Goal: Task Accomplishment & Management: Complete application form

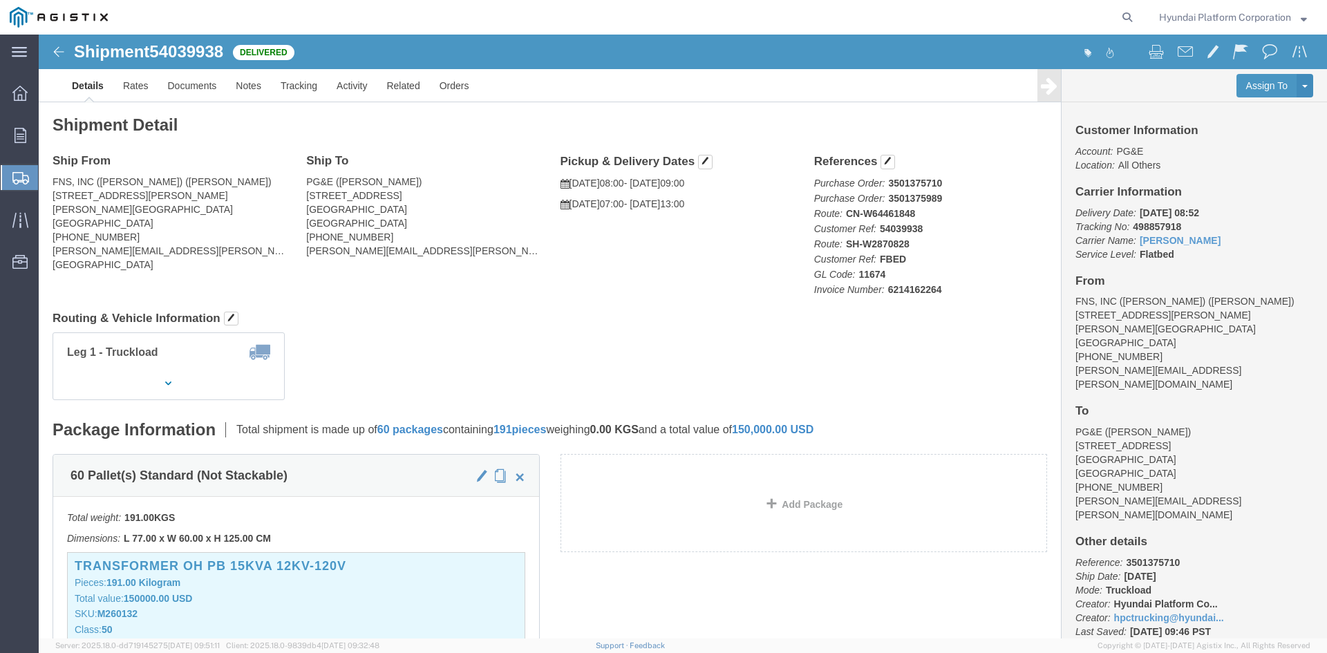
click at [0, 0] on span "Create Shipment" at bounding box center [0, 0] width 0 height 0
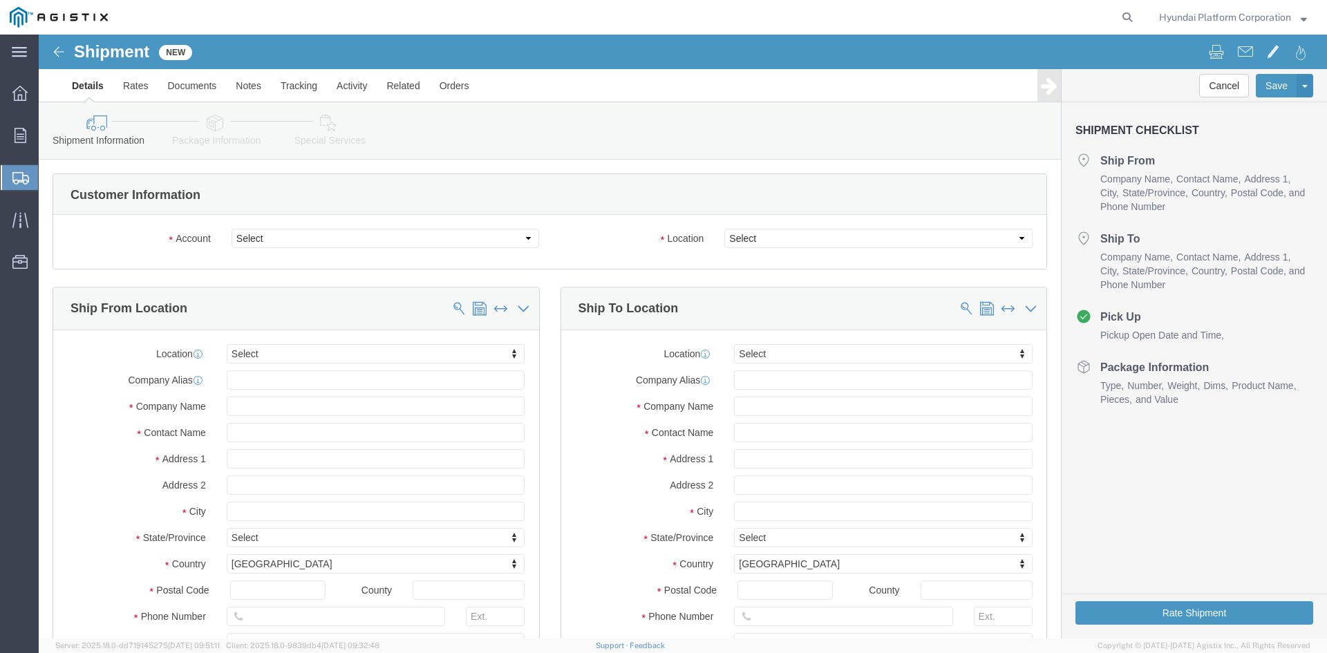
select select
drag, startPoint x: 310, startPoint y: 204, endPoint x: 310, endPoint y: 213, distance: 9.0
click select "Select Hyundai Platform Corporation PG&E"
select select "9596"
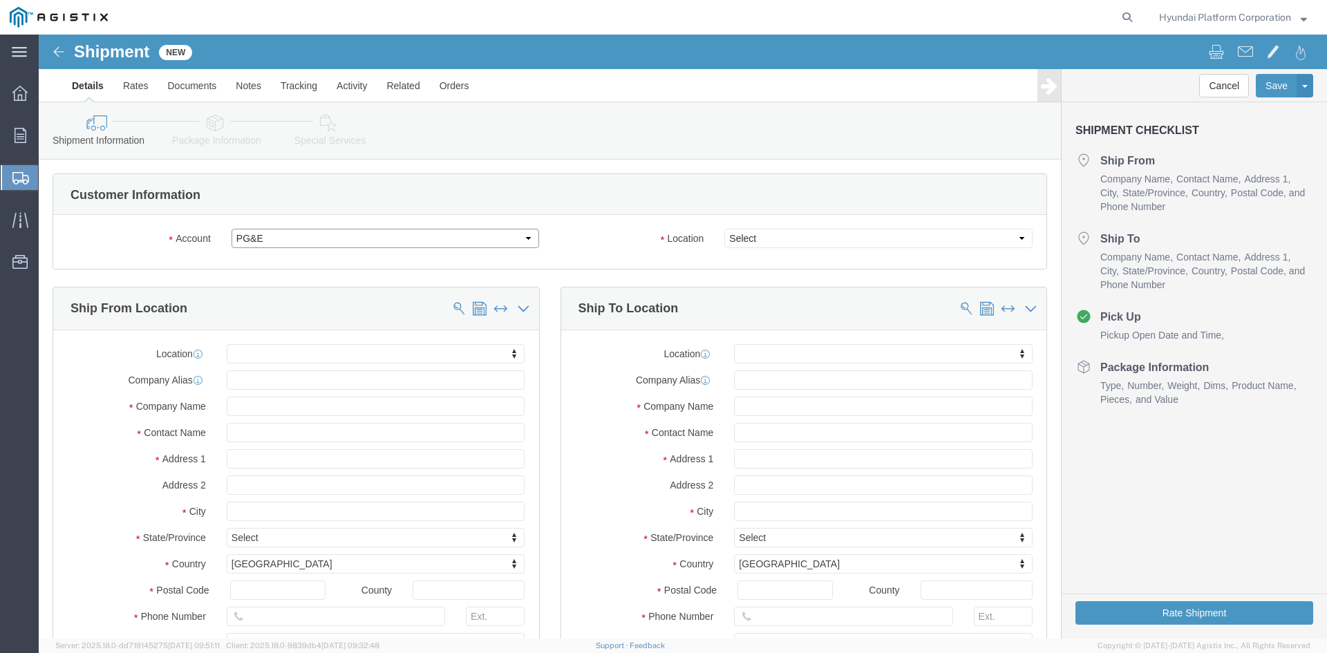
click select "Select Hyundai Platform Corporation PG&E"
select select "PURCHORD"
select select
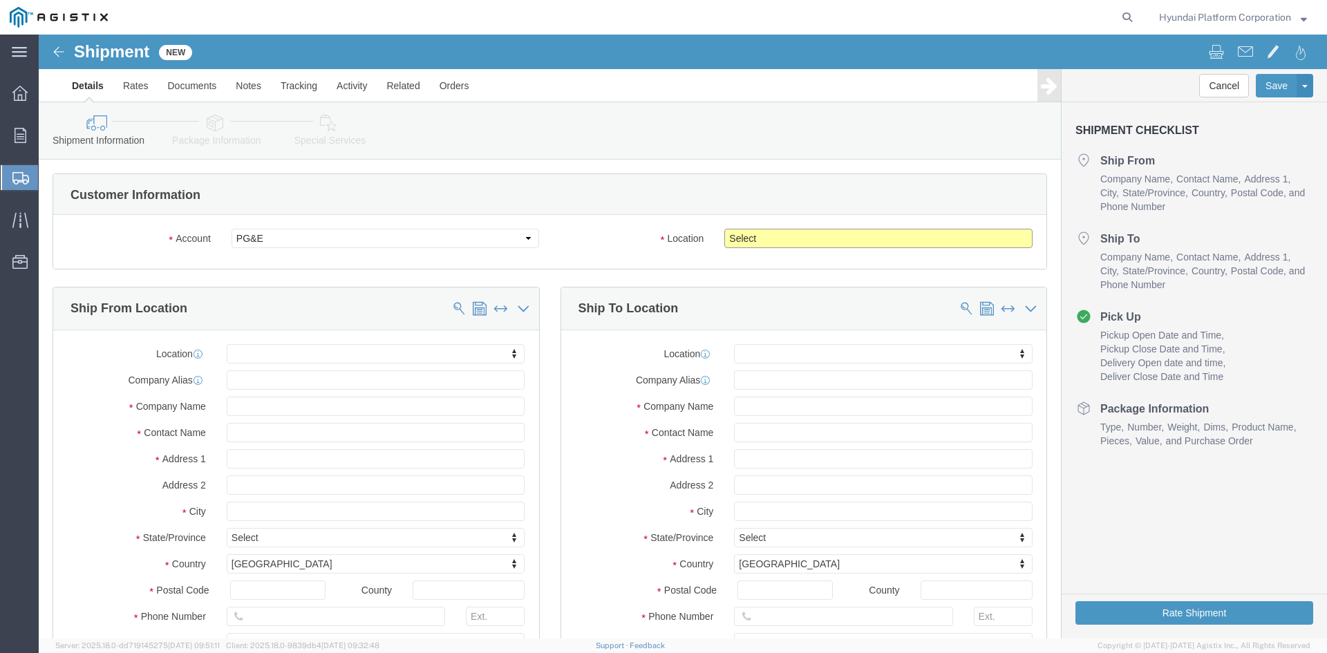
click select "Select All Others [GEOGRAPHIC_DATA] [GEOGRAPHIC_DATA] [GEOGRAPHIC_DATA] [GEOGRA…"
select select "23082"
click select "Select All Others [GEOGRAPHIC_DATA] [GEOGRAPHIC_DATA] [GEOGRAPHIC_DATA] [GEOGRA…"
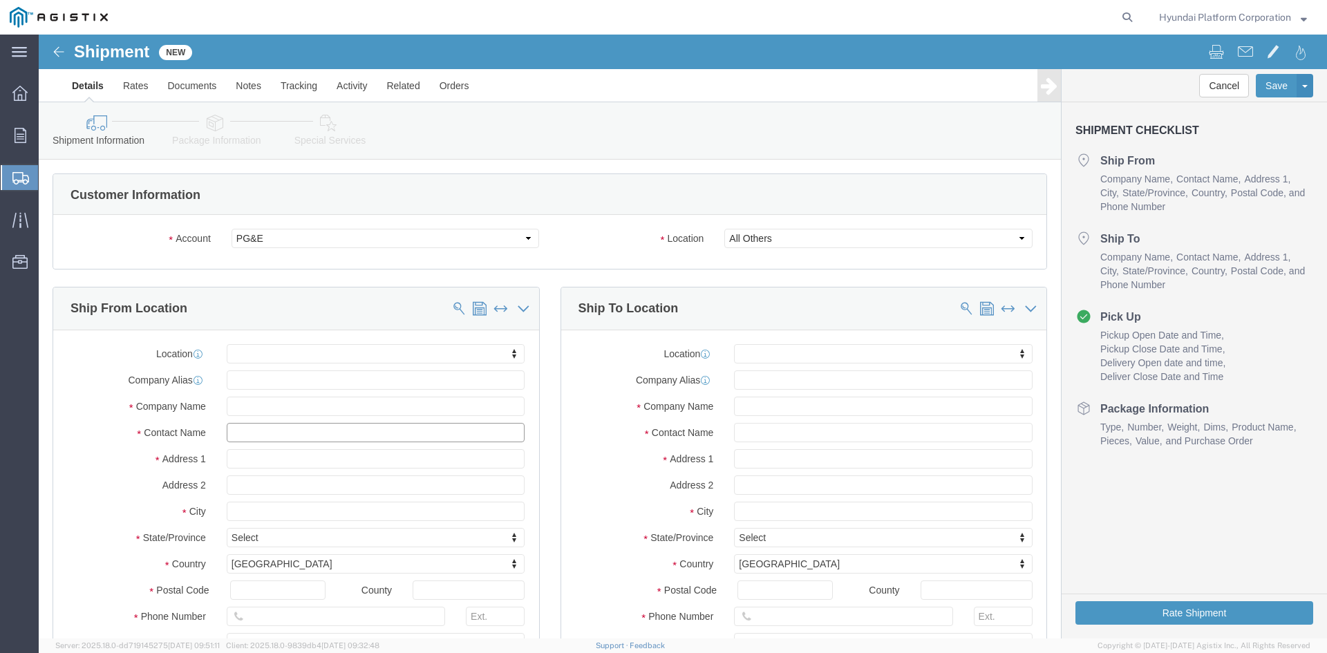
click input "text"
type input "[PERSON_NAME]"
click div
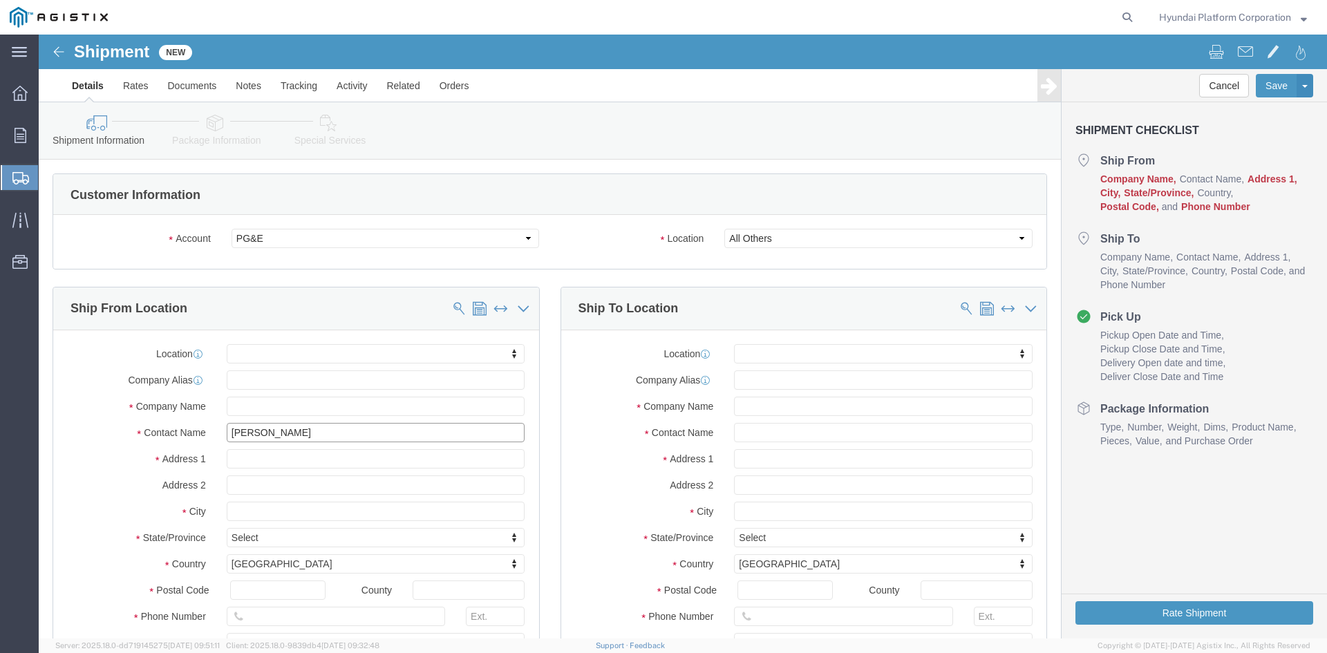
click input "[PERSON_NAME]"
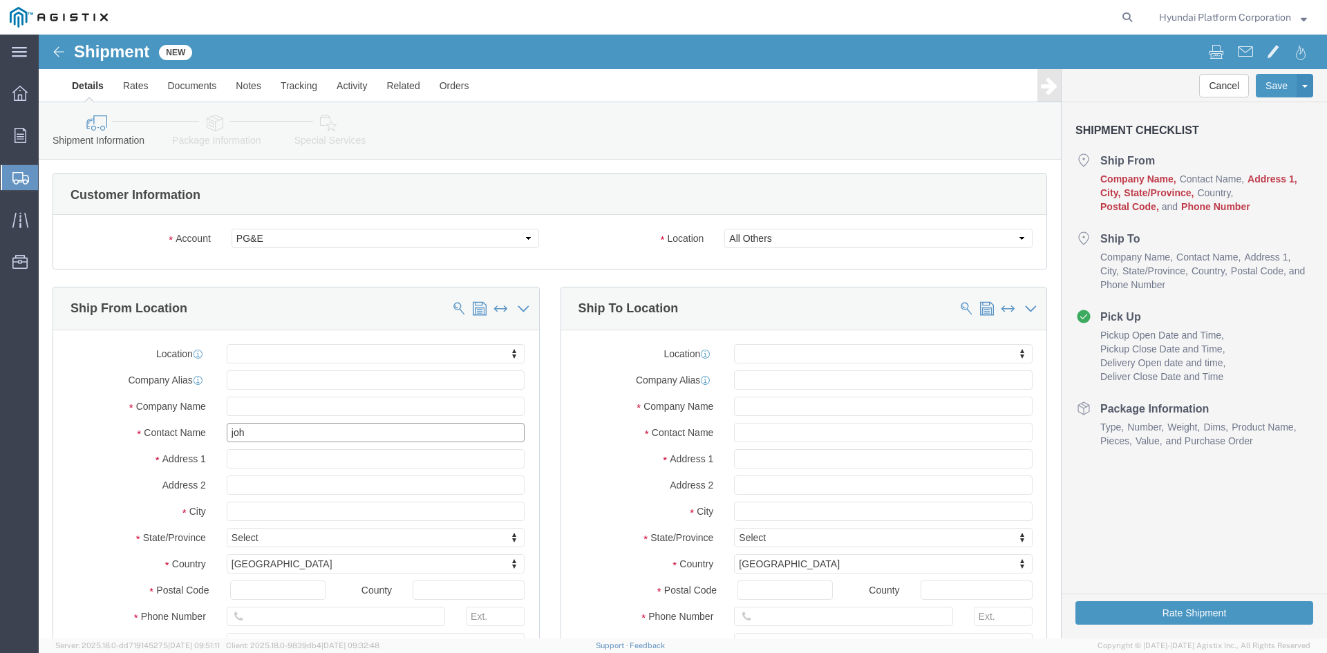
type input "[PERSON_NAME]"
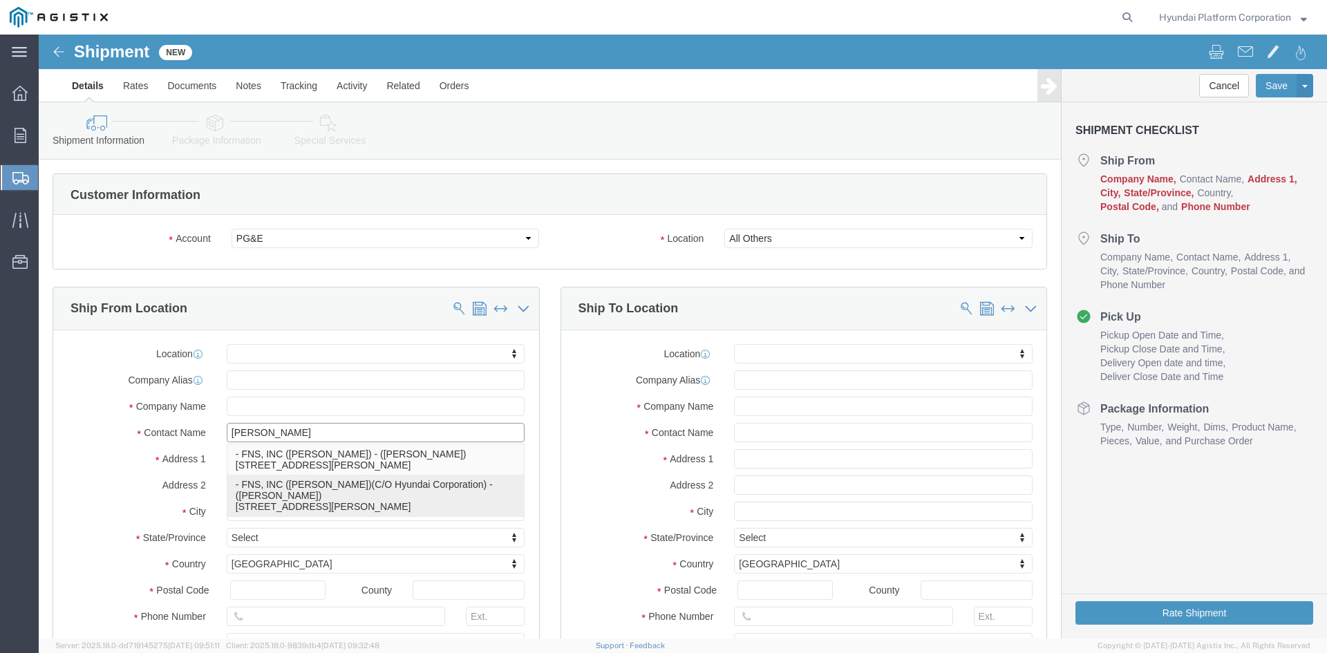
click p "- FNS, INC ([PERSON_NAME])(C/O Hyundai Corporation) - ([PERSON_NAME]) [STREET_A…"
select select
type input "[STREET_ADDRESS][PERSON_NAME]"
type input "90746"
type input "[GEOGRAPHIC_DATA]"
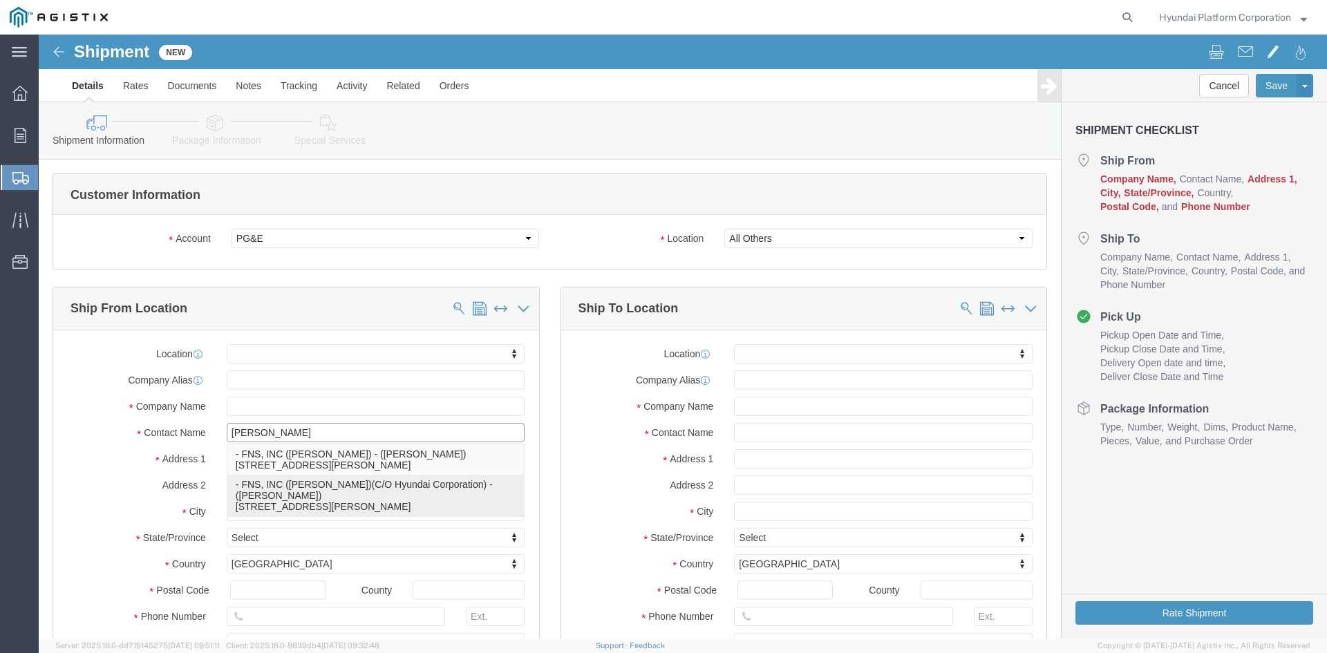
type input "FNS, INC ([PERSON_NAME])(C/O Hyundai Corporation)"
type input "[PERSON_NAME]"
select select "CA"
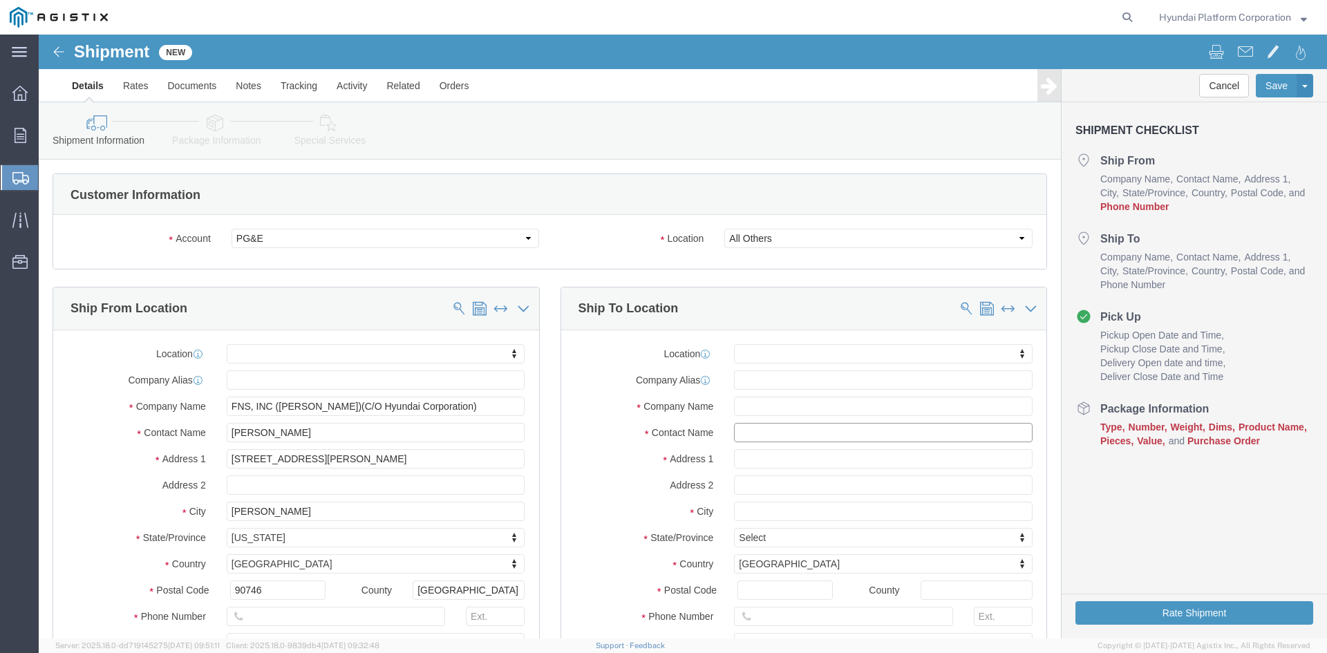
click input "text"
type input "[PERSON_NAME]"
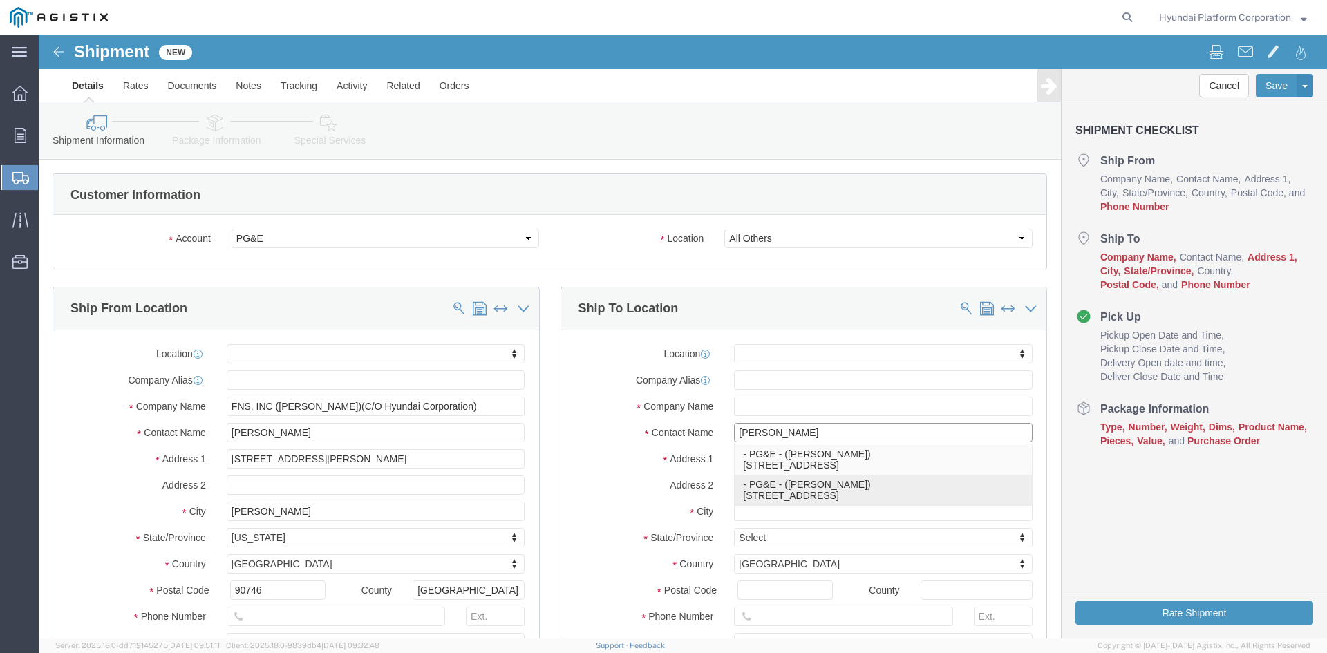
click div "- PG&E - ([PERSON_NAME]) [STREET_ADDRESS]"
select select
type input "[STREET_ADDRESS]"
type input "95206"
type input "PG&E"
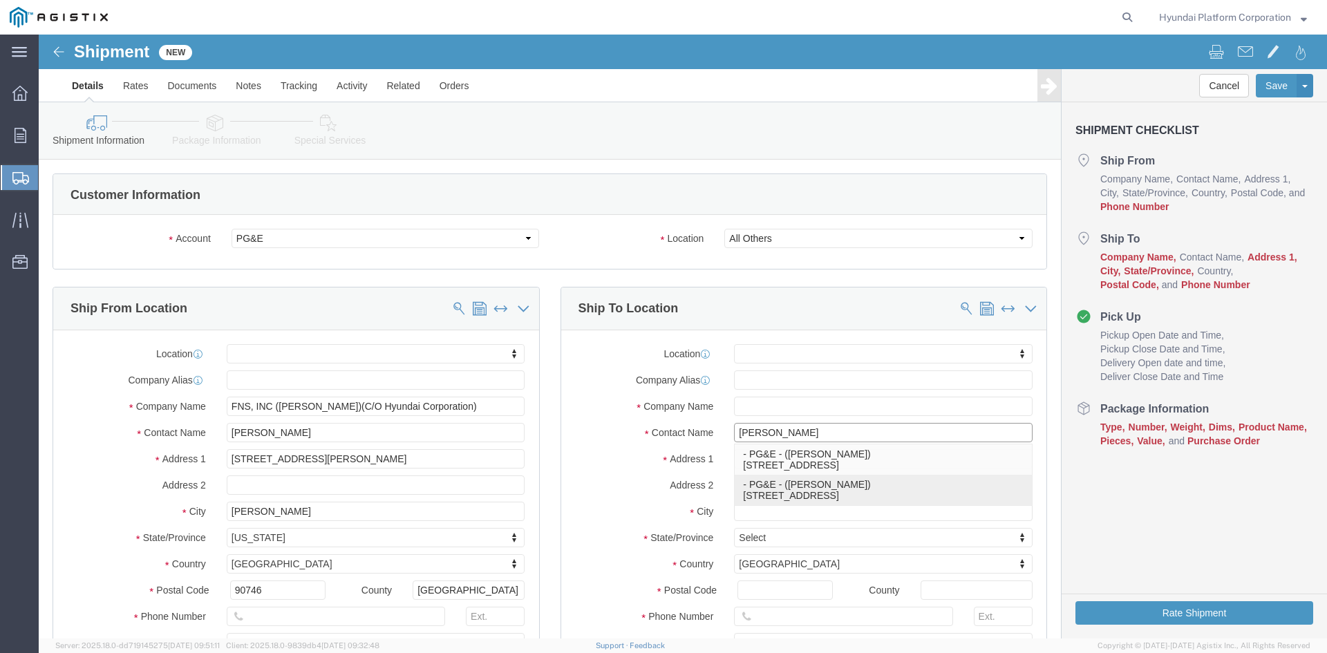
type input "[PERSON_NAME]"
type input "Stockton"
select select "CA"
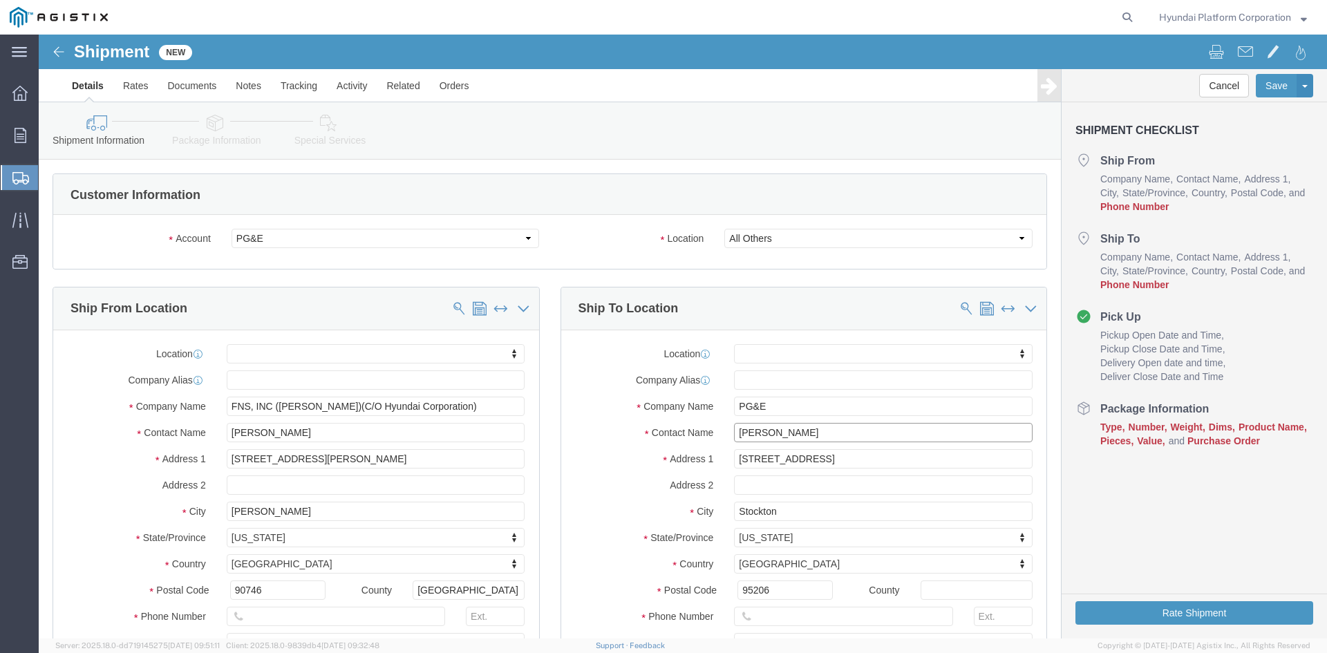
type input "[PERSON_NAME]"
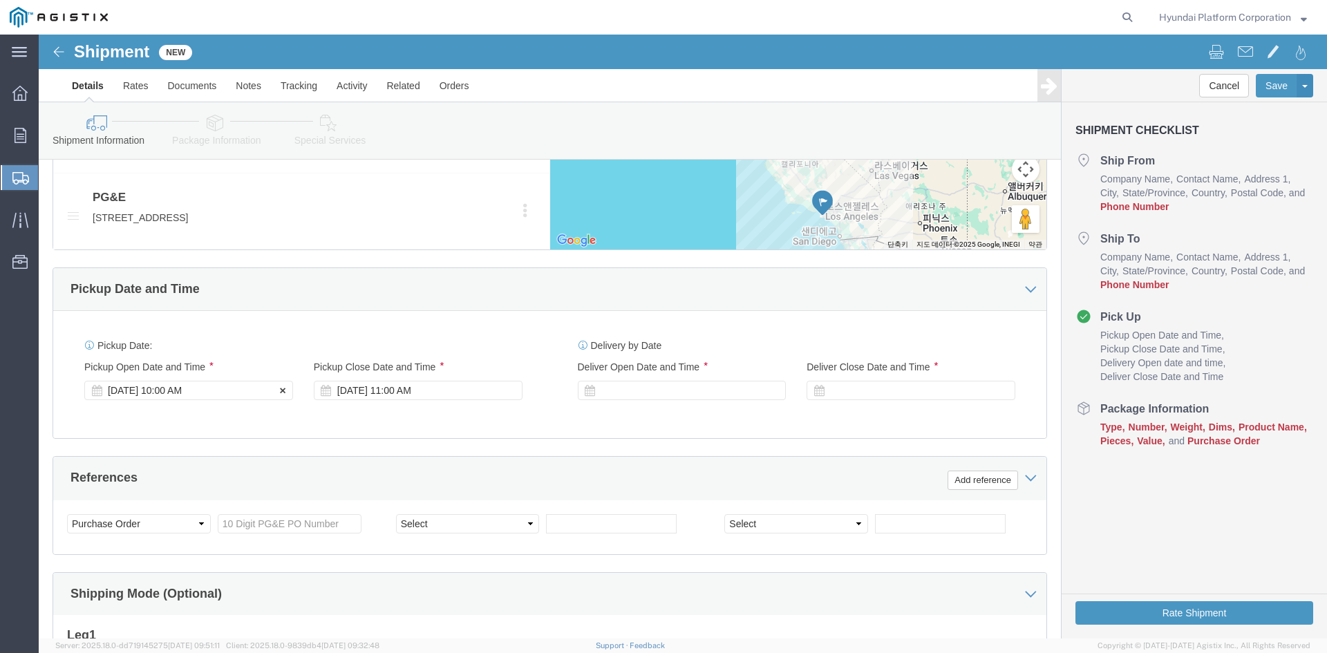
click div "[DATE] 10:00 AM"
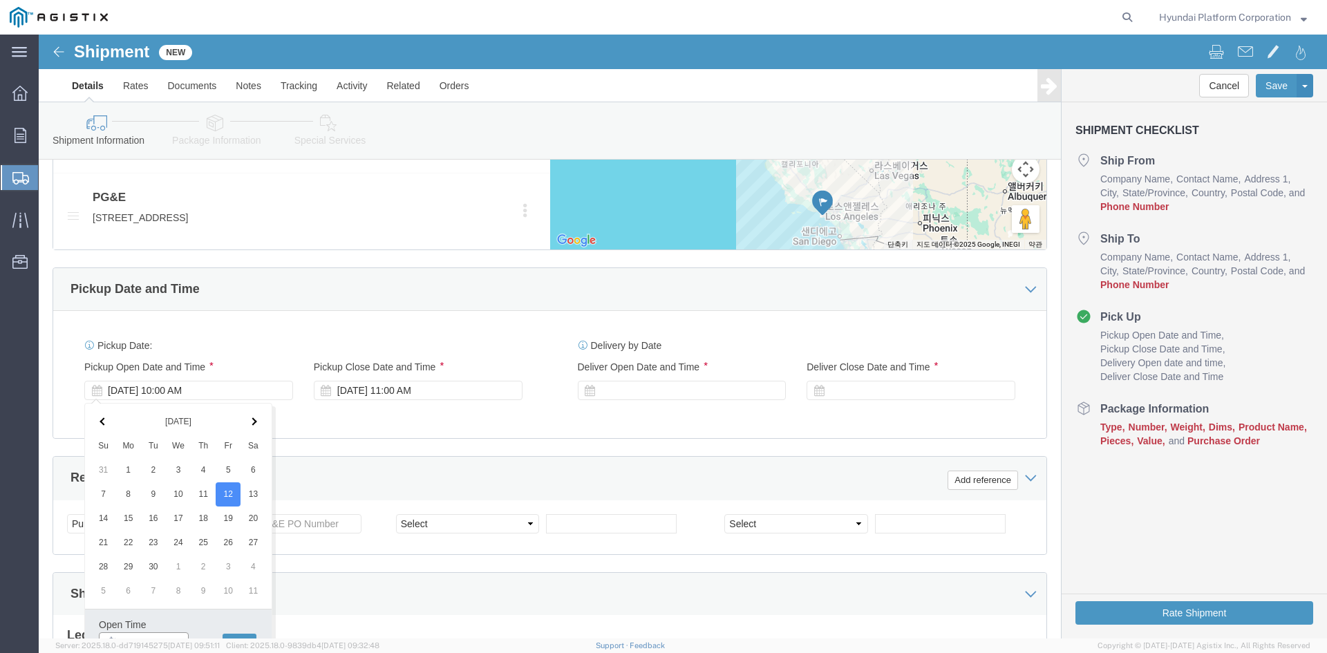
scroll to position [774, 0]
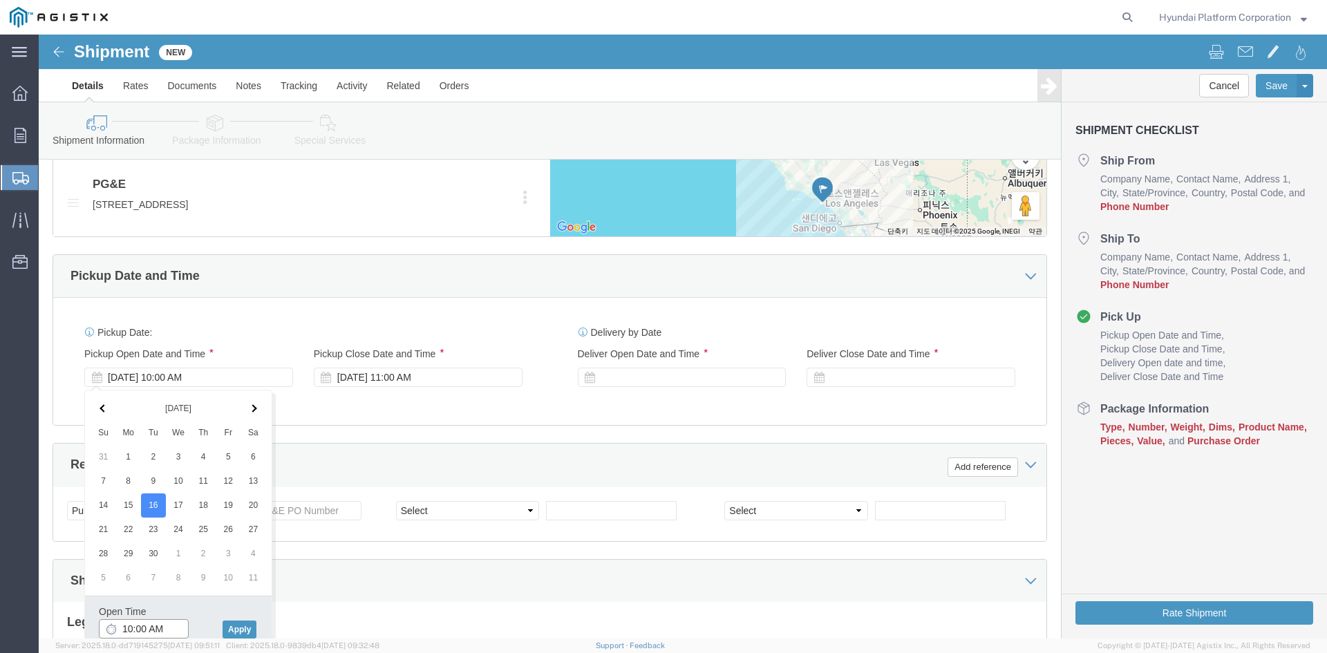
click input "10:00 AM"
type input "8:00 AM"
click button "Apply"
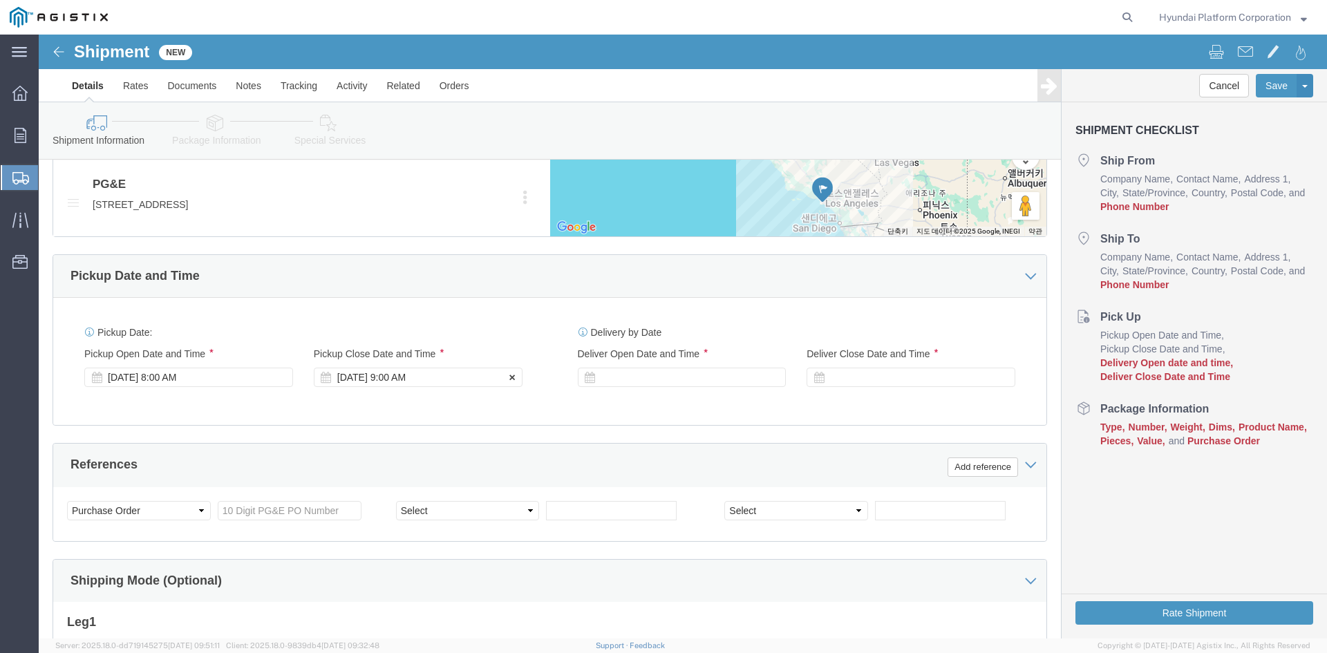
click label "Pickup Close Date and Time"
click div
click input "10:00 AM"
type input "7:00 AM"
click button "Apply"
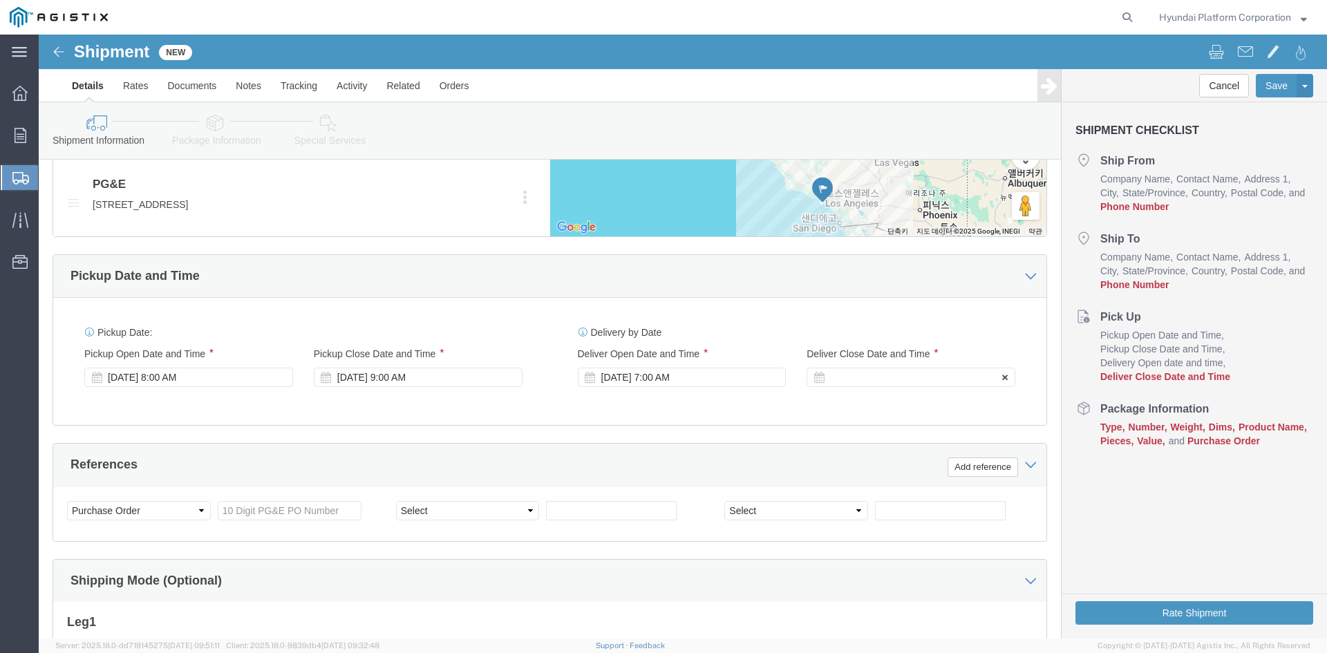
click div
click input "1:00 AM"
type input "1:00 pm"
click button "Apply"
click input "text"
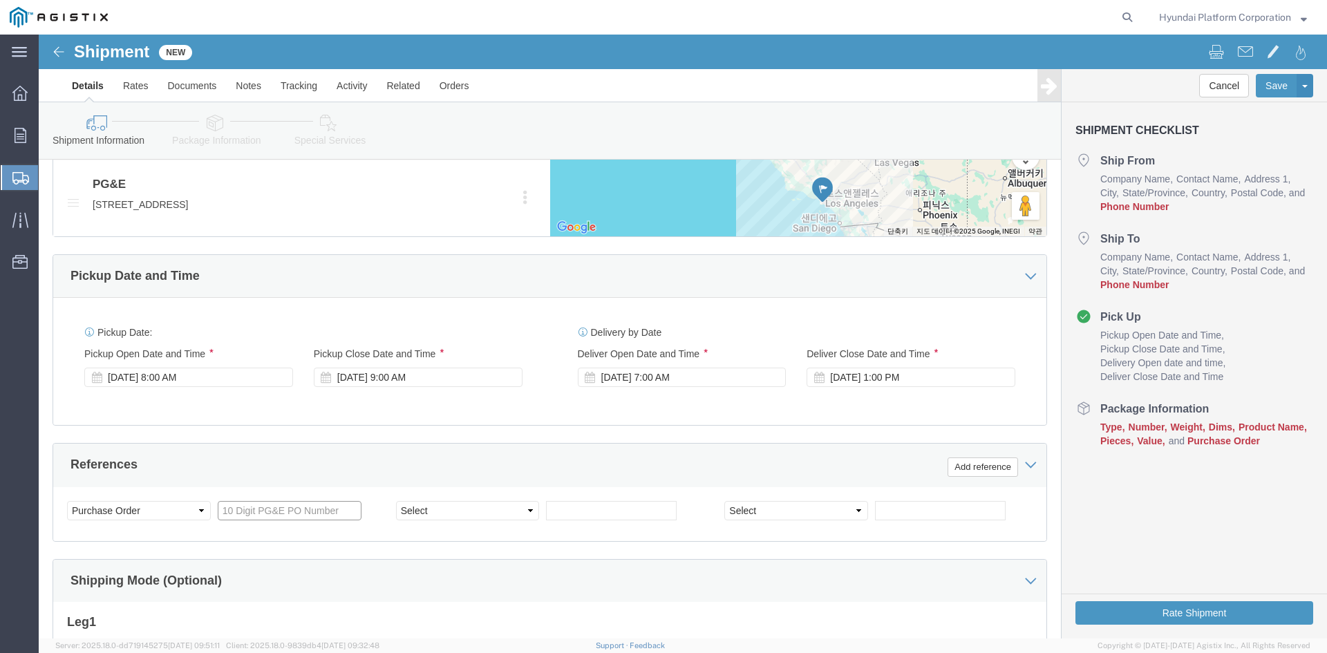
paste input "3501398140"
type input "3501398140"
click select "Select Account Type Activity ID Airline Appointment Number ASN Batch Request # …"
select select "PURCHORD"
click select "Select Account Type Activity ID Airline Appointment Number ASN Batch Request # …"
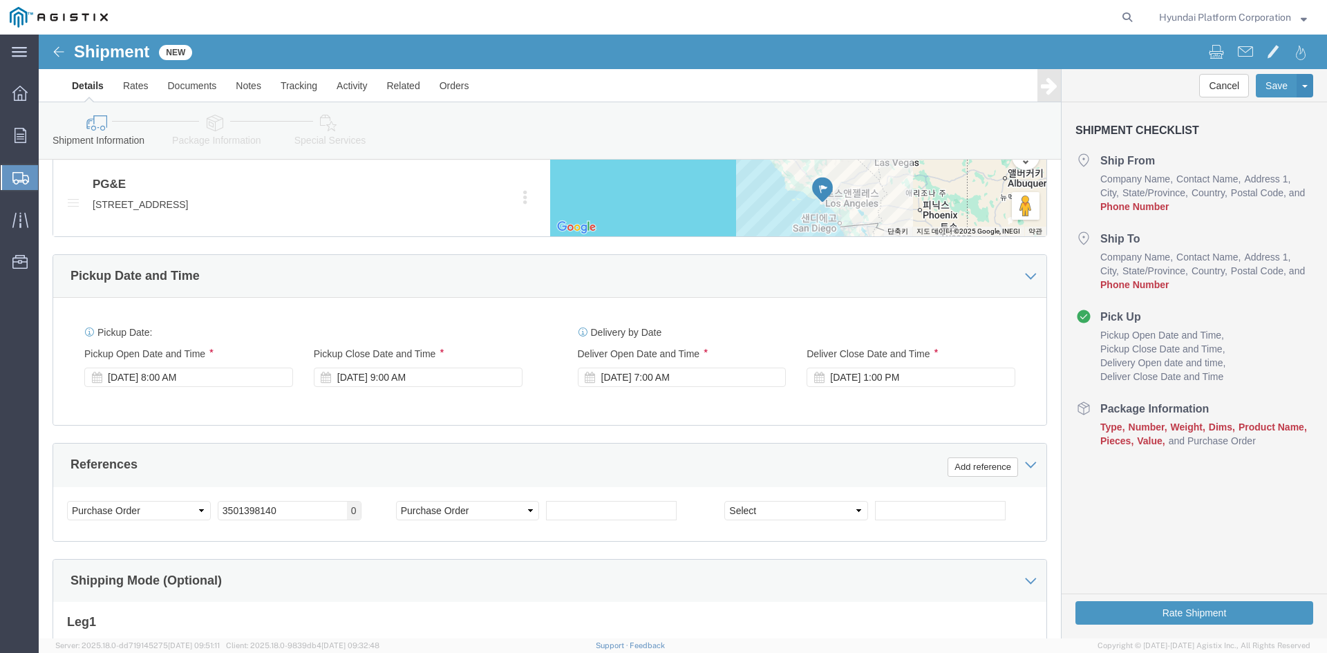
drag, startPoint x: 553, startPoint y: 464, endPoint x: 559, endPoint y: 470, distance: 8.8
click div "Select Account Type Activity ID Airline Appointment Number ASN Batch Request # …"
click input "text"
paste input "3501399303"
type input "3501399303"
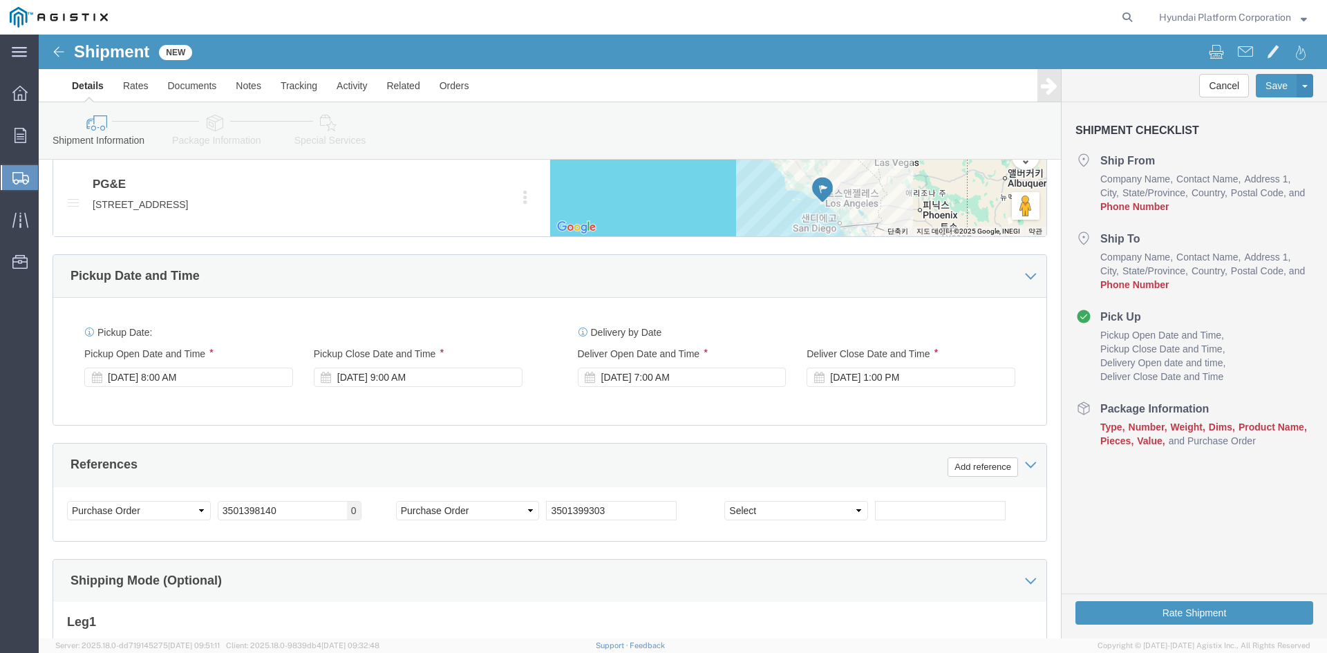
click div "Select Account Type Activity ID Airline Appointment Number ASN Batch Request # …"
click select "Select Account Type Activity ID Airline Appointment Number ASN Batch Request # …"
select select "PURCHORD"
click select "Select Account Type Activity ID Airline Appointment Number ASN Batch Request # …"
click input "text"
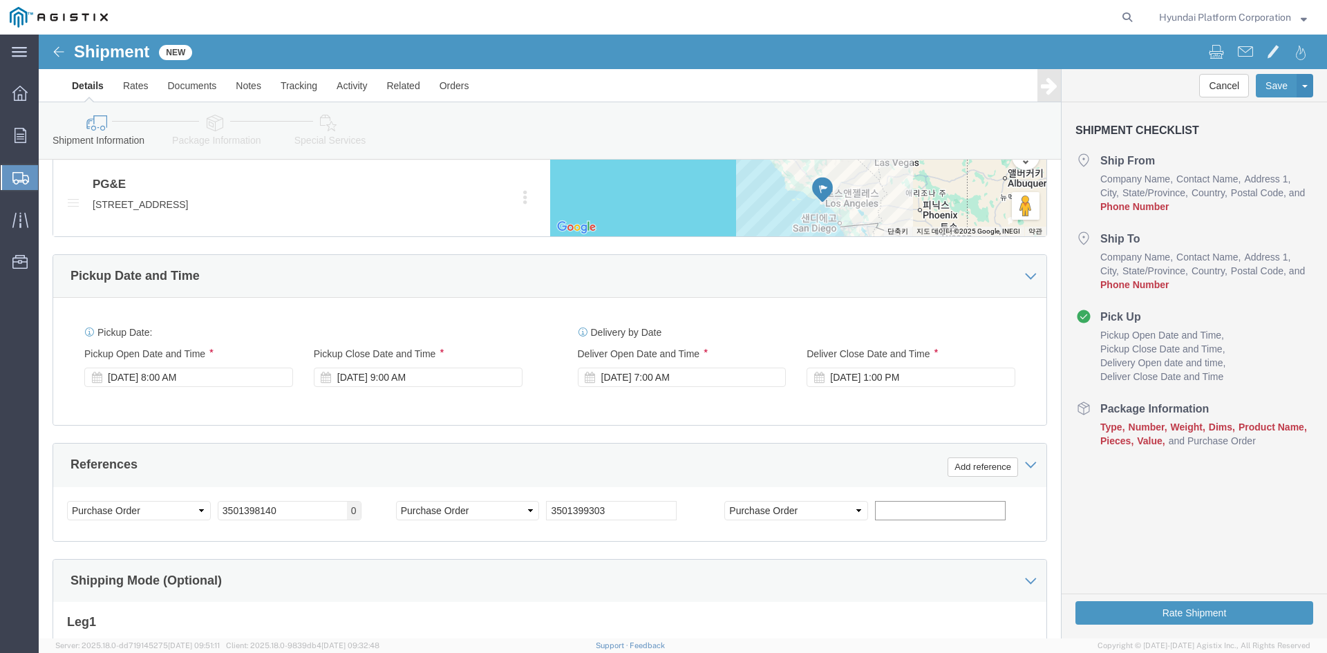
paste input "3501399180"
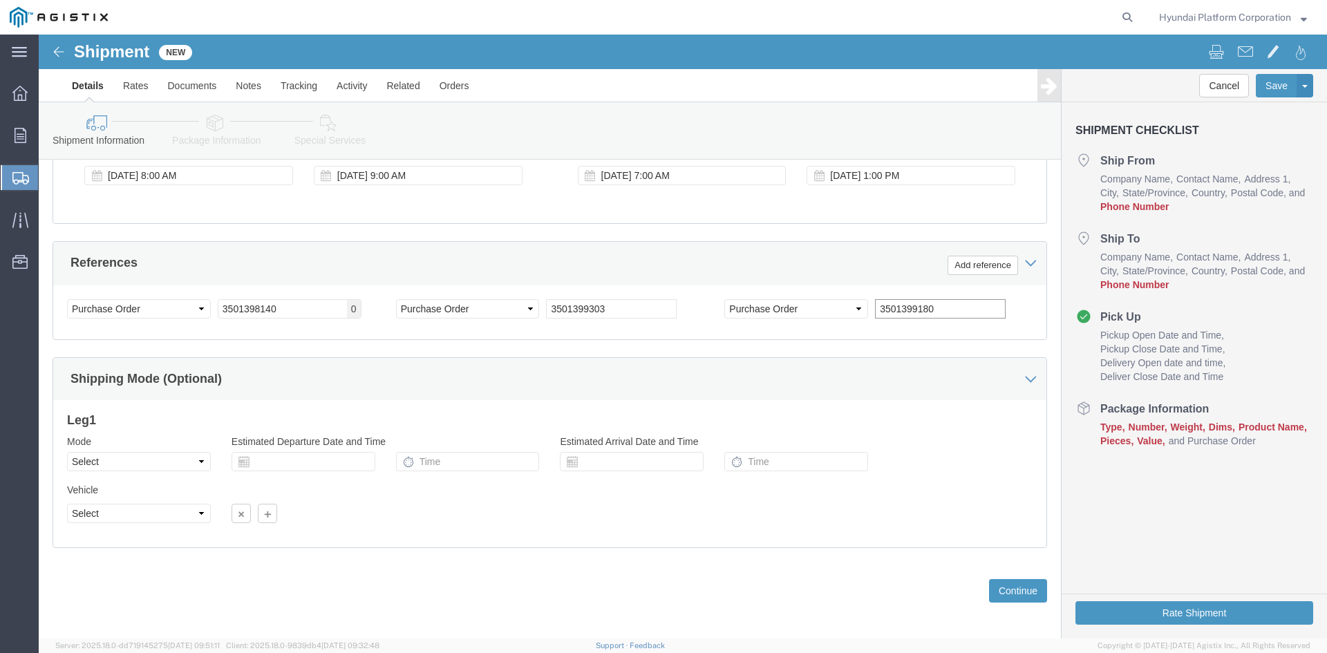
scroll to position [982, 0]
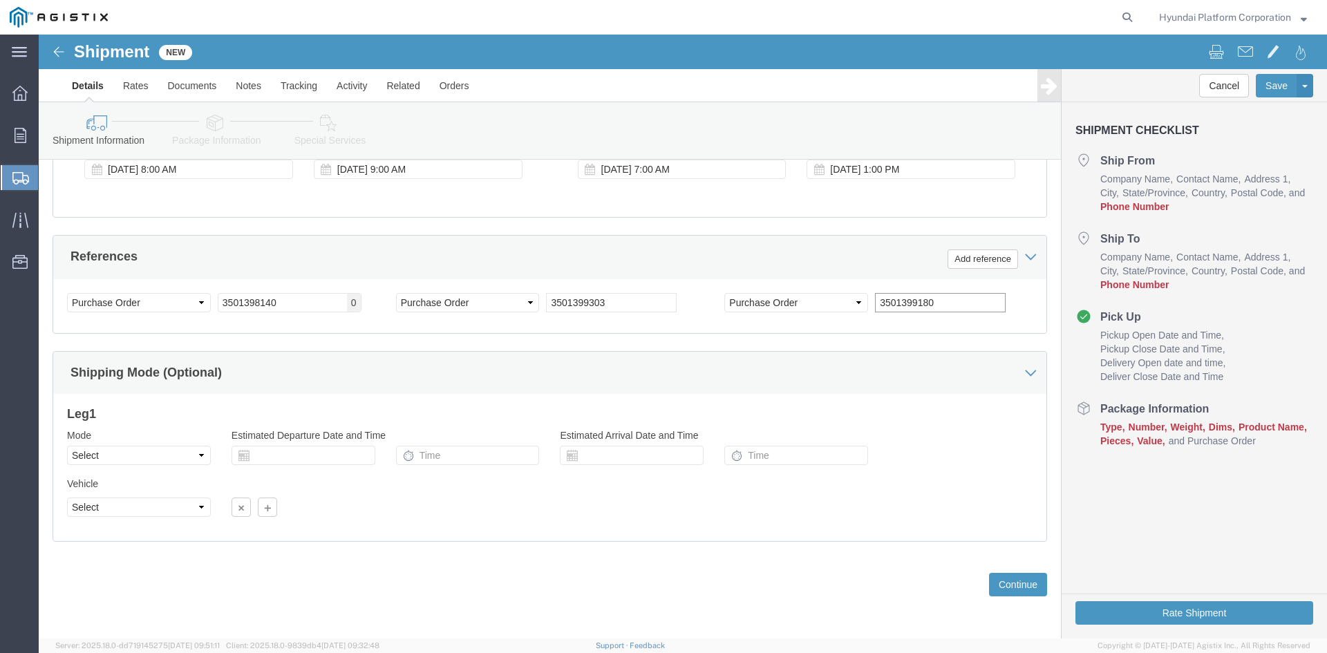
type input "3501399180"
click select "Select Air Less than Truckload Multi-Leg Ocean Freight Rail Small Parcel Truckl…"
select select "TL"
click select "Select Air Less than Truckload Multi-Leg Ocean Freight Rail Small Parcel Truckl…"
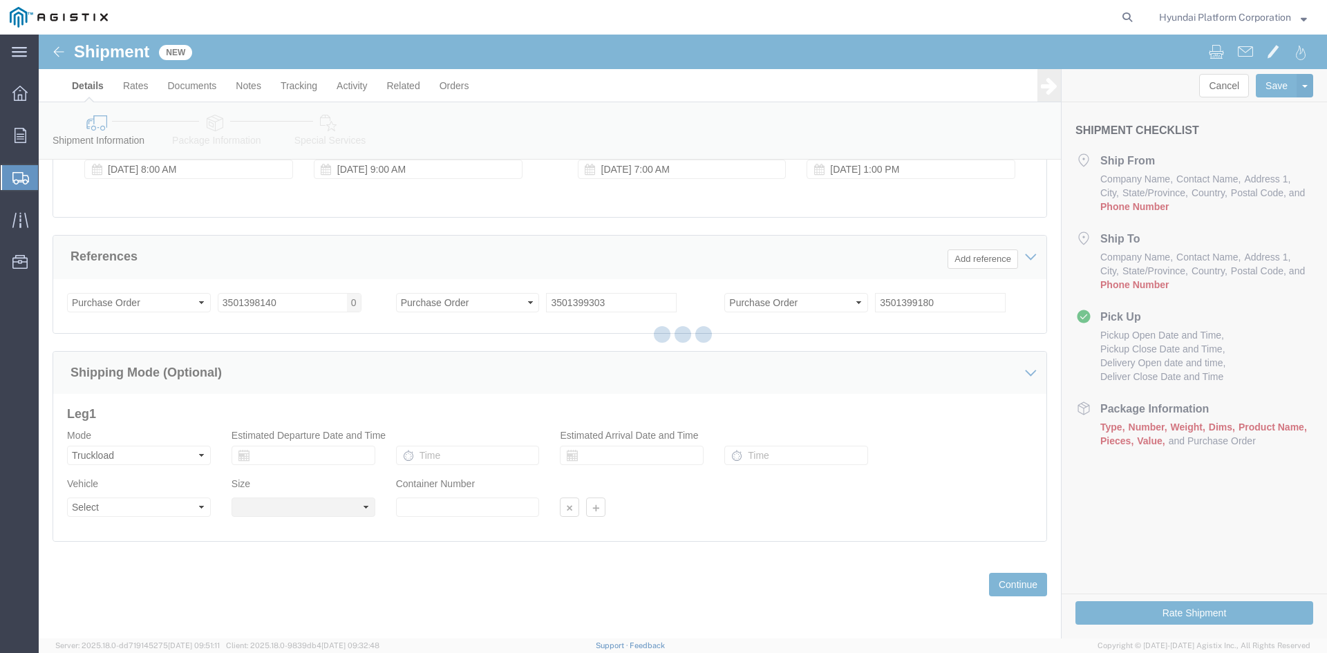
click at [156, 511] on div at bounding box center [683, 337] width 1289 height 604
select select
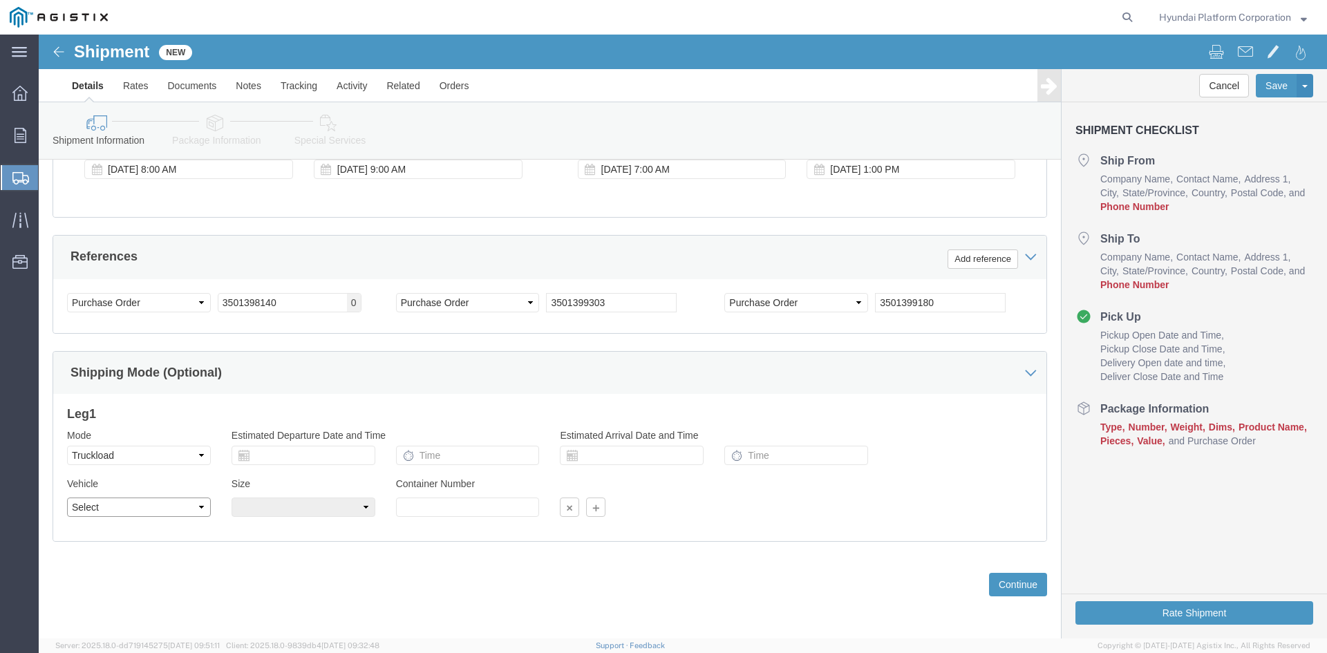
drag, startPoint x: 156, startPoint y: 511, endPoint x: 118, endPoint y: 476, distance: 51.9
click select "Select 1-Ton (PSS) 10 Wheel 10 Yard Dump Truck 20 Yard Dump Truck Bobtail Botto…"
select select "FLBD"
click select "Select 1-Ton (PSS) 10 Wheel 10 Yard Dump Truck 20 Yard Dump Truck Bobtail Botto…"
click div "Previous Continue"
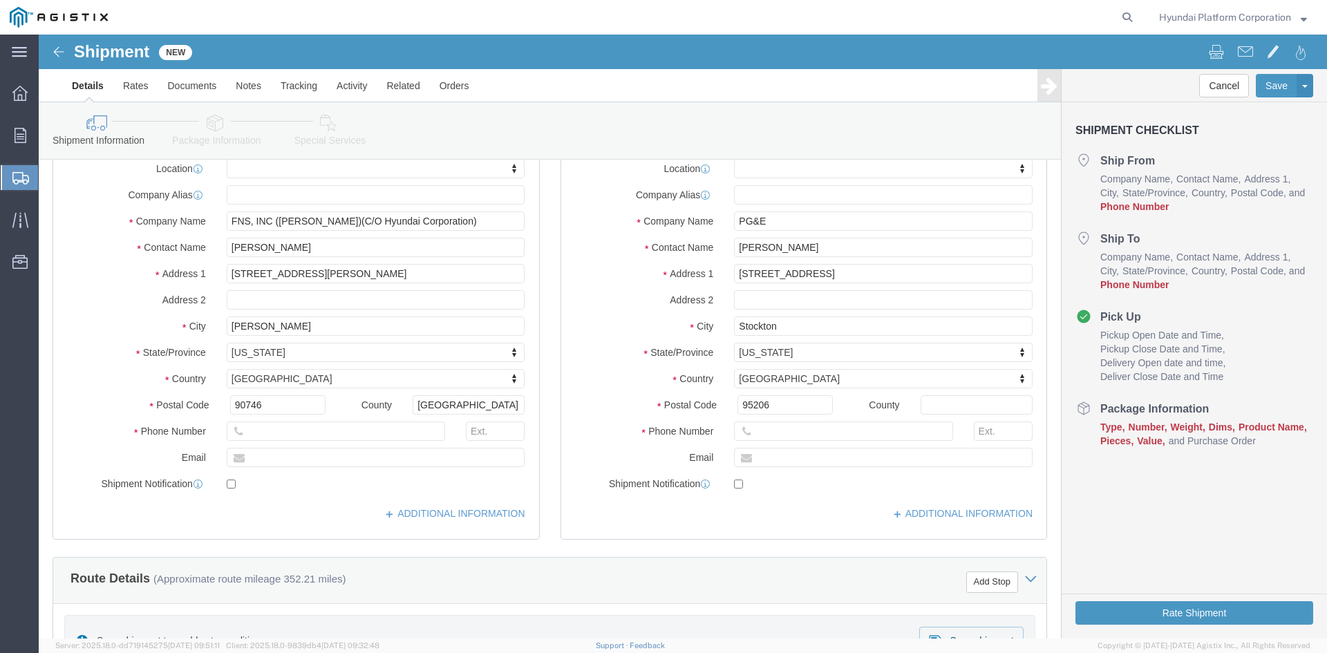
scroll to position [0, 0]
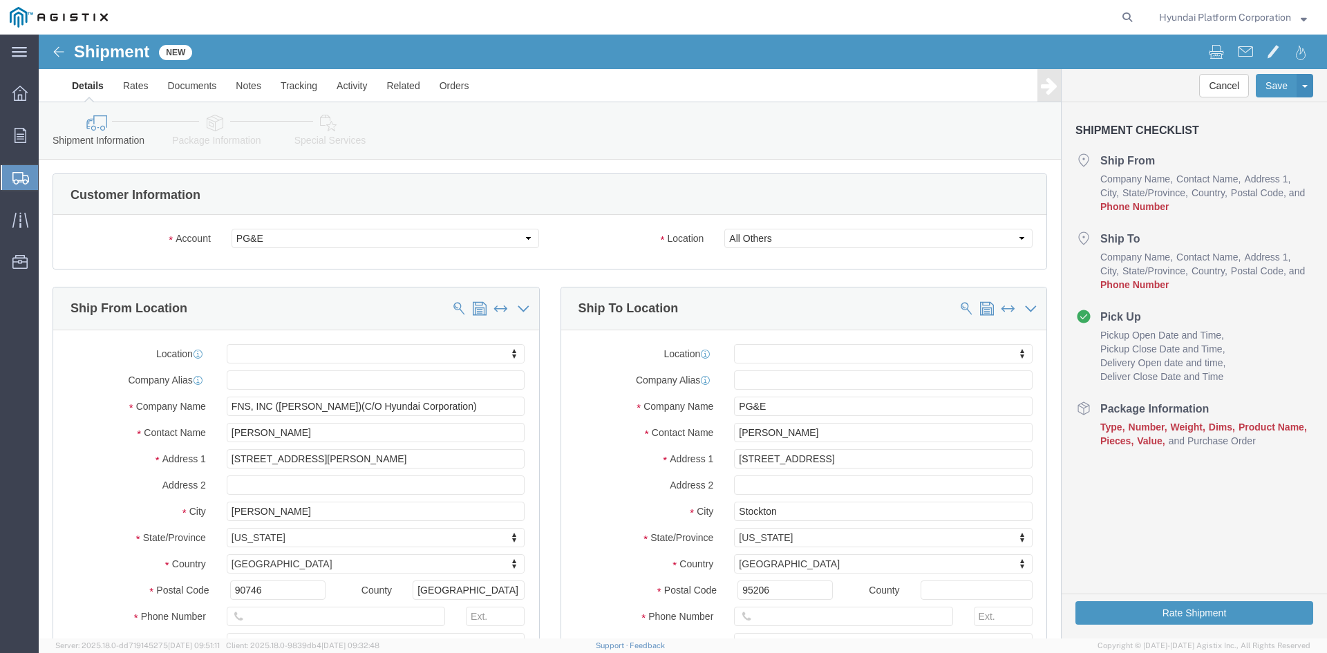
drag, startPoint x: 167, startPoint y: 103, endPoint x: 178, endPoint y: 102, distance: 11.1
click link "Package Information"
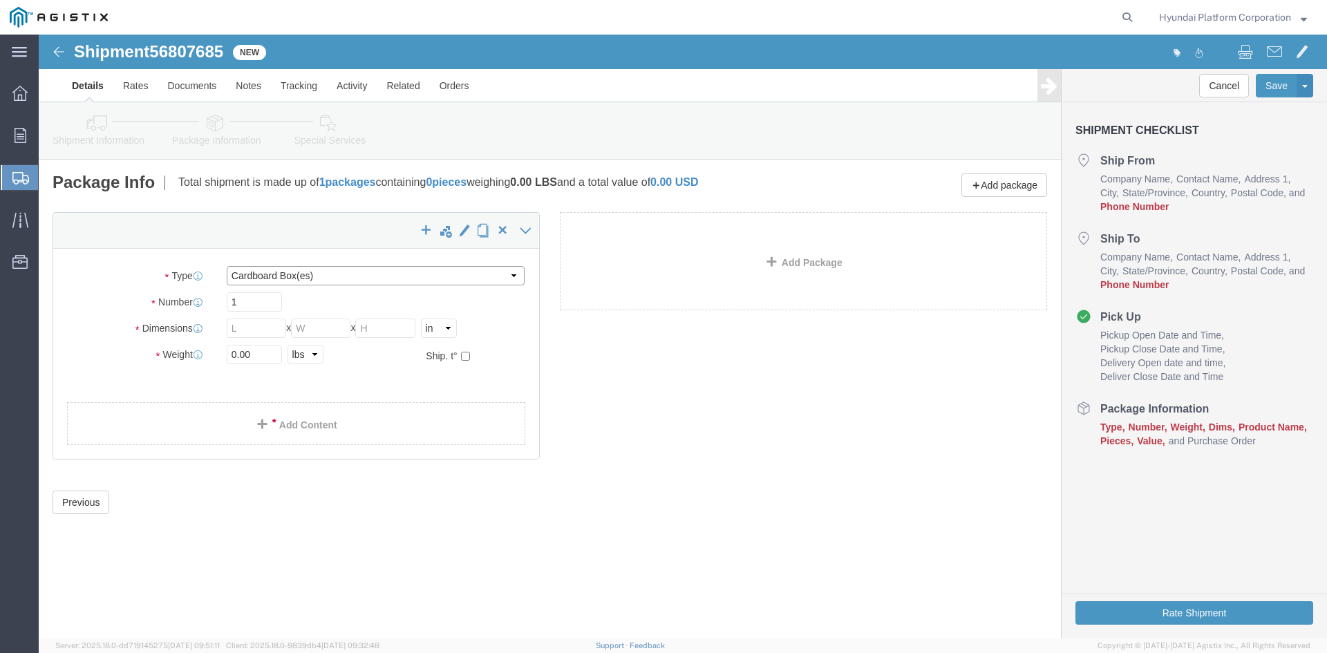
drag, startPoint x: 278, startPoint y: 238, endPoint x: 282, endPoint y: 250, distance: 11.8
click select "Select Bulk Bundle(s) Cardboard Box(es) Carton(s) Crate(s) Drum(s) (Fiberboard)…"
select select "PSNS"
click select "Select Bulk Bundle(s) Cardboard Box(es) Carton(s) Crate(s) Drum(s) (Fiberboard)…"
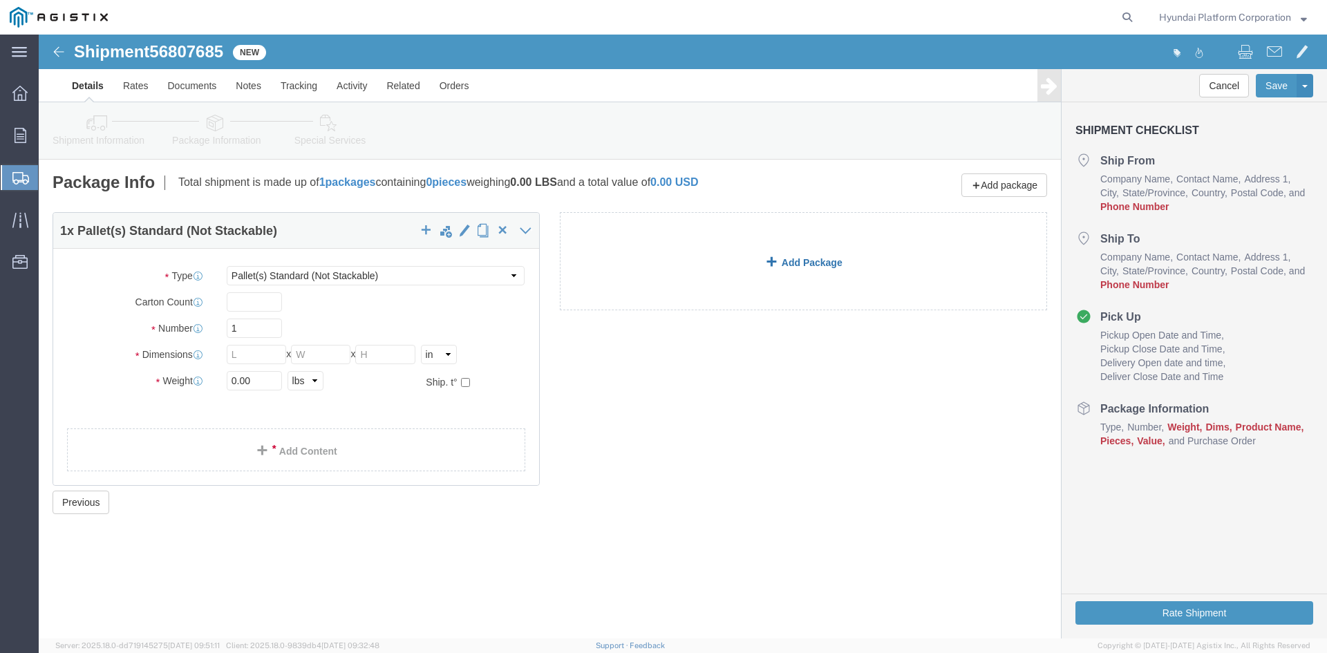
click link "Add Package"
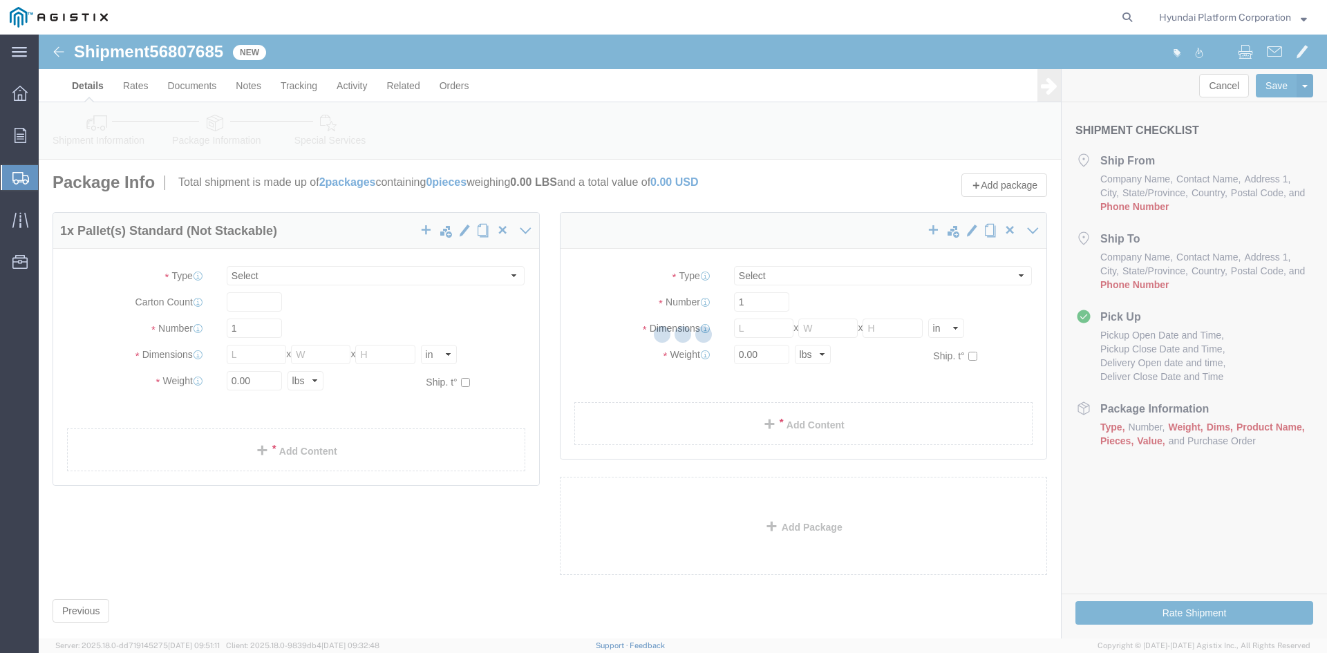
select select "PSNS"
select select "CBOX"
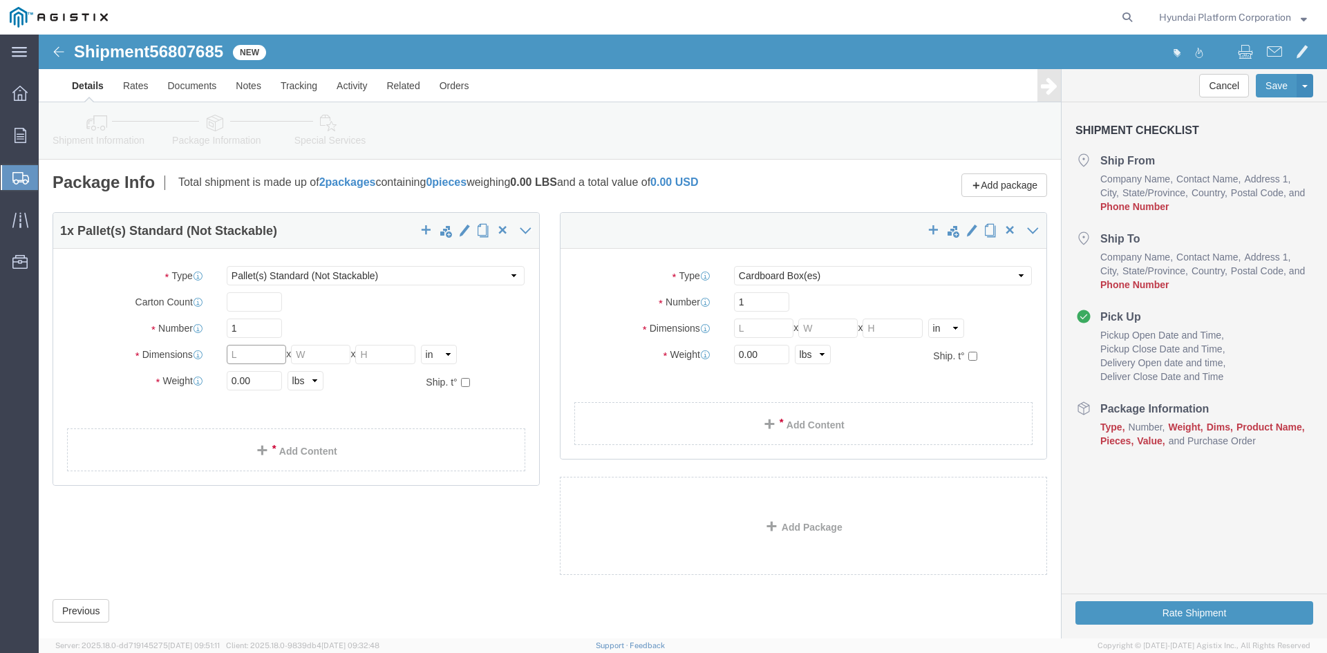
click input "text"
click input "1"
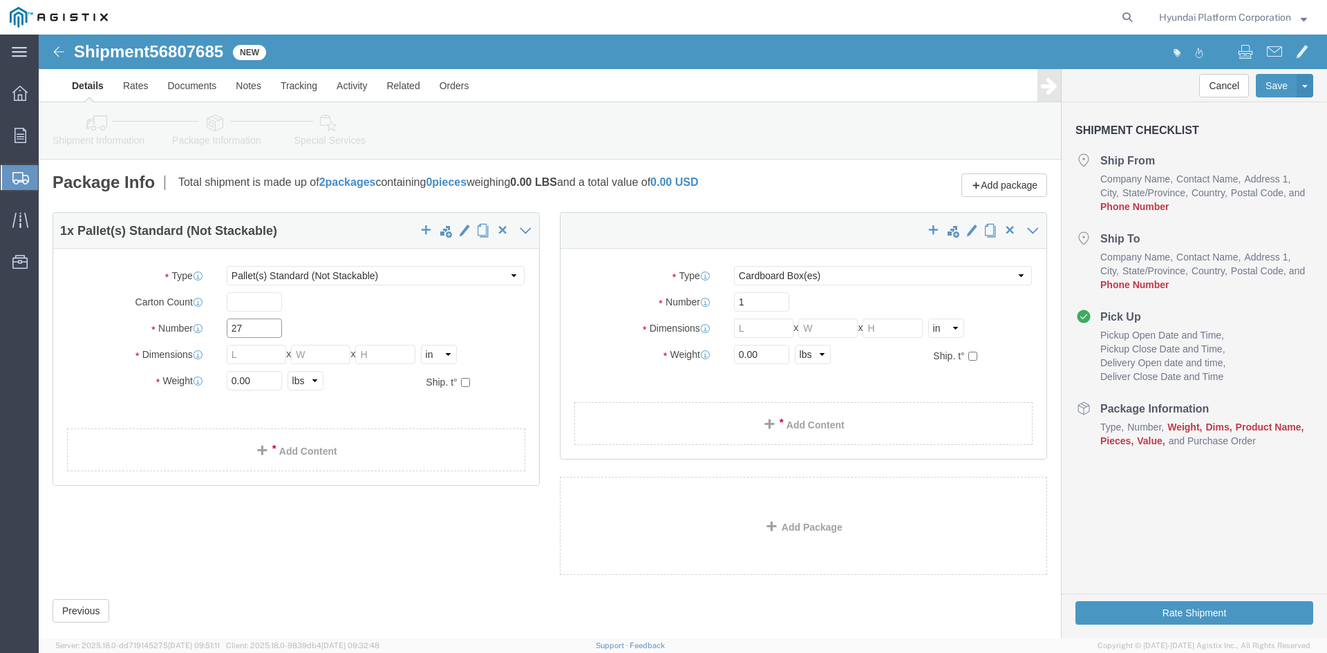
type input "27"
click input "text"
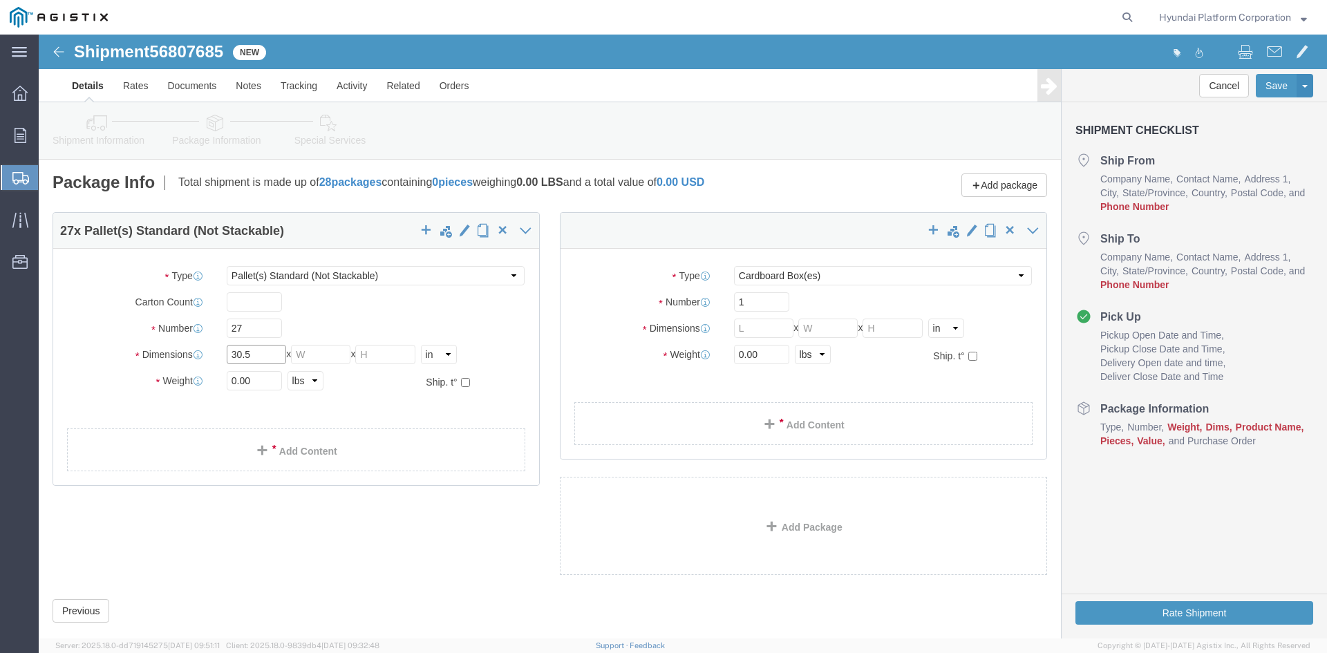
type input "30.5"
type input "26.5"
type input "49"
click input "0.00"
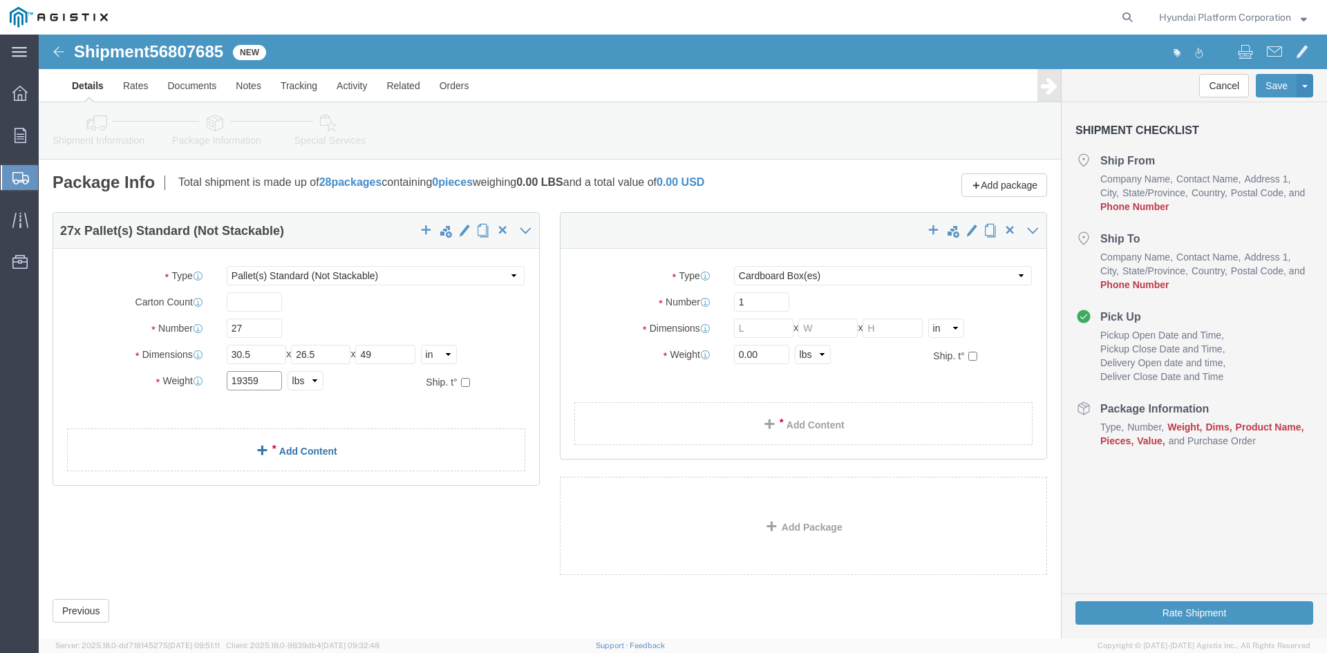
type input "19359"
click link "Add Content"
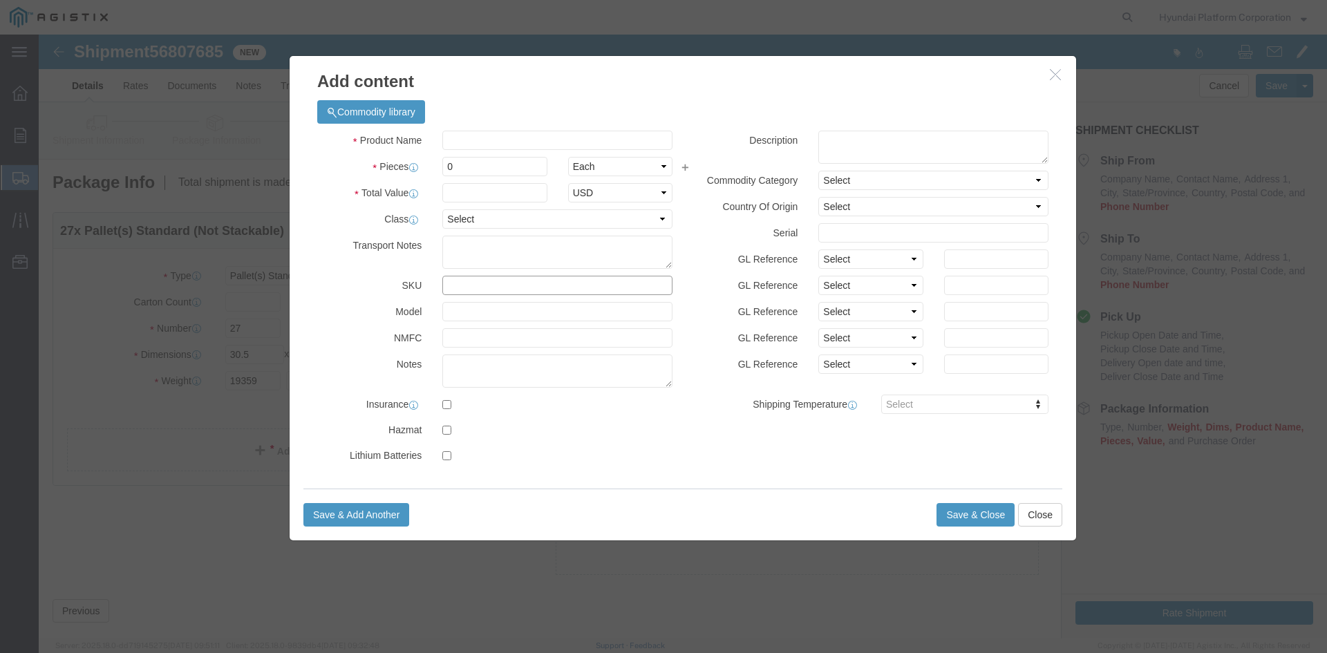
click input "text"
type input "M260138"
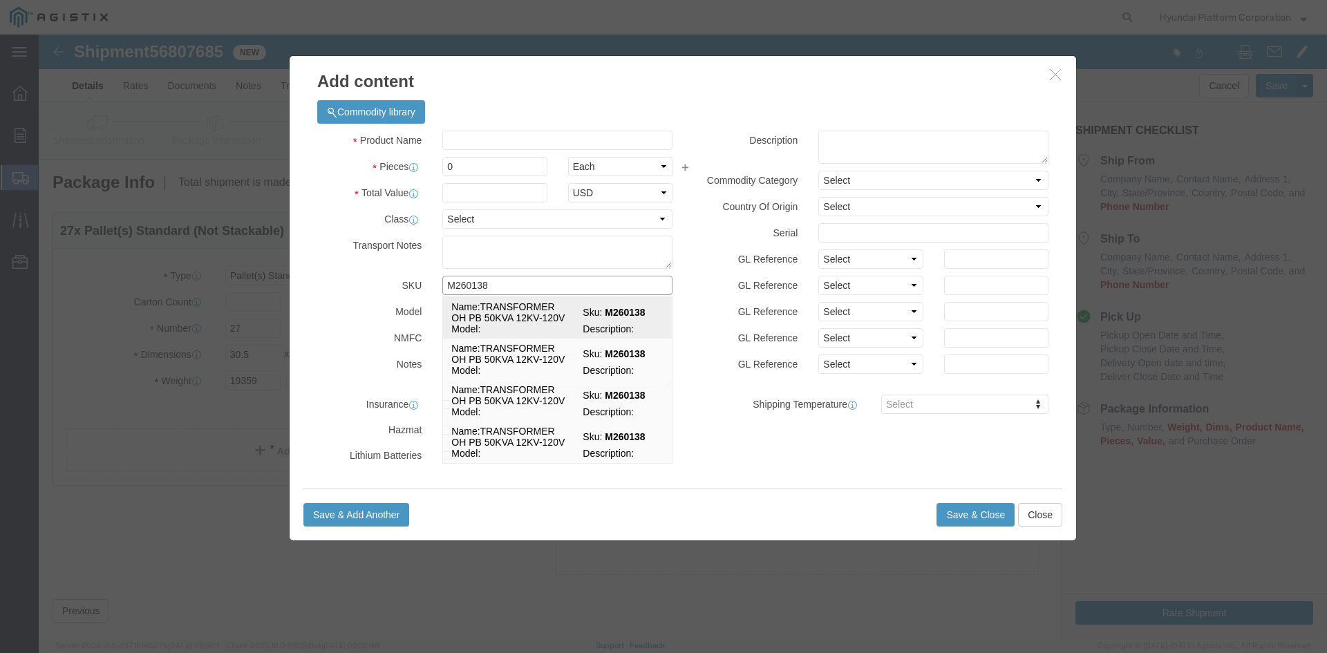
drag, startPoint x: 496, startPoint y: 283, endPoint x: 518, endPoint y: 162, distance: 122.2
click td "Name: TRANSFORMER OH PB 50KVA 12KV-120V"
select select
select select "USD"
type input "TRANSFORMER OH PB 50KVA 12KV-120V"
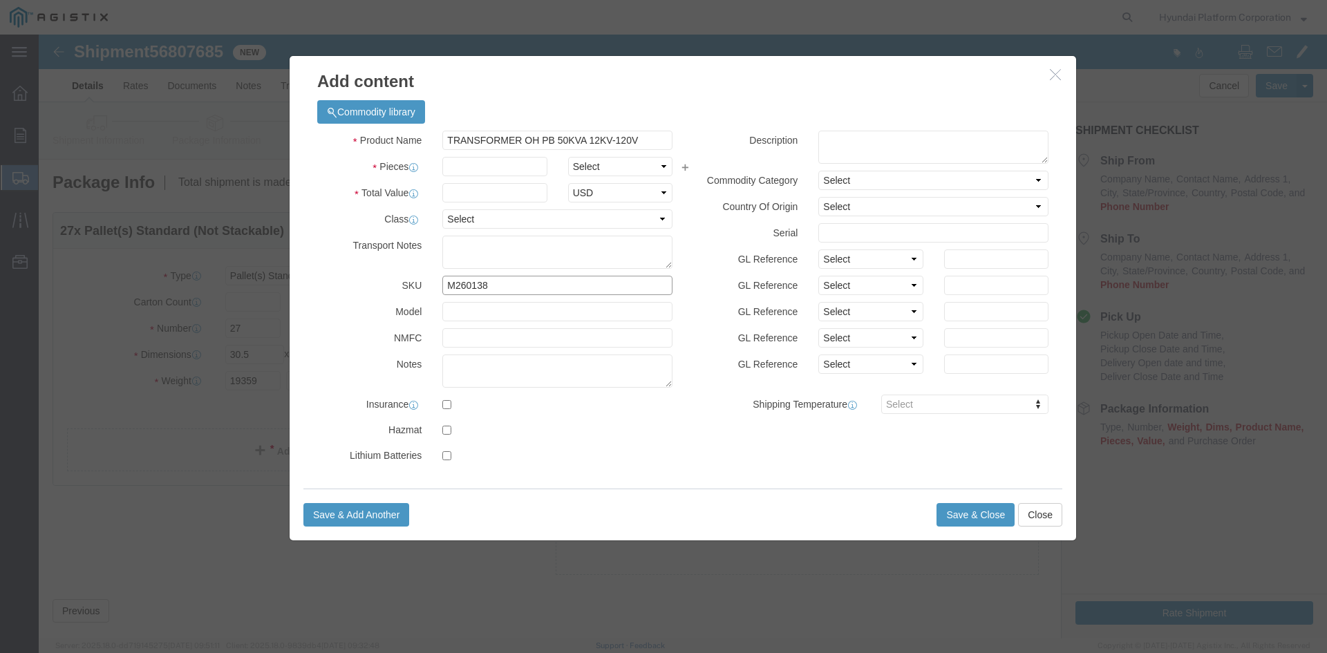
type input "M260138"
click select "Select Bag Barrels 100Board Feet Bottle Box Blister Pack Carats Can Capsule Car…"
select select "EA"
click input "text"
drag, startPoint x: 451, startPoint y: 154, endPoint x: 467, endPoint y: 126, distance: 32.8
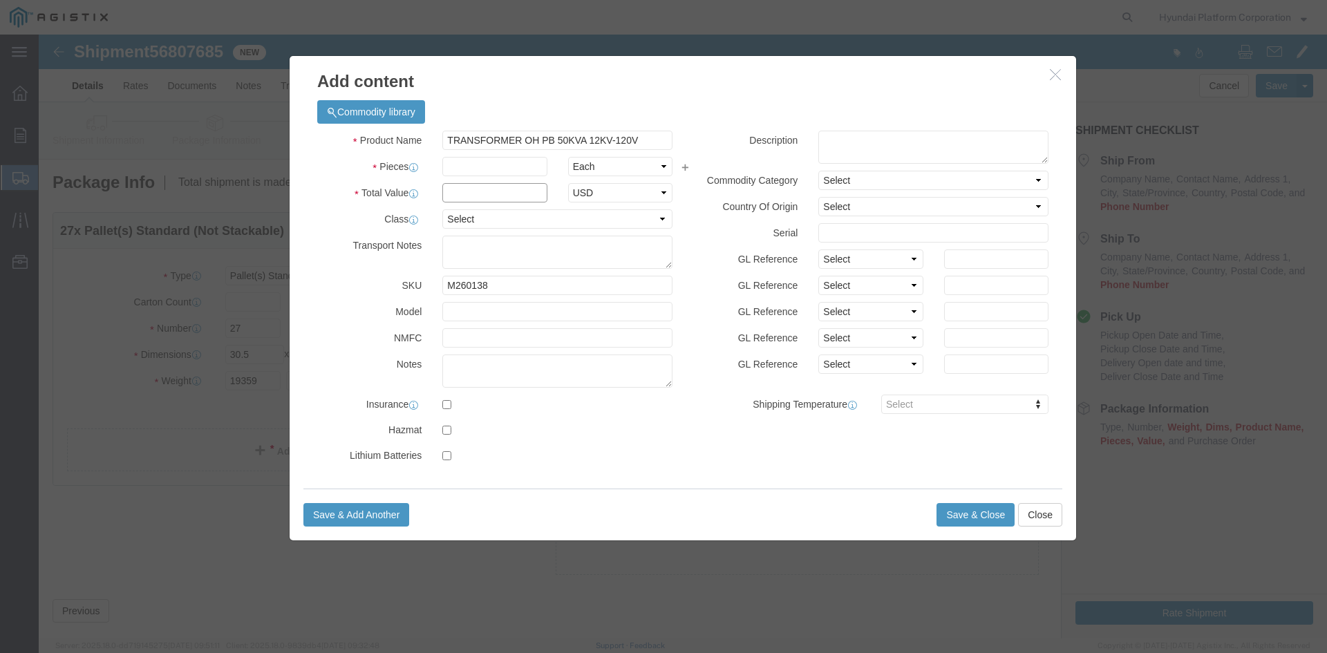
click input "text"
type input "27"
click input "text"
drag, startPoint x: 429, startPoint y: 158, endPoint x: 496, endPoint y: 165, distance: 67.4
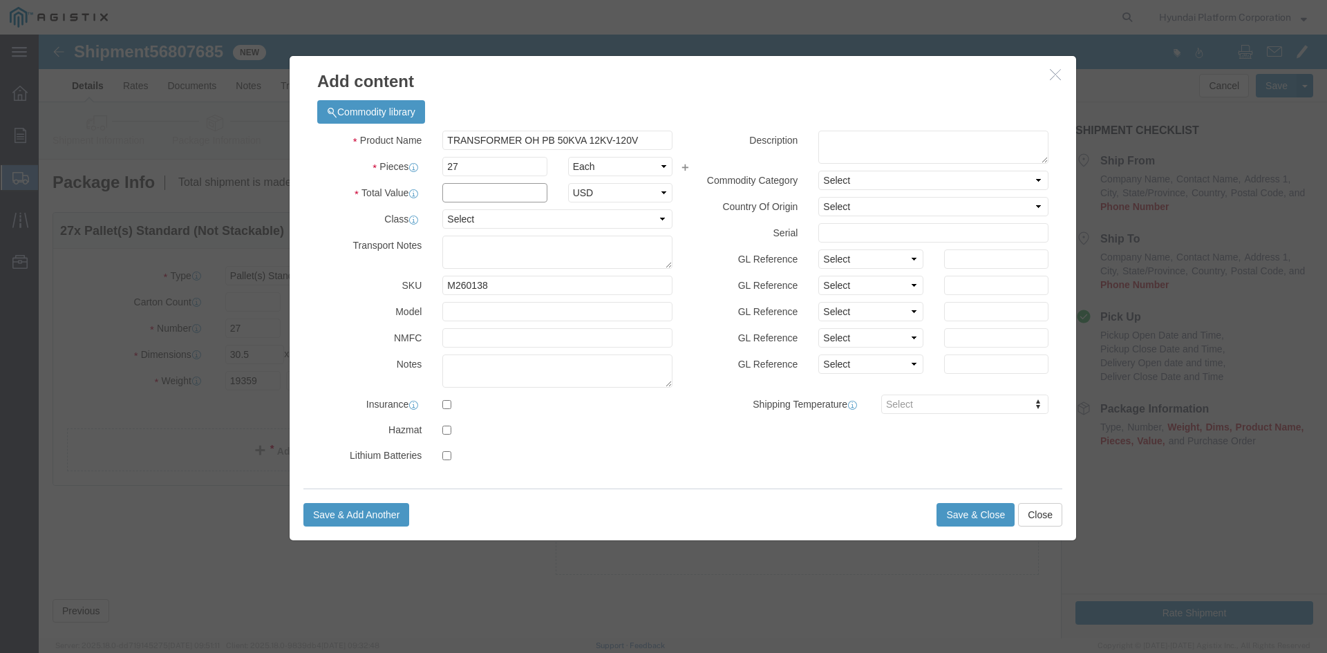
click input "text"
type input "74790"
click select "Select 50 55 60 65 70 85 92.5 100 125 175 250 300 400"
select select "50"
click select "Select 50 55 60 65 70 85 92.5 100 125 175 250 300 400"
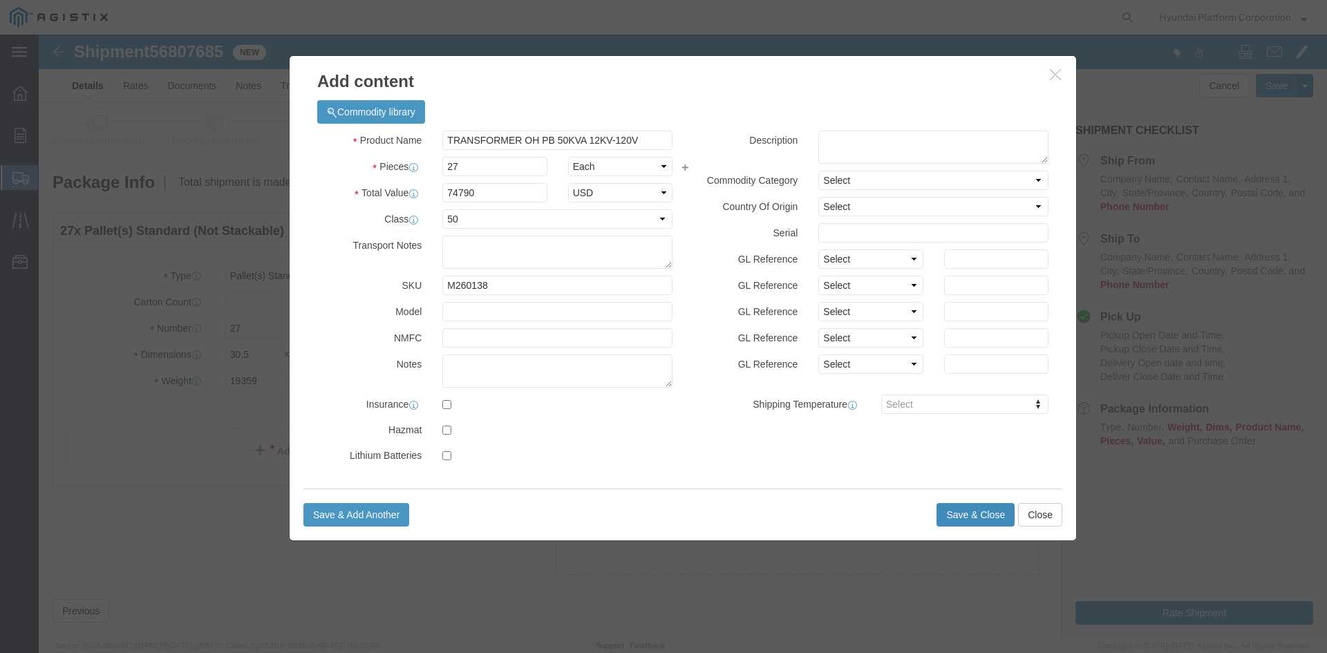
click button "Save & Close"
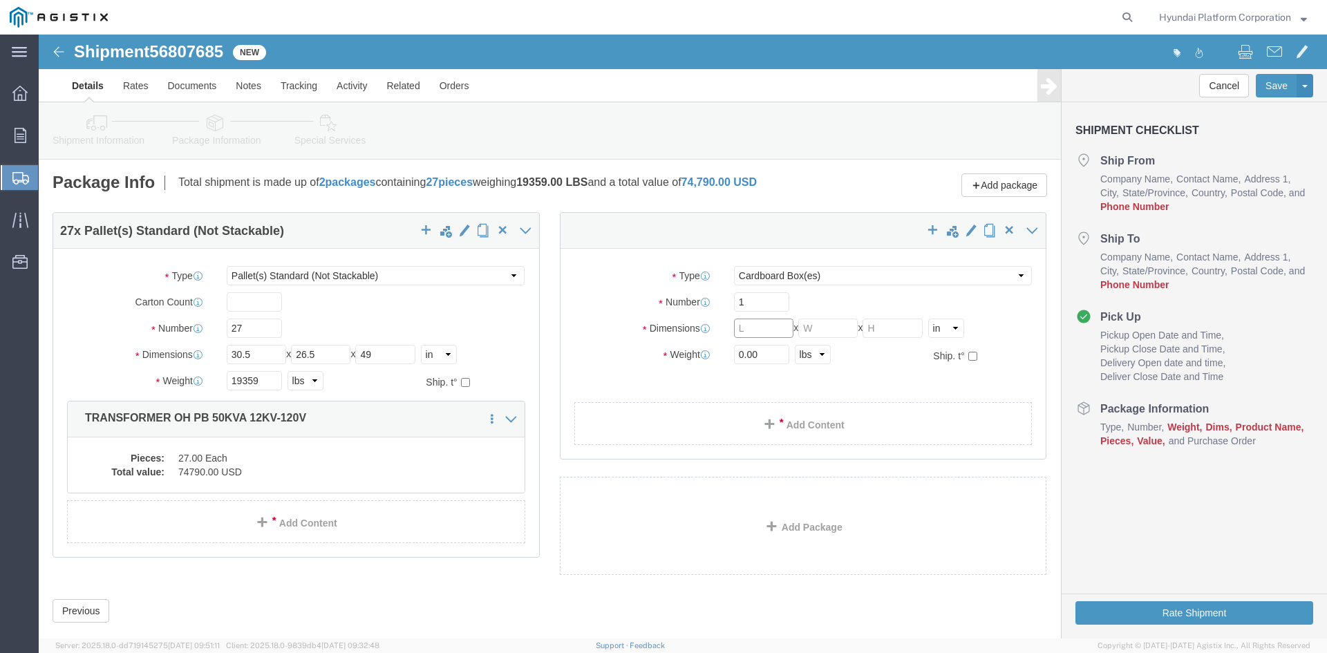
click input "text"
type input "30.5"
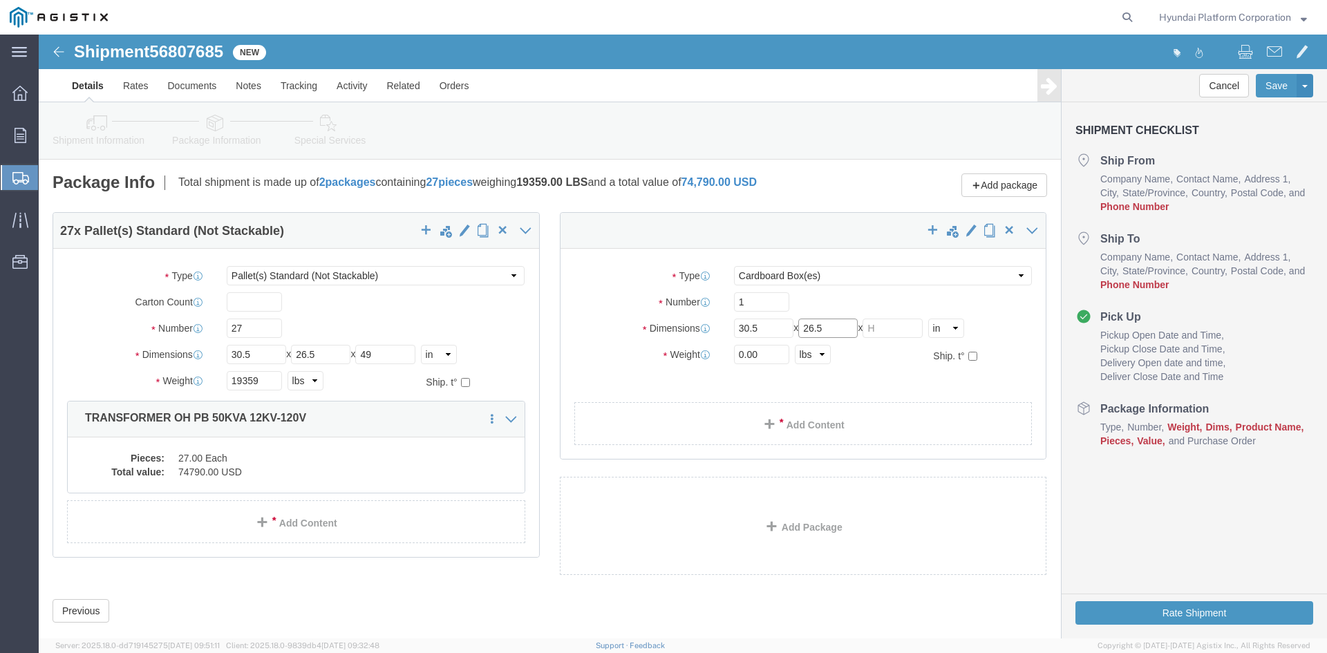
type input "26.5"
type input "49"
click input "0.00"
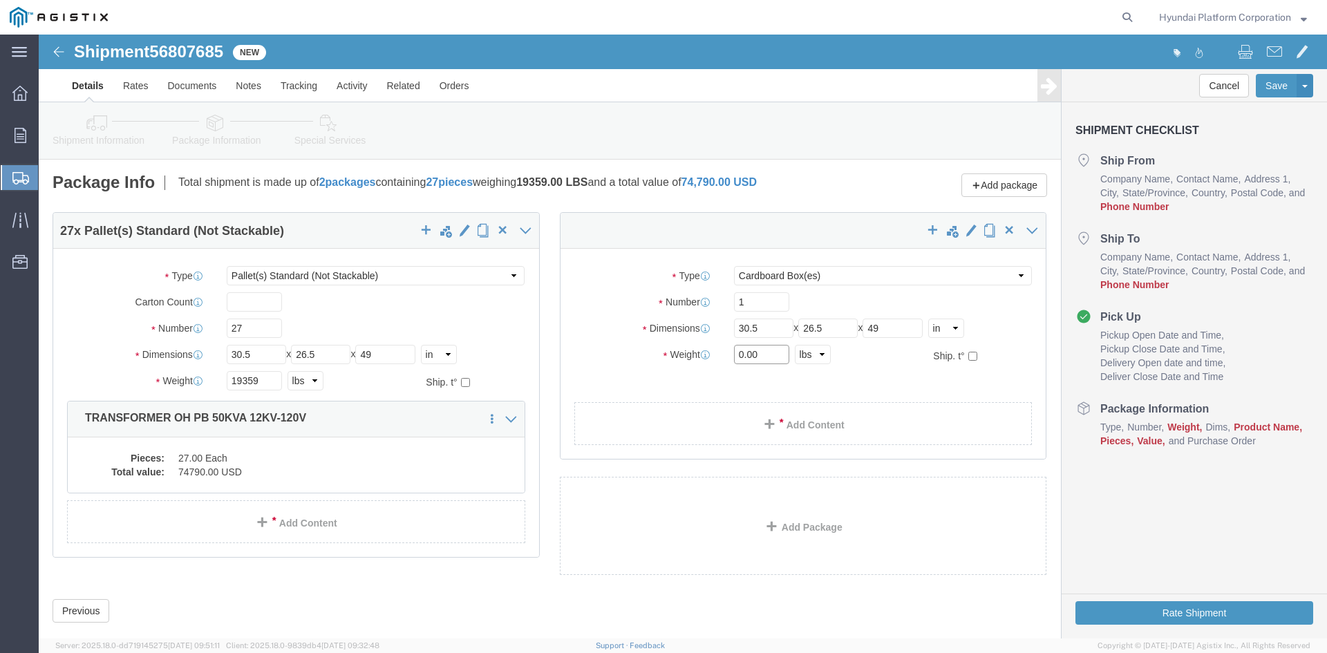
click input "0.00"
type input "717"
click link "Add Content"
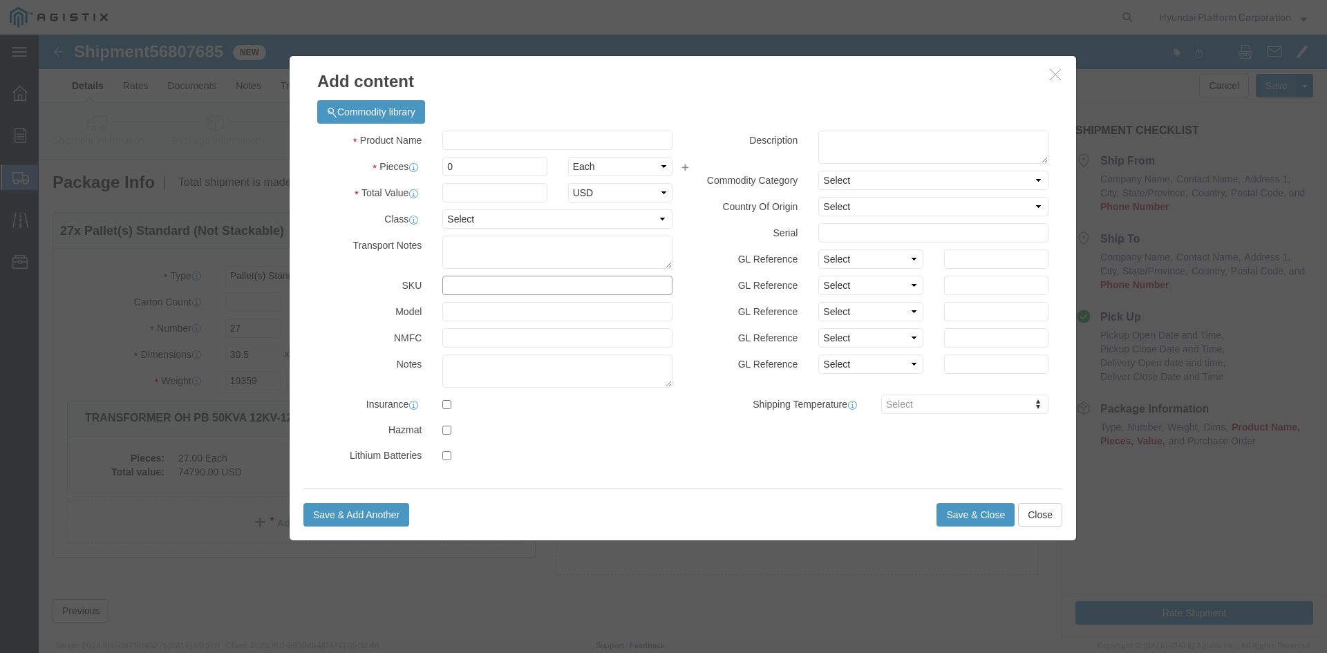
click input "text"
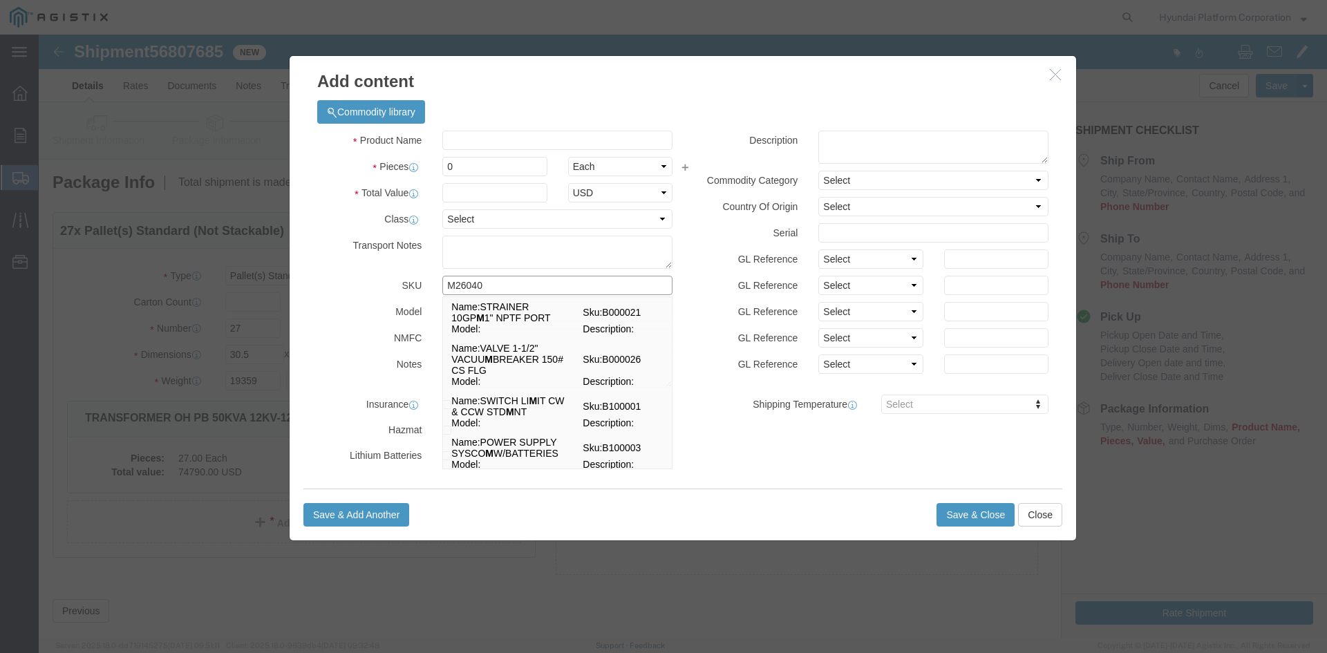
type input "M260407"
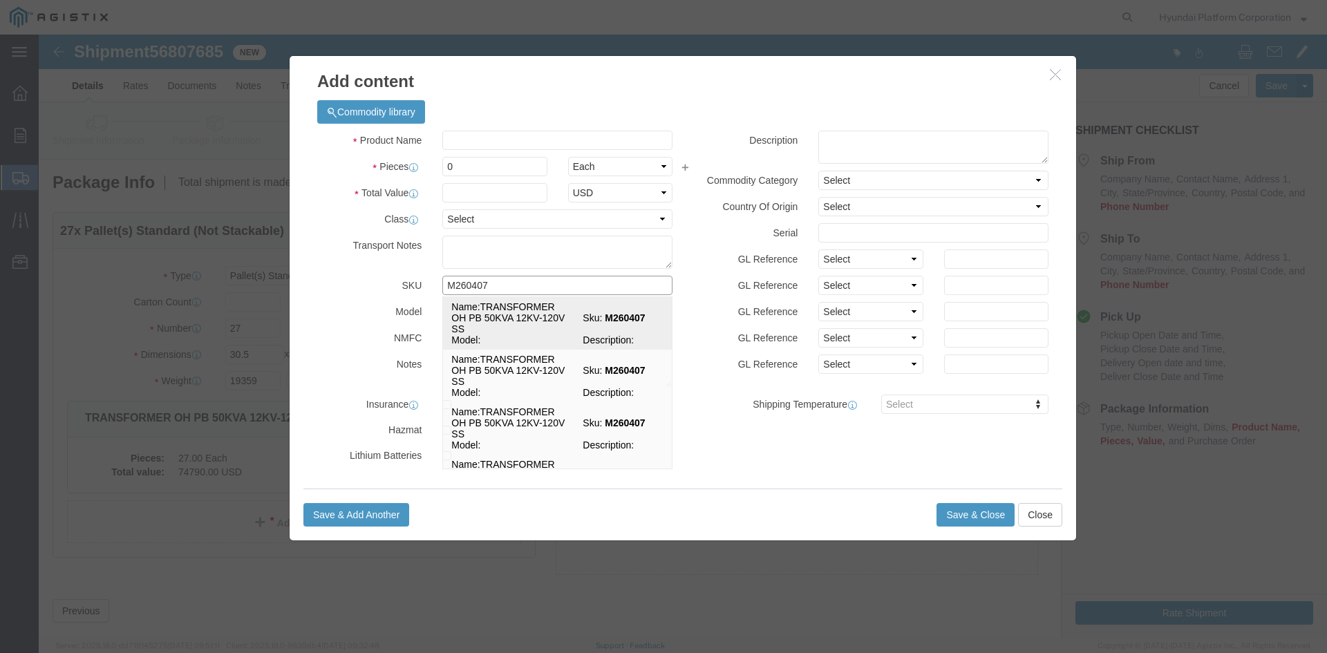
click strong "M260407"
select select
select select "USD"
type input "TRANSFORMER OH PB 50KVA 12KV-120V SS"
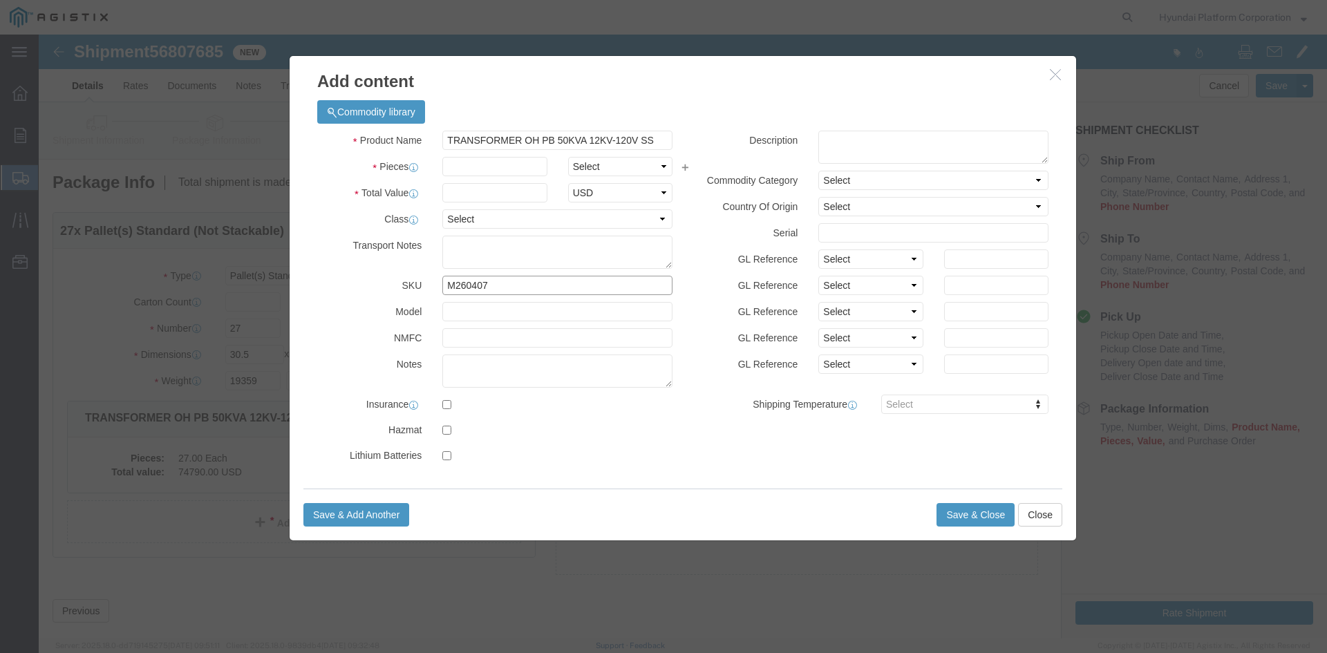
type input "M260407"
drag, startPoint x: 478, startPoint y: 131, endPoint x: 530, endPoint y: 126, distance: 52.1
click input "text"
drag, startPoint x: 546, startPoint y: 125, endPoint x: 474, endPoint y: 127, distance: 72.6
click select "Select Bag Barrels 100Board Feet Bottle Box Blister Pack Carats Can Capsule Car…"
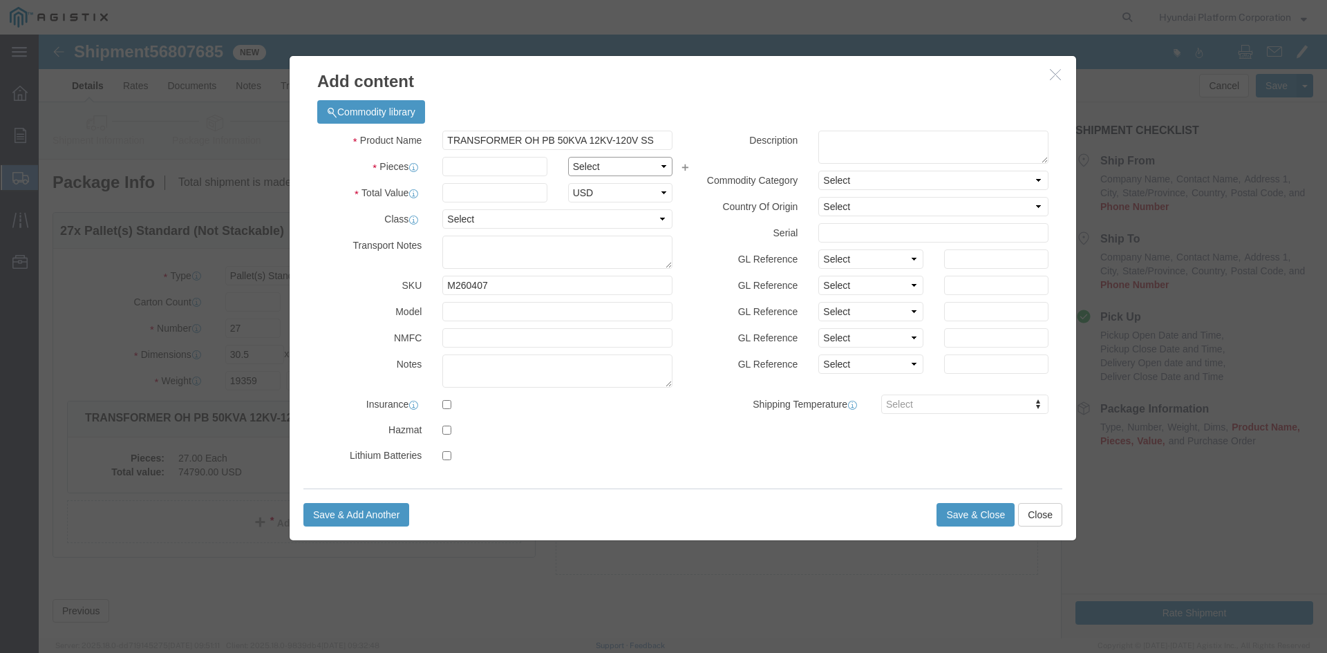
select select "EA"
click input "text"
type input "1"
click input "text"
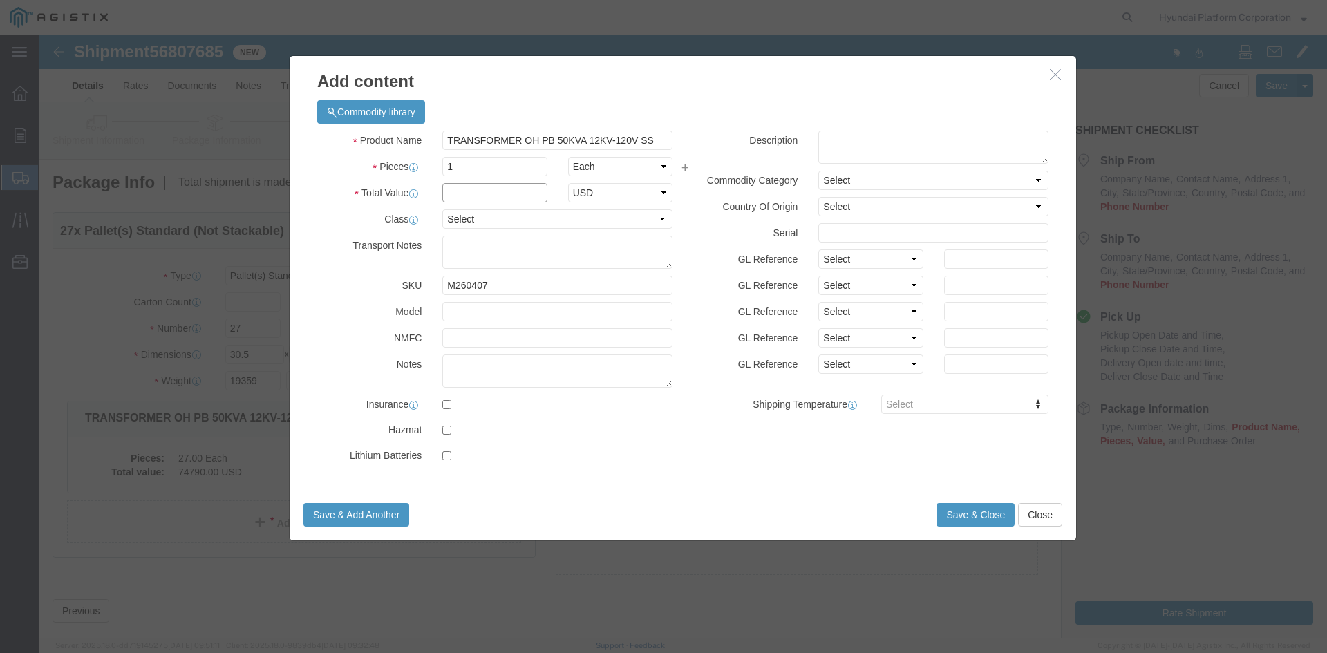
click input "text"
type input "2890"
click select "Select 50 55 60 65 70 85 92.5 100 125 175 250 300 400"
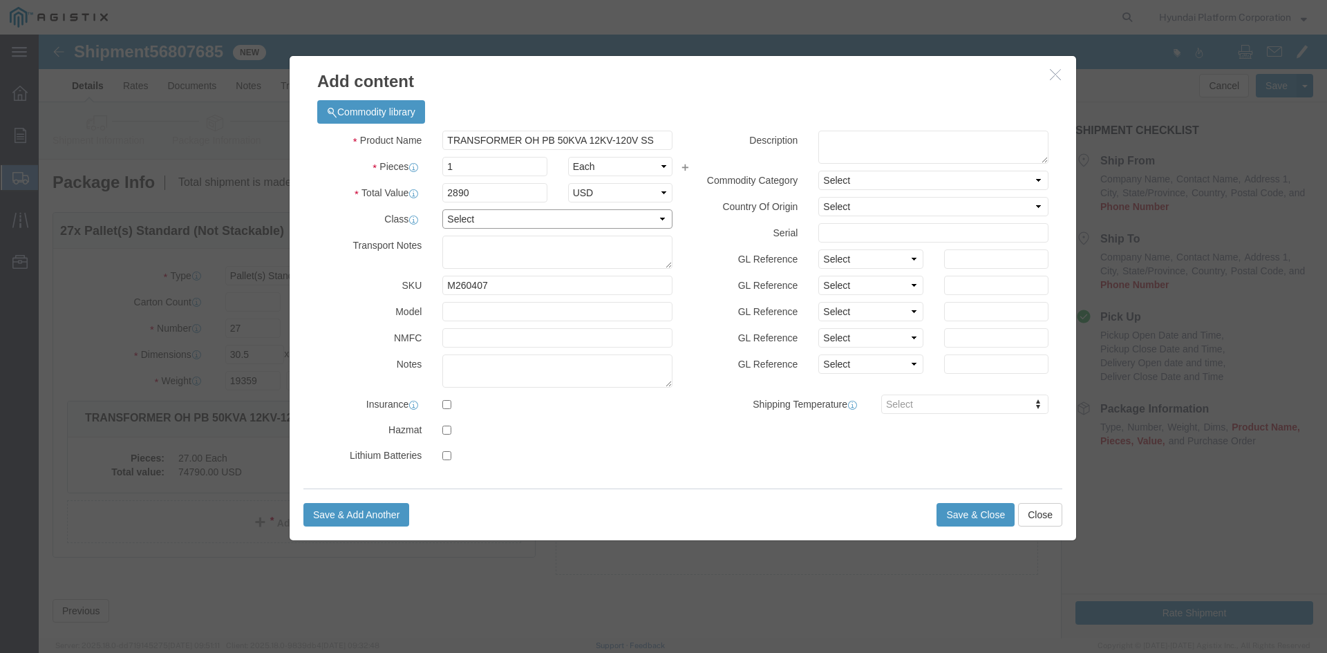
select select "50"
click select "Select 50 55 60 65 70 85 92.5 100 125 175 250 300 400"
click button "Save & Close"
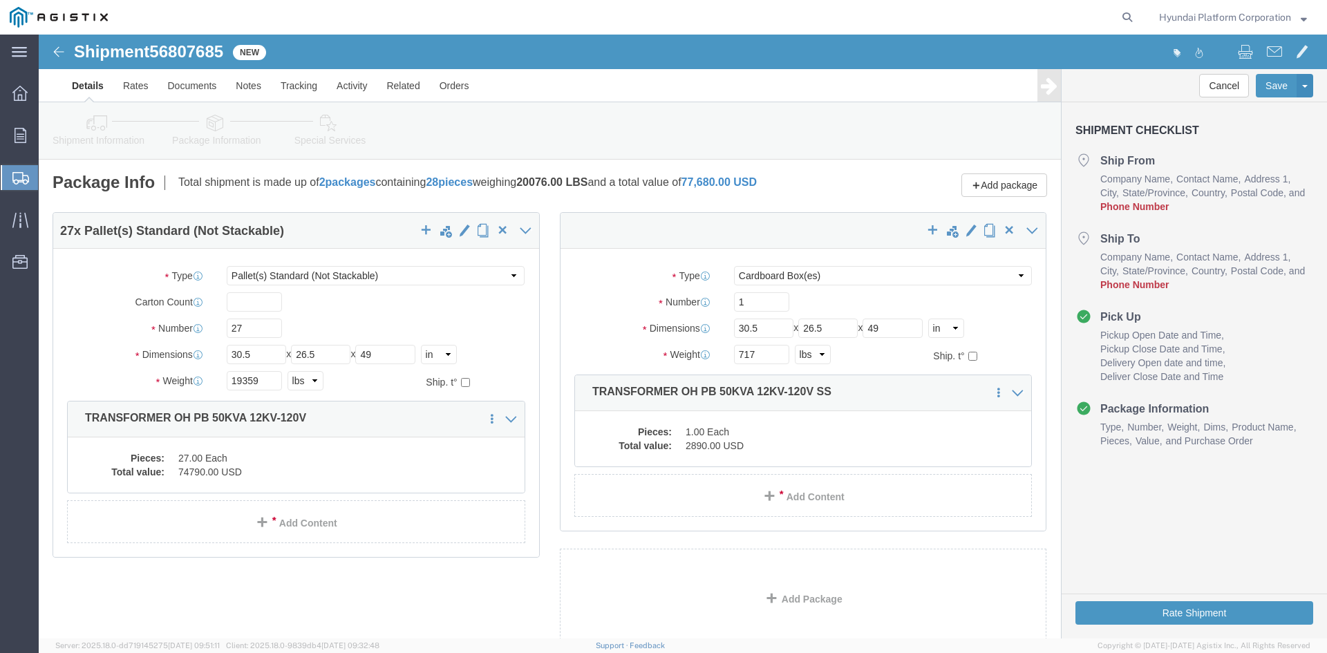
click span "56807685"
copy span "56807685"
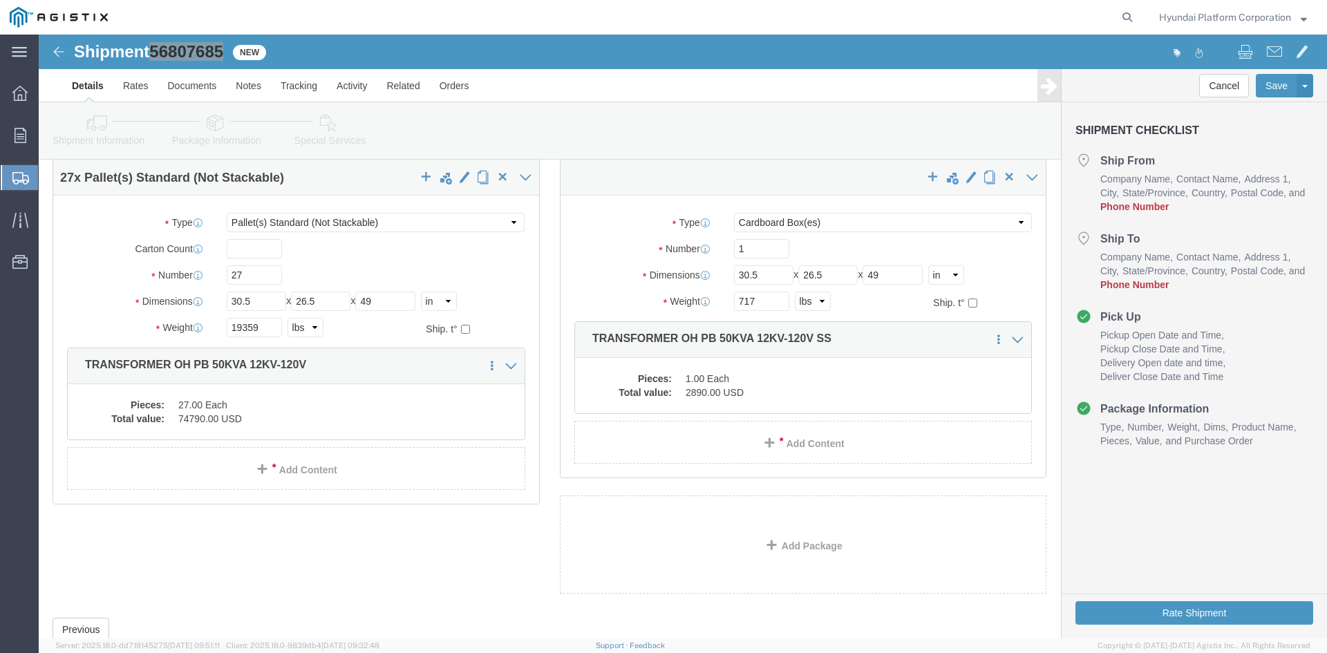
scroll to position [69, 0]
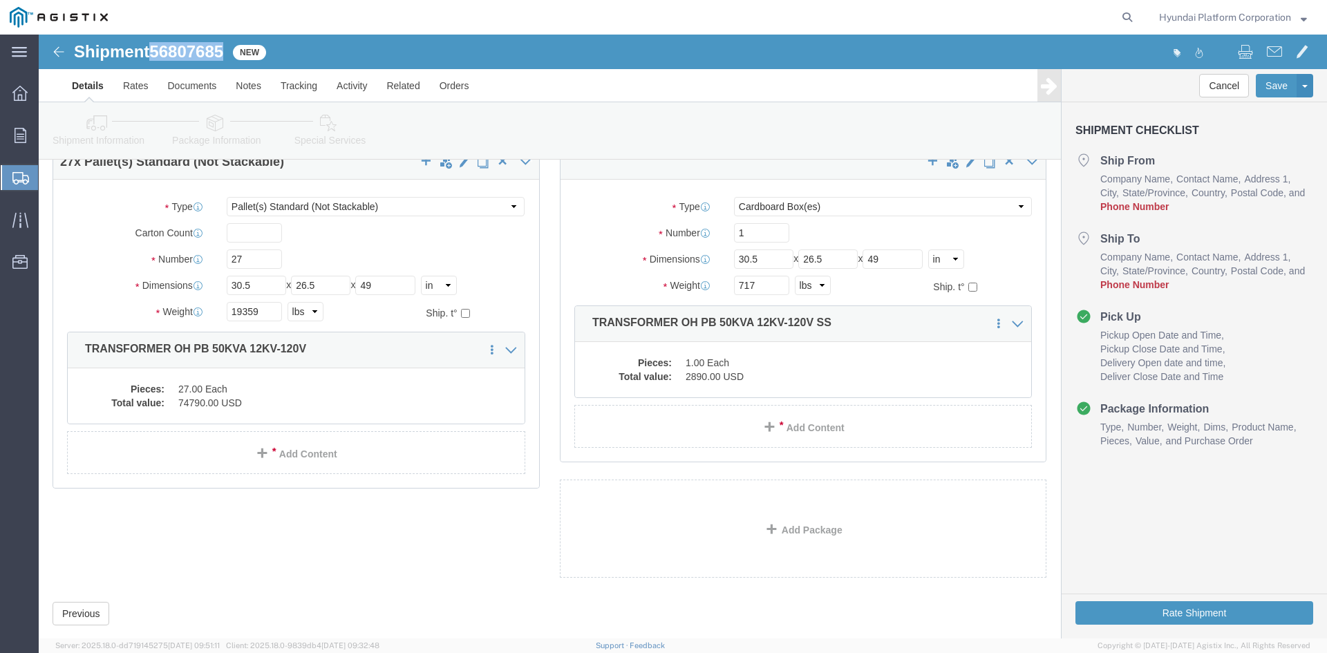
click link "Special Services"
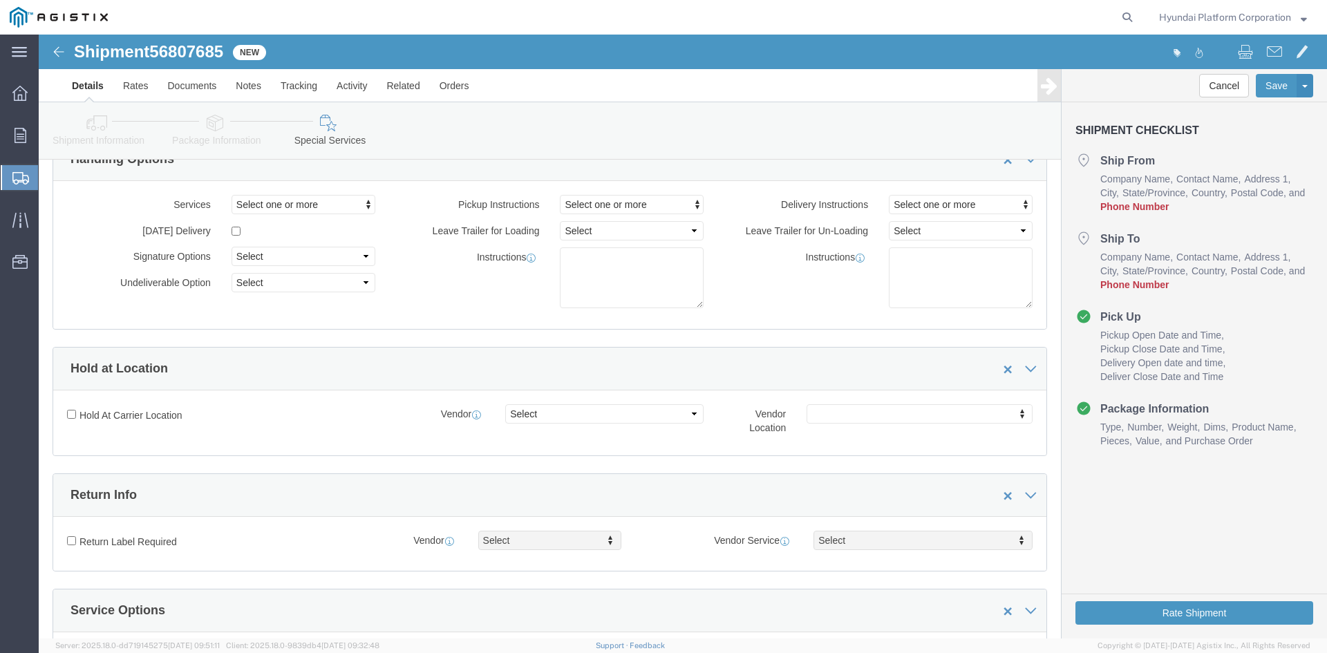
click icon
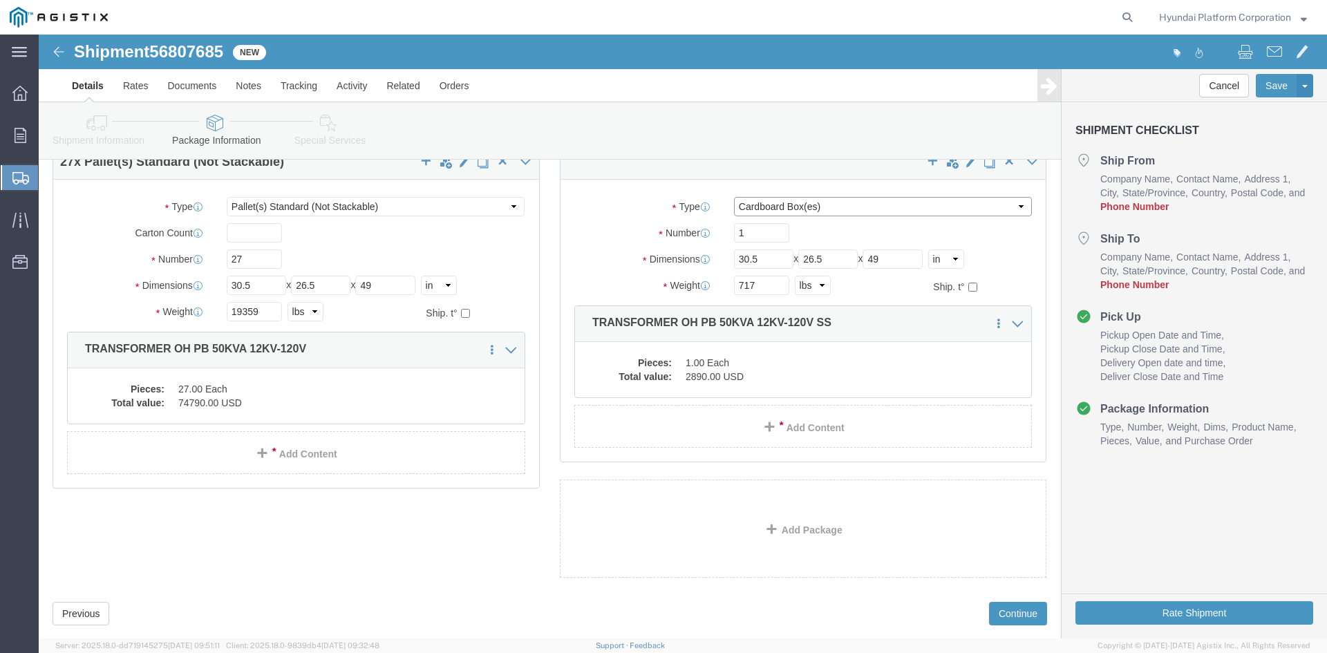
click select "Select Bulk Bundle(s) Cardboard Box(es) Carton(s) Crate(s) Drum(s) (Fiberboard)…"
select select "PSNS"
click select "Select Bulk Bundle(s) Cardboard Box(es) Carton(s) Crate(s) Drum(s) (Fiberboard)…"
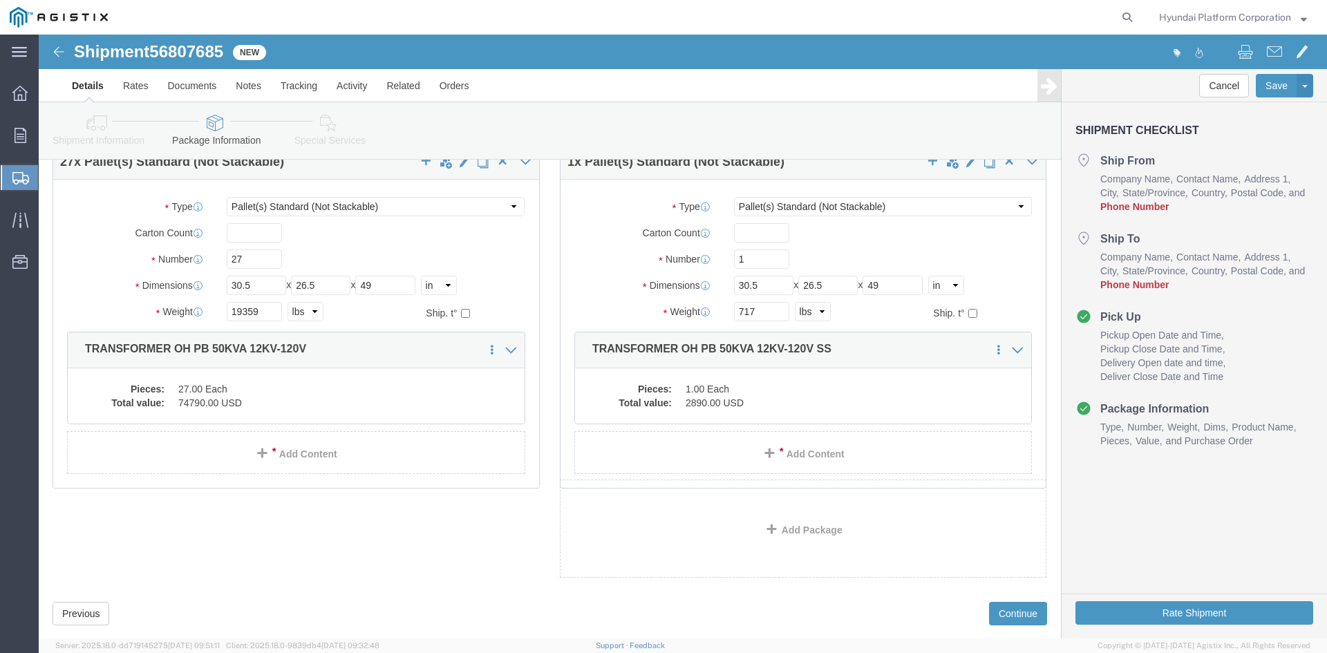
click icon
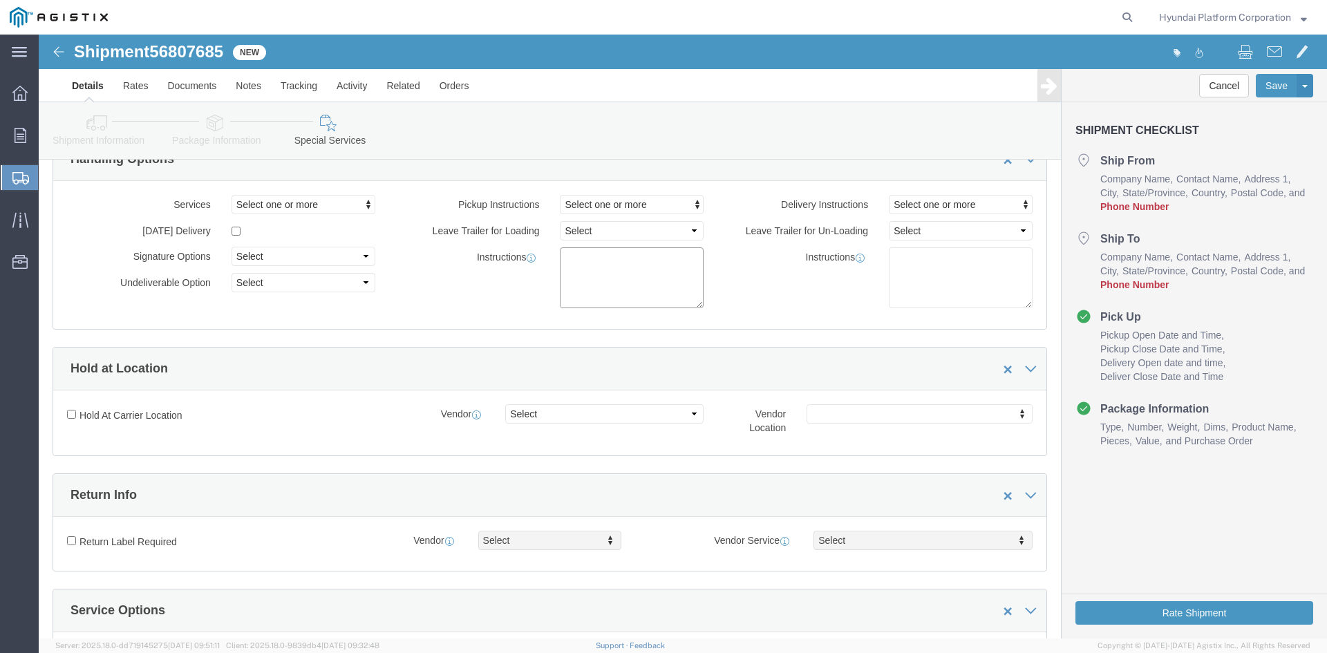
click textarea
paste textarea "*More than 20 straps needed *Corner Protector/guard needed *Please note that if…"
type textarea "*More than 20 straps needed *Corner Protector/guard needed *Please note that if…"
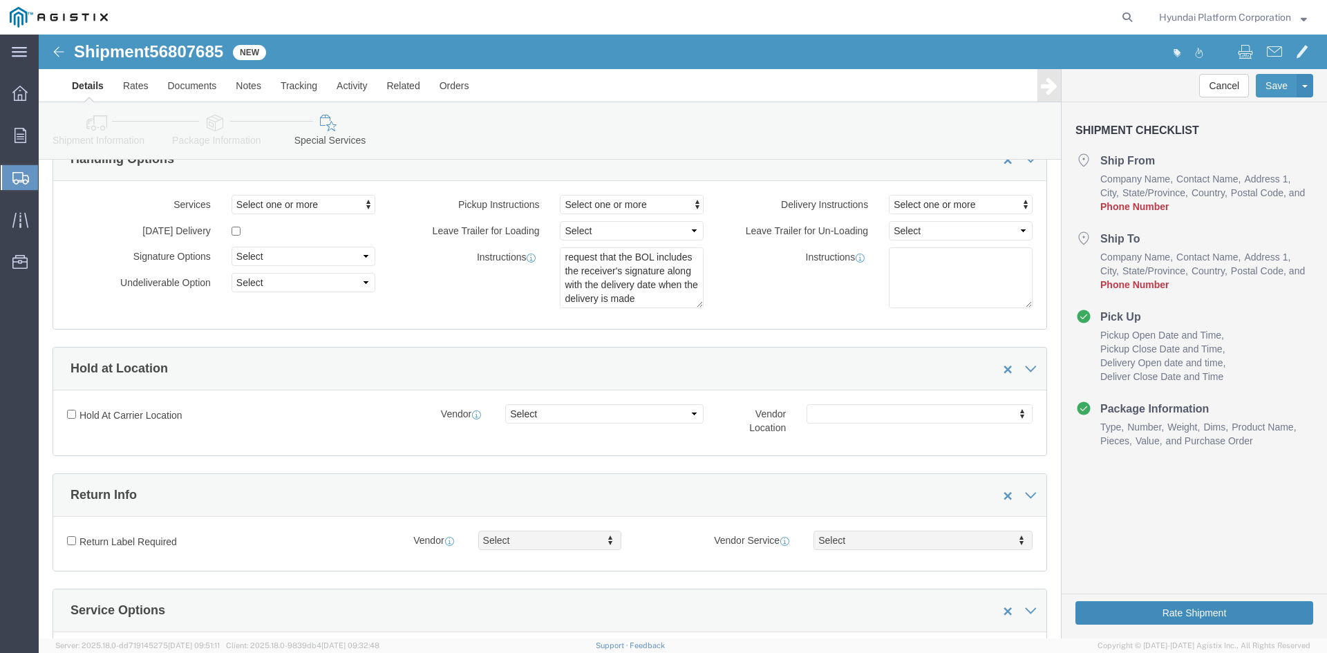
click button "Rate Shipment"
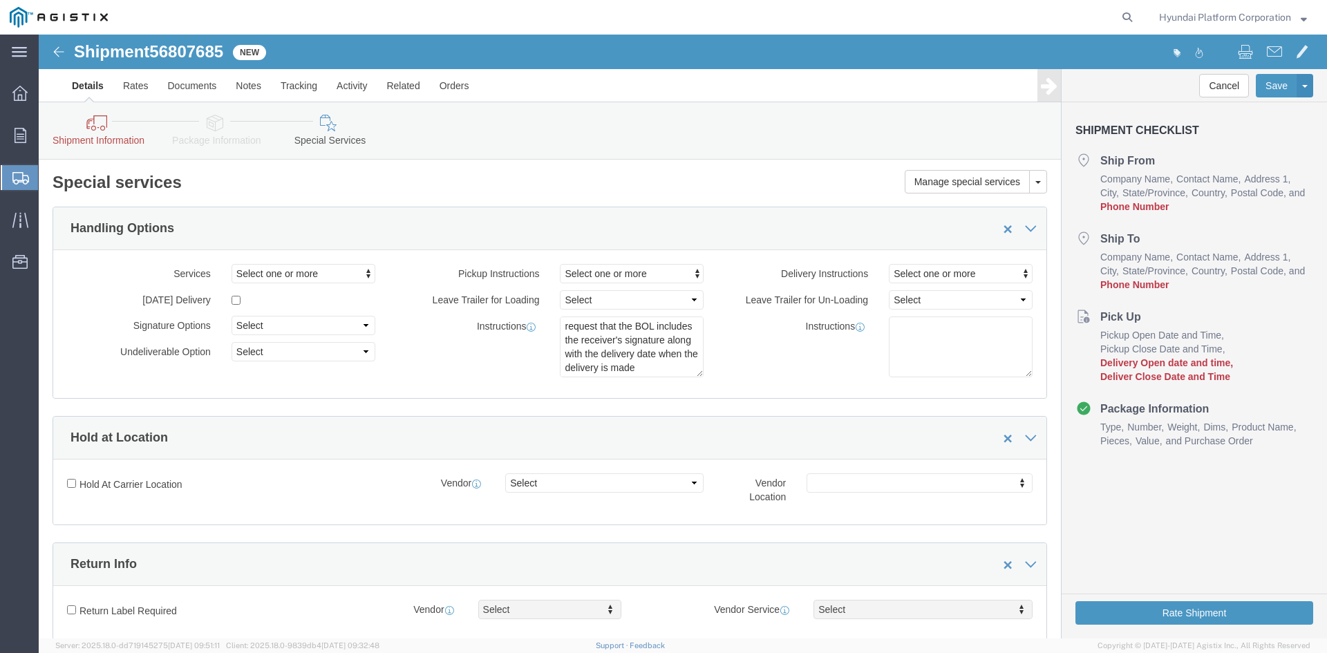
click link "Shipment Information"
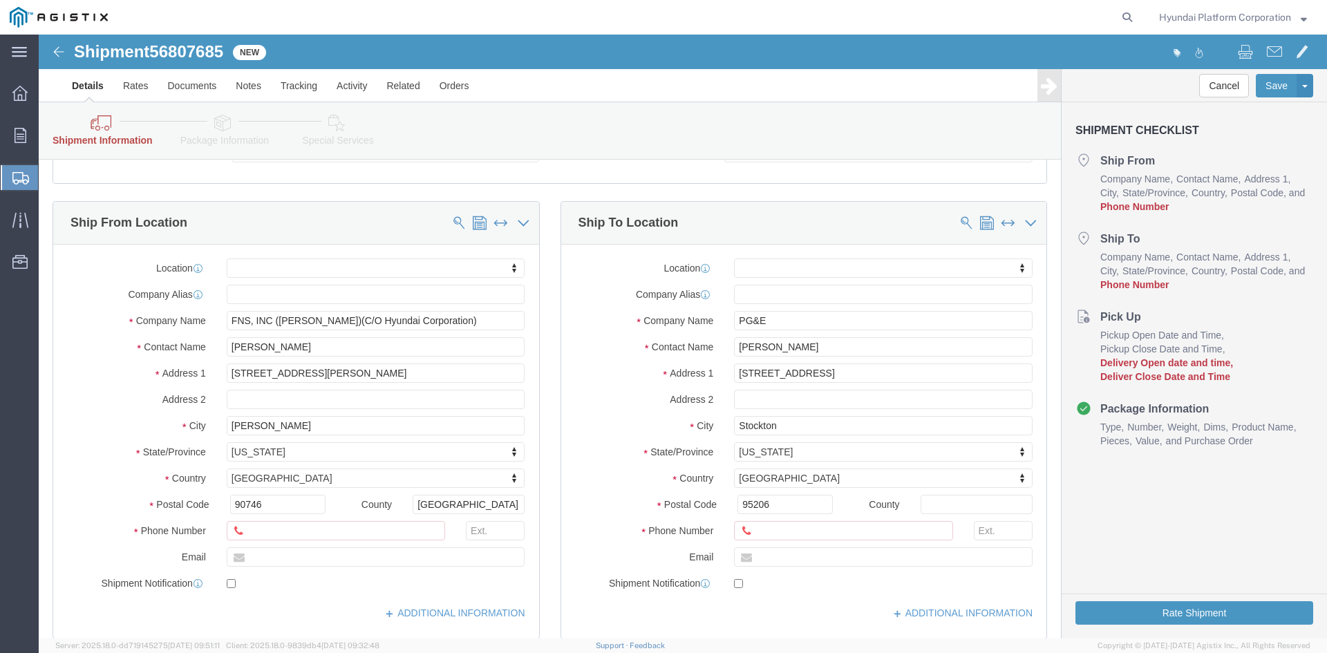
scroll to position [277, 0]
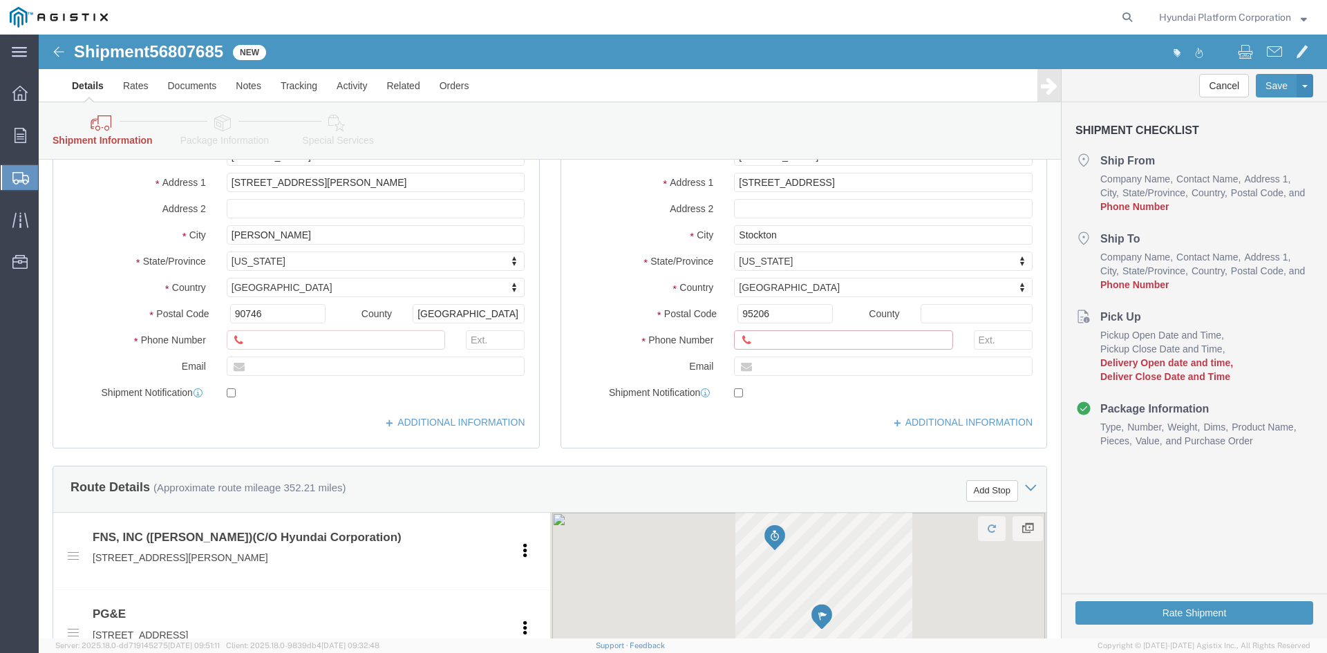
click input "text"
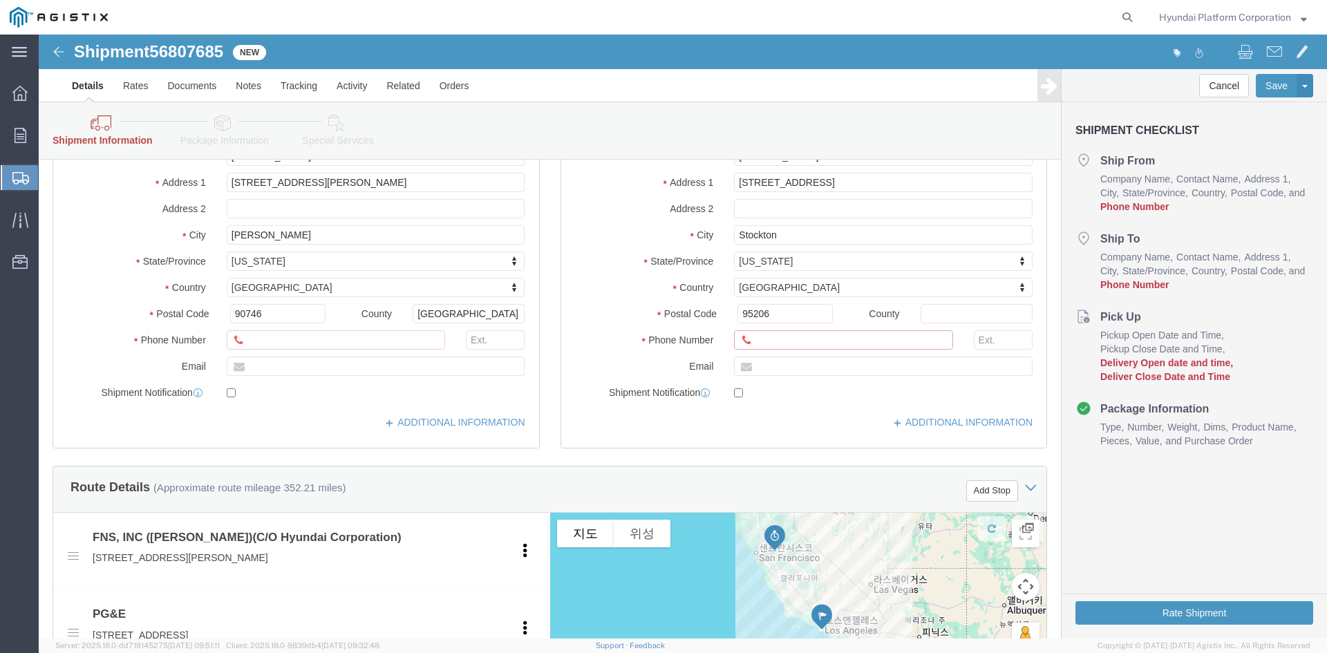
type input "[PHONE_NUMBER]"
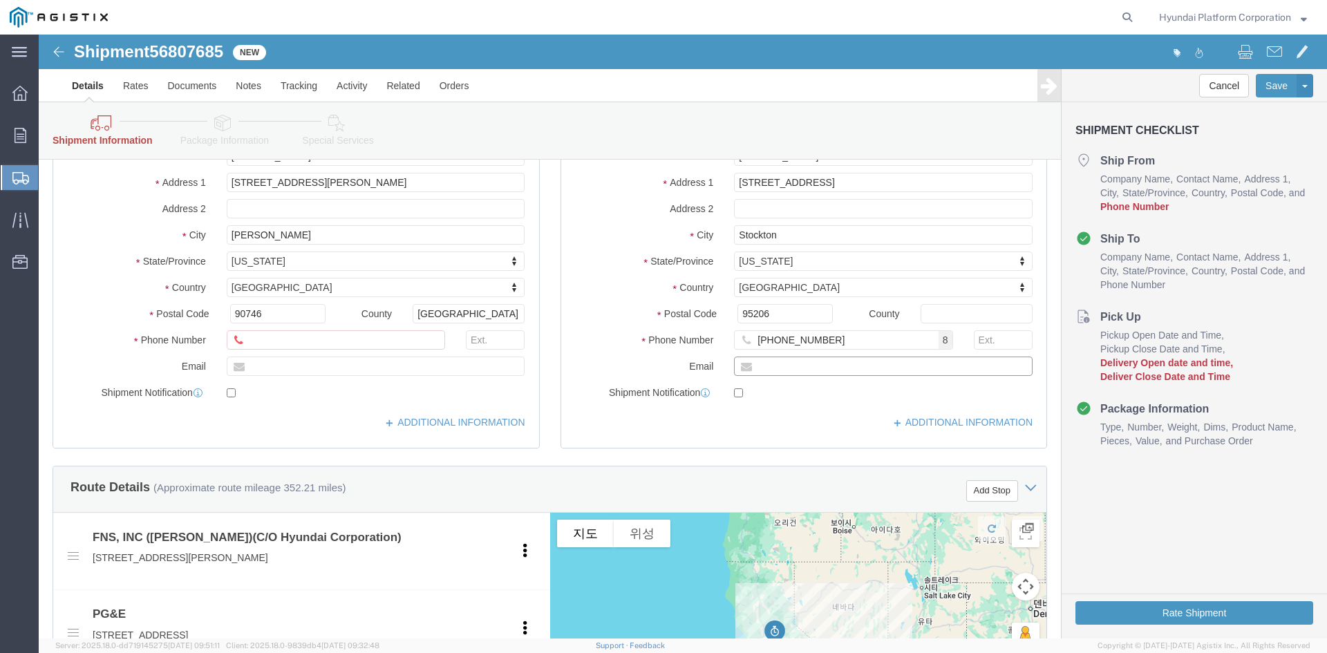
click input "text"
paste input "[PERSON_NAME][EMAIL_ADDRESS][PERSON_NAME][DOMAIN_NAME]"
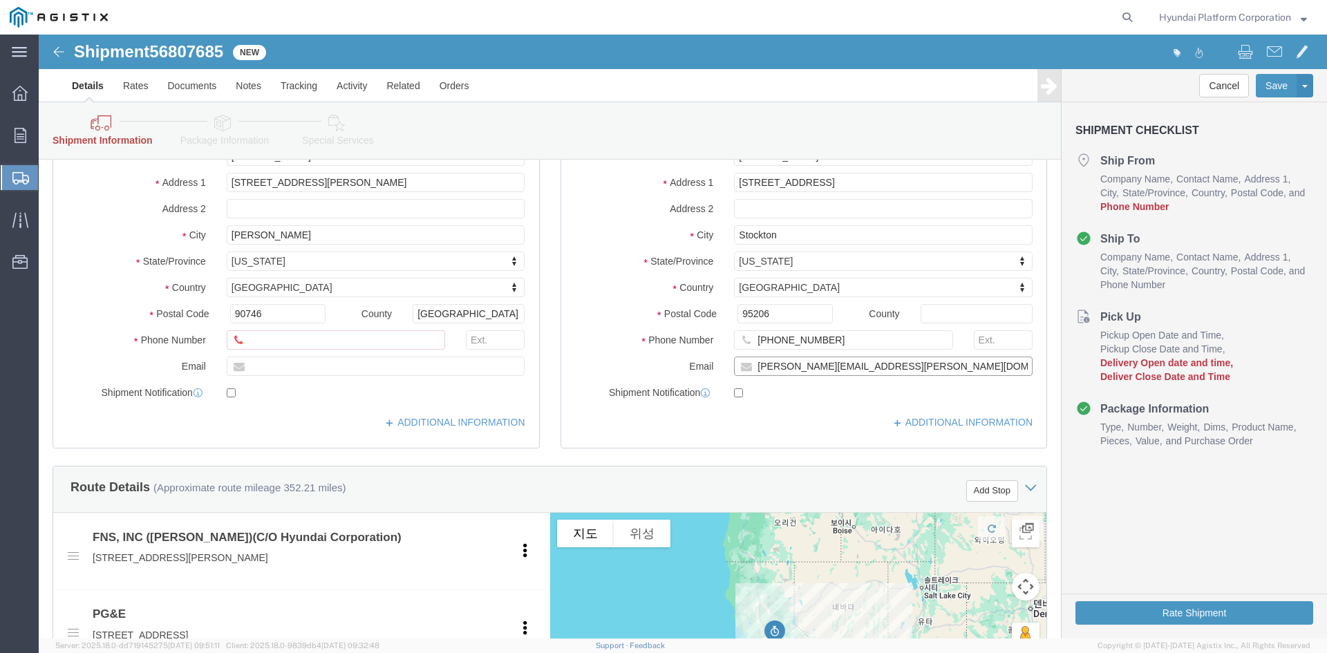
paste input "[PERSON_NAME][EMAIL_ADDRESS][PERSON_NAME][DOMAIN_NAME]"
type input "[PERSON_NAME][EMAIL_ADDRESS][PERSON_NAME][DOMAIN_NAME]"
checkbox input "true"
drag, startPoint x: 366, startPoint y: 339, endPoint x: 397, endPoint y: 339, distance: 31.1
click input "text"
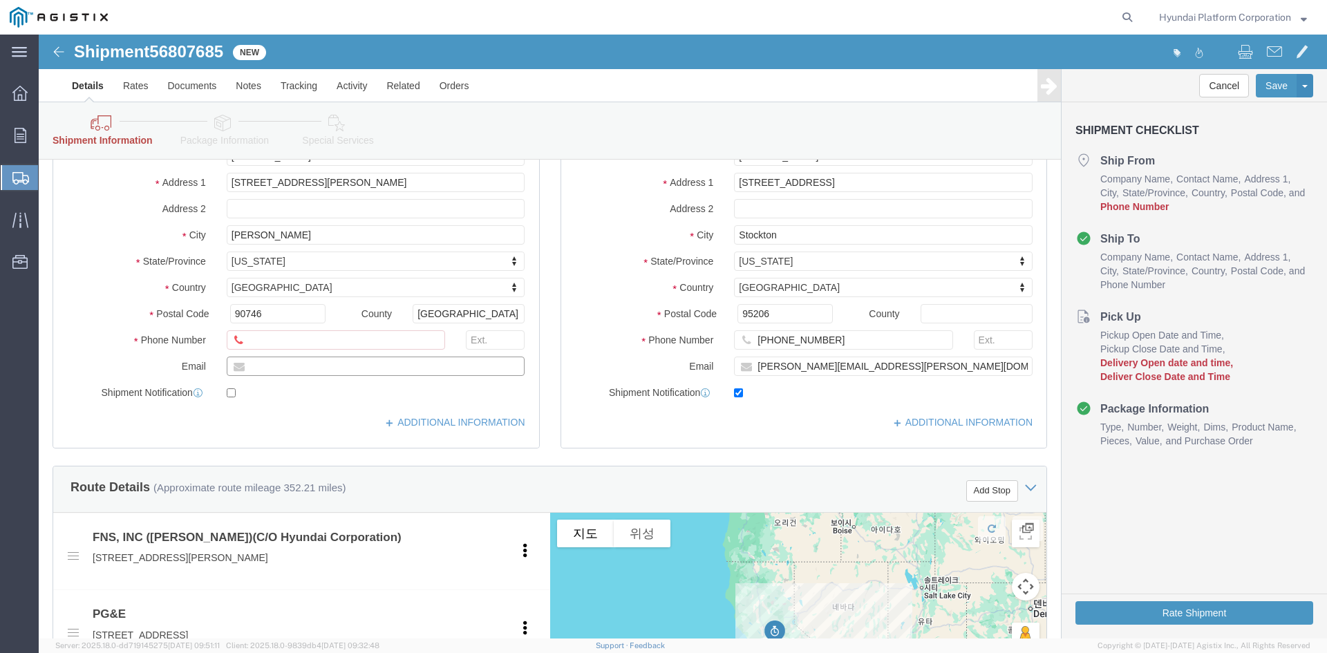
paste input "[PERSON_NAME][EMAIL_ADDRESS][PERSON_NAME][DOMAIN_NAME]"
type input "[PERSON_NAME][EMAIL_ADDRESS][PERSON_NAME][DOMAIN_NAME]"
checkbox input "true"
click div "Postal Code 90746"
click input "text"
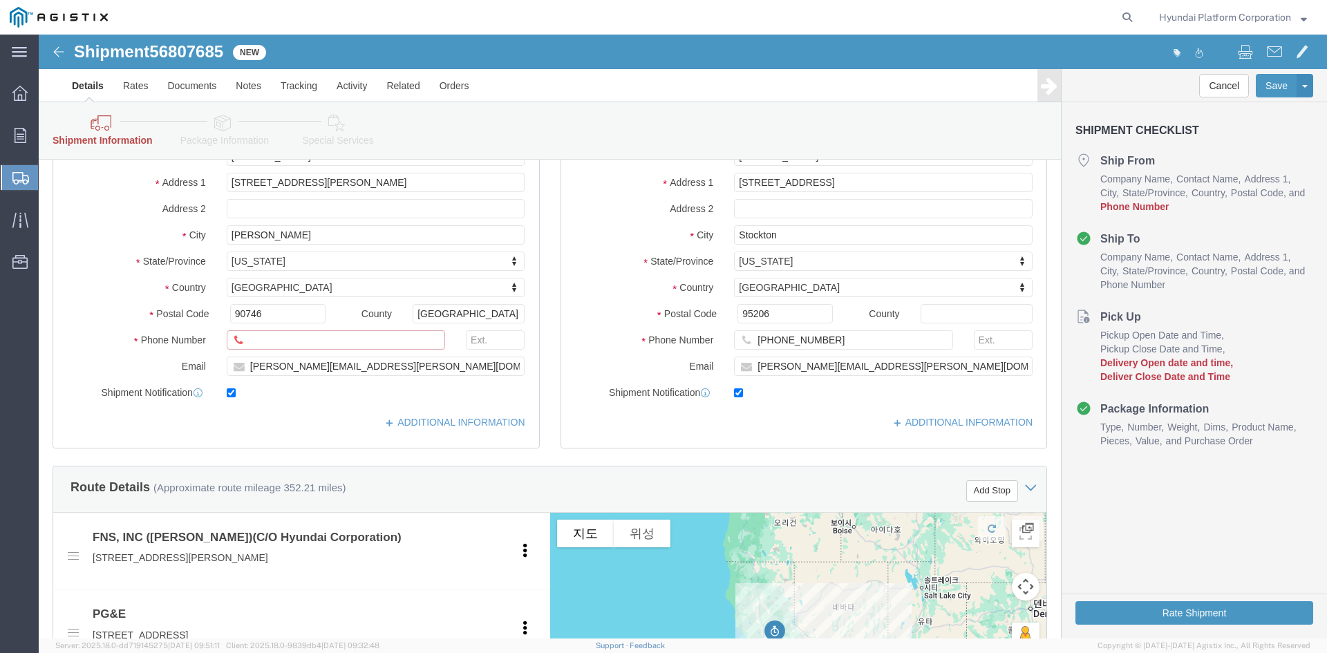
click input "text"
paste input "[PHONE_NUMBER]"
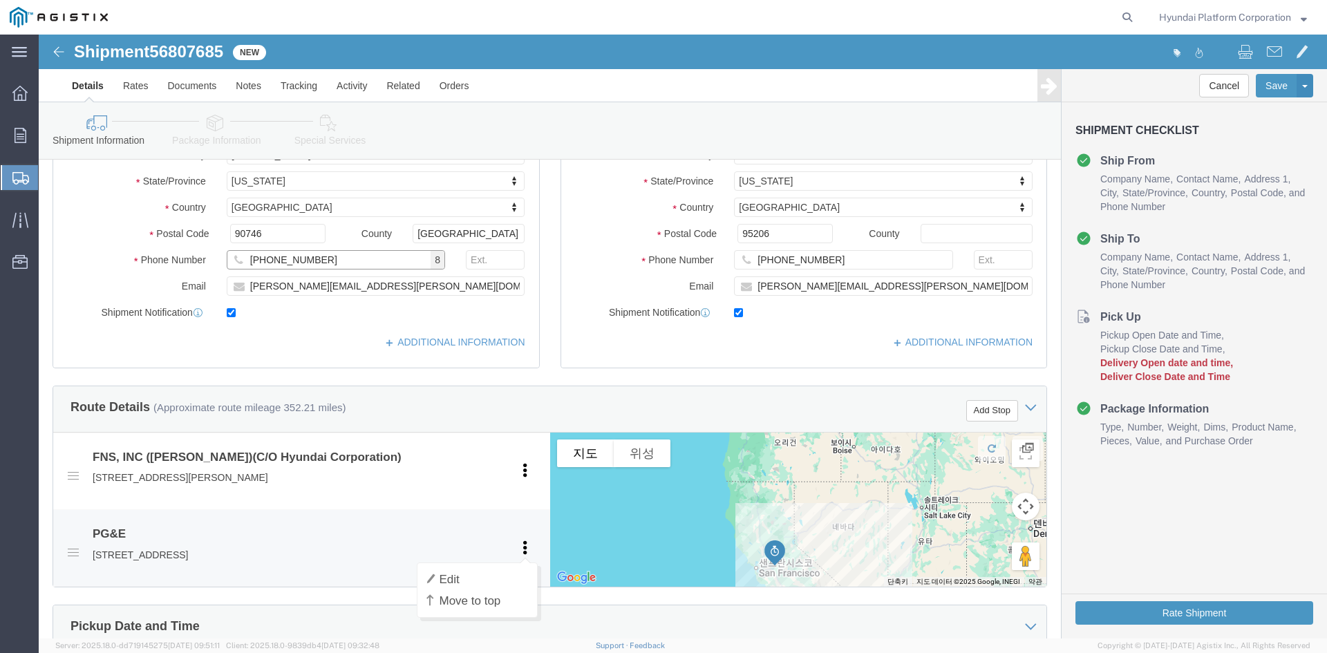
scroll to position [484, 0]
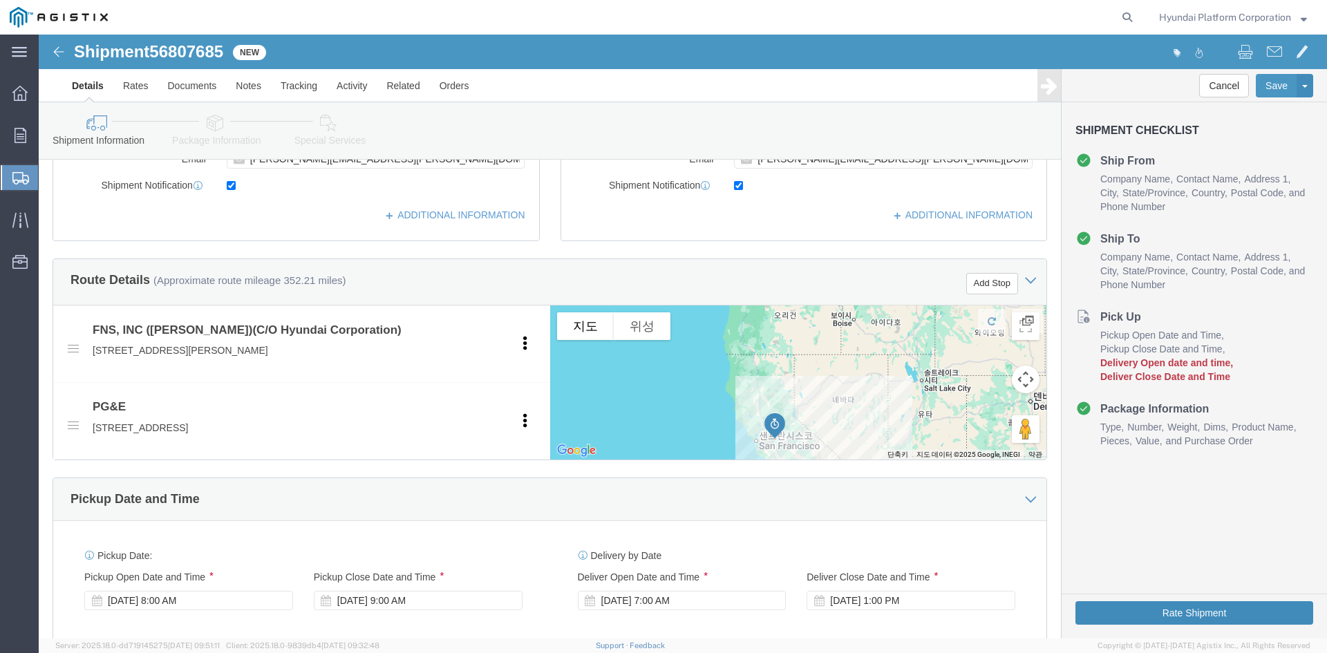
type input "[PHONE_NUMBER]"
click button "Rate Shipment"
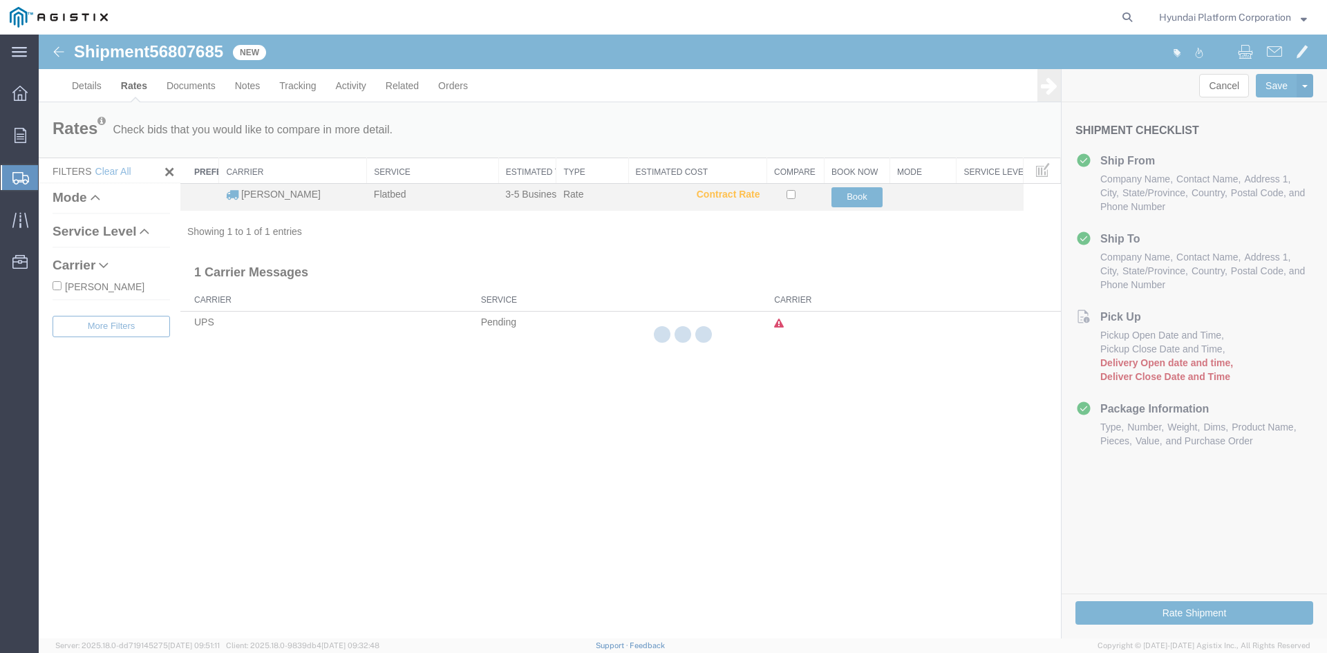
scroll to position [0, 0]
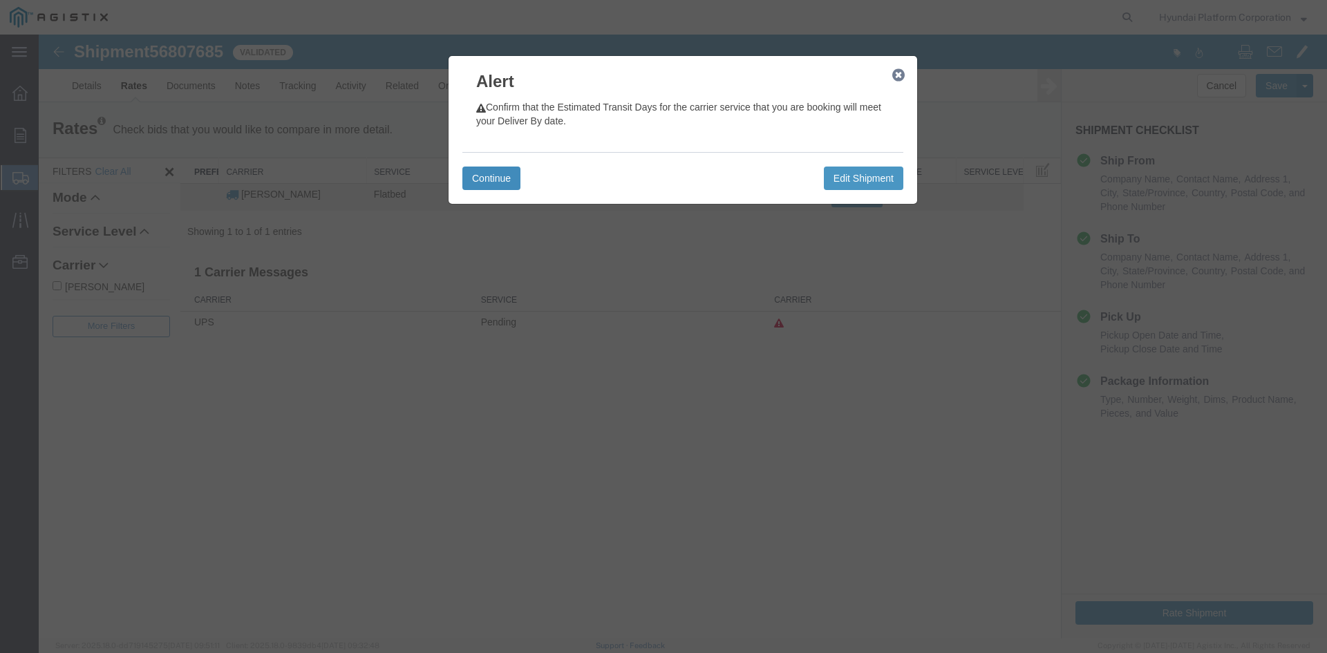
click at [489, 185] on button "Continue" at bounding box center [491, 179] width 58 height 24
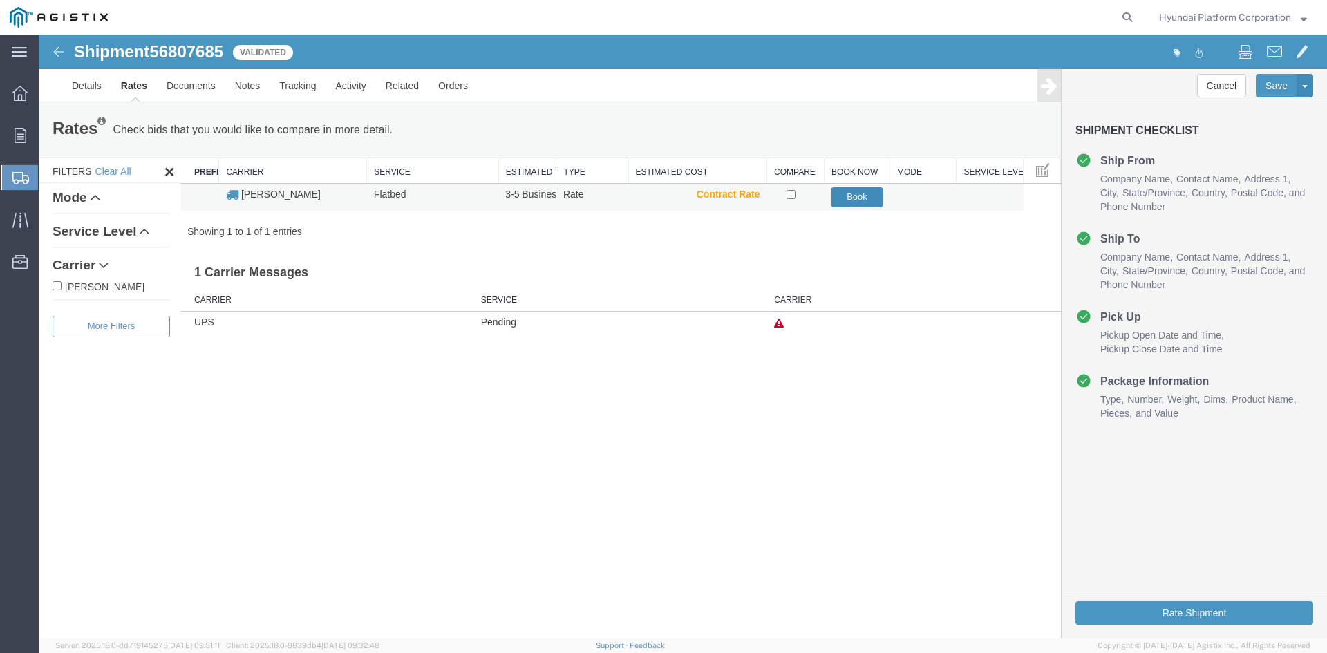
click at [843, 201] on button "Book" at bounding box center [858, 197] width 52 height 20
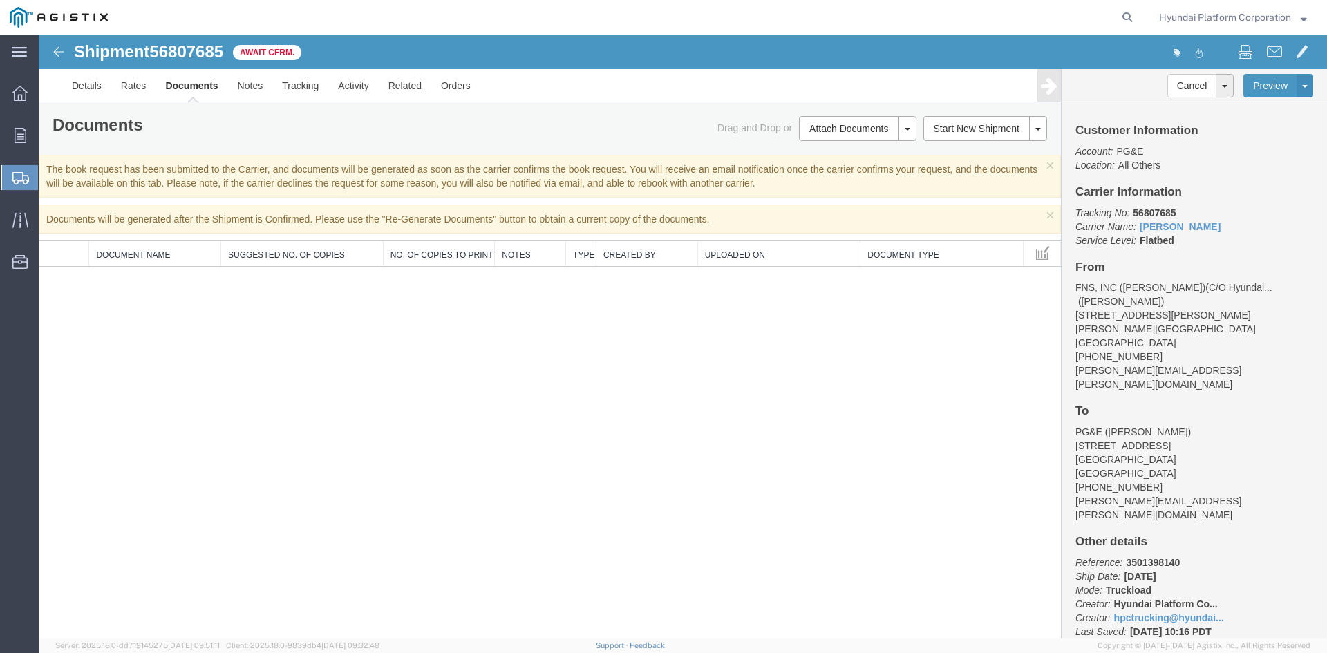
click at [0, 0] on span "Shipment Manager" at bounding box center [0, 0] width 0 height 0
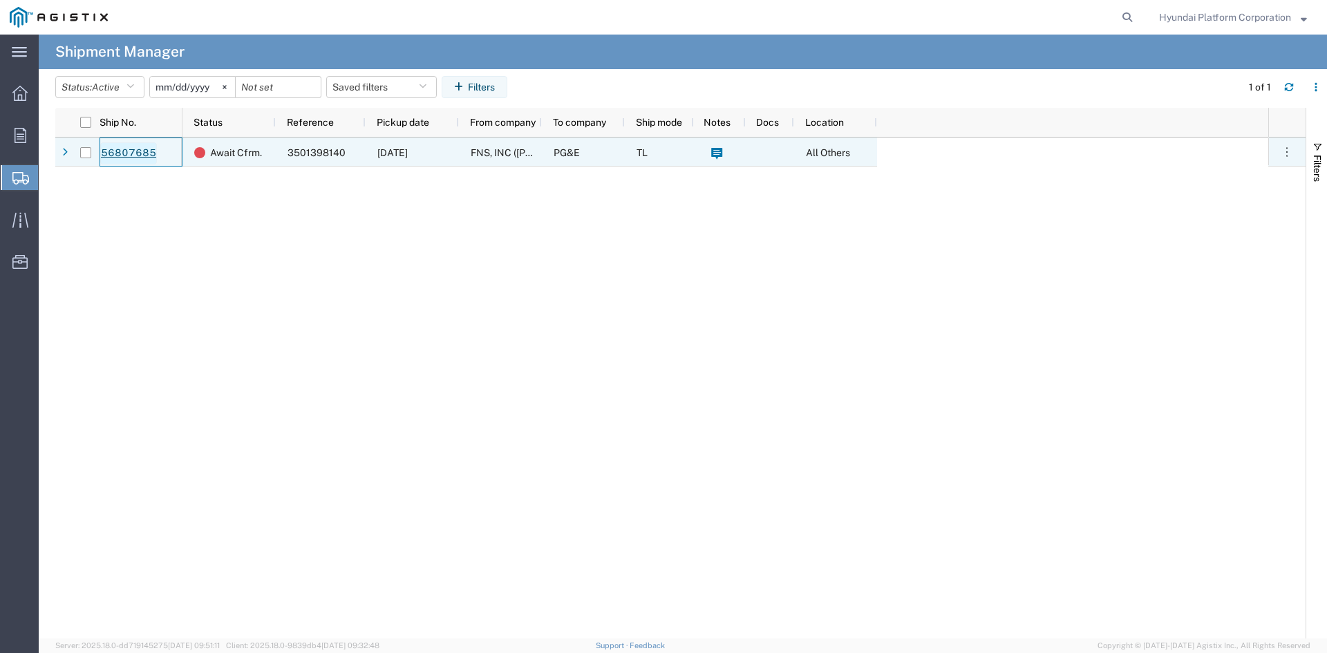
click at [137, 148] on link "56807685" at bounding box center [128, 153] width 57 height 22
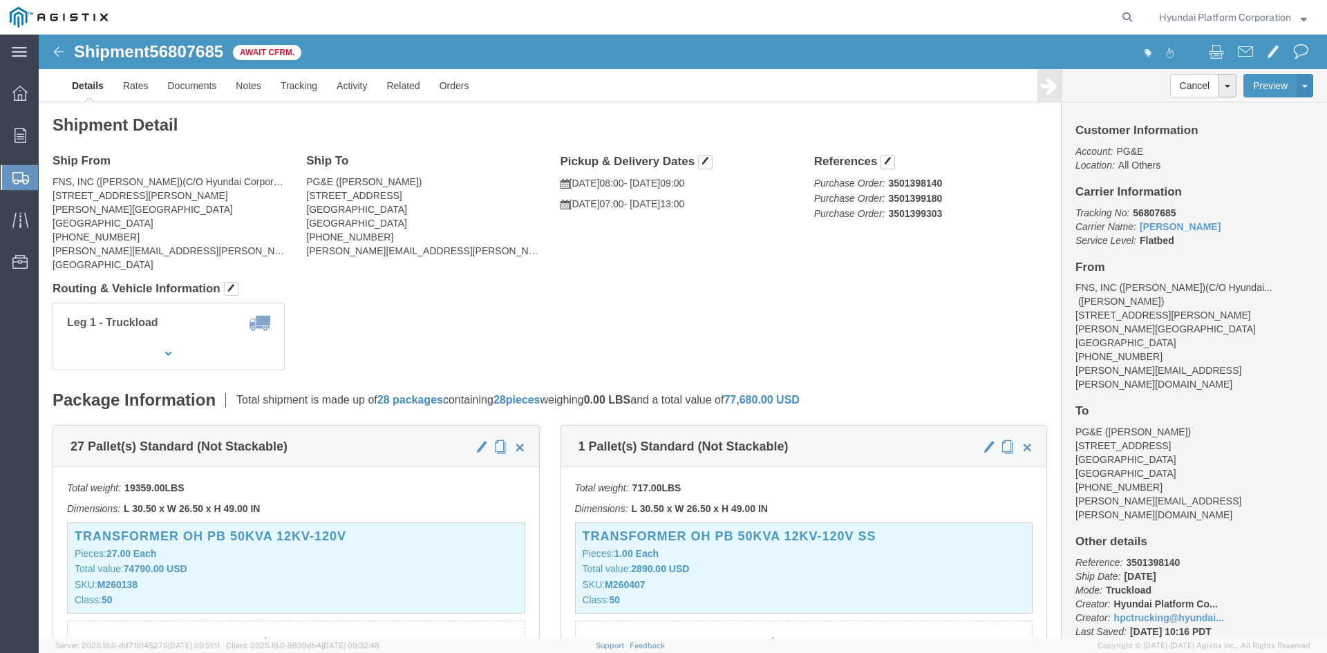
click h4 "Routing & Vehicle Information"
click div "Ship From FNS, INC ([PERSON_NAME])(C/O Hyundai Corporation) ([PERSON_NAME]) [ST…"
click at [0, 0] on span "Create Shipment" at bounding box center [0, 0] width 0 height 0
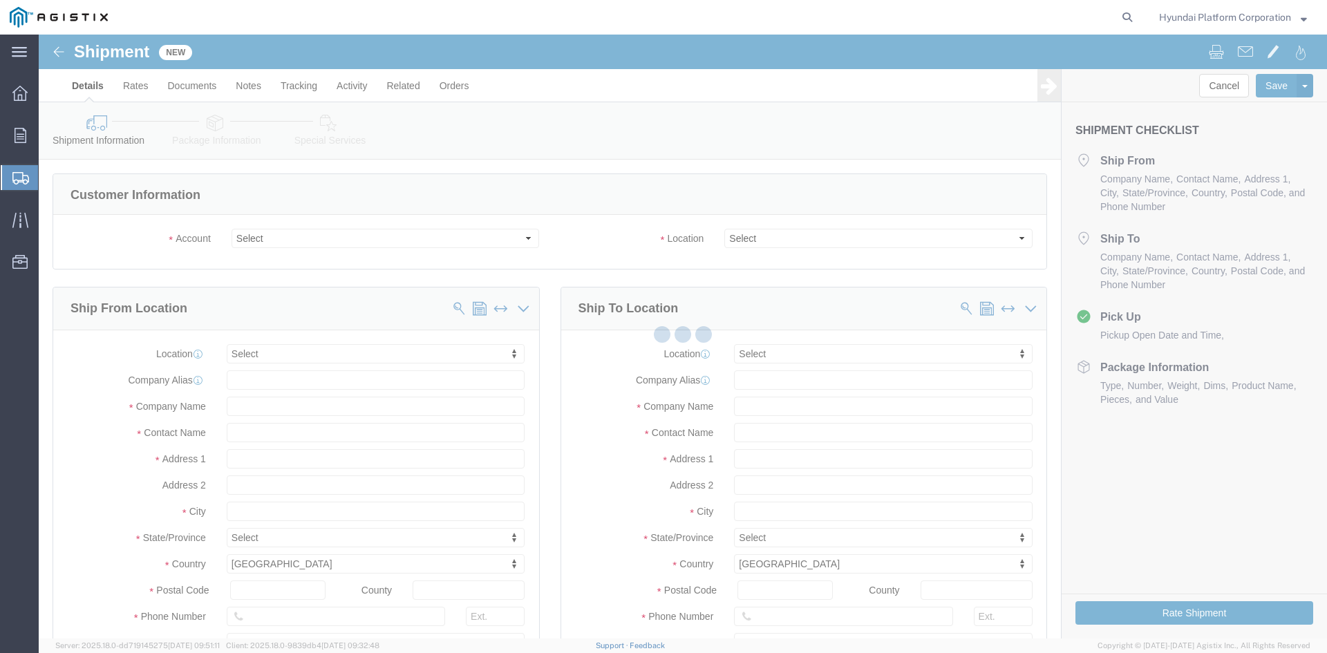
select select
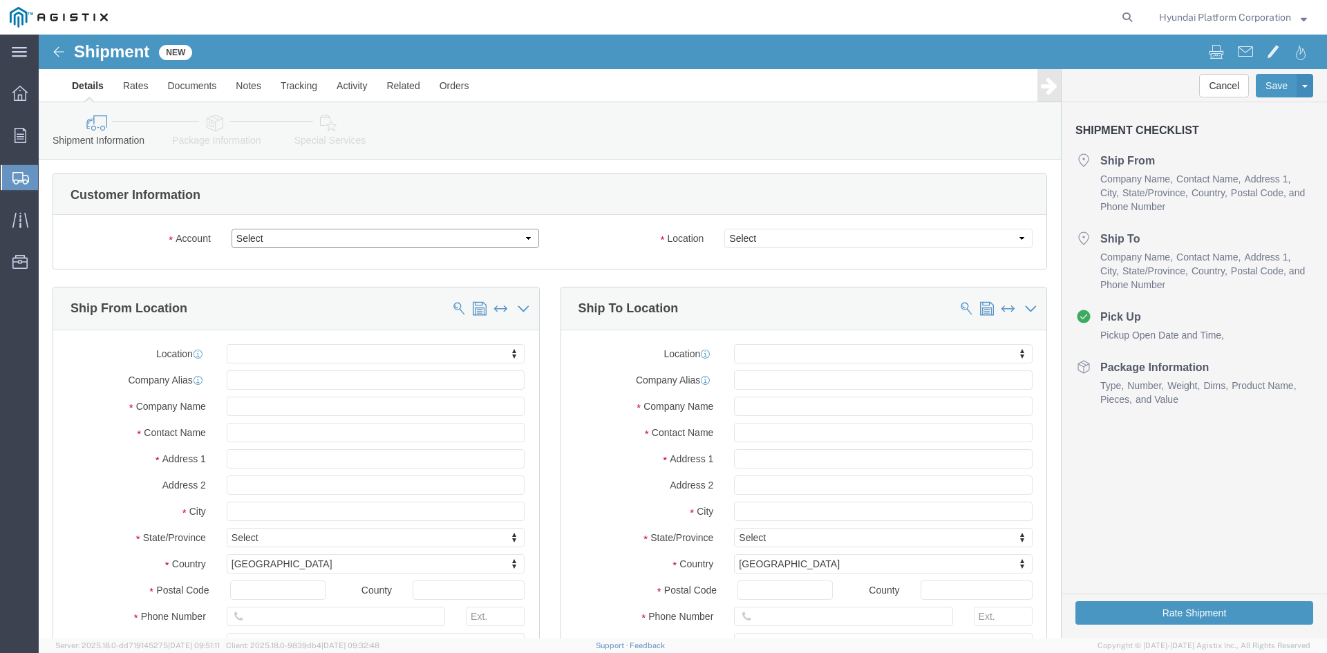
click select "Select Hyundai Platform Corporation PG&E"
select select "9596"
click select "Select Hyundai Platform Corporation PG&E"
select select "PURCHORD"
select select
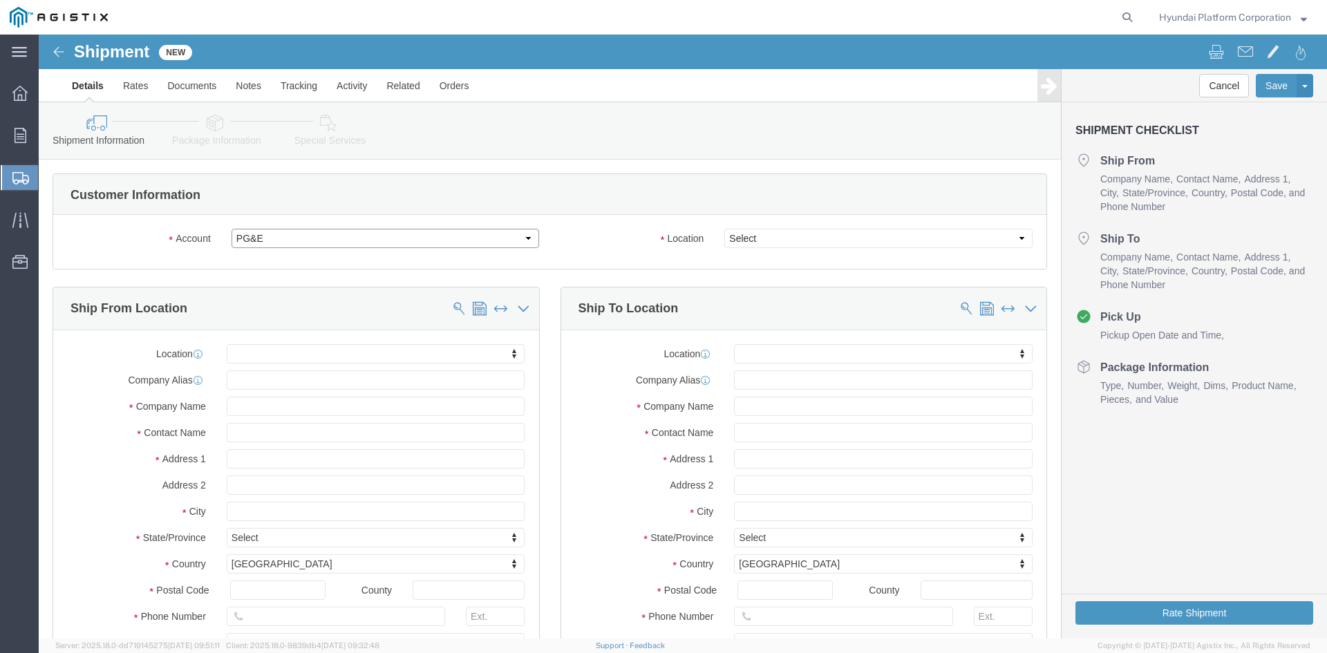
select select
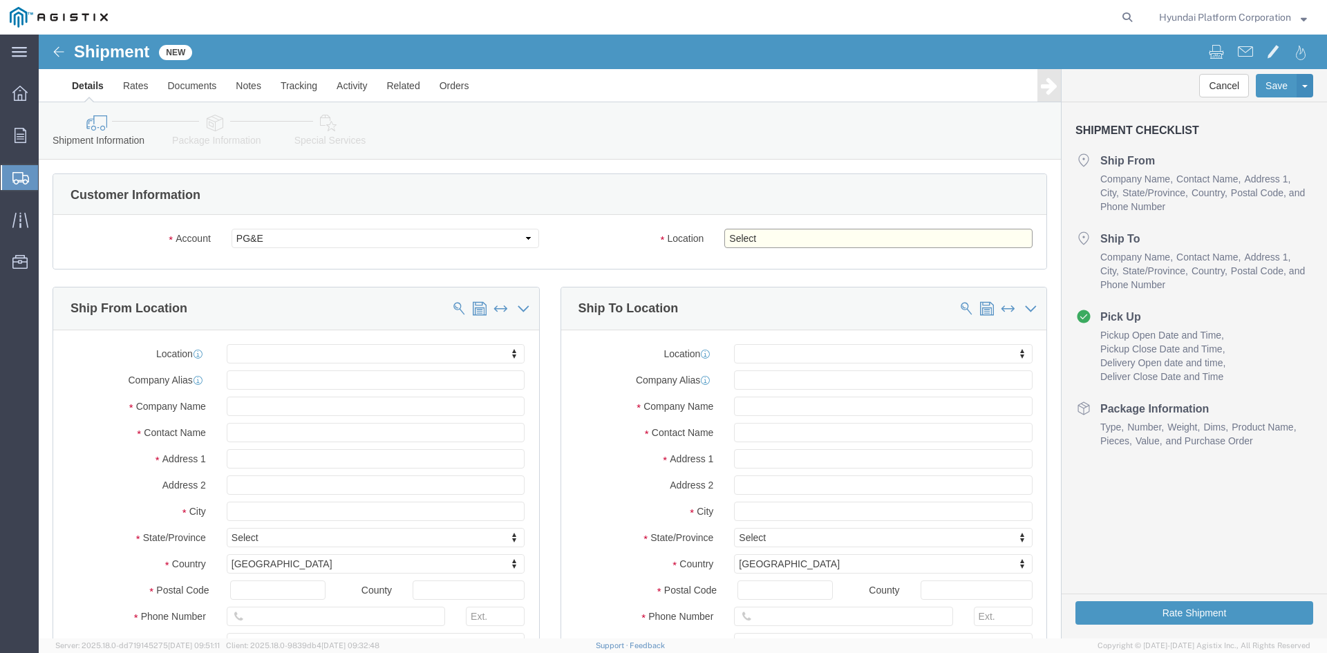
click select "Select All Others [GEOGRAPHIC_DATA] [GEOGRAPHIC_DATA] [GEOGRAPHIC_DATA] [GEOGRA…"
select select "19745"
click select "Select All Others [GEOGRAPHIC_DATA] [GEOGRAPHIC_DATA] [GEOGRAPHIC_DATA] [GEOGRA…"
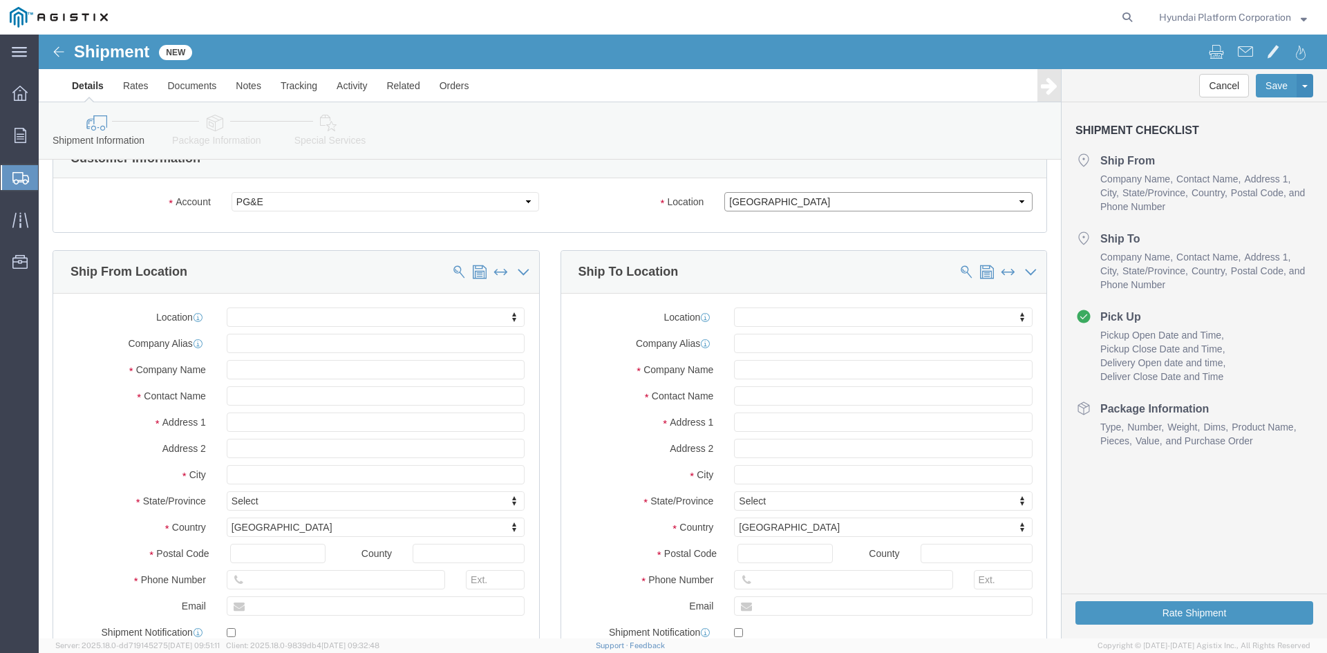
scroll to position [69, 0]
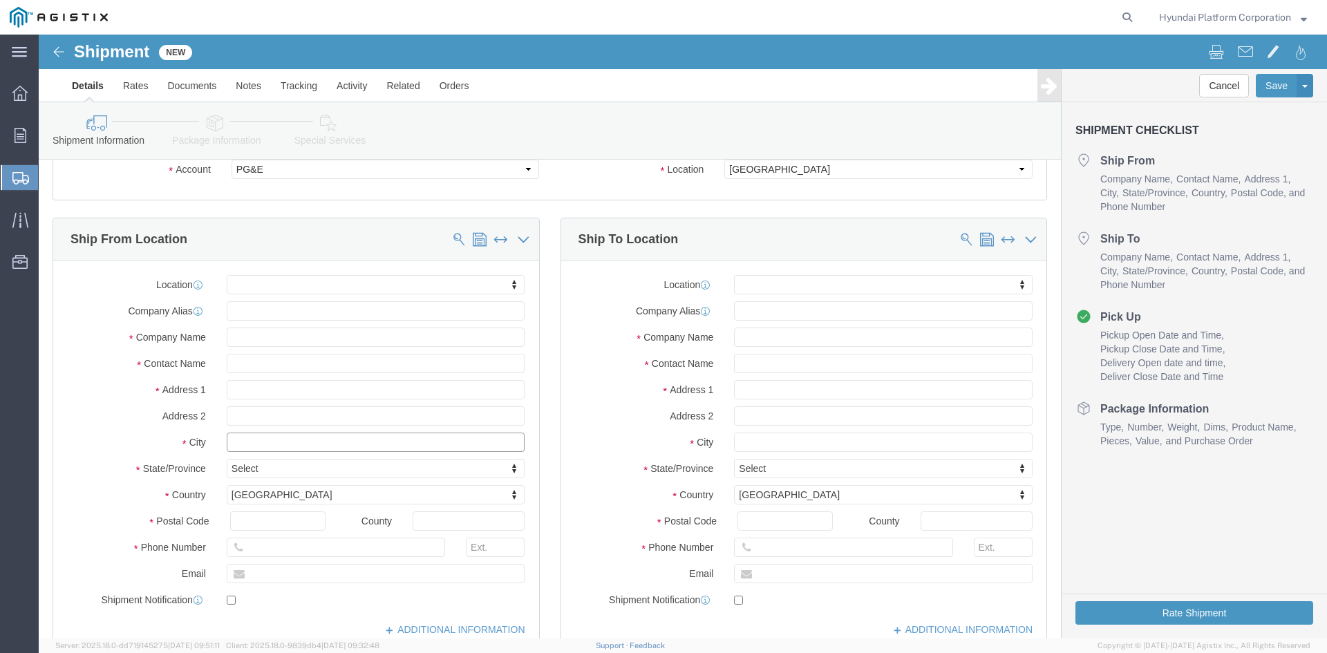
click input "text"
type input "[PERSON_NAME]"
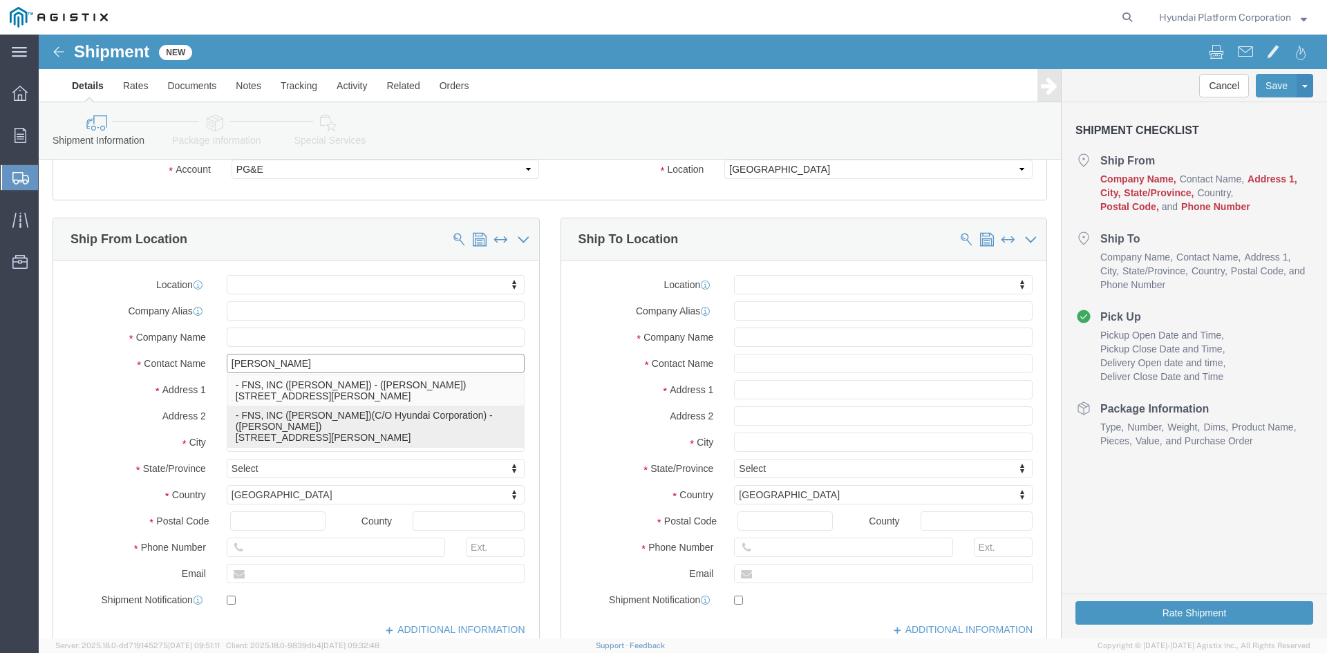
click div "- FNS, INC ([PERSON_NAME])(C/O Hyundai Corporation) - ([PERSON_NAME]) [STREET_A…"
select select
type input "[STREET_ADDRESS][PERSON_NAME]"
type input "90746"
type input "[GEOGRAPHIC_DATA]"
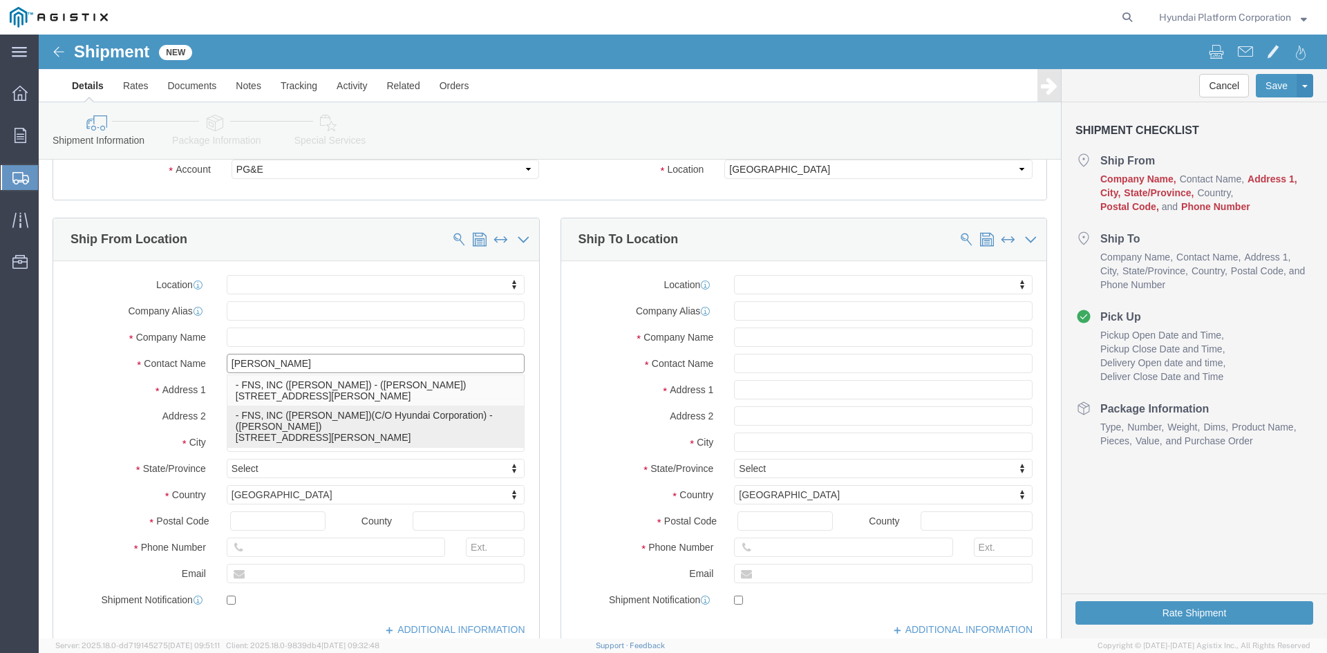
type input "FNS, INC ([PERSON_NAME])(C/O Hyundai Corporation)"
type input "[PERSON_NAME]"
select select "CA"
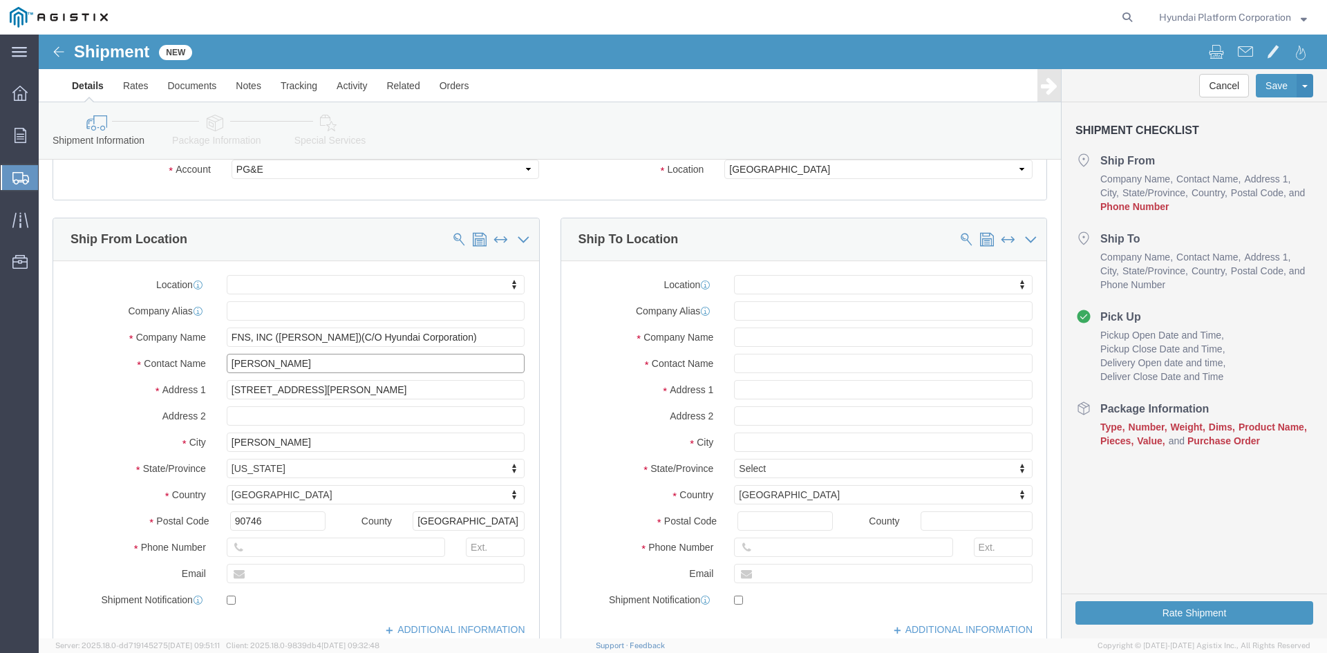
type input "[PERSON_NAME]"
click input "text"
drag, startPoint x: 736, startPoint y: 341, endPoint x: 740, endPoint y: 335, distance: 7.5
click div "Location My Profile Location (OBSOLETE) [PERSON_NAME] SC - GC TRAILER (OBSOLETE…"
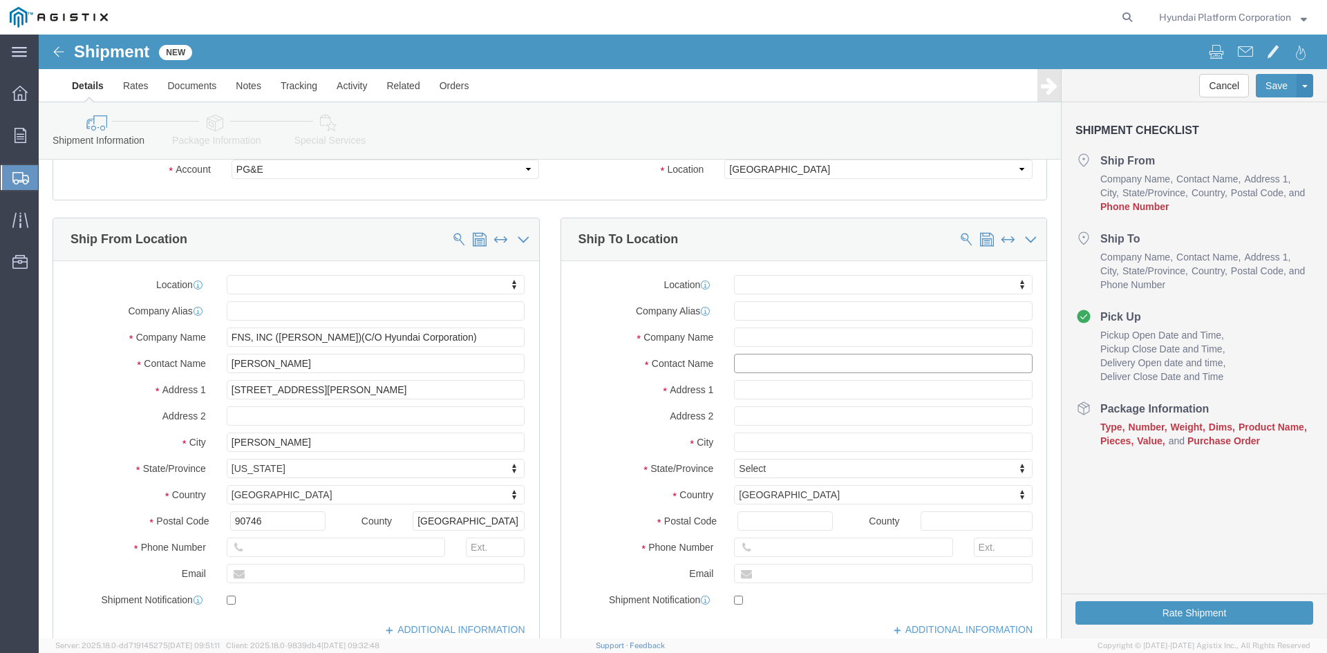
click input "text"
type input "[PERSON_NAME]"
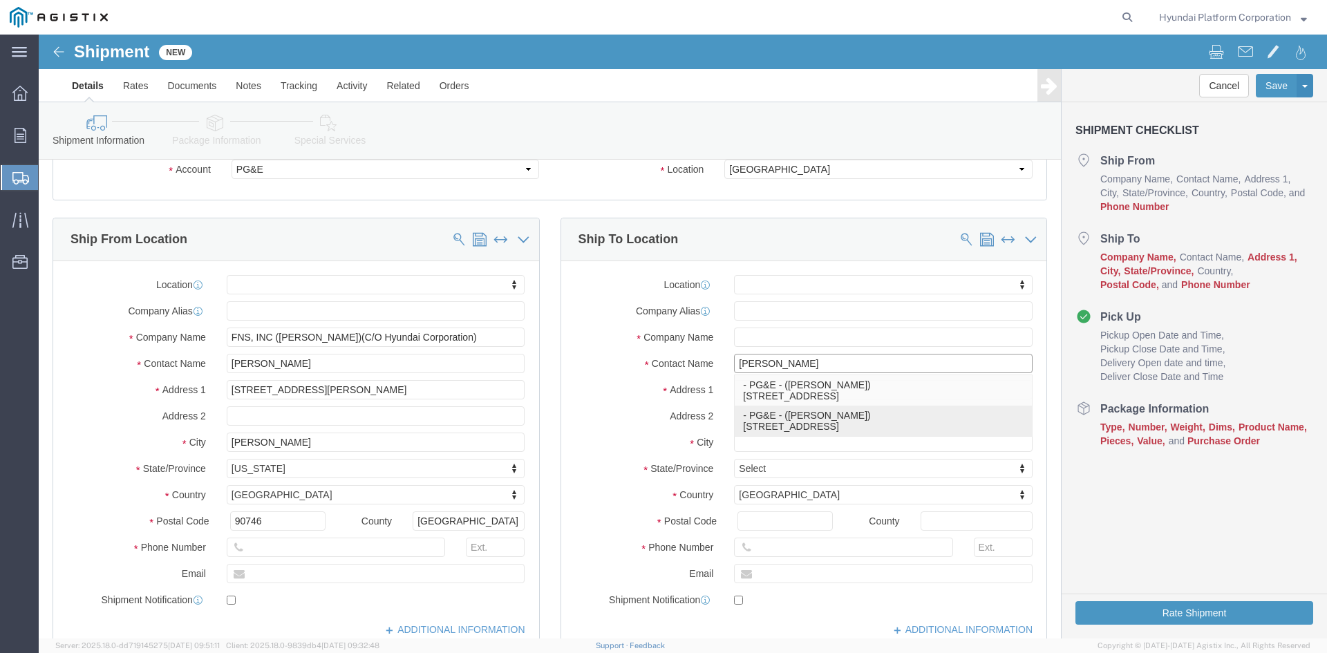
click p "- PG&E - ([PERSON_NAME]) [STREET_ADDRESS]"
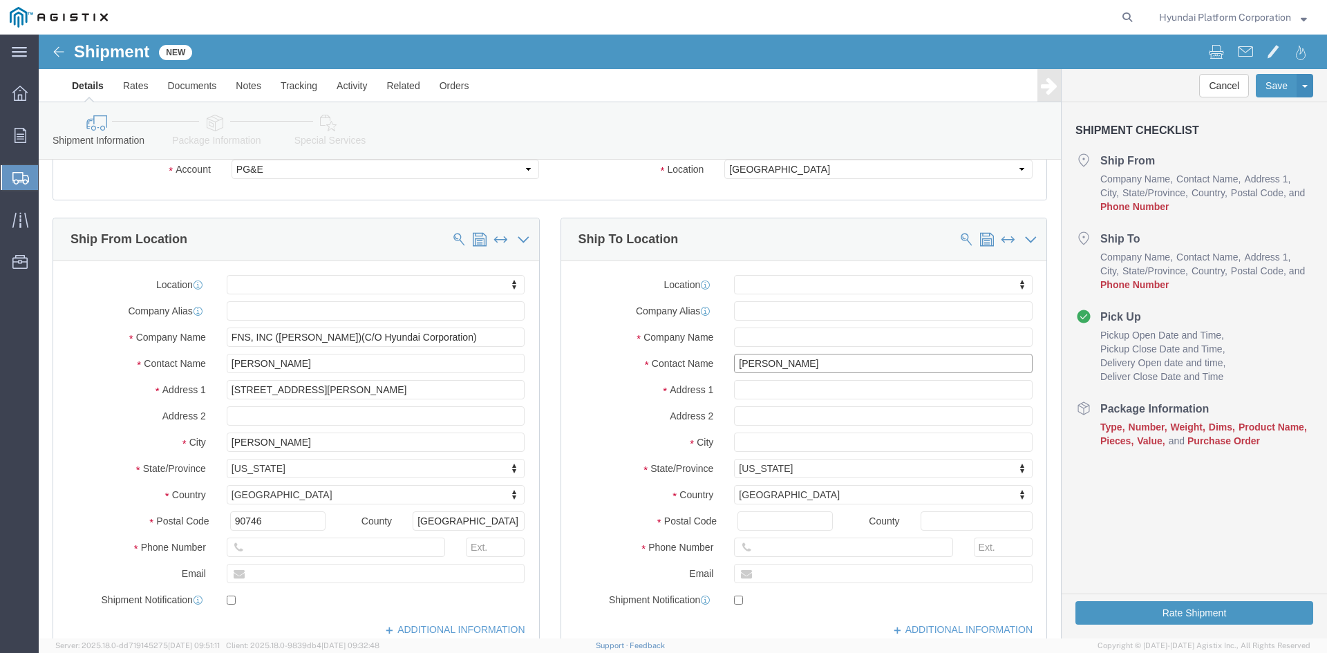
select select
type input "[STREET_ADDRESS]"
select select "CA"
type input "93725"
type input "PG&E"
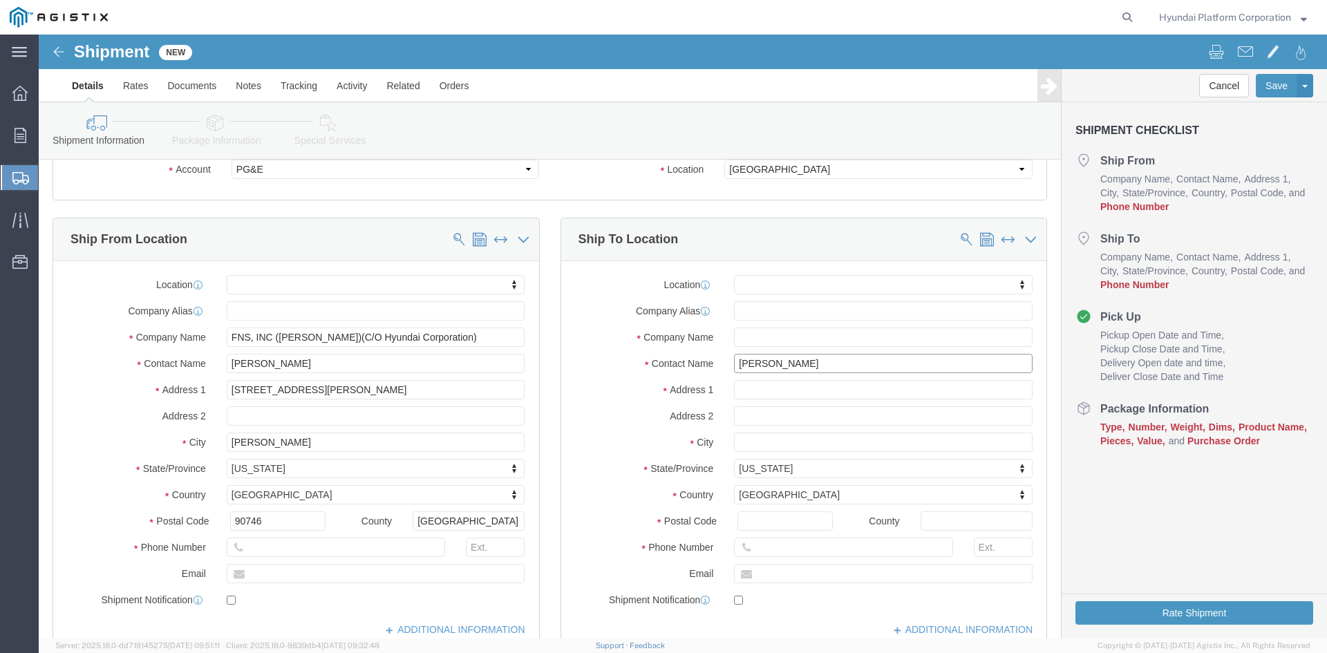
type input "[PERSON_NAME]"
type input "[GEOGRAPHIC_DATA]"
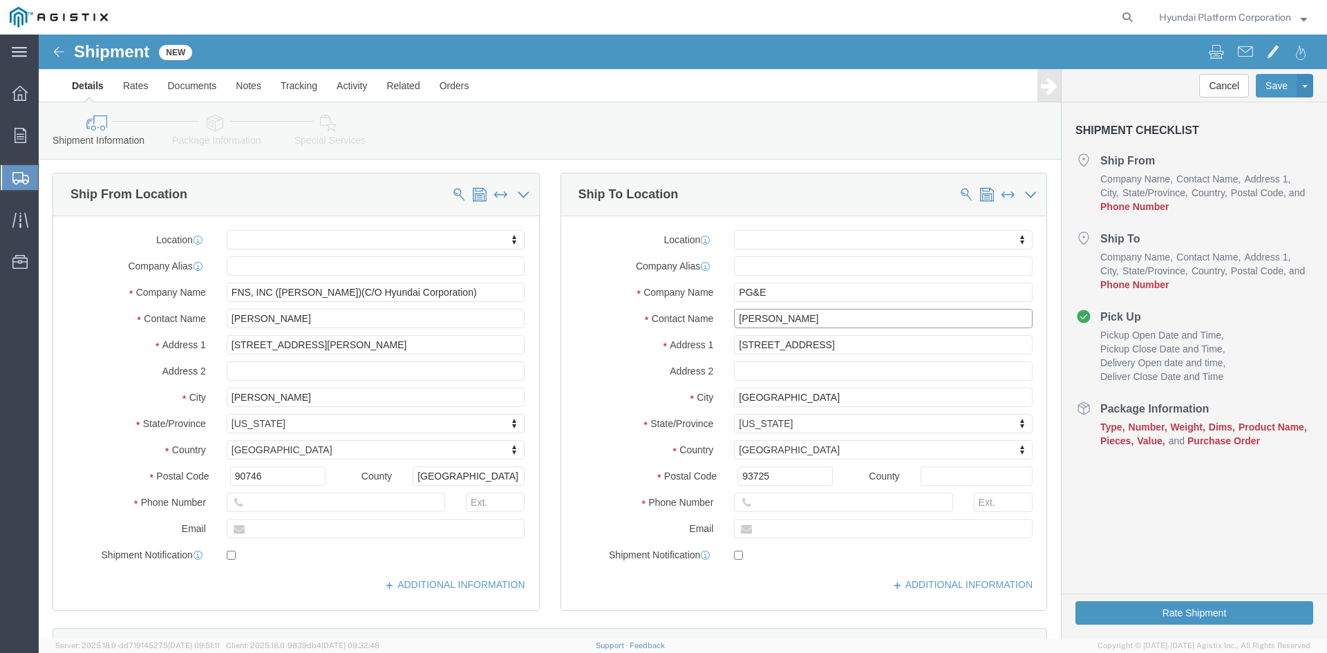
scroll to position [138, 0]
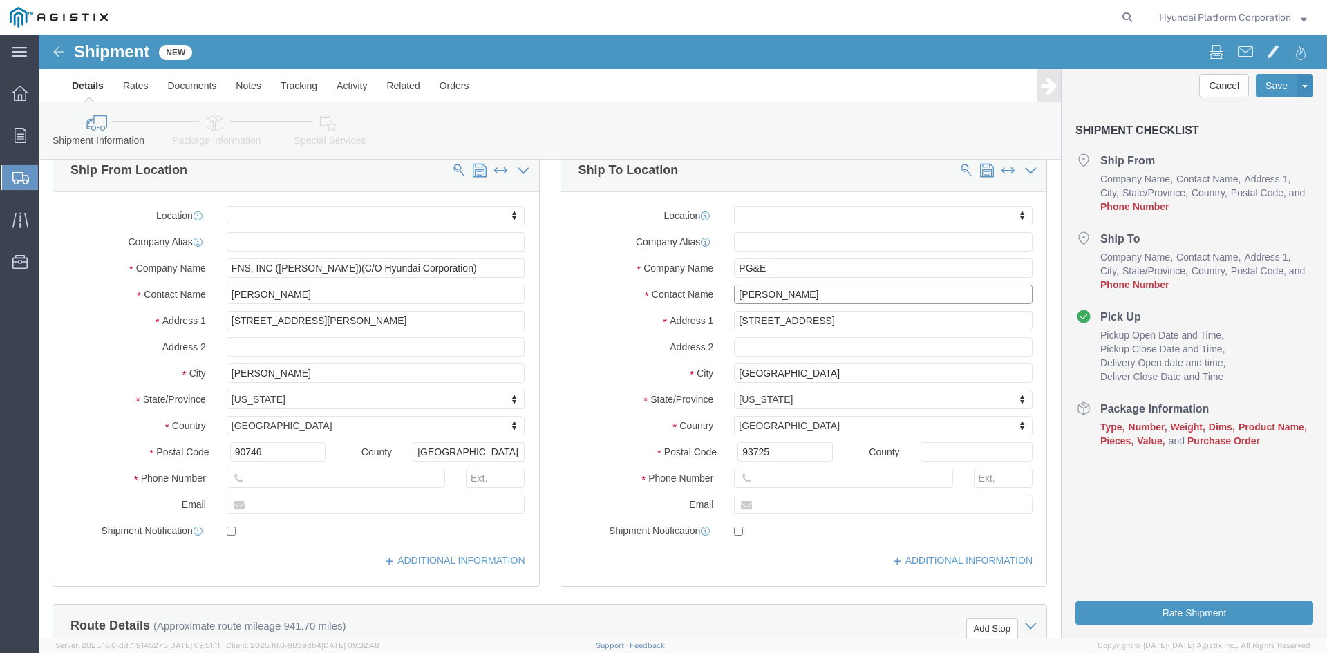
type input "[PERSON_NAME]"
click input "text"
paste input "[PERSON_NAME][EMAIL_ADDRESS][PERSON_NAME][DOMAIN_NAME]"
type input "[PERSON_NAME][EMAIL_ADDRESS][PERSON_NAME][DOMAIN_NAME]"
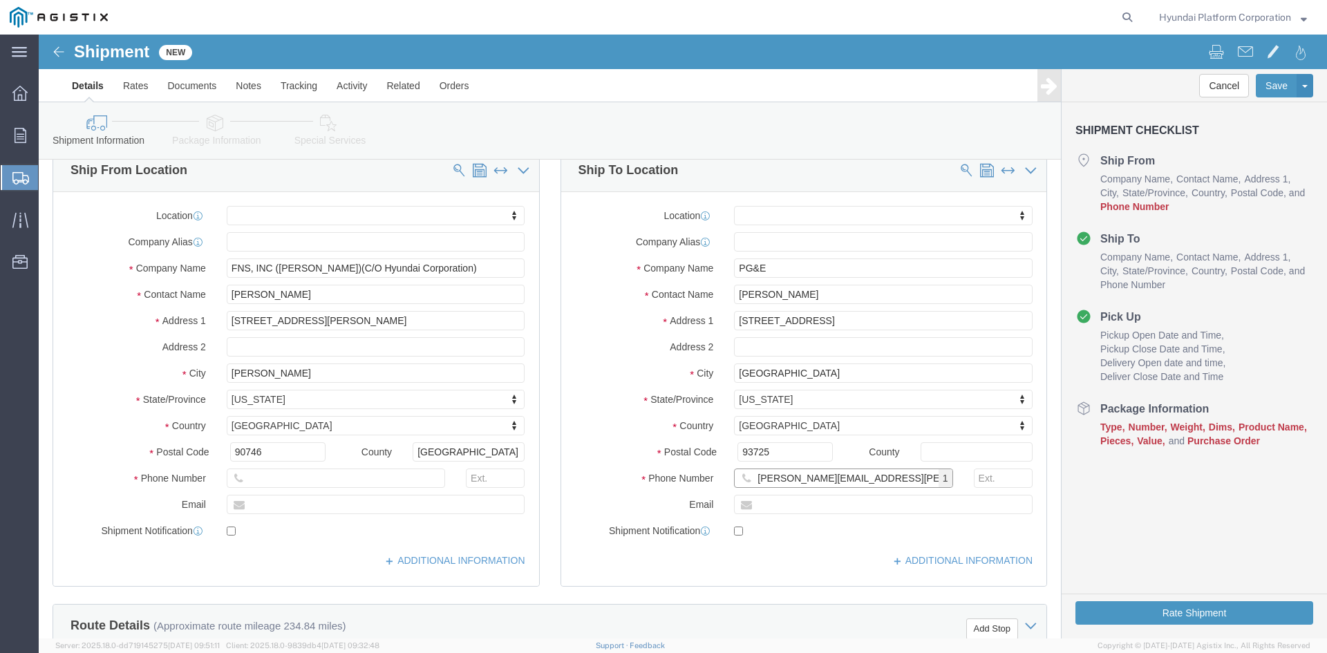
click input "[PERSON_NAME][EMAIL_ADDRESS][PERSON_NAME][DOMAIN_NAME]"
click input "text"
paste input "[PERSON_NAME][EMAIL_ADDRESS][PERSON_NAME][DOMAIN_NAME]"
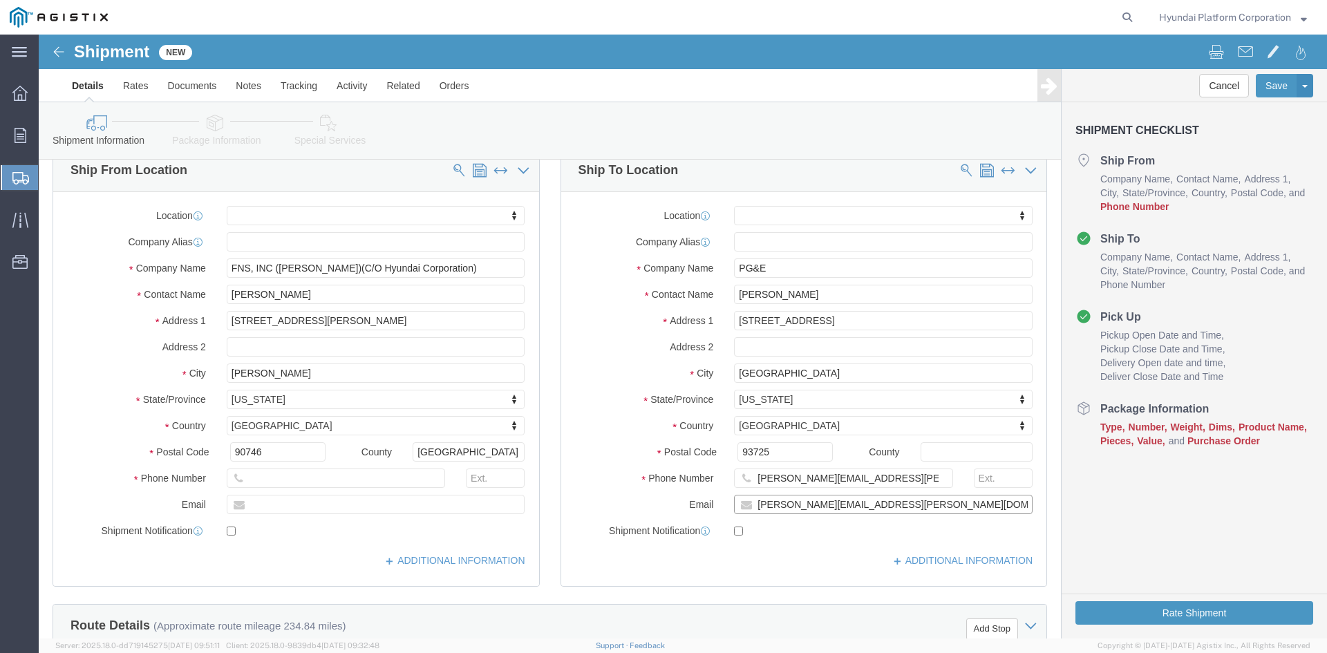
type input "[PERSON_NAME][EMAIL_ADDRESS][PERSON_NAME][DOMAIN_NAME]"
checkbox input "true"
click input "[PERSON_NAME][EMAIL_ADDRESS][PERSON_NAME][DOMAIN_NAME]"
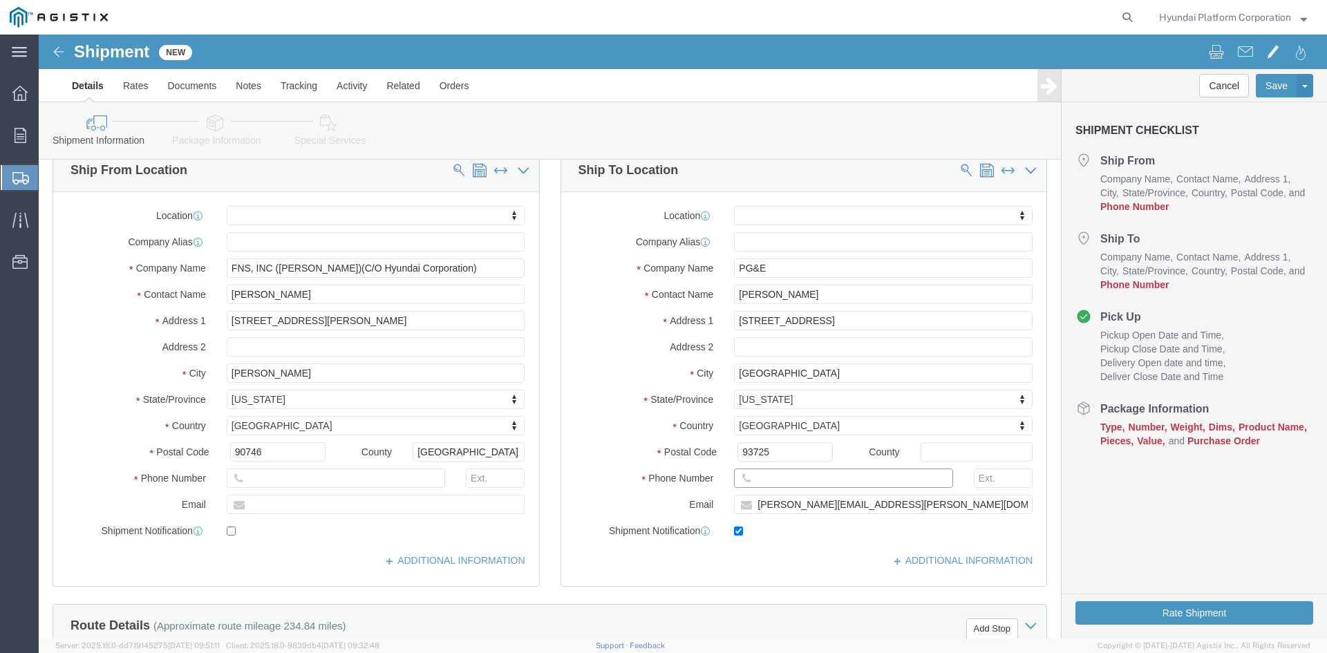
click input "text"
paste input "[PHONE_NUMBER]"
type input "[PHONE_NUMBER]"
click input "text"
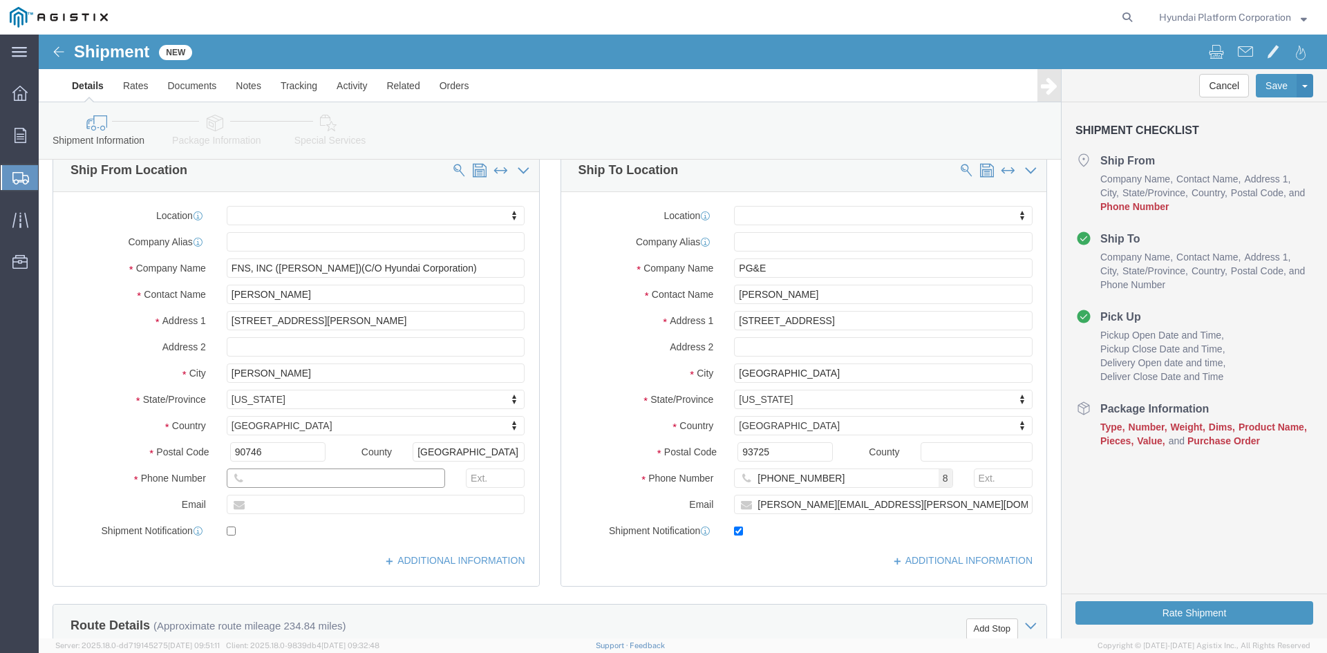
click input "text"
paste input "[PHONE_NUMBER]"
type input "[PHONE_NUMBER]"
click input "text"
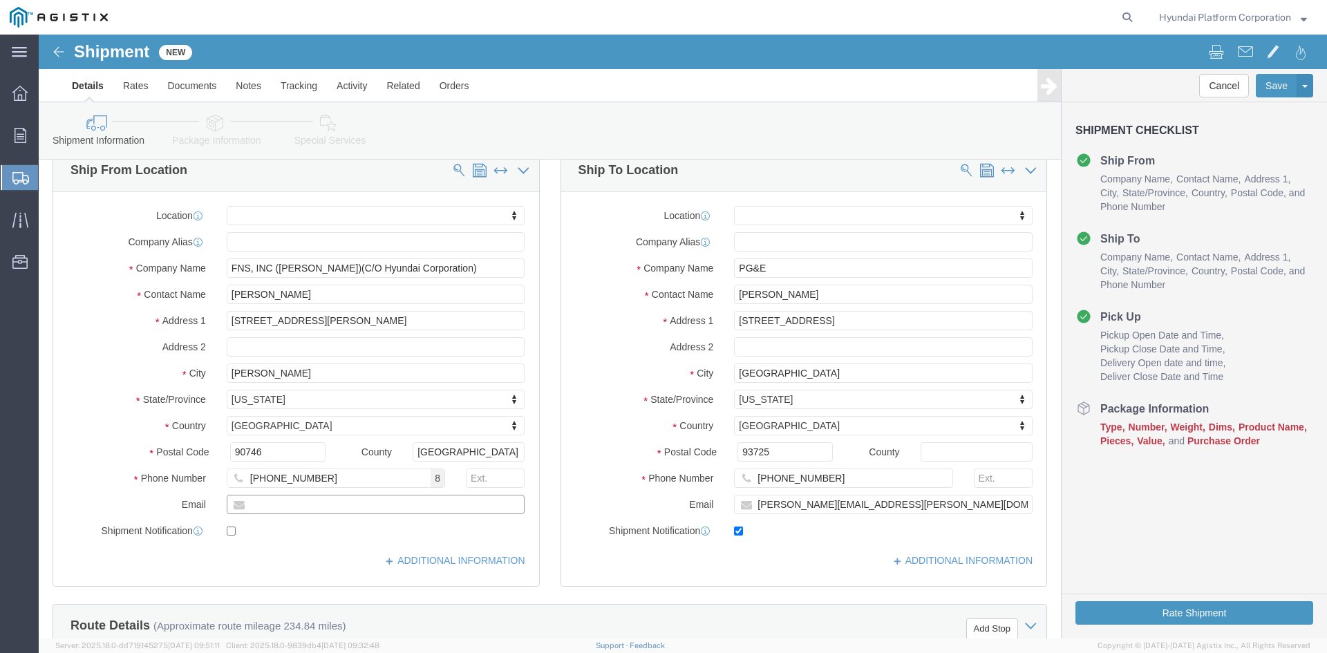
click input "text"
paste input "[PERSON_NAME][EMAIL_ADDRESS][PERSON_NAME][DOMAIN_NAME]"
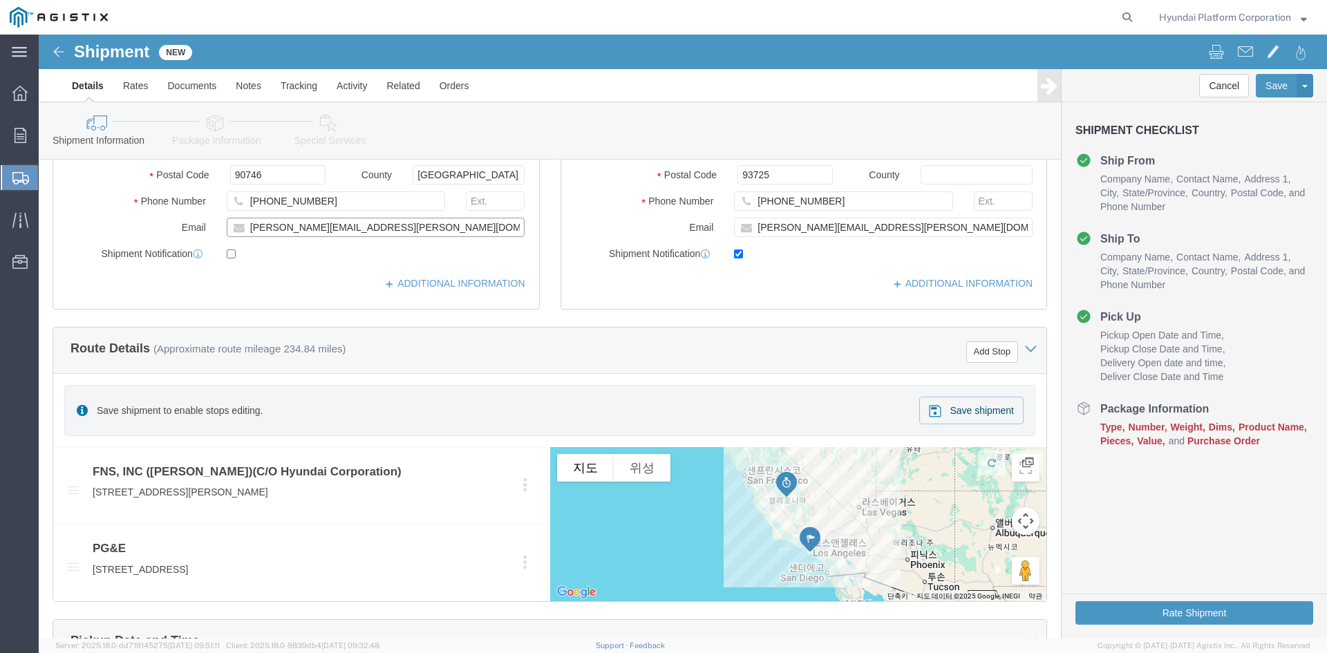
scroll to position [415, 0]
type input "[PERSON_NAME][EMAIL_ADDRESS][PERSON_NAME][DOMAIN_NAME]"
checkbox input "true"
click button "Add Stop"
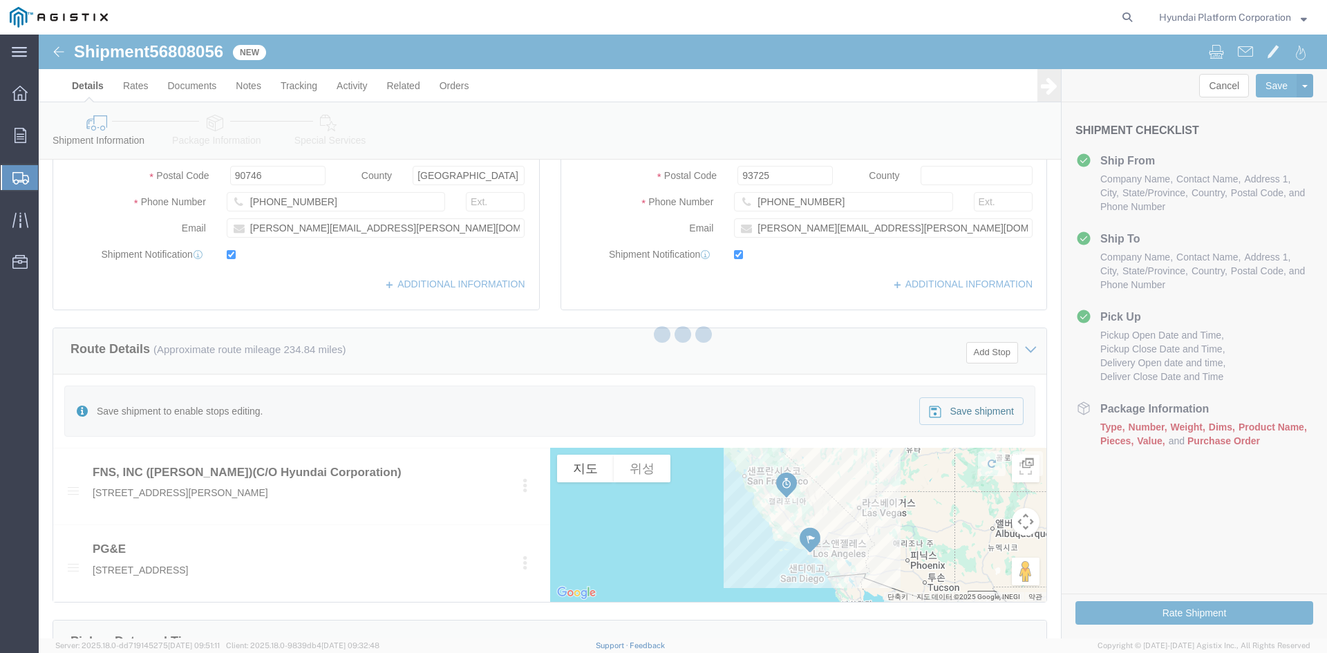
select select "PURCHORD"
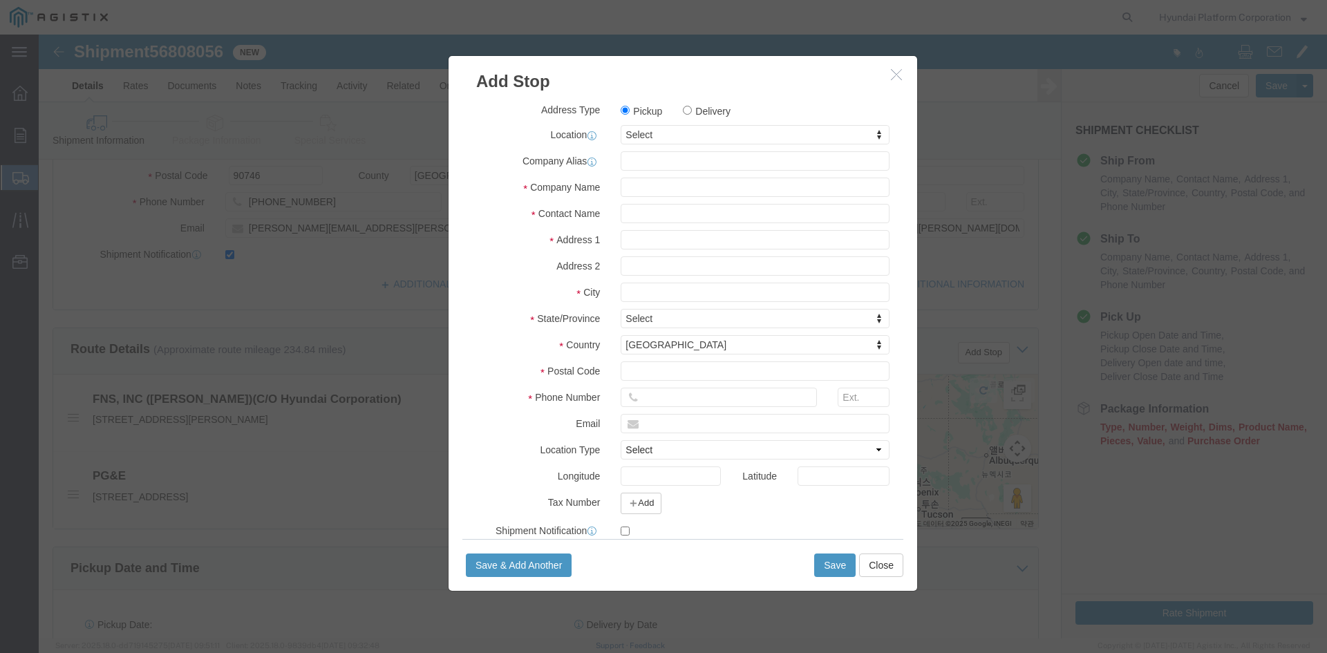
drag, startPoint x: 645, startPoint y: 190, endPoint x: 655, endPoint y: 216, distance: 27.3
click div "Address Type Pickup Delivery Location Select Select My Profile Location (OBSOLE…"
click input "text"
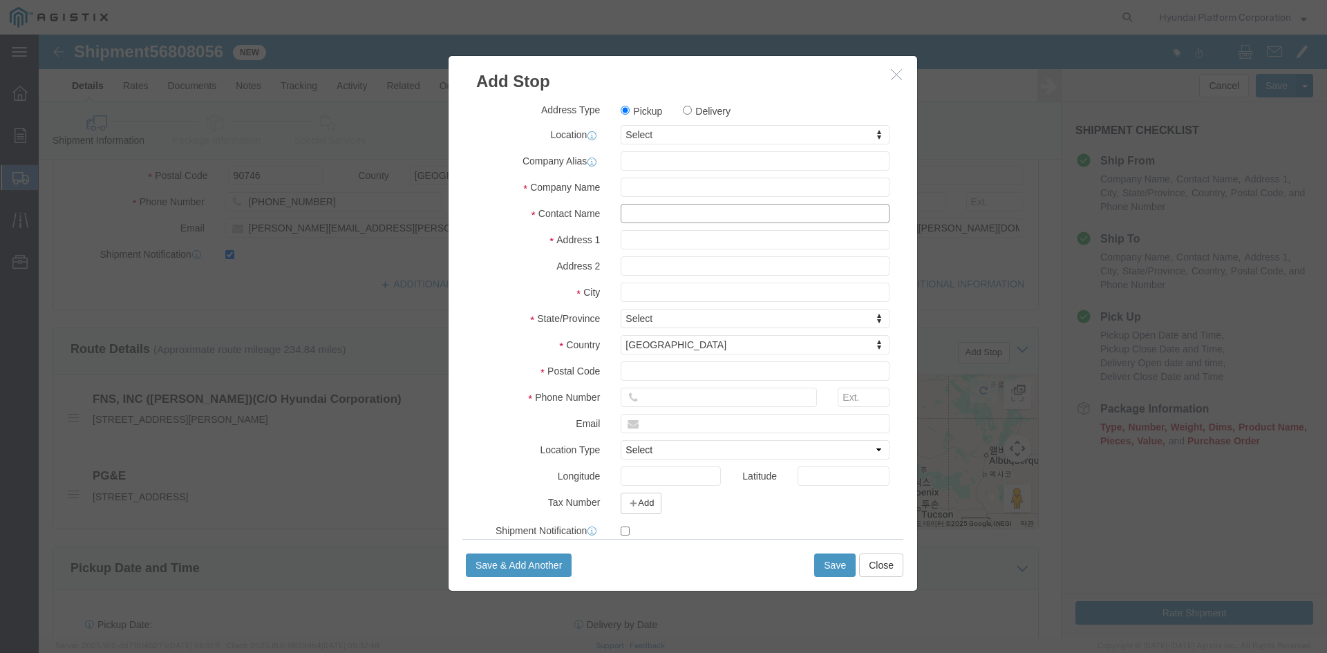
click input "text"
click input "[PERSON_NAME]"
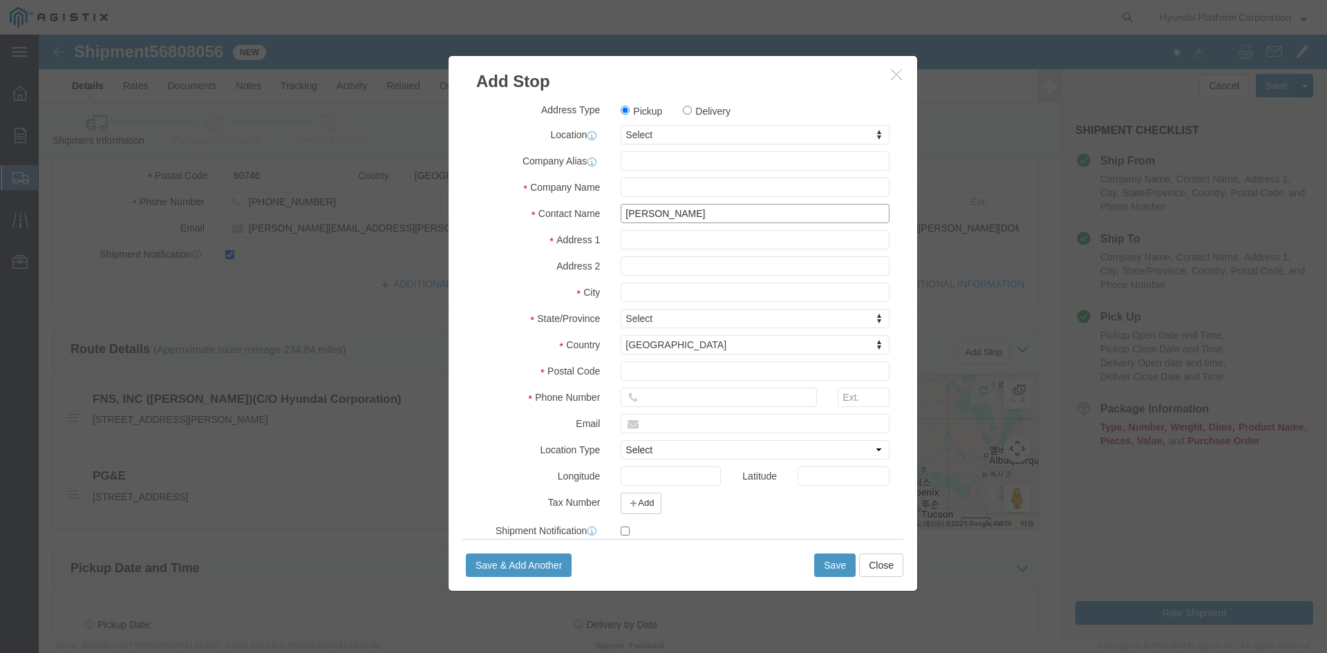
click input "[PERSON_NAME]"
type input "[PERSON_NAME]"
click p "- PG&E - ([PERSON_NAME]) [STREET_ADDRESS][PERSON_NAME]"
type input "PG&E"
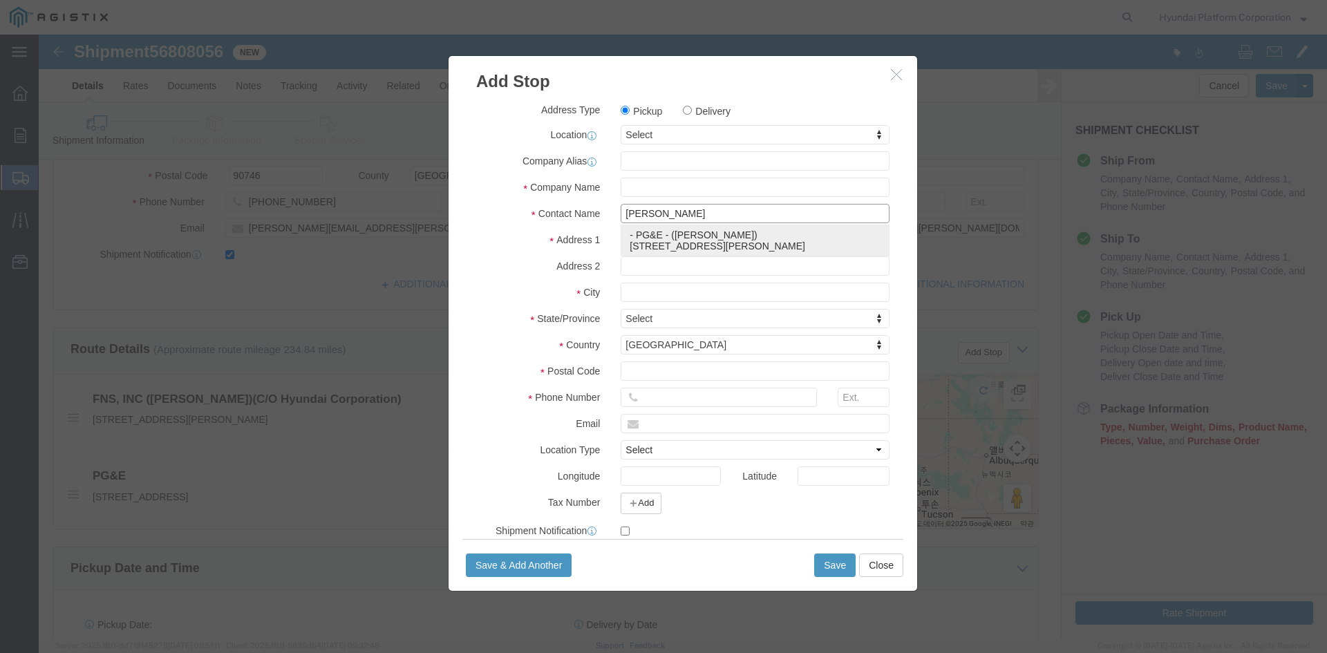
type input "[PERSON_NAME]"
type input "[STREET_ADDRESS][PERSON_NAME]"
type input "Fremont"
type input "94538"
select select "CA"
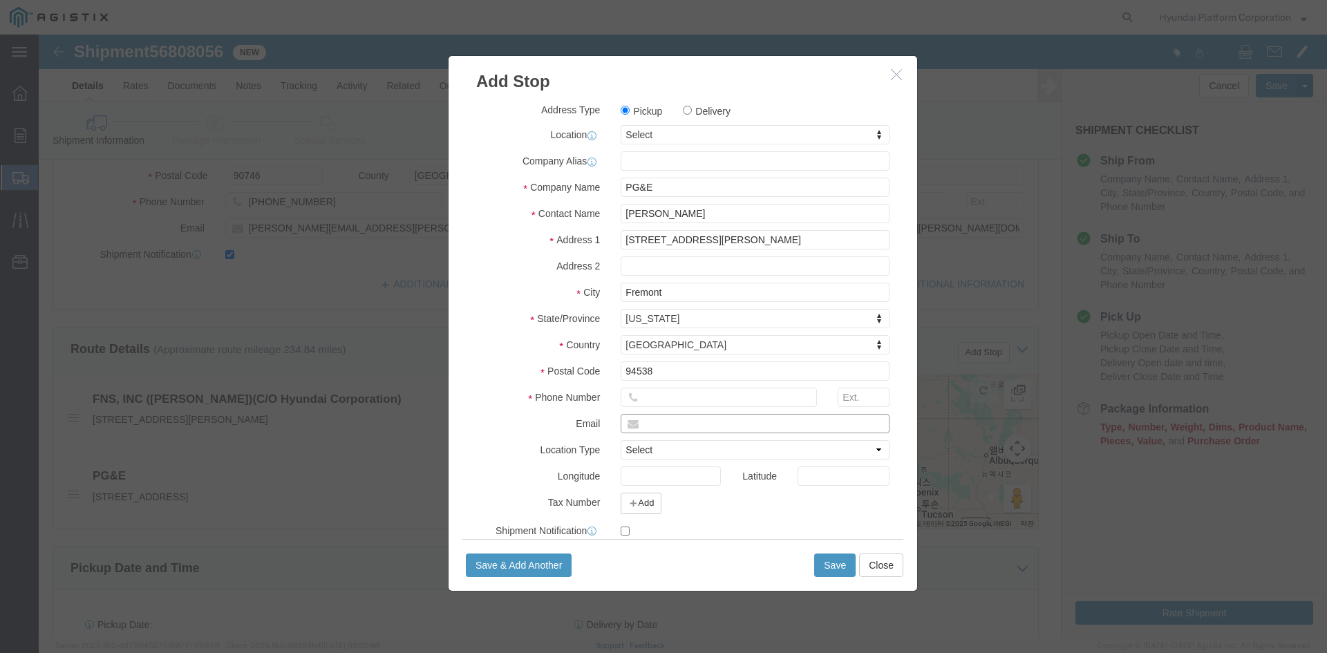
click input "text"
paste input "[EMAIL_ADDRESS][PERSON_NAME][DOMAIN_NAME]"
type input "[EMAIL_ADDRESS][PERSON_NAME][DOMAIN_NAME]"
click input "text"
paste input "[PHONE_NUMBER]"
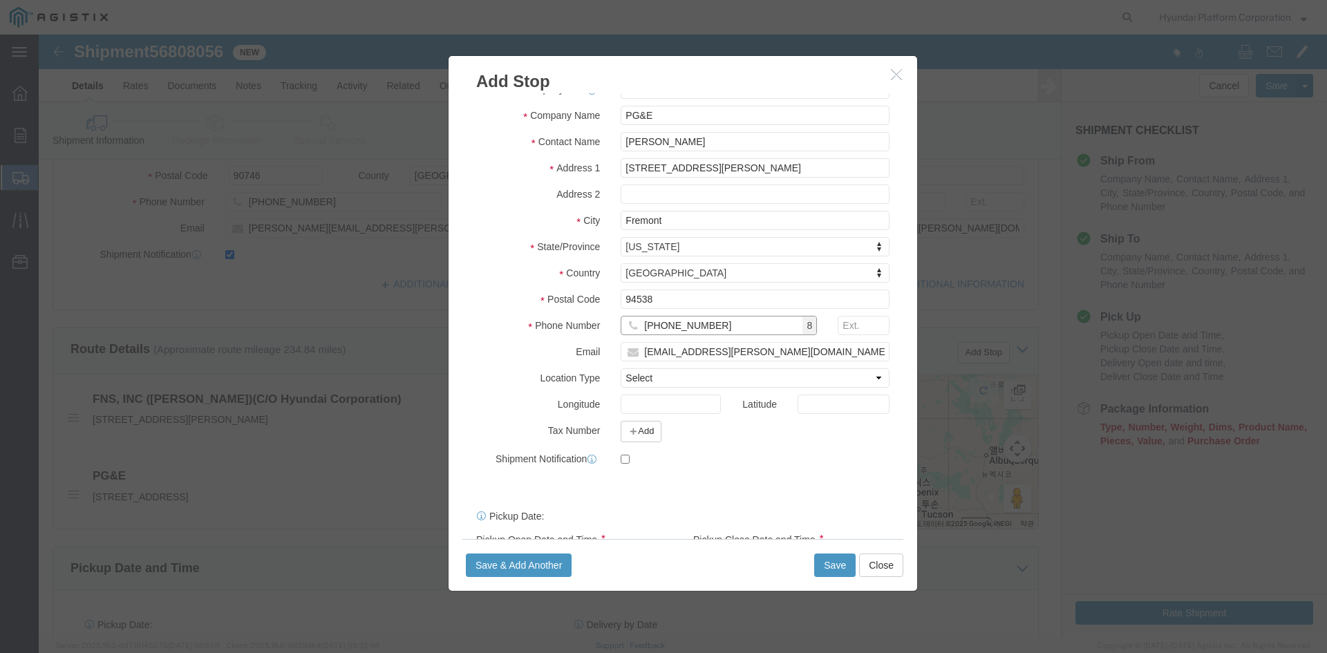
scroll to position [130, 0]
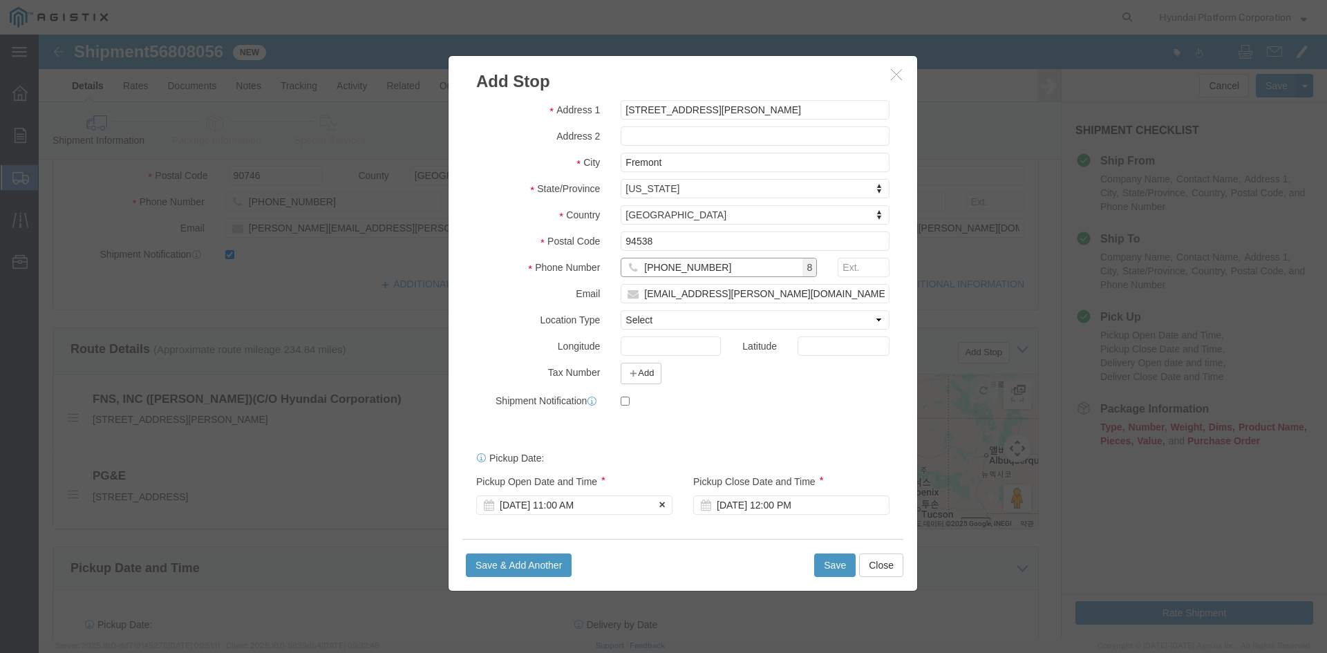
type input "[PHONE_NUMBER]"
click div "[DATE] 11:00 AM"
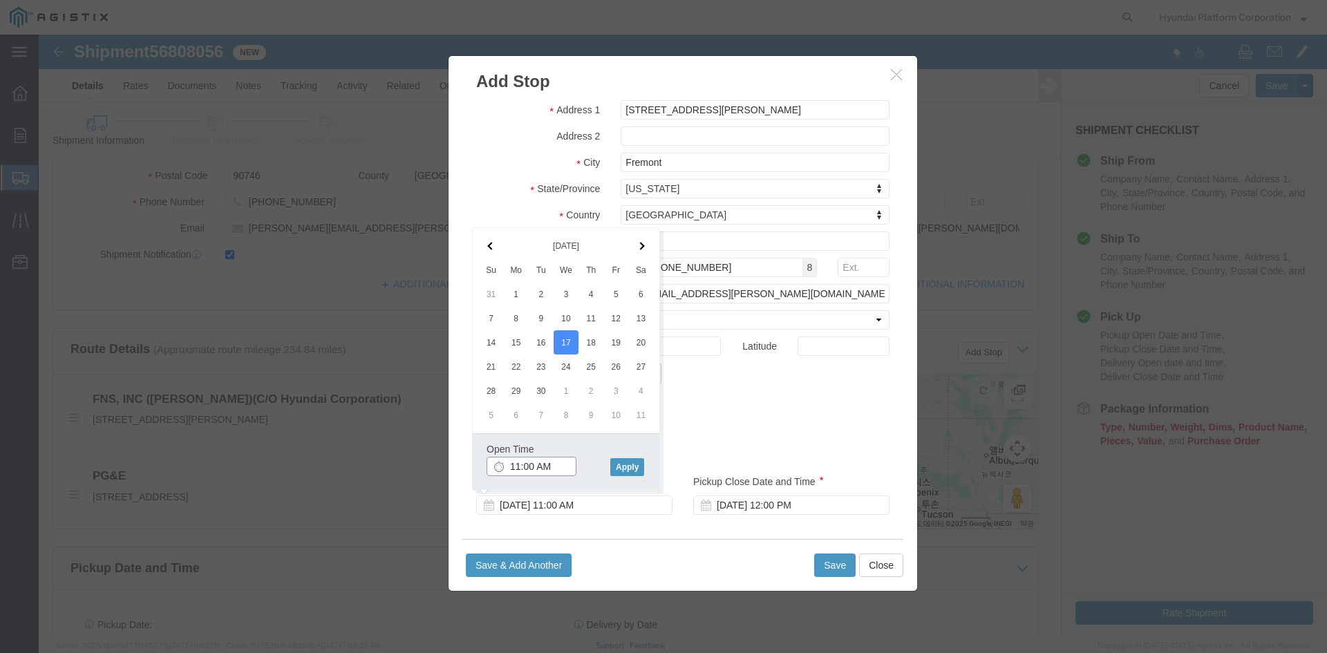
click input "11:00 AM"
type input "8:00 AM"
click button "Apply"
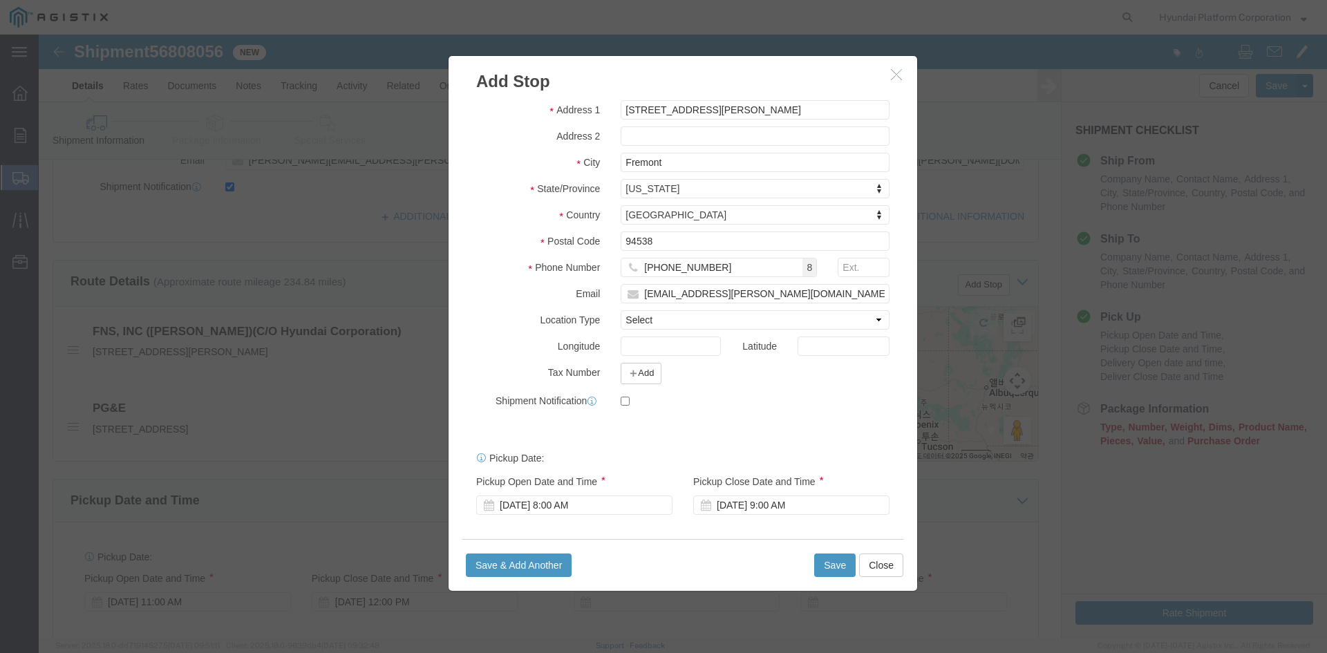
scroll to position [484, 0]
click button "Save"
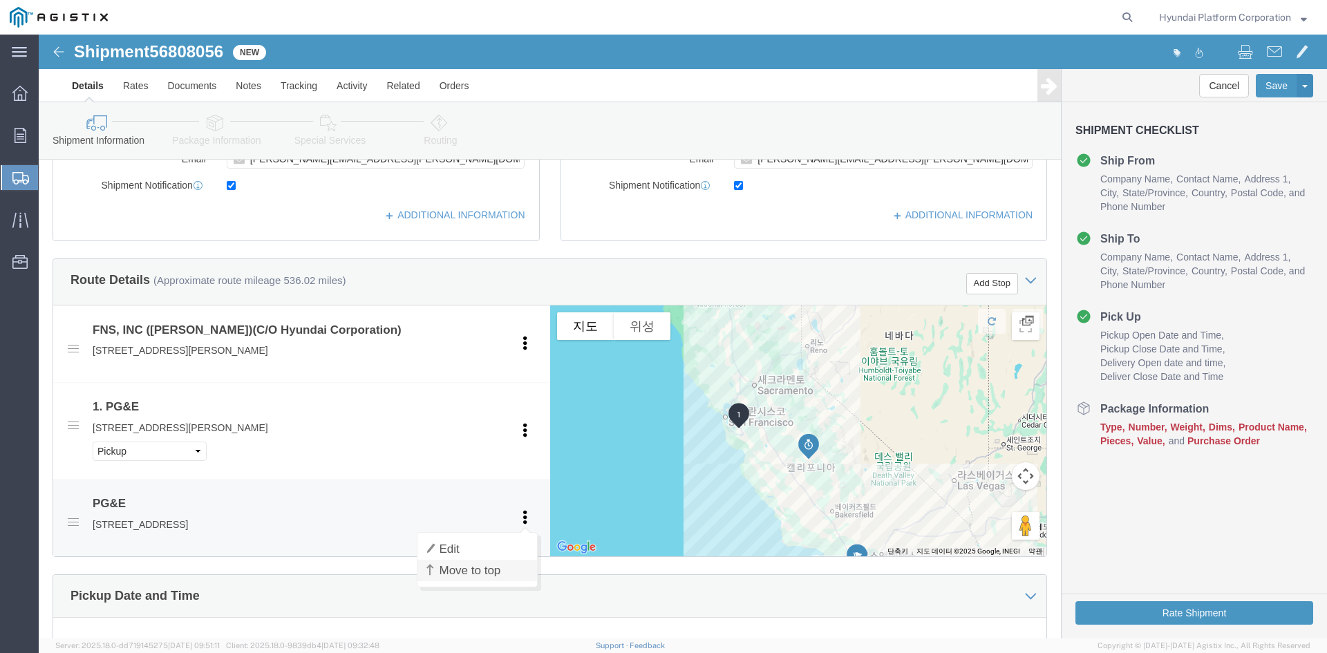
click link "Move to top"
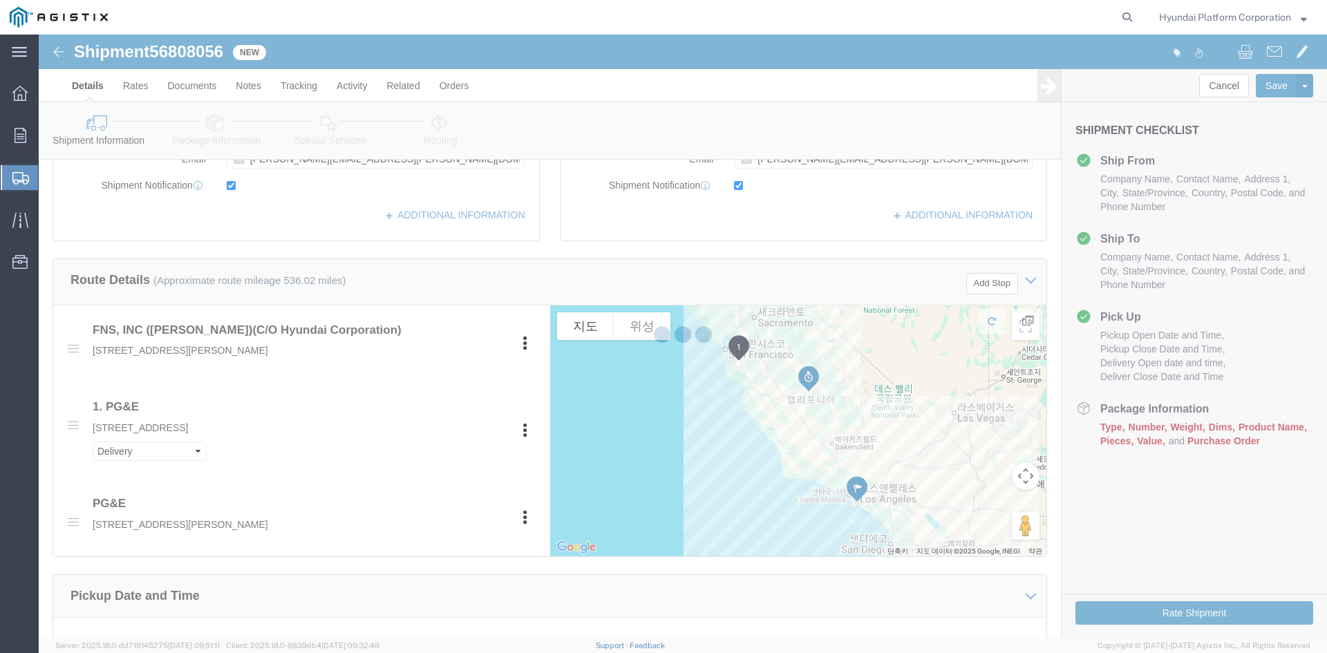
type input "[PERSON_NAME]"
type input "[STREET_ADDRESS][PERSON_NAME]"
type input "Fremont"
select select "CA"
type input "94538"
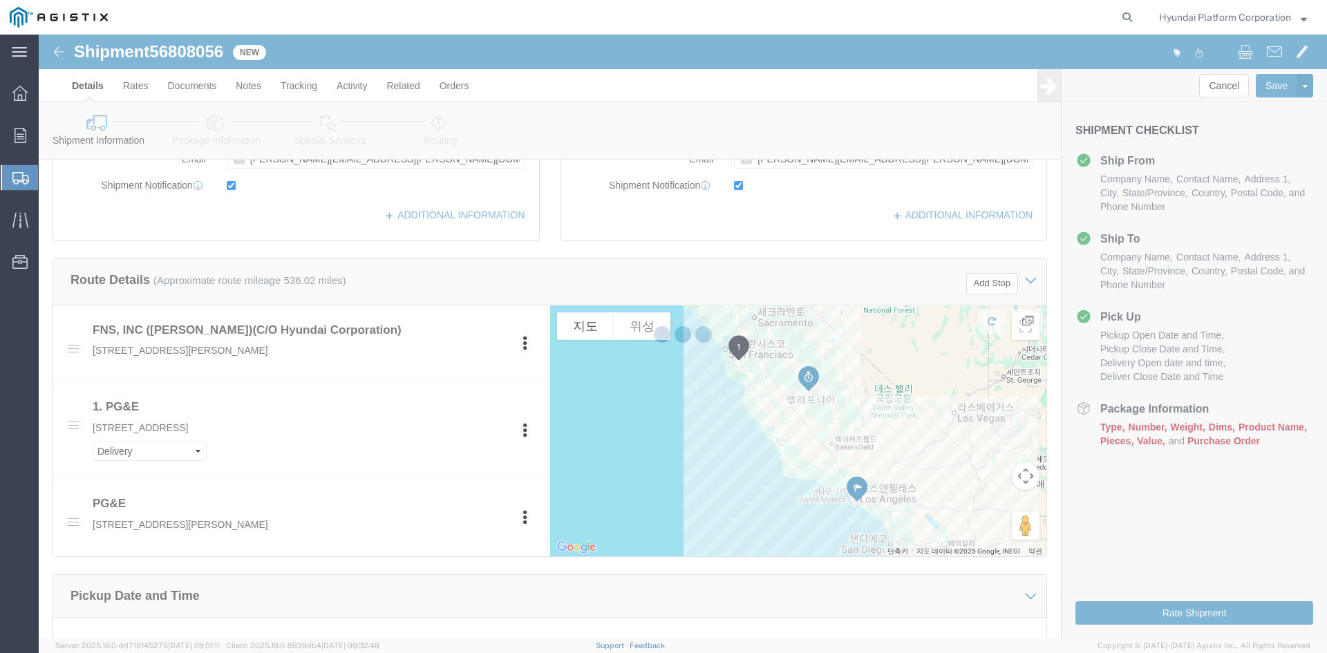
type input "[PHONE_NUMBER]"
type input "[EMAIL_ADDRESS][PERSON_NAME][DOMAIN_NAME]"
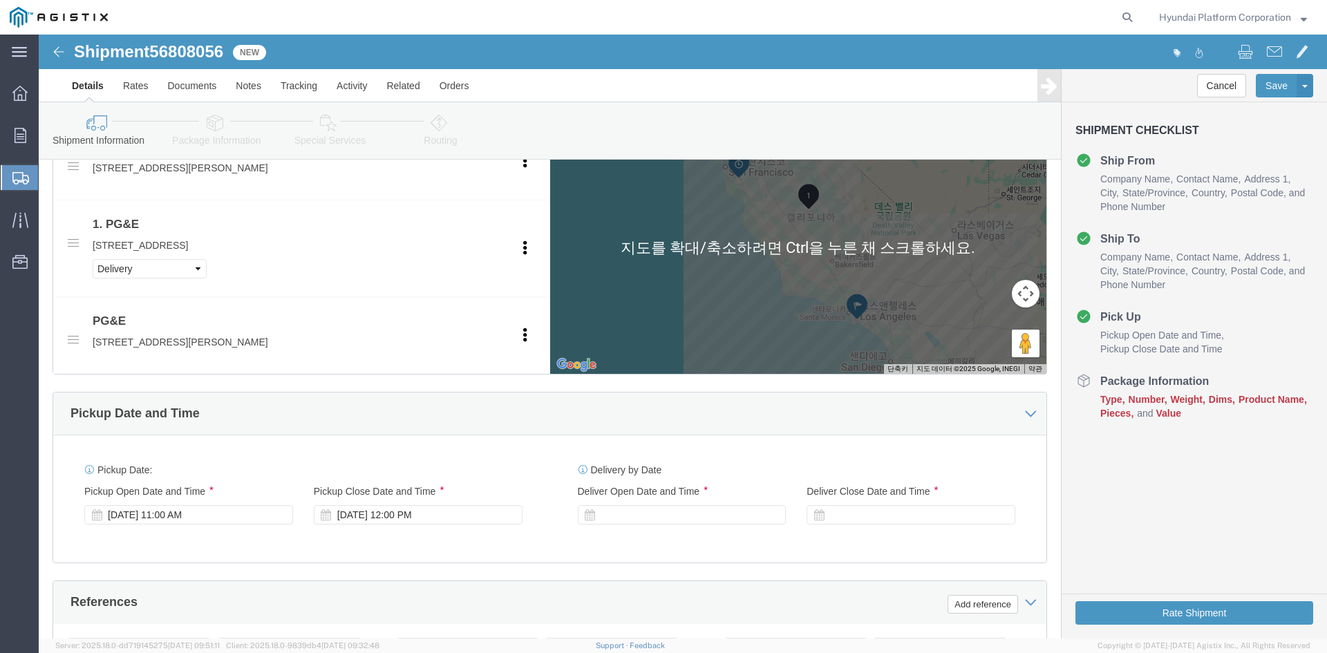
scroll to position [899, 0]
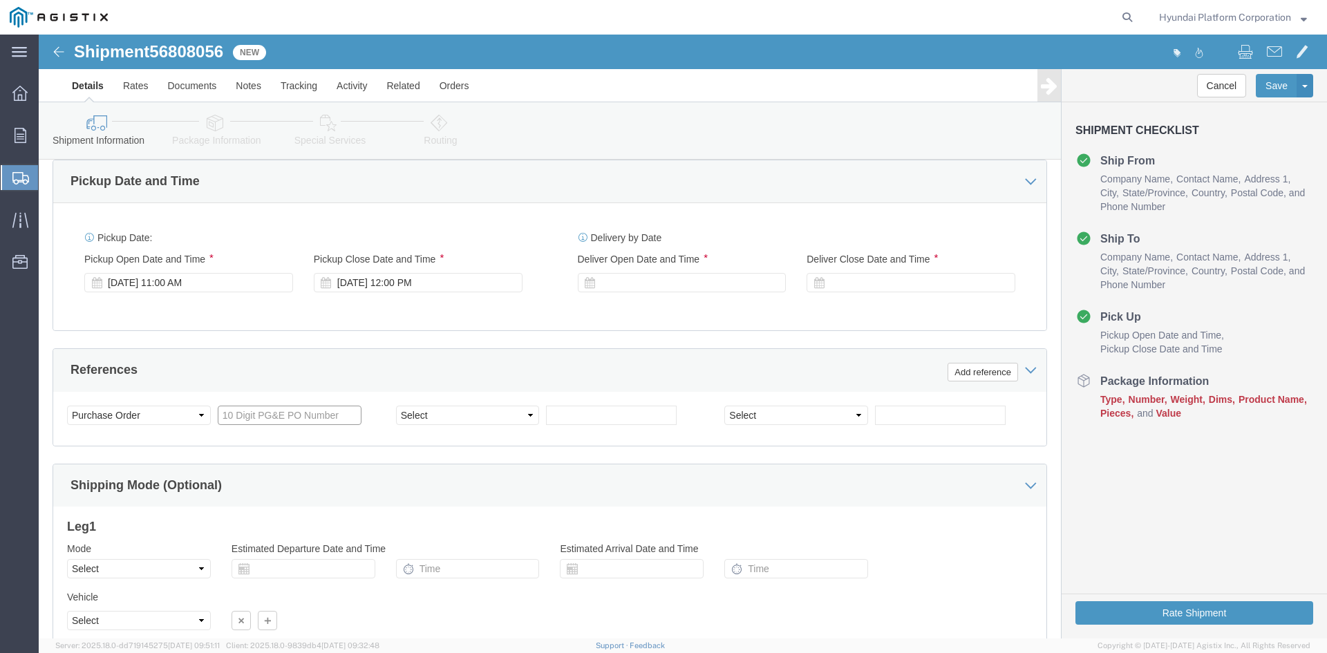
drag, startPoint x: 228, startPoint y: 383, endPoint x: 352, endPoint y: 377, distance: 123.9
click input "text"
paste input "3501394954"
type input "3501394954"
click select "Select Account Type Activity ID Airline Appointment Number ASN Batch Request # …"
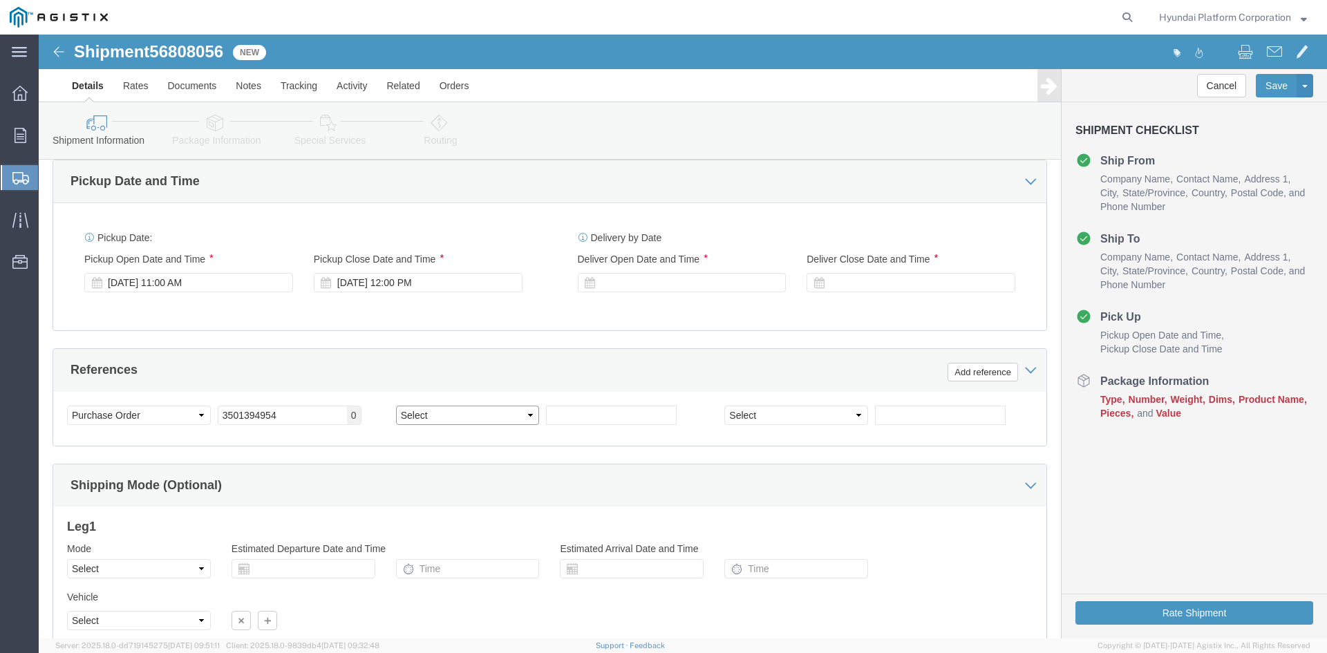
select select "PURCHORD"
click select "Select Account Type Activity ID Airline Appointment Number ASN Batch Request # …"
click input "text"
paste input "3501385313"
type input "3501385313"
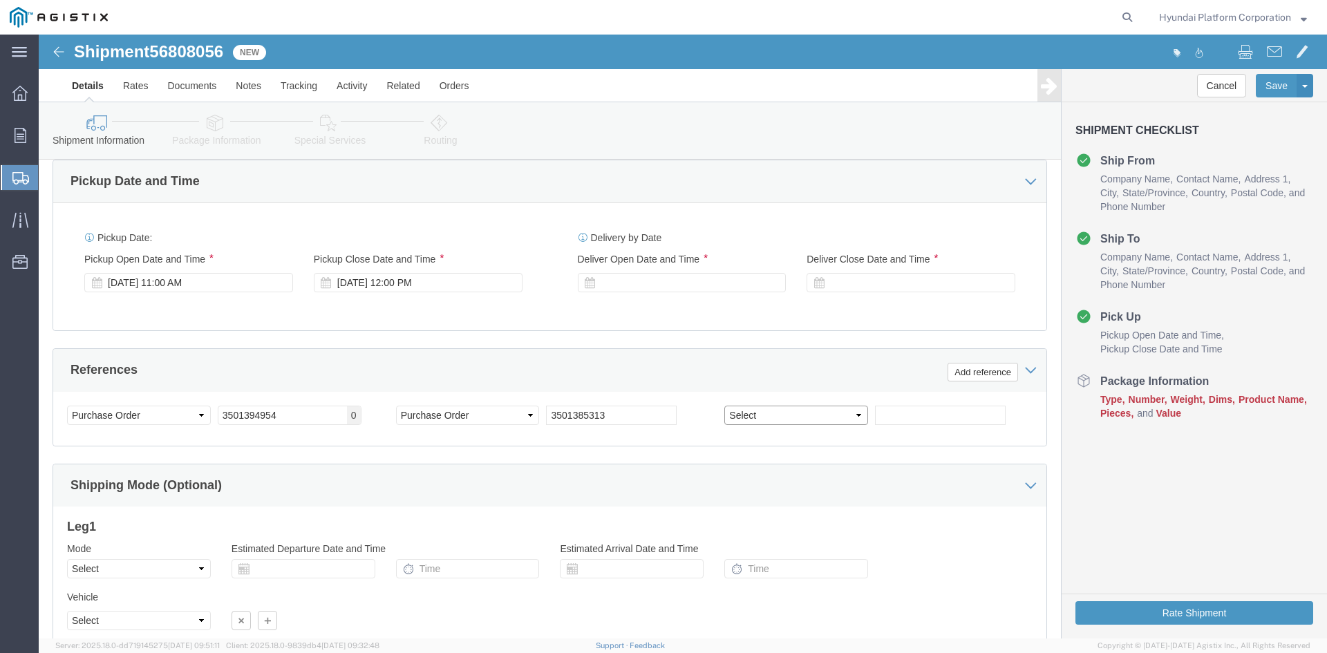
click select "Select Account Type Activity ID Airline Appointment Number ASN Batch Request # …"
select select "PURCHORD"
click select "Select Account Type Activity ID Airline Appointment Number ASN Batch Request # …"
click input "text"
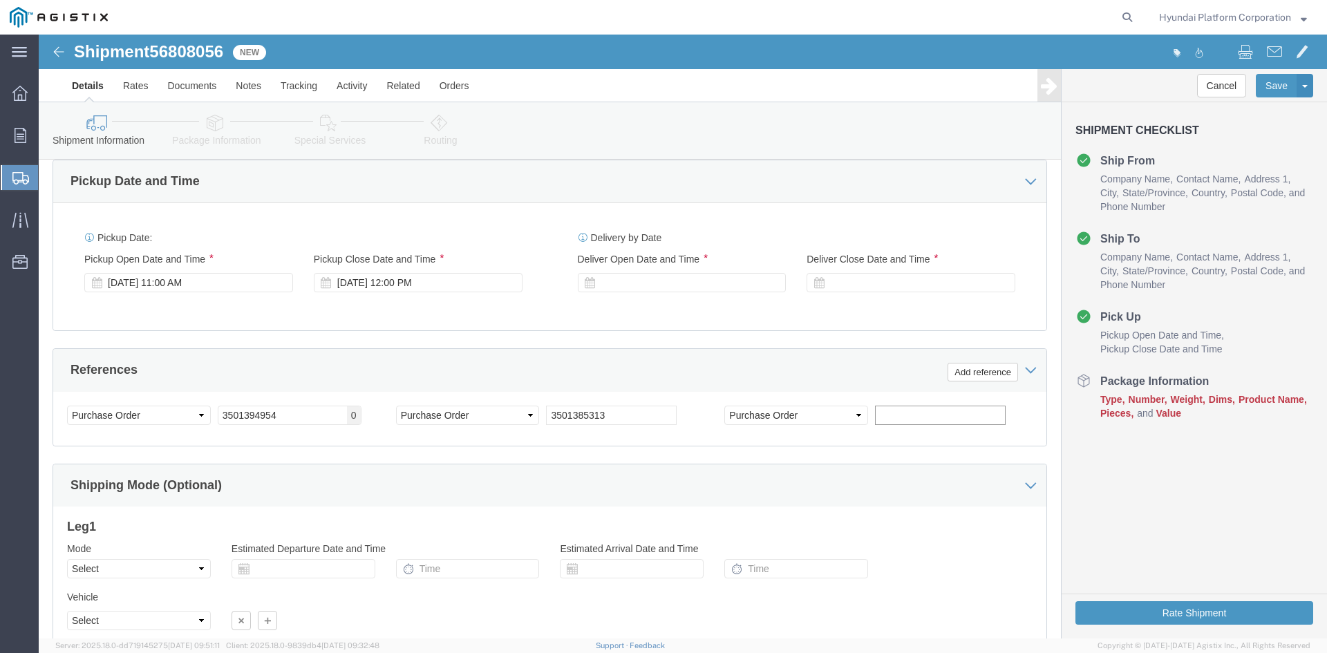
click input "text"
paste input "3501383530"
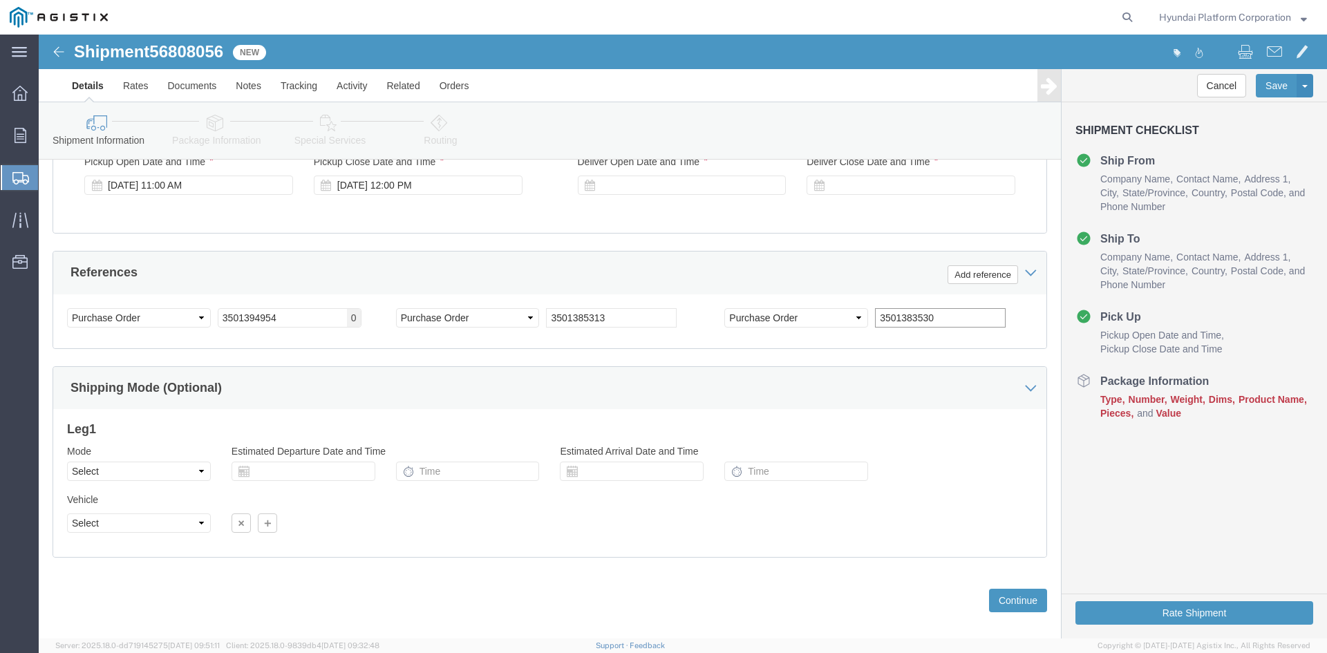
scroll to position [1012, 0]
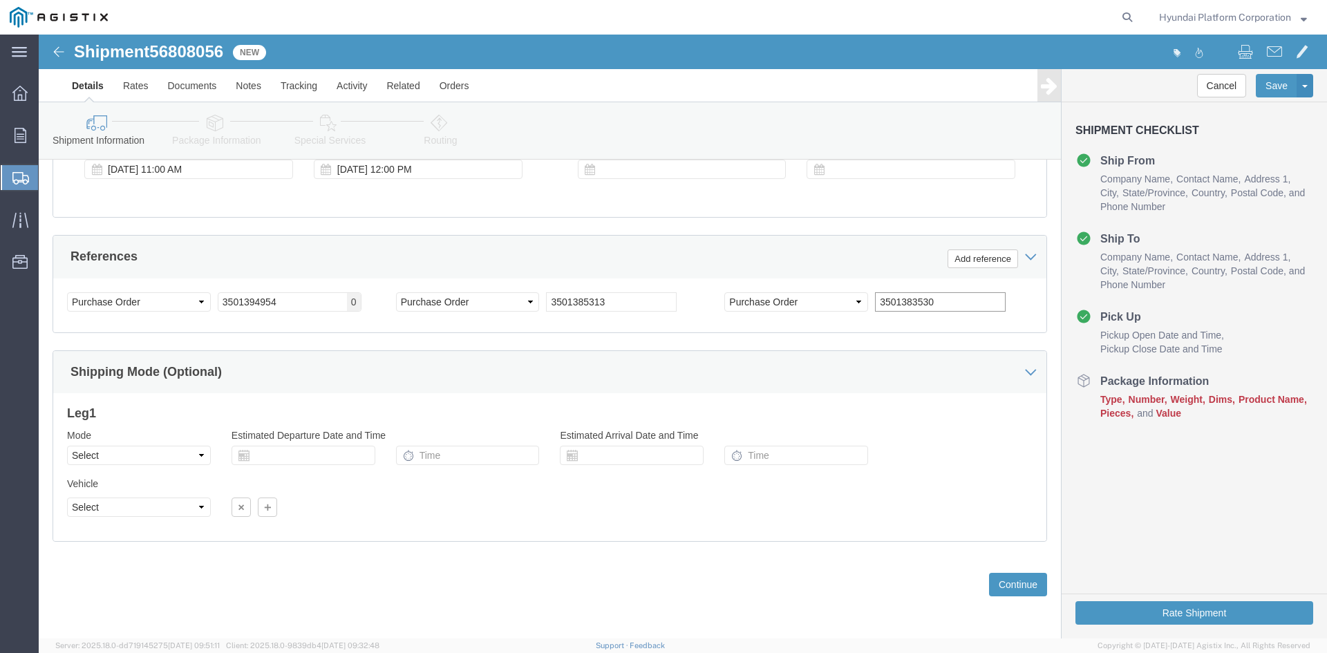
type input "3501383530"
click select "Select Air Less than Truckload Multi-Leg Ocean Freight Rail Small Parcel Truckl…"
select select "TL"
click select "Select Air Less than Truckload Multi-Leg Ocean Freight Rail Small Parcel Truckl…"
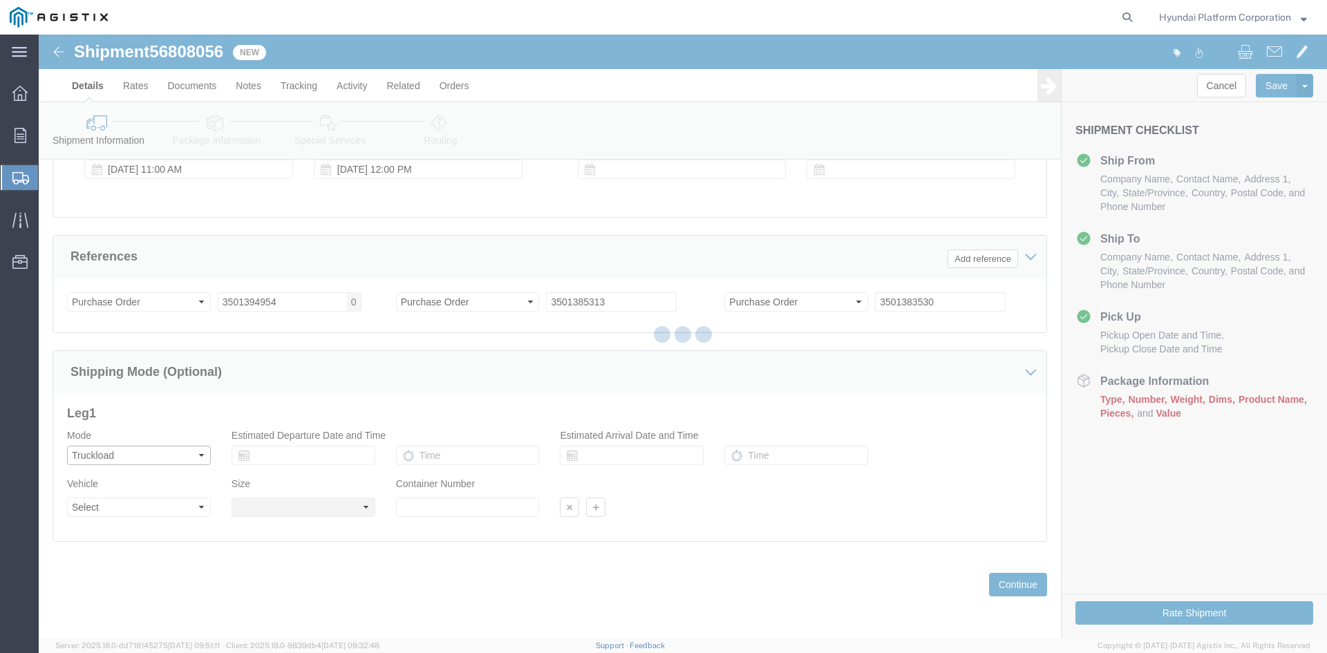
select select
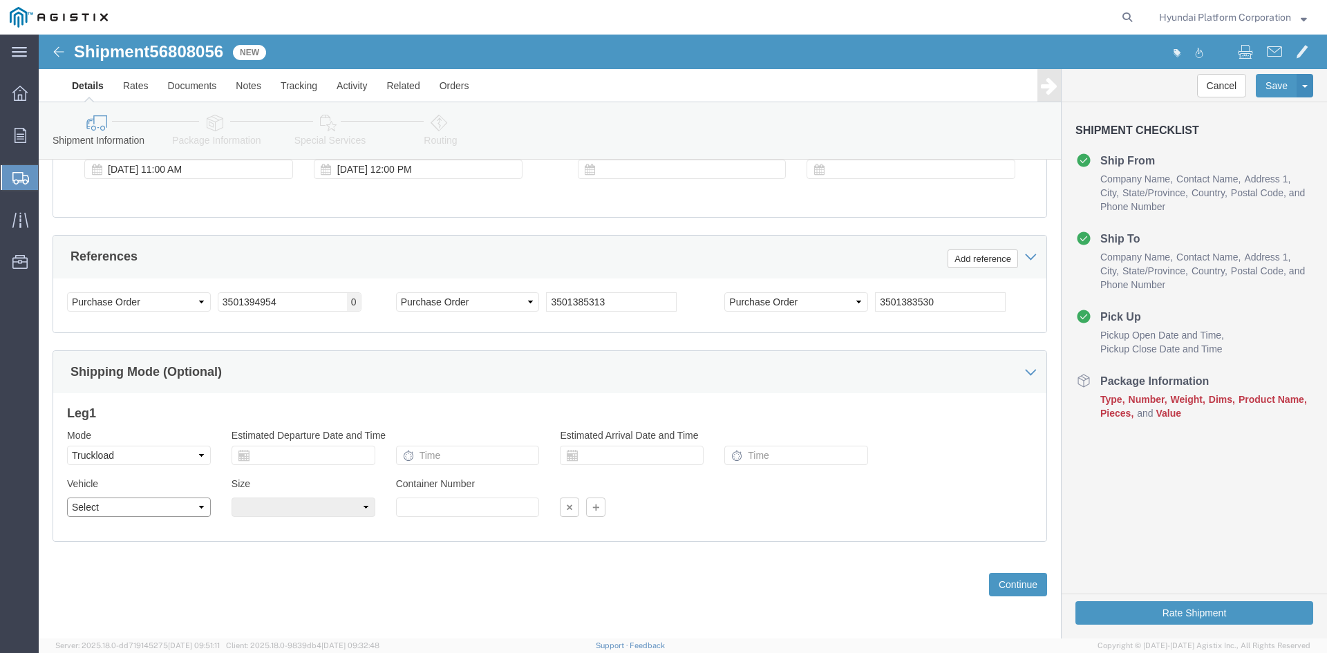
click select "Select 1-Ton (PSS) 10 Wheel 10 Yard Dump Truck 20 Yard Dump Truck Bobtail Botto…"
select select "FLBD"
click select "Select 1-Ton (PSS) 10 Wheel 10 Yard Dump Truck 20 Yard Dump Truck Bobtail Botto…"
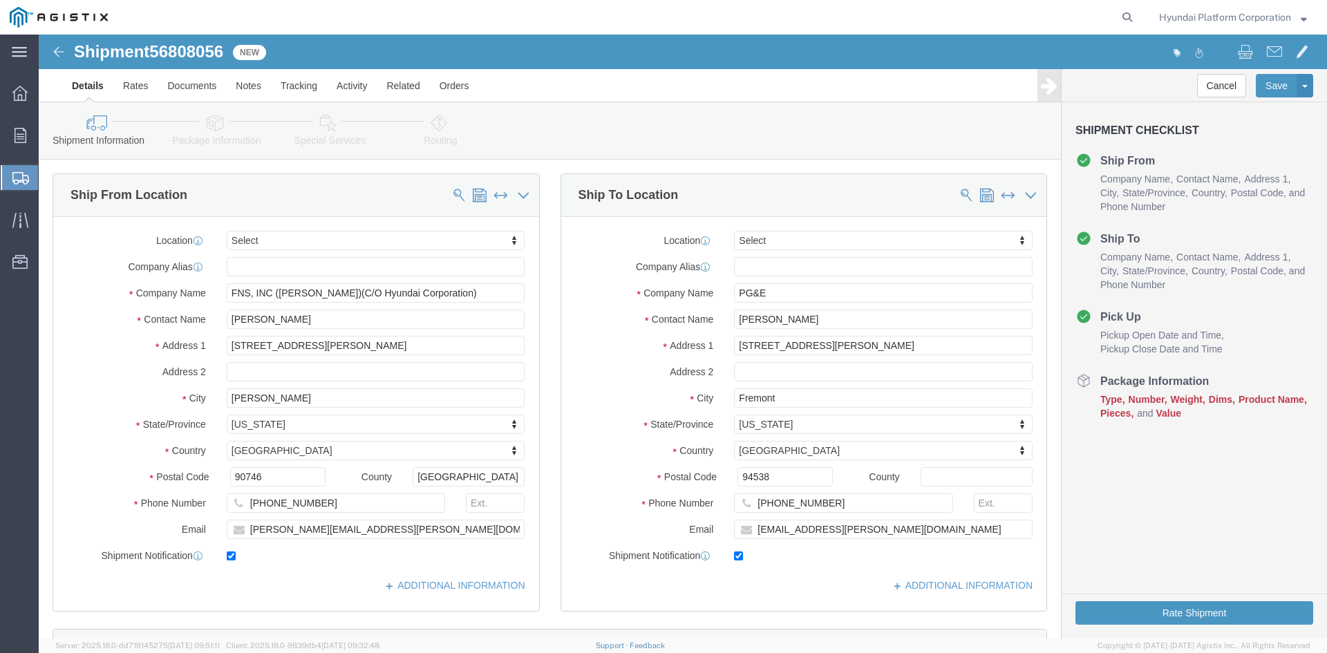
scroll to position [0, 0]
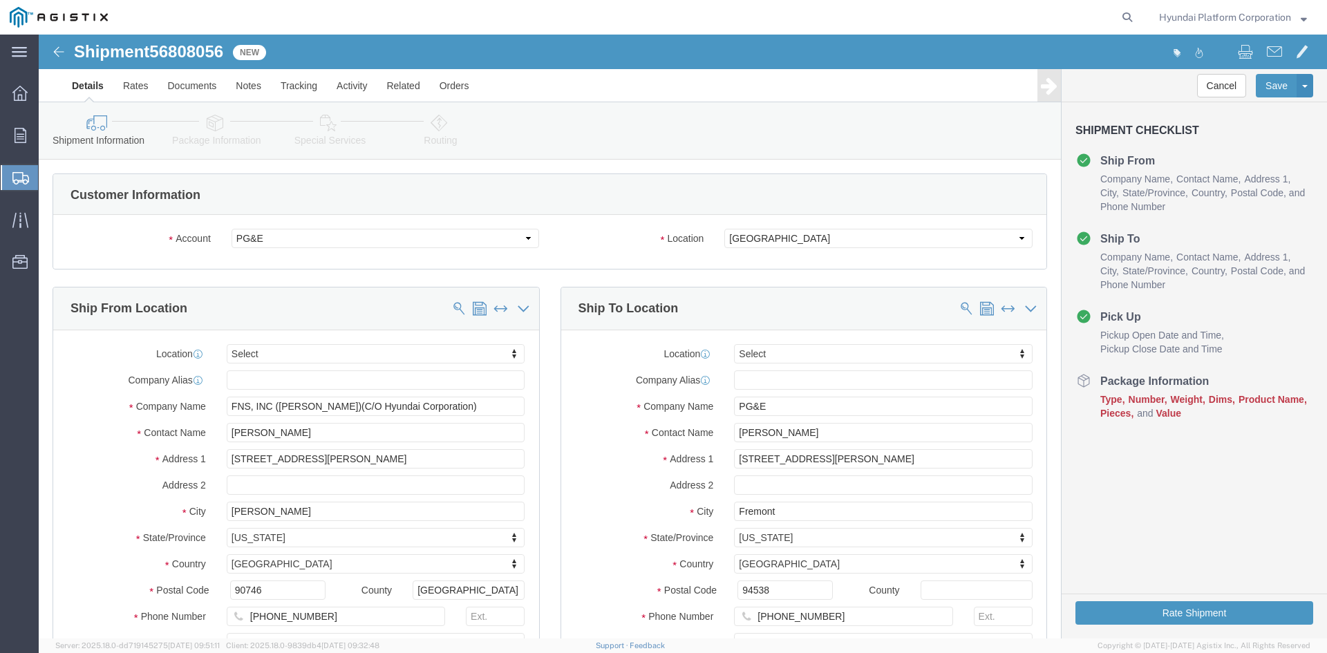
click icon
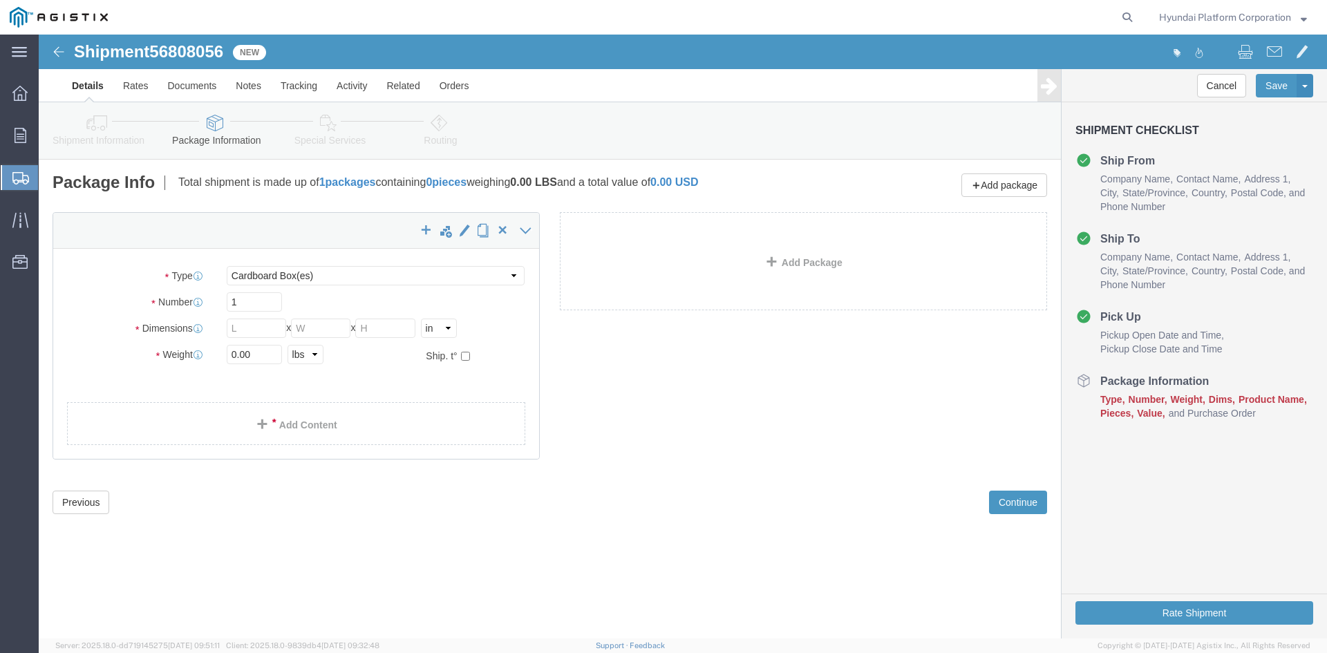
click div "Package Type Select Bulk Bundle(s) Cardboard Box(es) Carton(s) Crate(s) Drum(s)…"
drag, startPoint x: 354, startPoint y: 238, endPoint x: 355, endPoint y: 250, distance: 11.8
click select "Select Bulk Bundle(s) Cardboard Box(es) Carton(s) Crate(s) Drum(s) (Fiberboard)…"
select select "PSNS"
click select "Select Bulk Bundle(s) Cardboard Box(es) Carton(s) Crate(s) Drum(s) (Fiberboard)…"
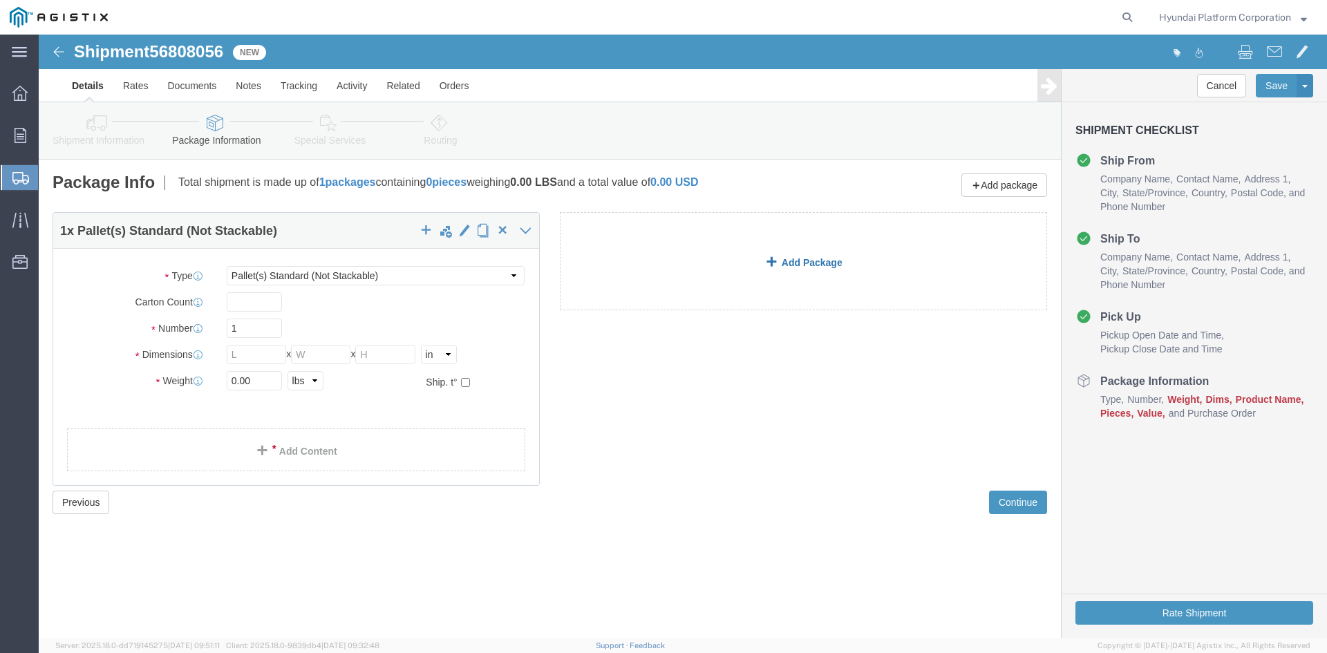
click link "Add Package"
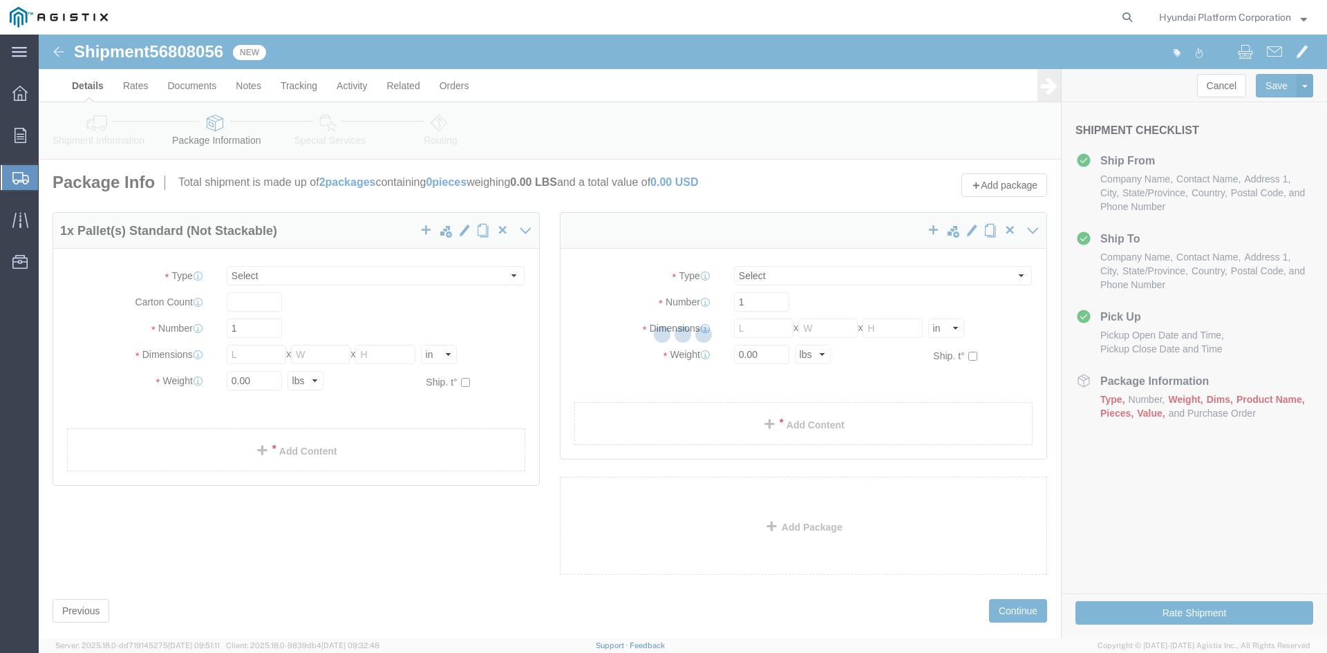
select select "PSNS"
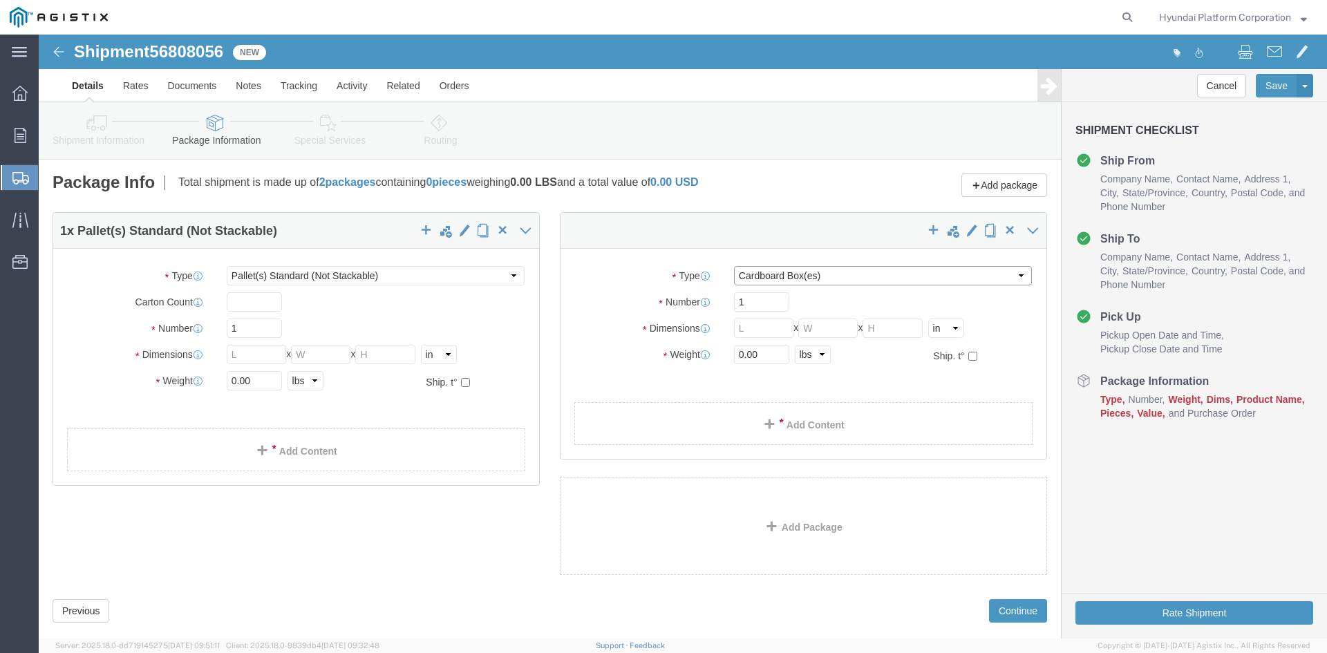
click select "Select Bulk Bundle(s) Cardboard Box(es) Carton(s) Crate(s) Drum(s) (Fiberboard)…"
select select "PSNS"
click select "Select Bulk Bundle(s) Cardboard Box(es) Carton(s) Crate(s) Drum(s) (Fiberboard)…"
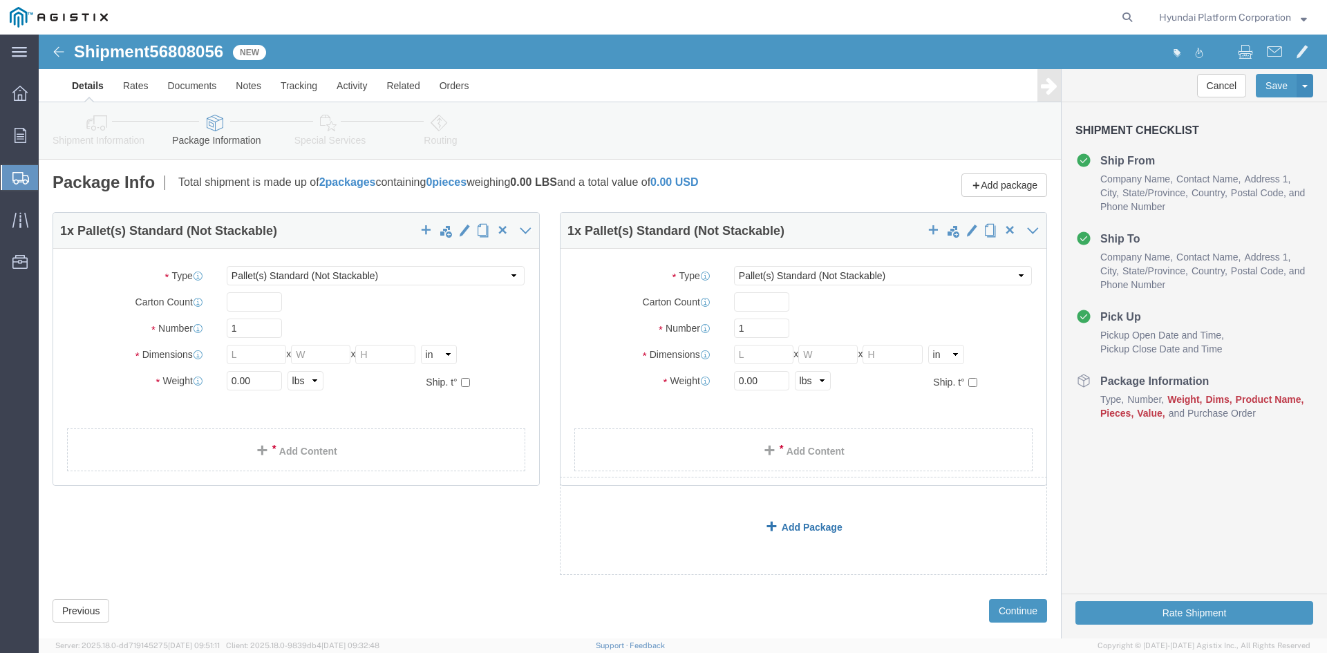
click span
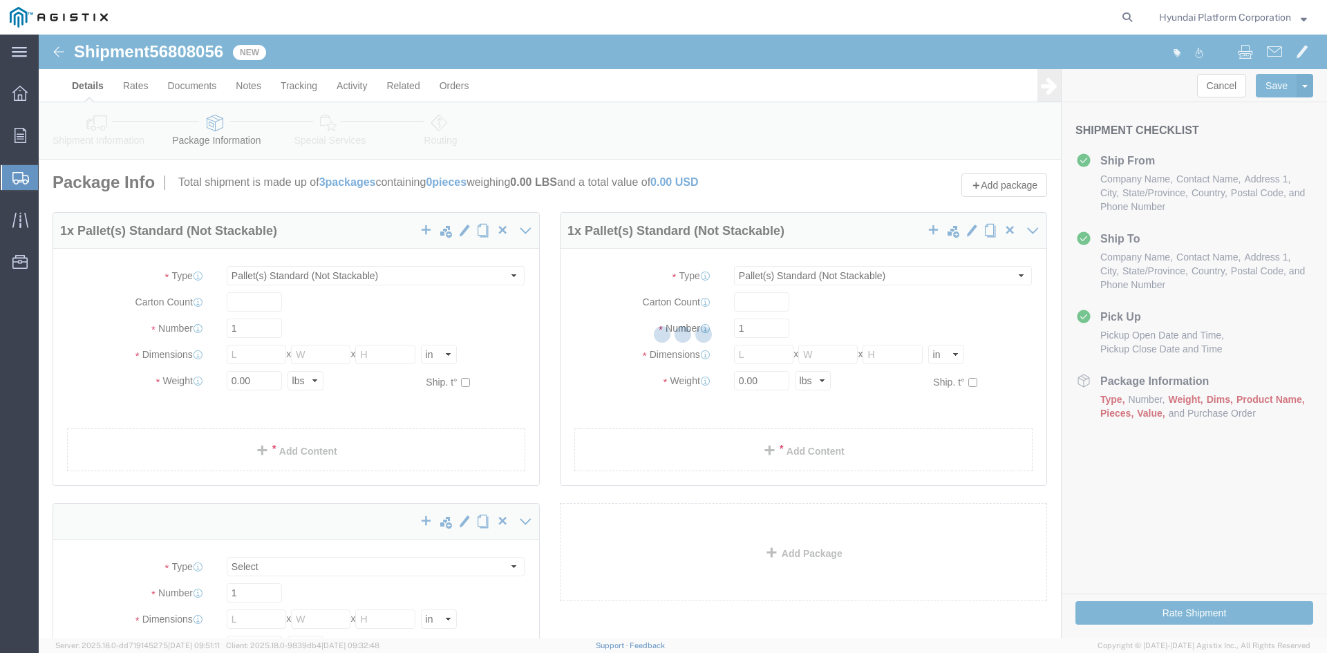
select select "PSNS"
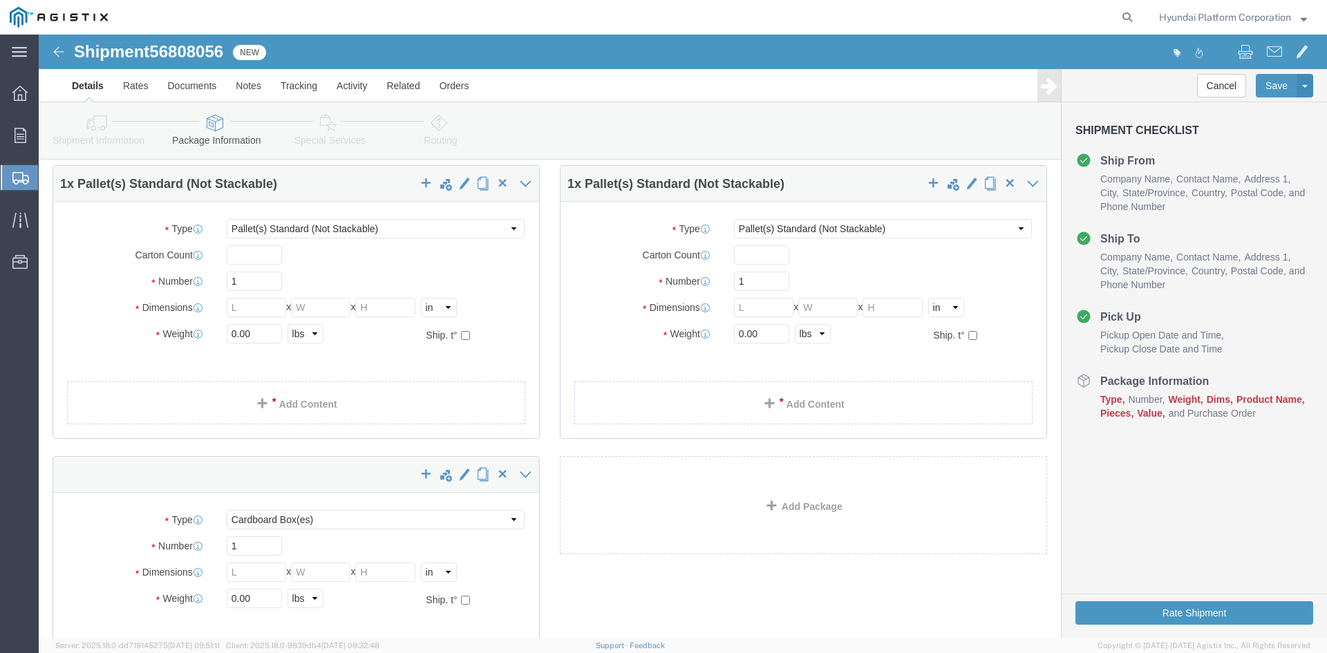
scroll to position [69, 0]
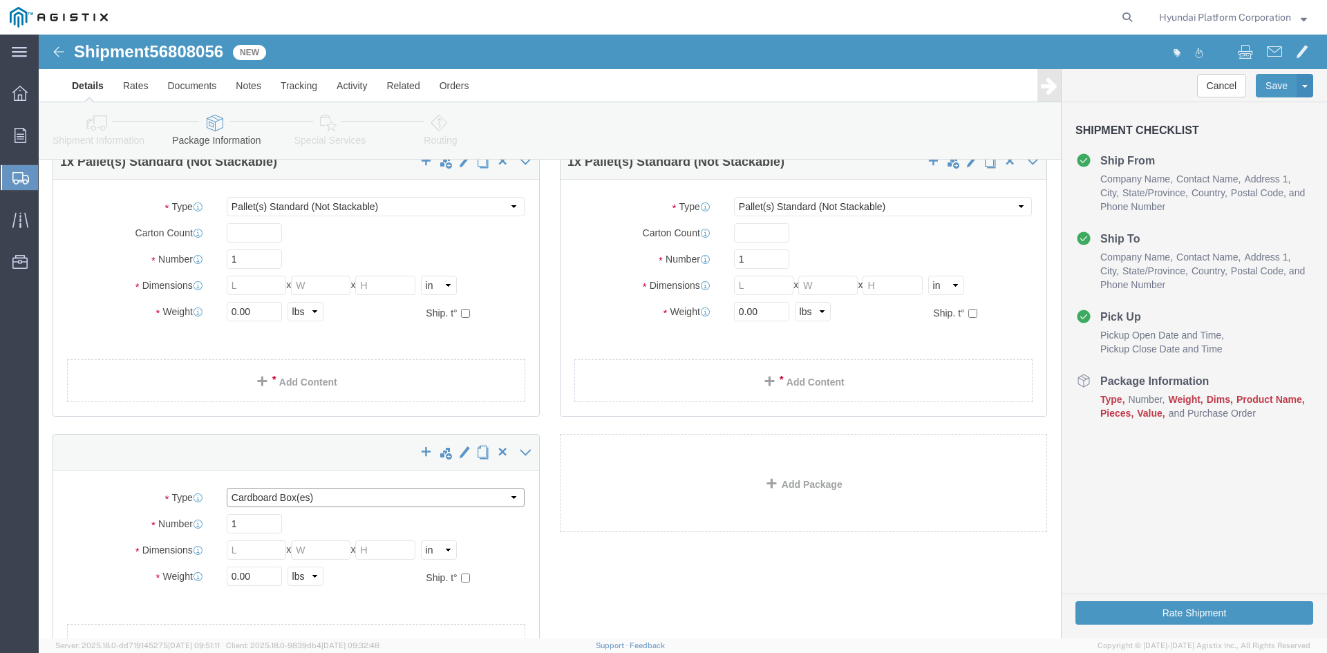
click select "Select Bulk Bundle(s) Cardboard Box(es) Carton(s) Crate(s) Drum(s) (Fiberboard)…"
select select "PSNS"
click select "Select Bulk Bundle(s) Cardboard Box(es) Carton(s) Crate(s) Drum(s) (Fiberboard)…"
click div "Package Type Select Bulk Bundle(s) Cardboard Box(es) Carton(s) Crate(s) Drum(s)…"
click input "text"
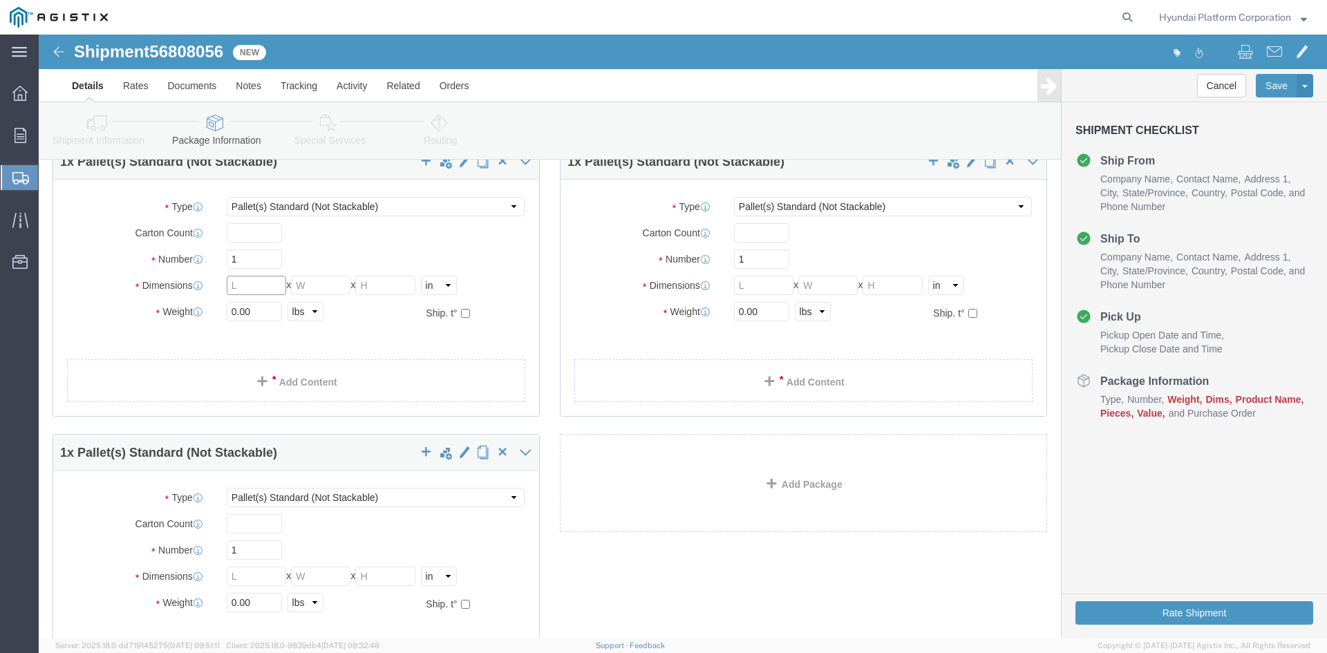
click input "text"
drag, startPoint x: 212, startPoint y: 256, endPoint x: 216, endPoint y: 227, distance: 29.2
click input "text"
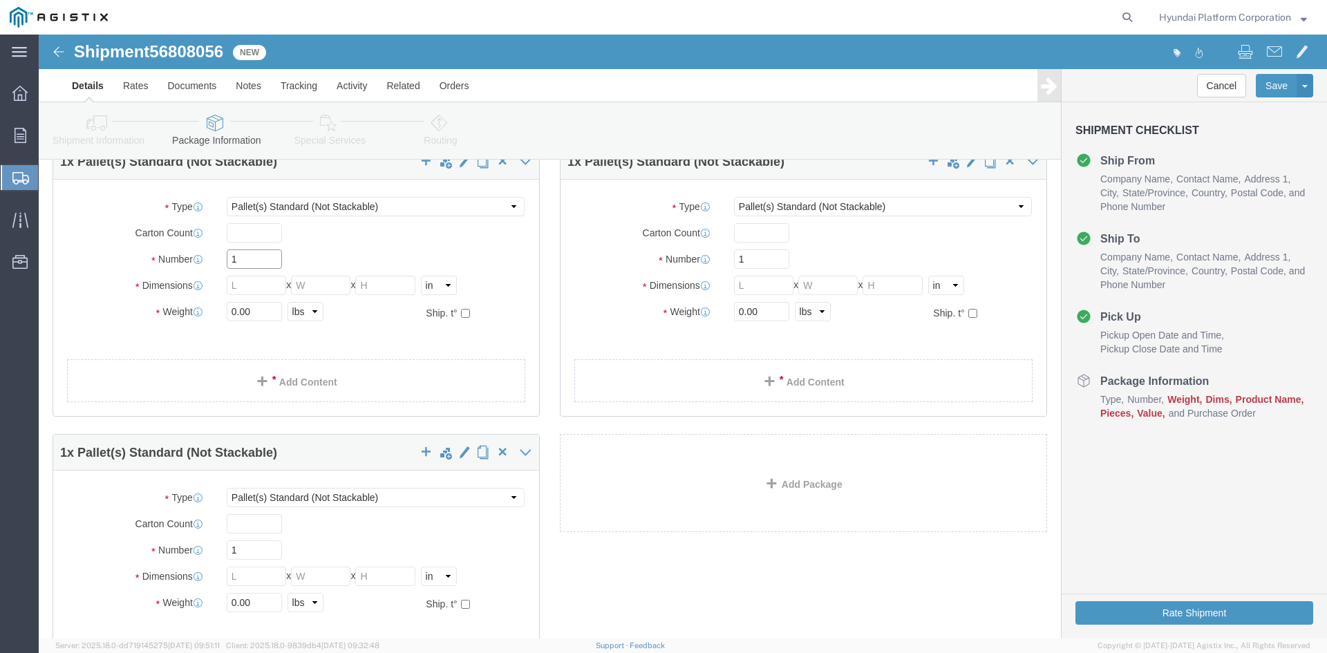
click input "1"
type input "8"
click input "text"
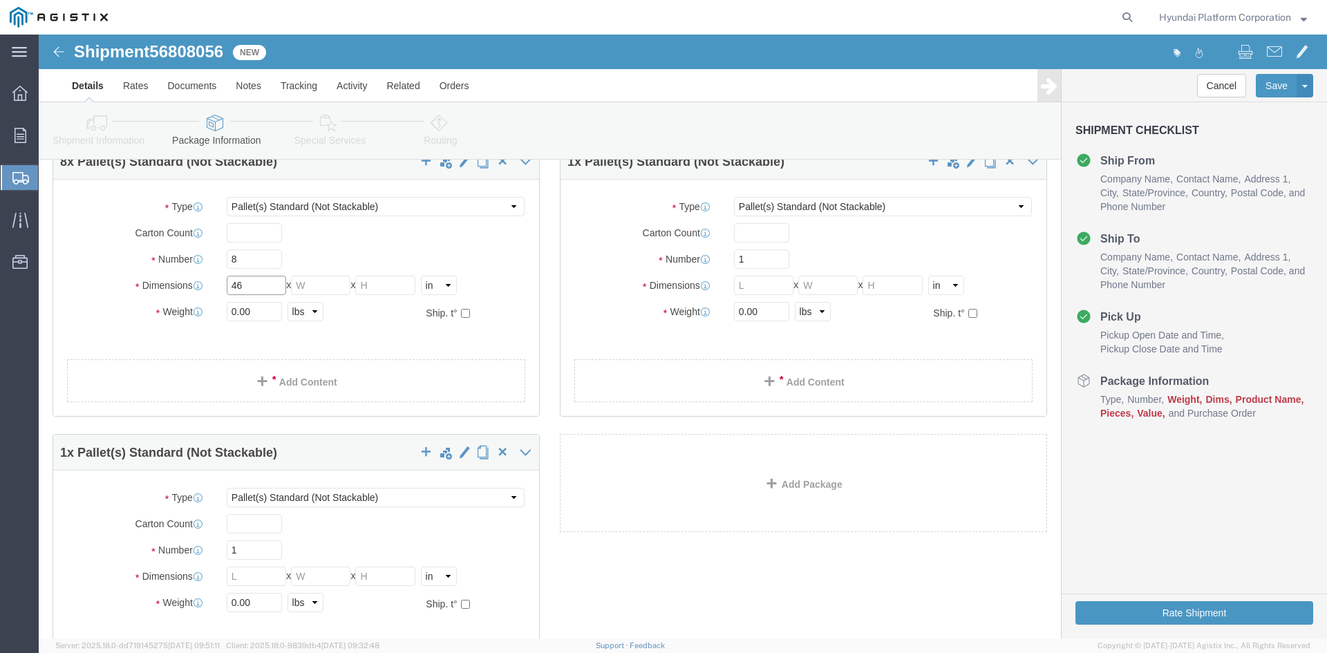
type input "46"
type input "38.5"
type input "86.5"
click input "0.00"
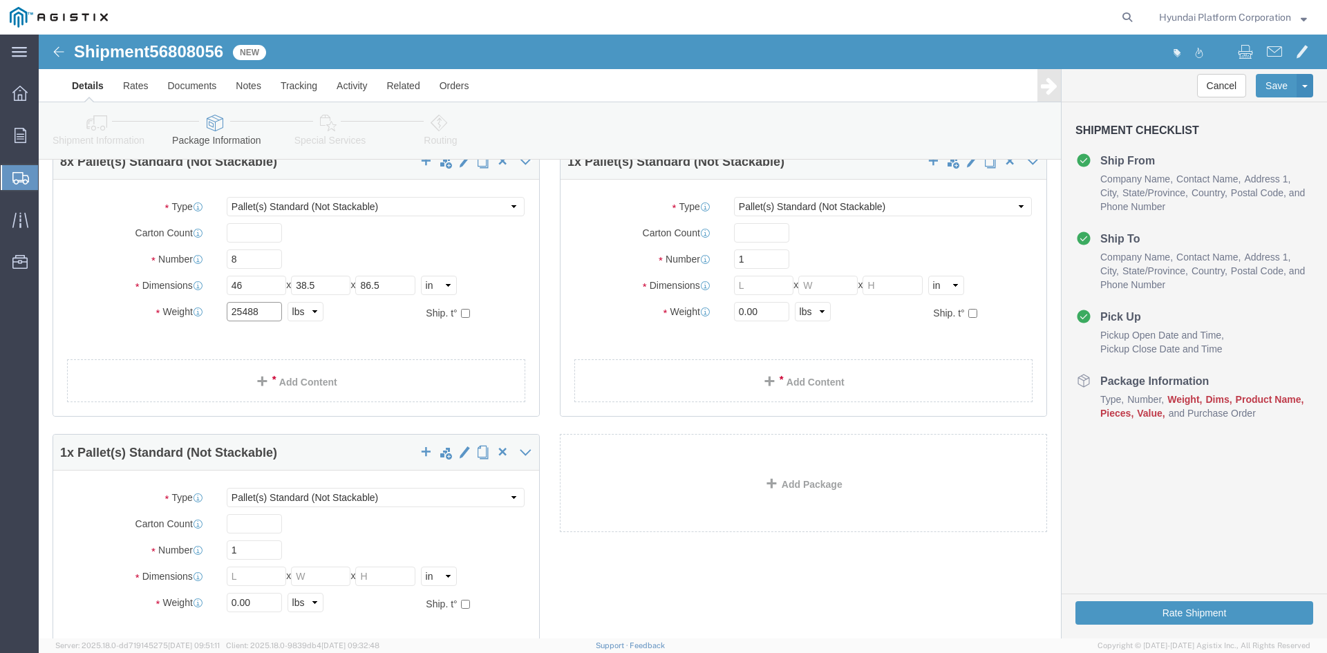
type input "25488"
click input "1"
click input "12"
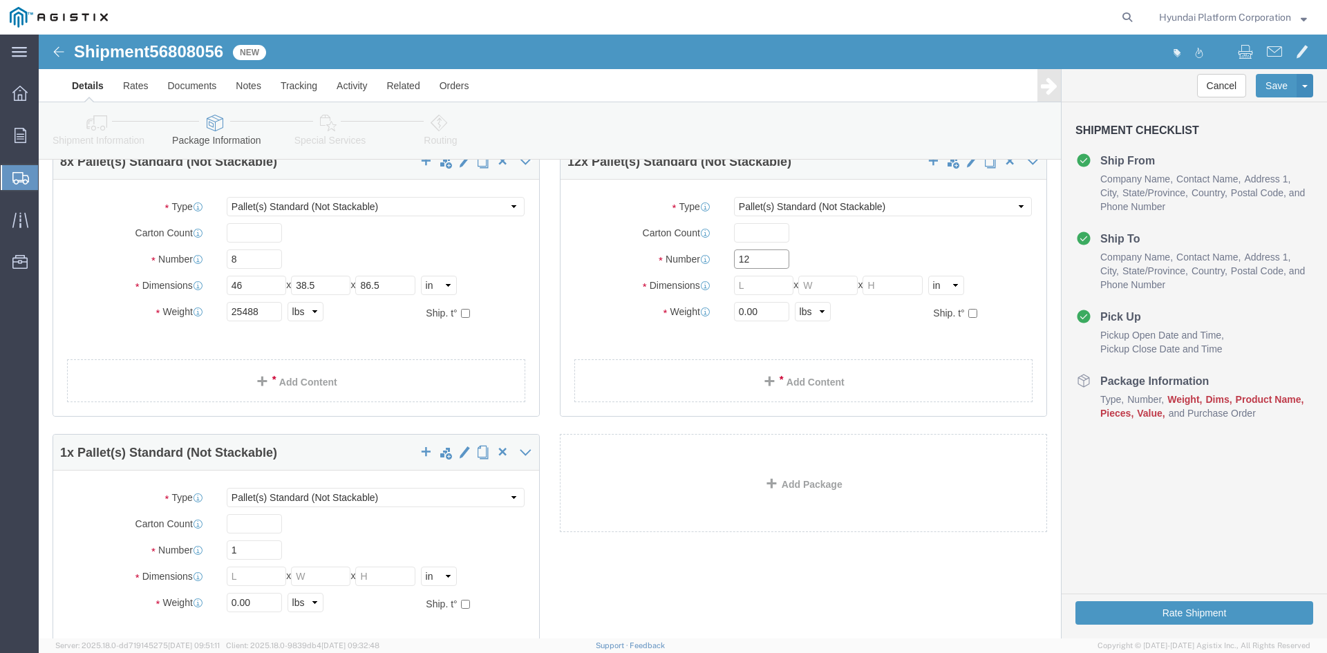
click input "12"
type input "1"
click input "text"
type input "45.7"
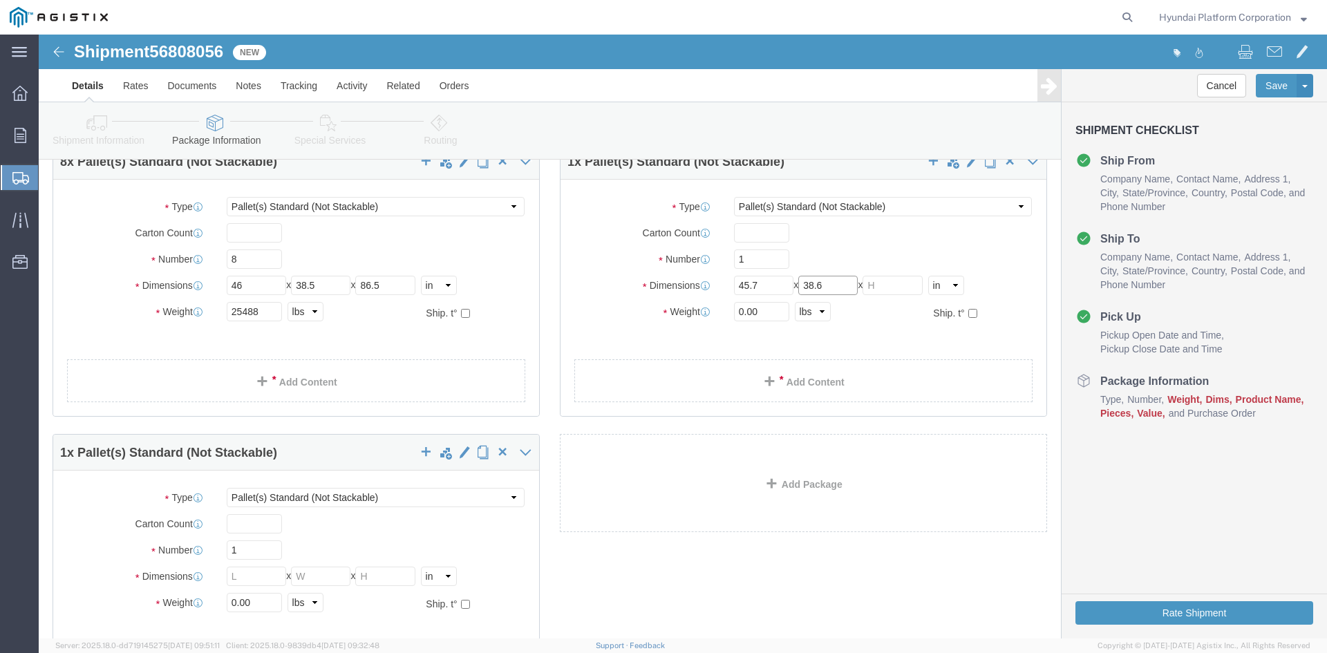
type input "38.6"
type input "84.7"
click input "0.00"
type input "3188"
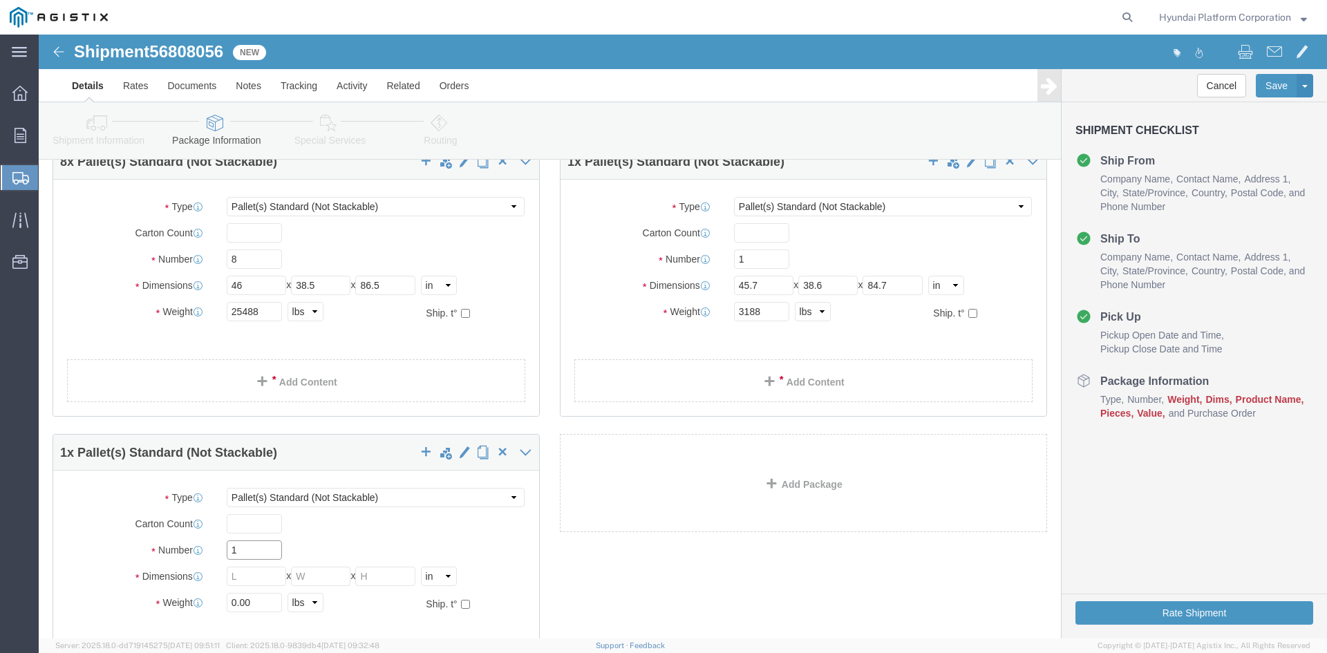
click input "1"
type input "12"
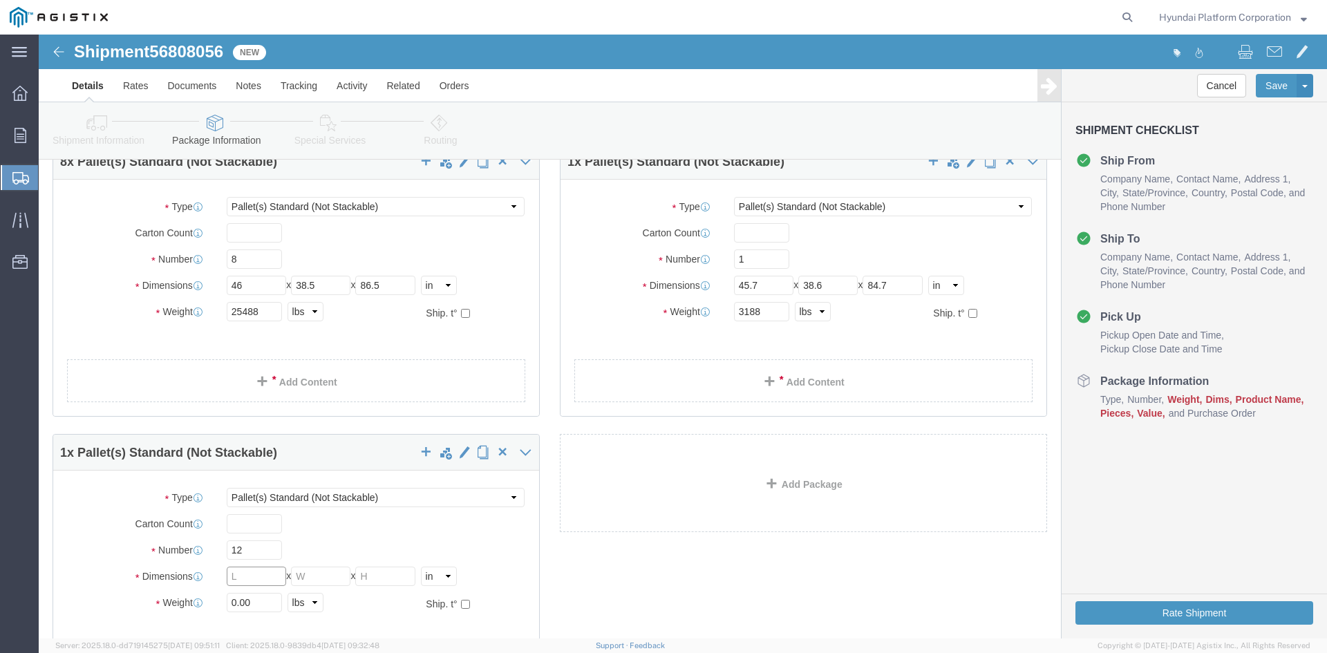
click input "text"
type input "30.5"
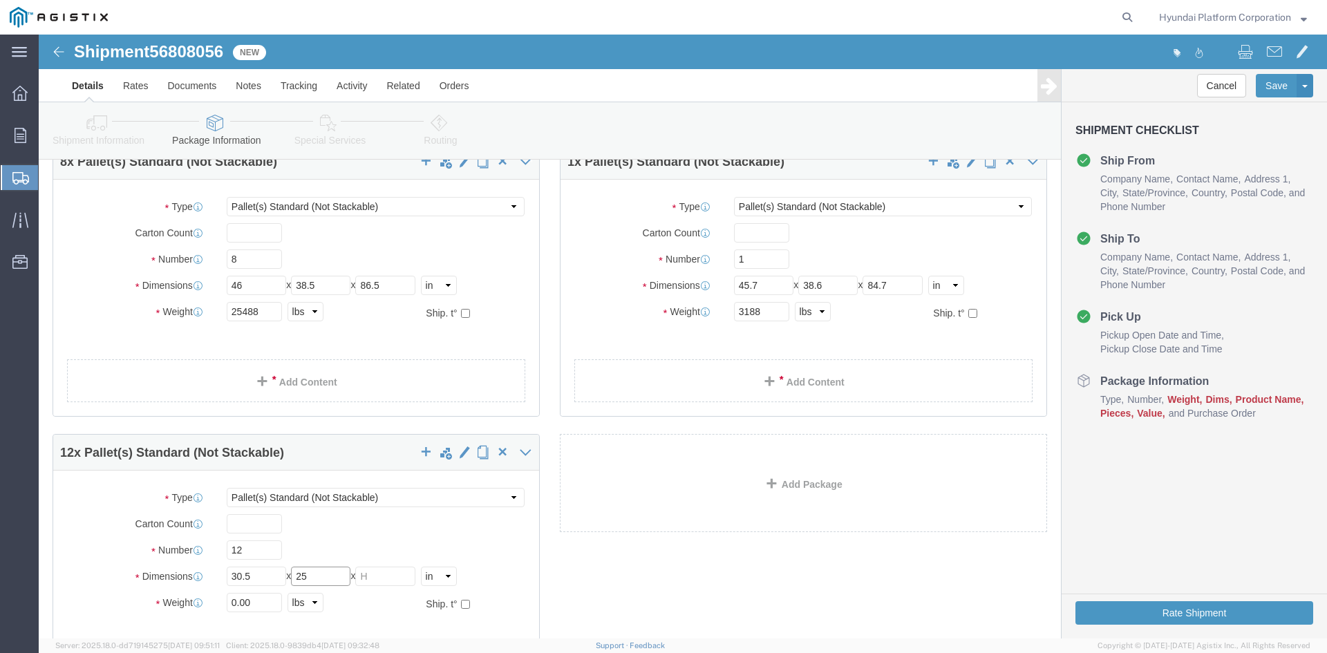
type input "25"
type input "49"
click input "0.00"
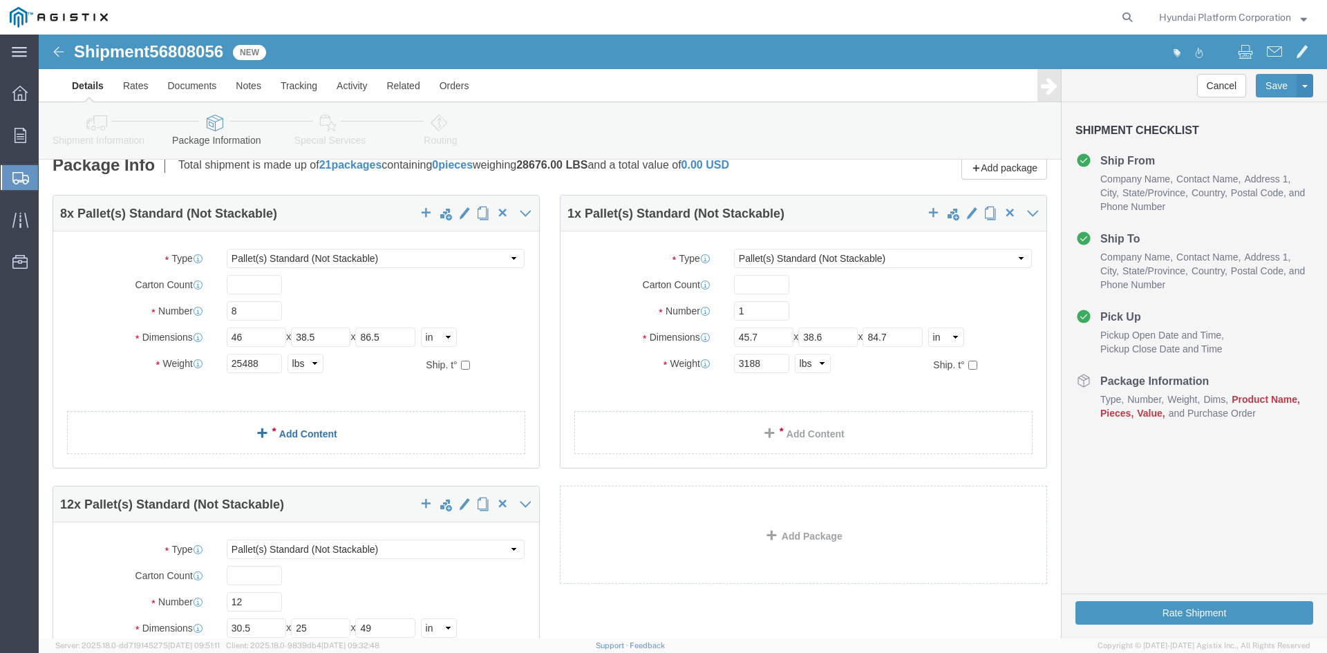
scroll to position [0, 0]
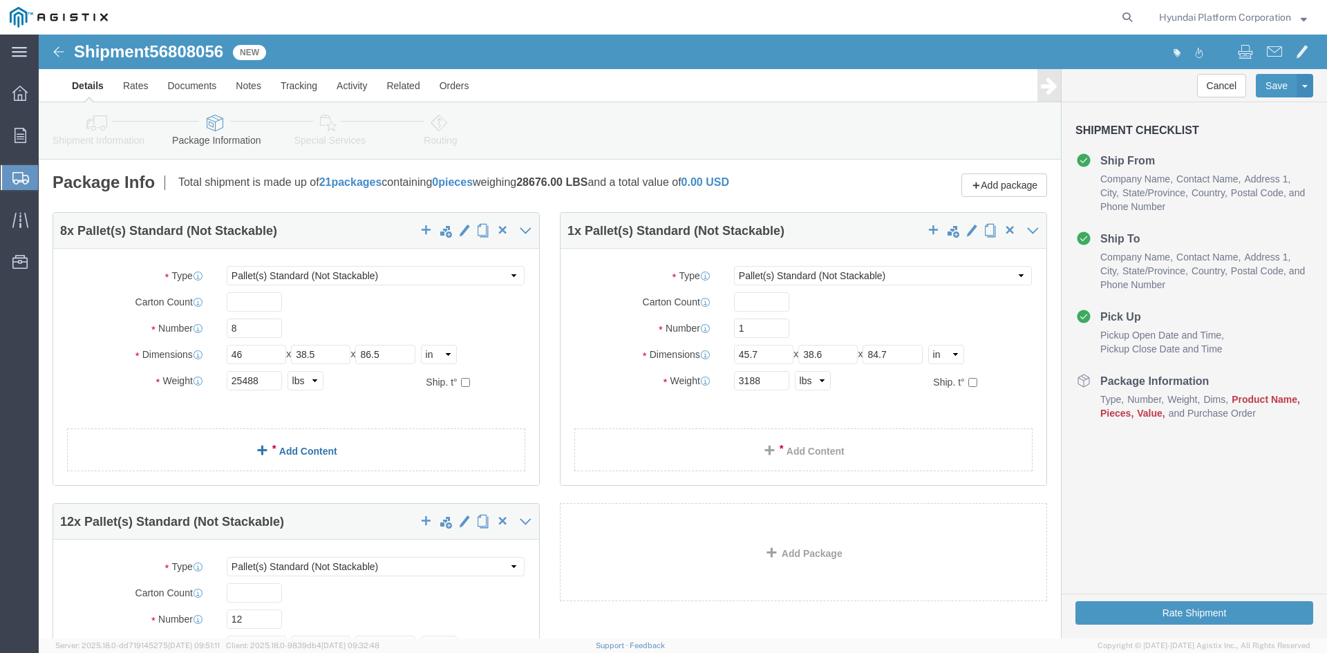
type input "5184"
click link "Add Content"
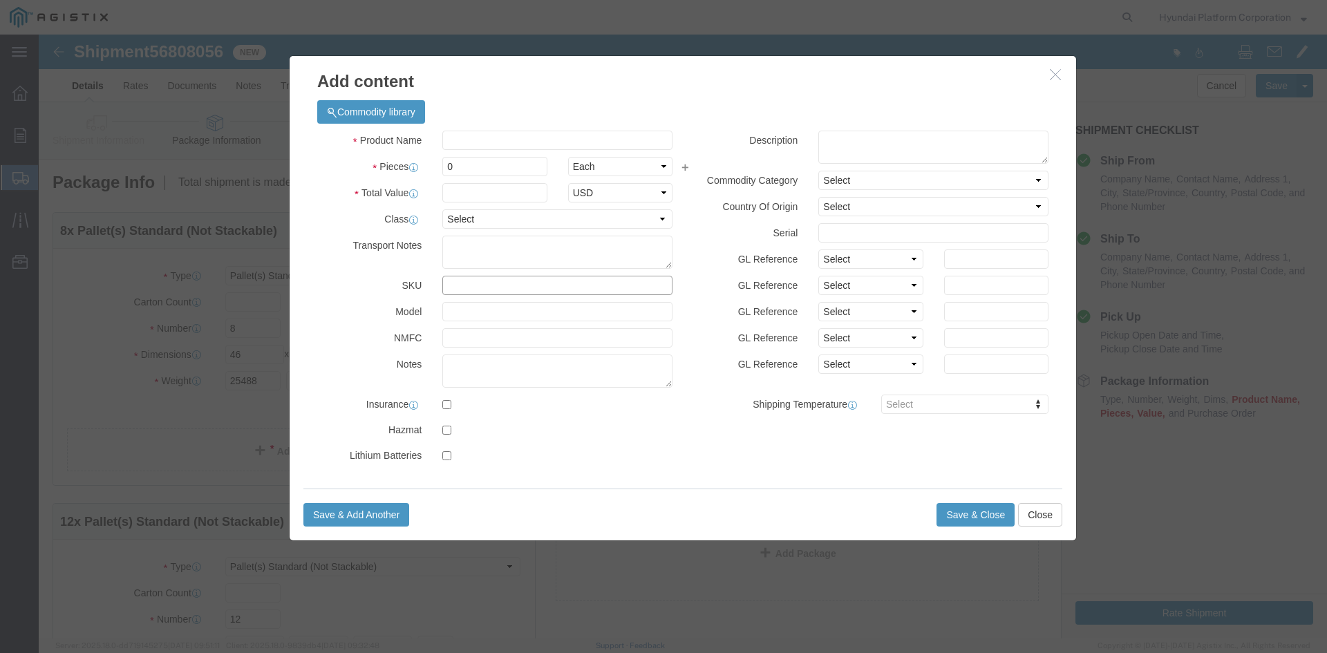
click input "text"
type input "M260903"
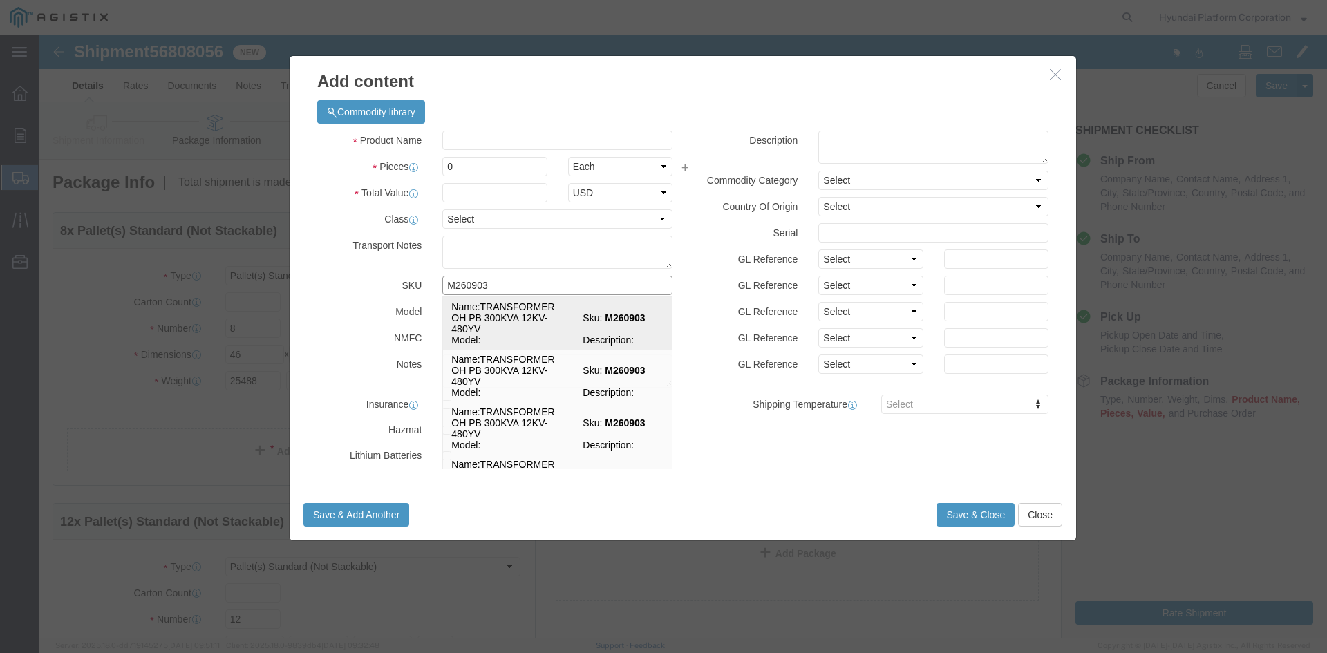
click td "Name: TRANSFORMER OH PB 300KVA 12KV-480YV"
select select
select select "USD"
type input "TRANSFORMER OH PB 300KVA 12KV-480YV"
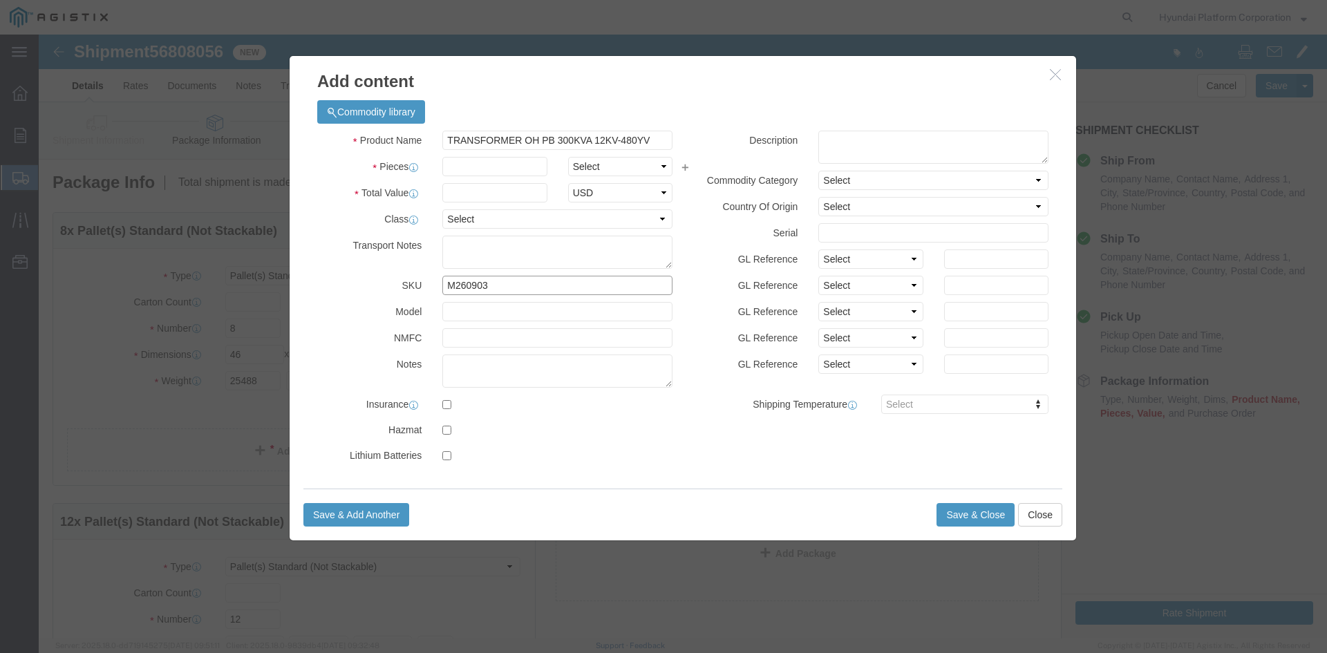
type input "M260903"
click select "Select Bag Barrels 100Board Feet Bottle Box Blister Pack Carats Can Capsule Car…"
select select "EA"
click input "text"
type input "8"
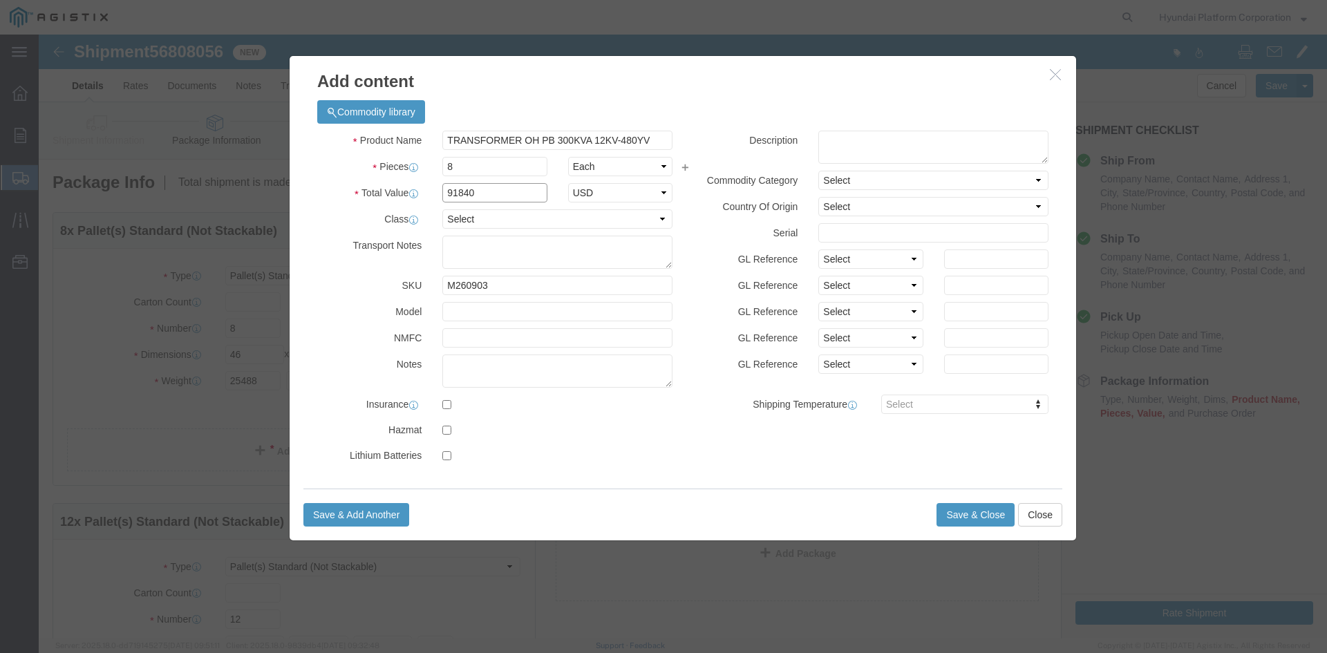
type input "91840"
click select "Select 50 55 60 65 70 85 92.5 100 125 175 250 300 400"
select select "300"
click select "Select 50 55 60 65 70 85 92.5 100 125 175 250 300 400"
click button "Save & Close"
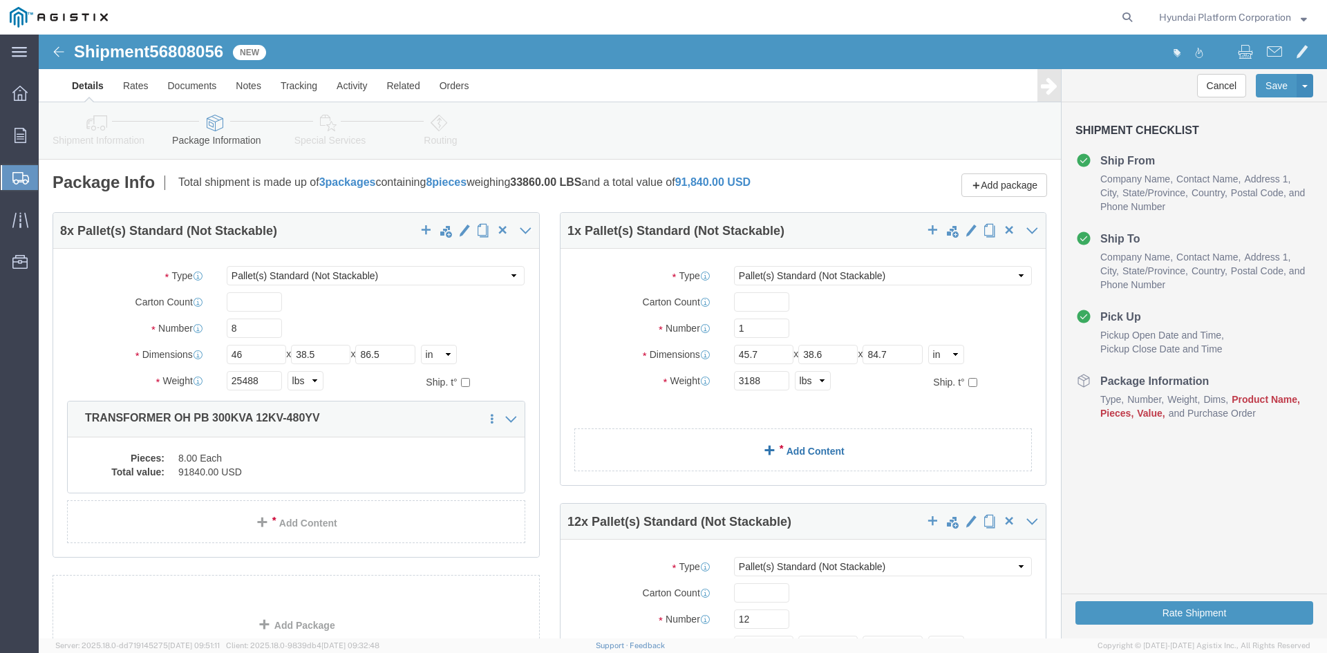
click link "Add Content"
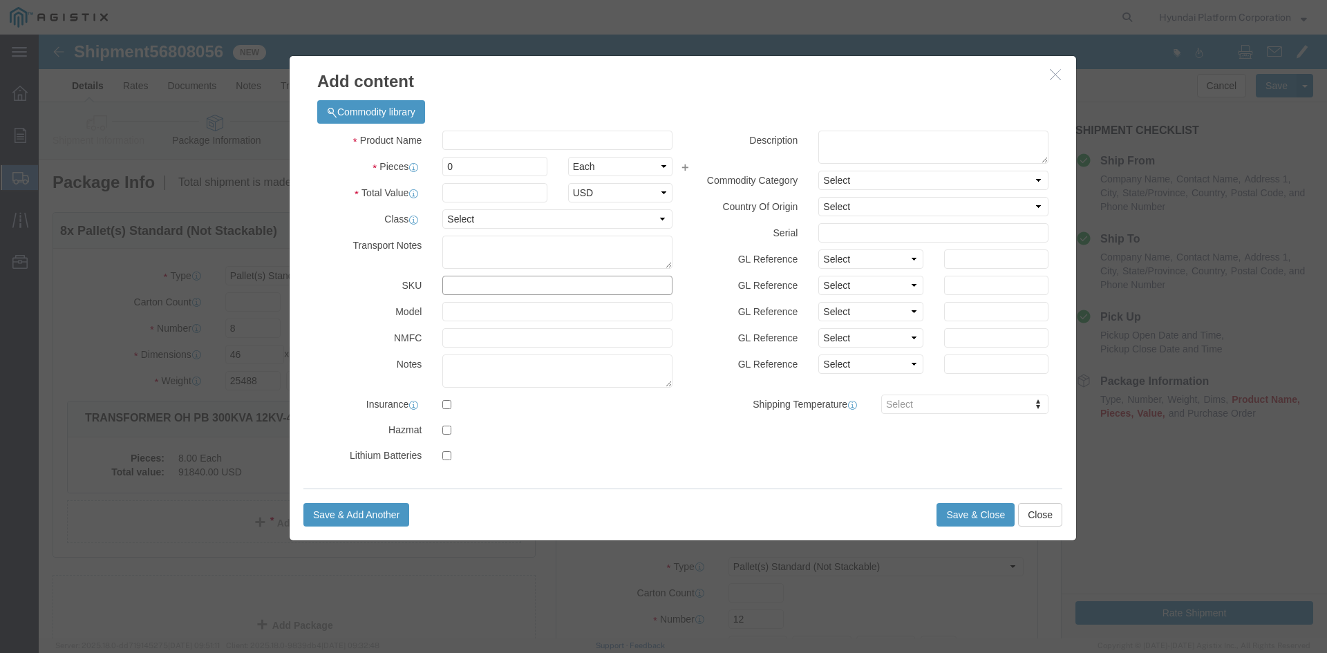
click input "text"
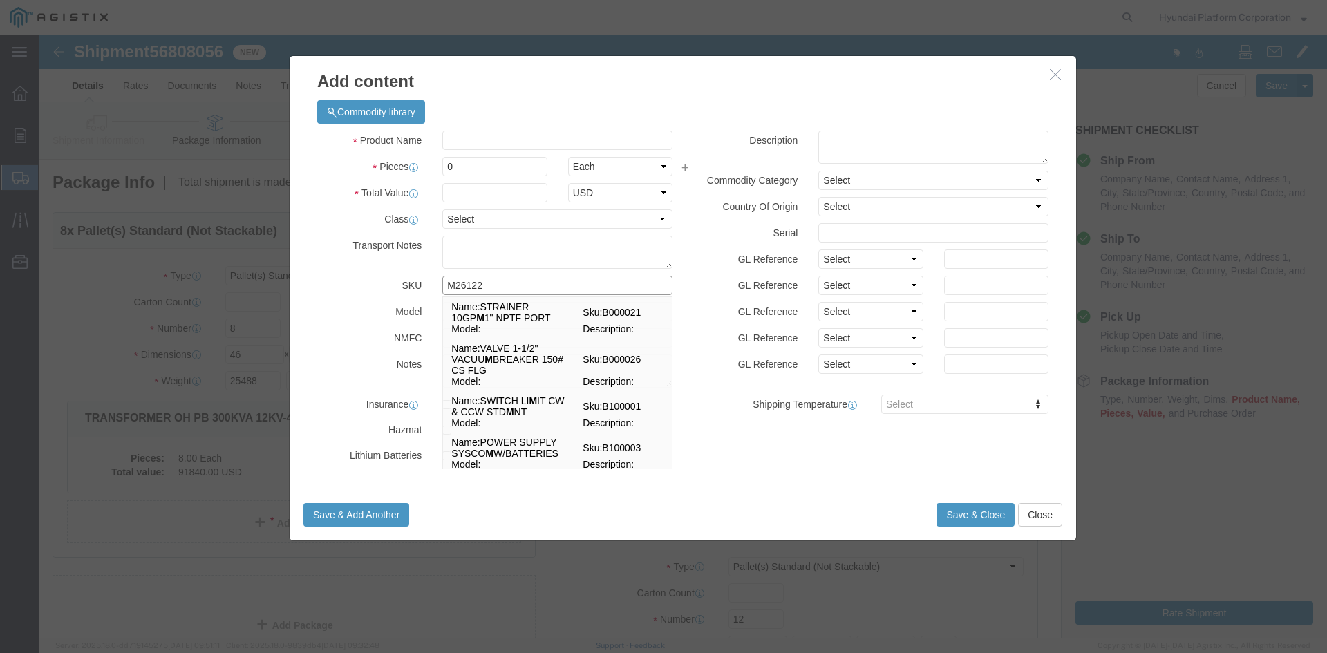
type input "M261220"
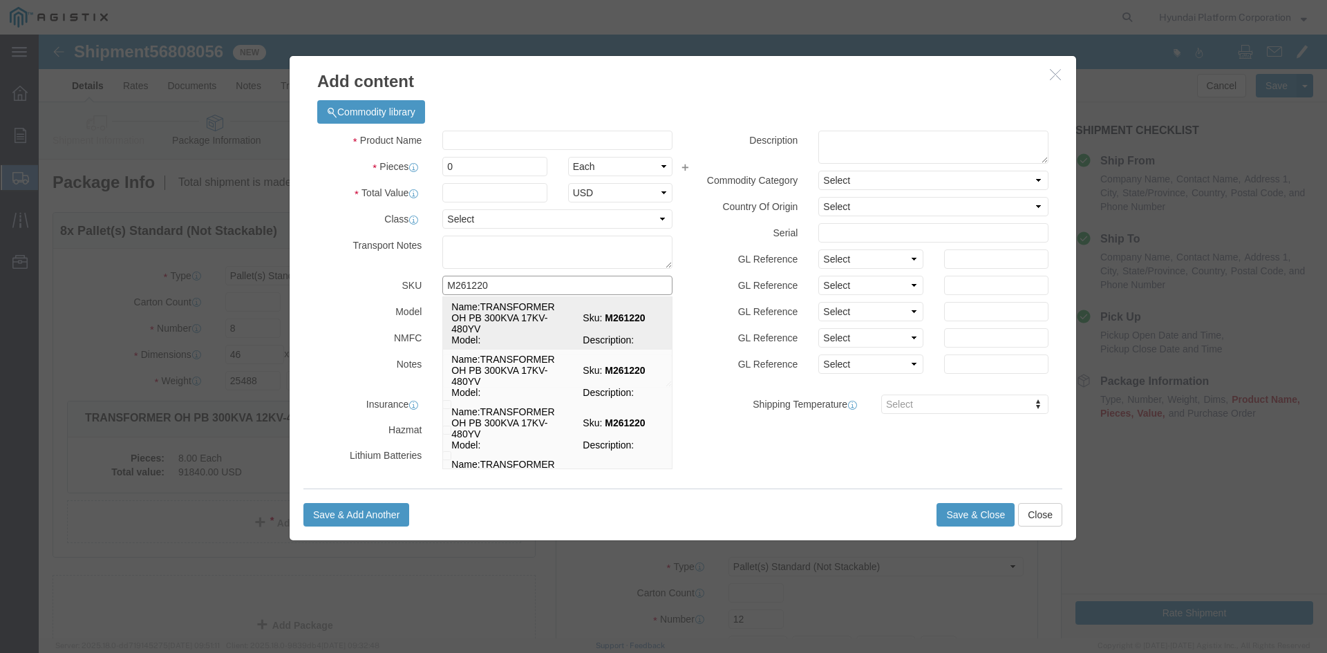
click td "Name: TRANSFORMER OH PB 300KVA 17KV-480YV"
select select
select select "USD"
type input "TRANSFORMER OH PB 300KVA 17KV-480YV"
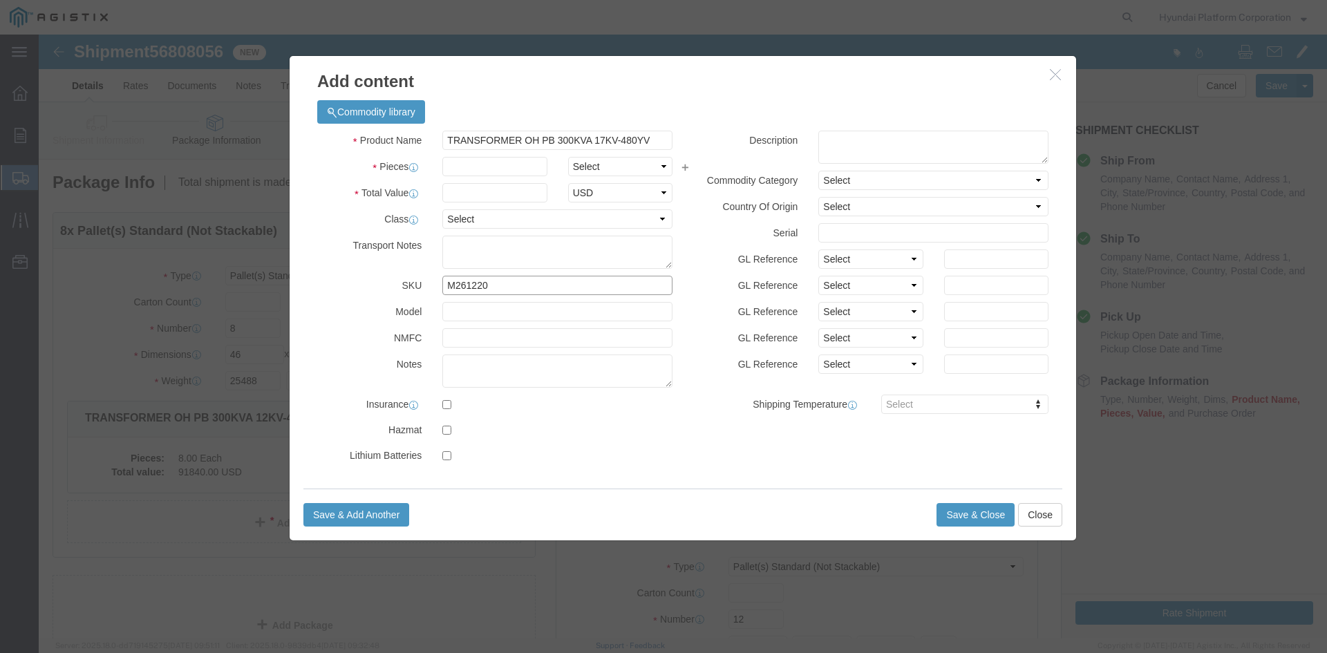
type input "M261220"
drag, startPoint x: 536, startPoint y: 135, endPoint x: 474, endPoint y: 138, distance: 62.3
click select "Select Bag Barrels 100Board Feet Bottle Box Blister Pack Carats Can Capsule Car…"
select select "EA"
click input "text"
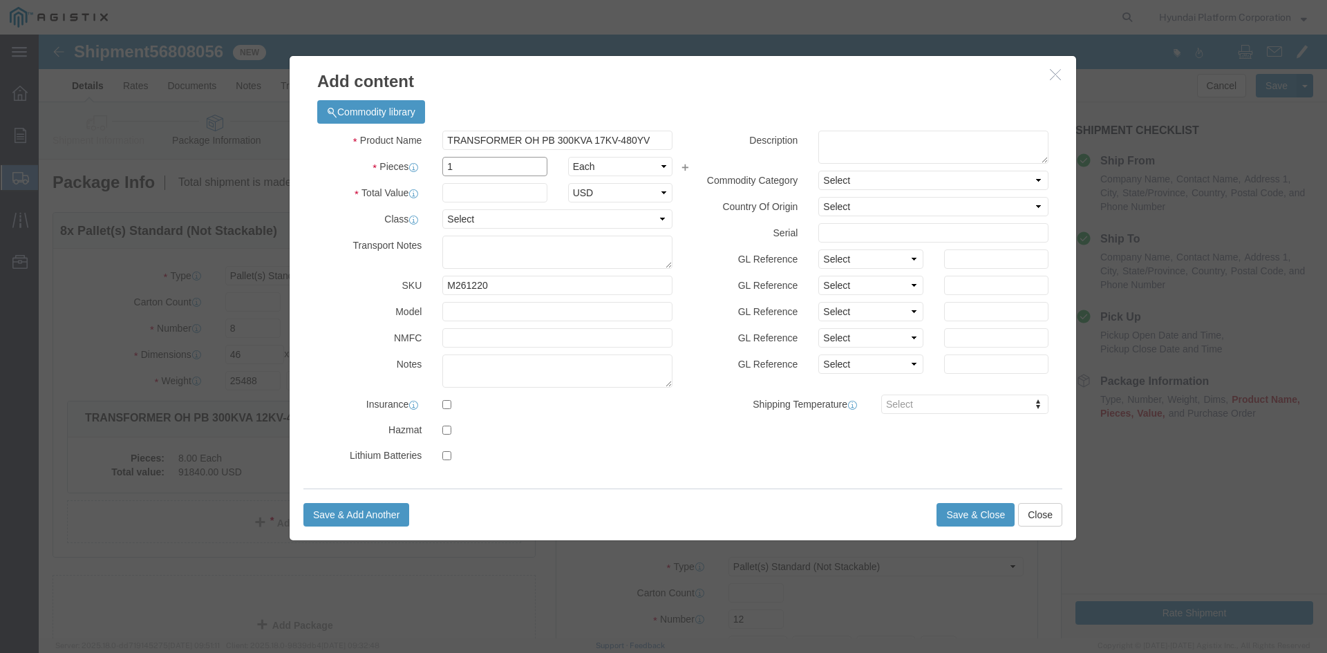
type input "1"
click input "text"
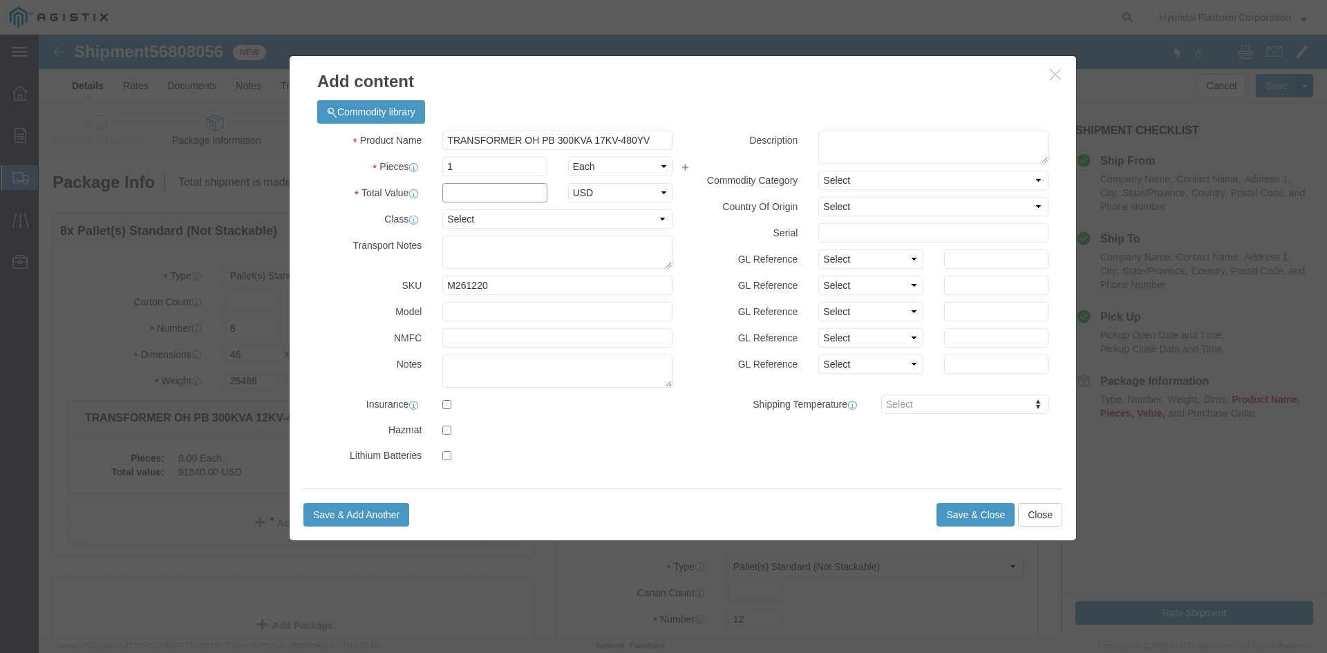
click input "text"
click input "1"
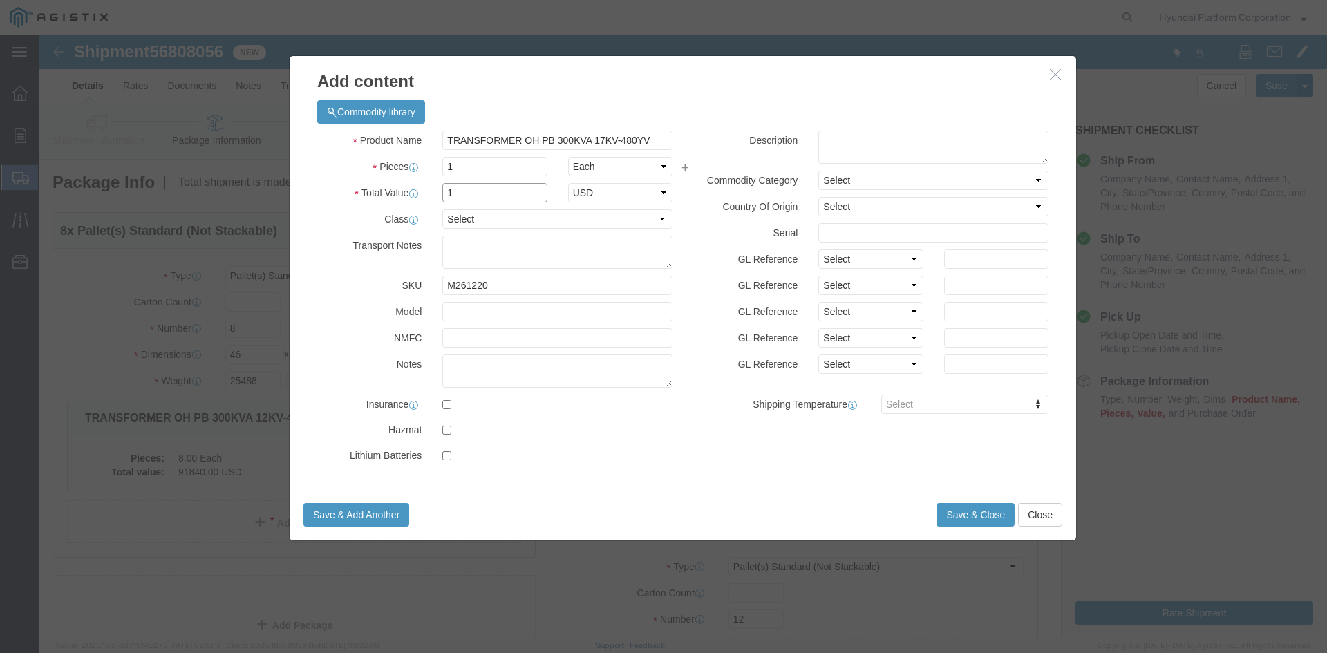
click input "1"
type input "10980"
click div "Product Name TRANSFORMER OH PB 300KVA 17KV-480YV Pieces 1 Select Bag Barrels 10…"
click select "Select 50 55 60 65 70 85 92.5 100 125 175 250 300 400"
select select "300"
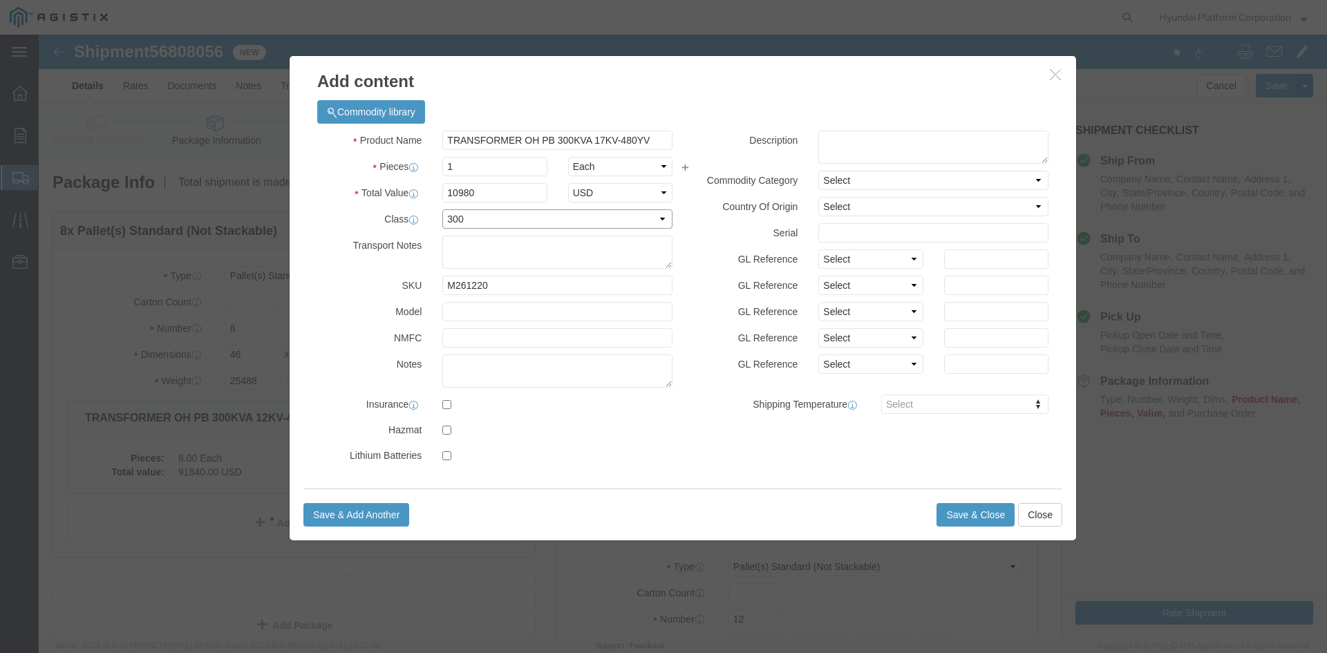
click select "Select 50 55 60 65 70 85 92.5 100 125 175 250 300 400"
click button "Save & Close"
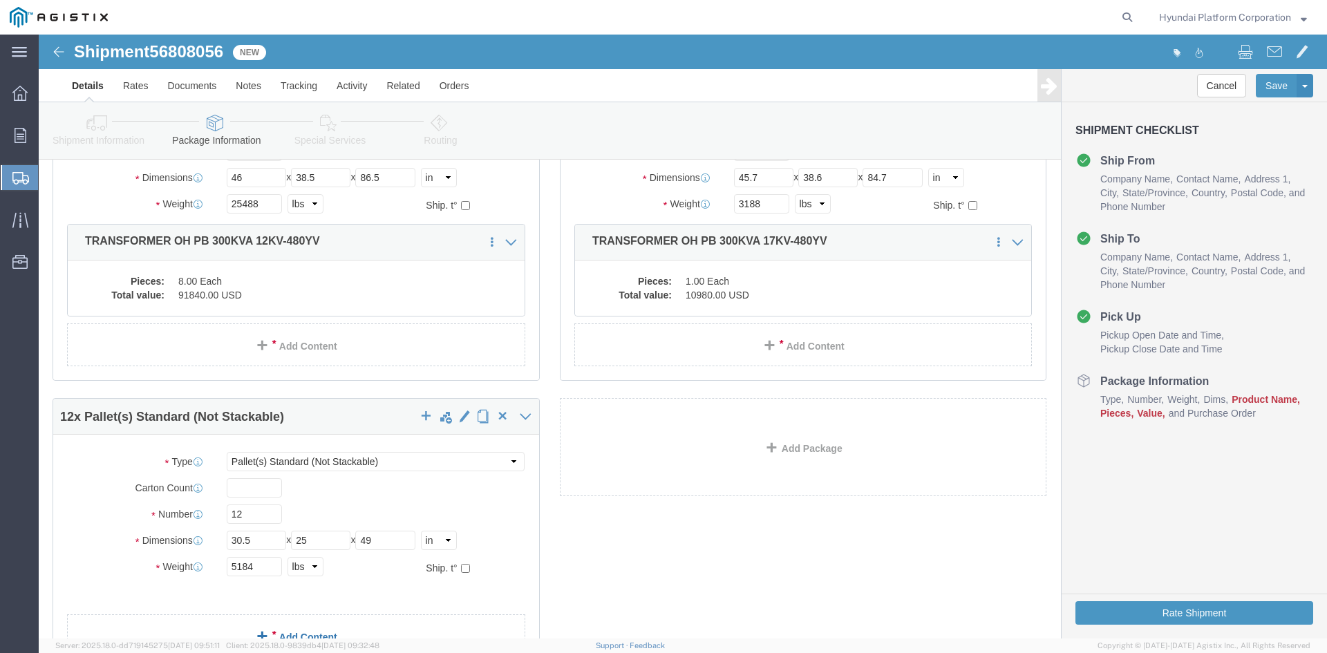
scroll to position [277, 0]
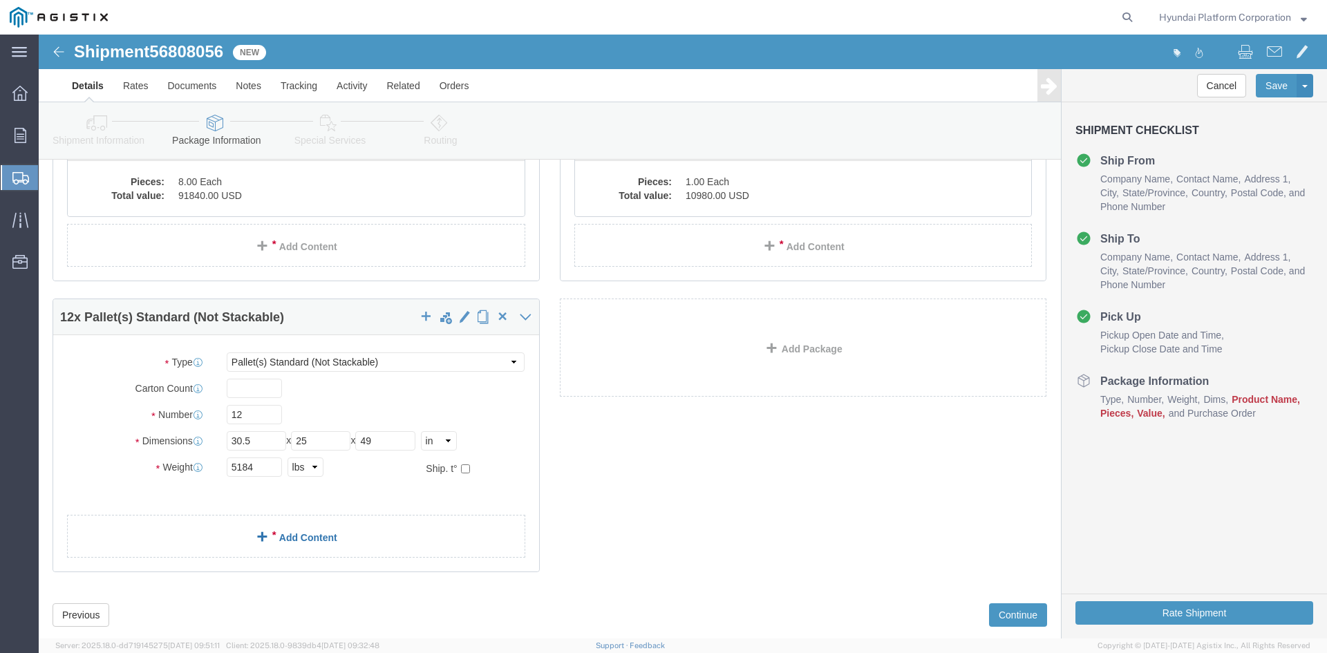
click link "Add Content"
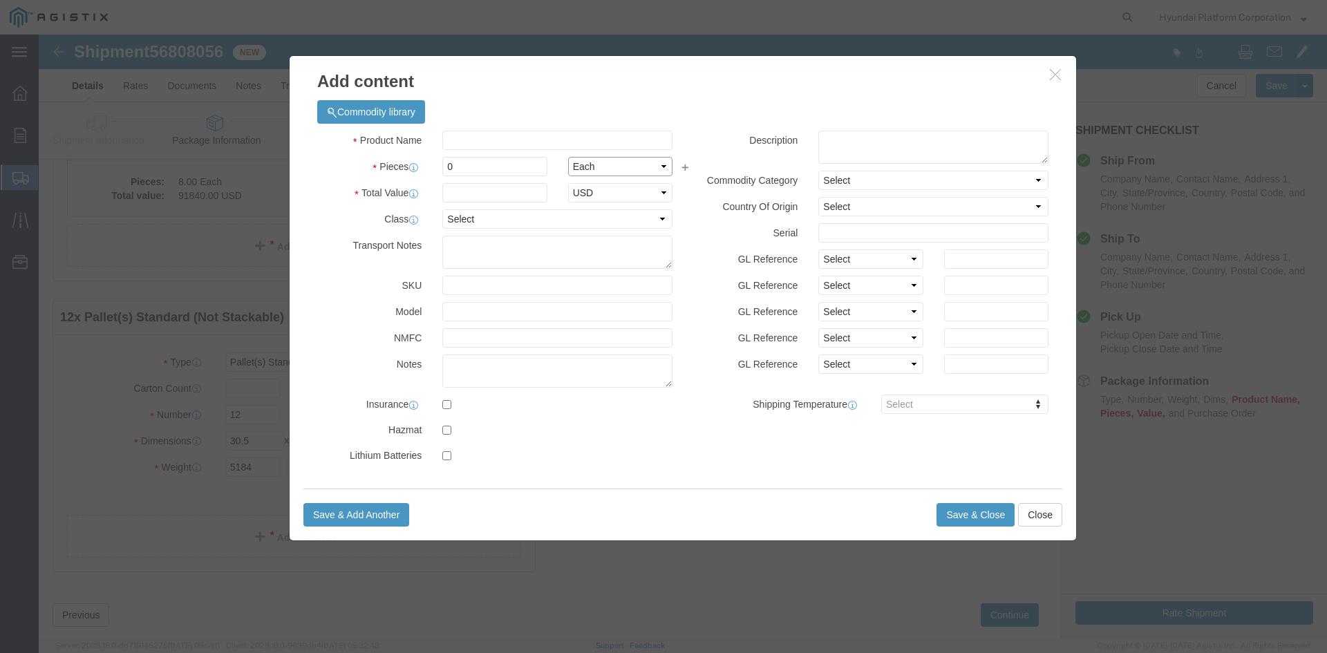
click select "Select Bag Barrels 100Board Feet Bottle Box Blister Pack Carats Can Capsule Car…"
click input "text"
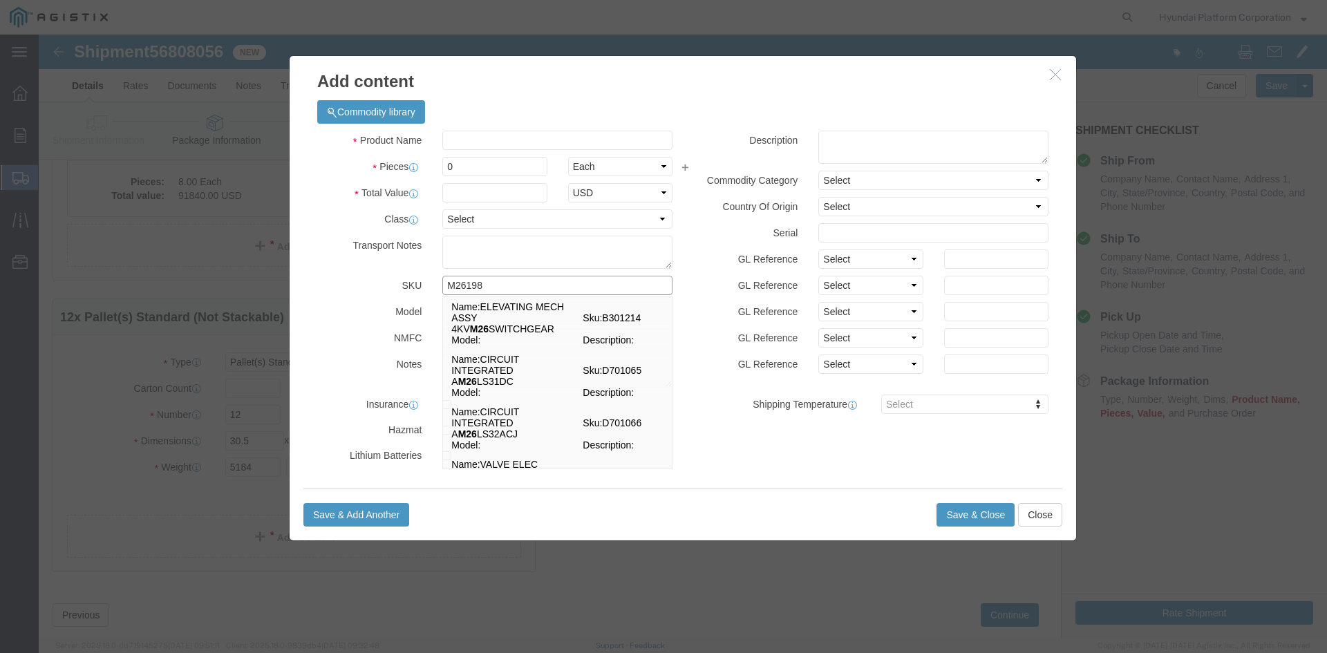
type input "M261981"
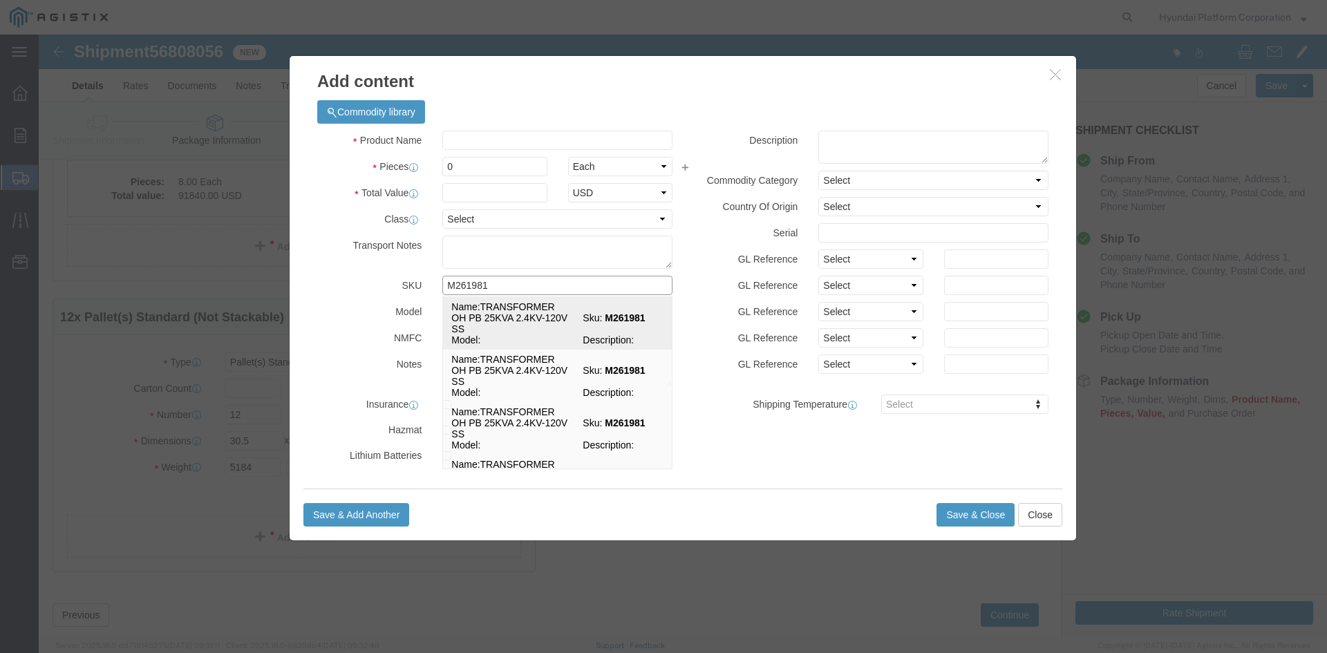
click td "Sku: M261981"
select select
select select "USD"
type input "TRANSFORMER OH PB 25KVA 2.4KV-120V SS"
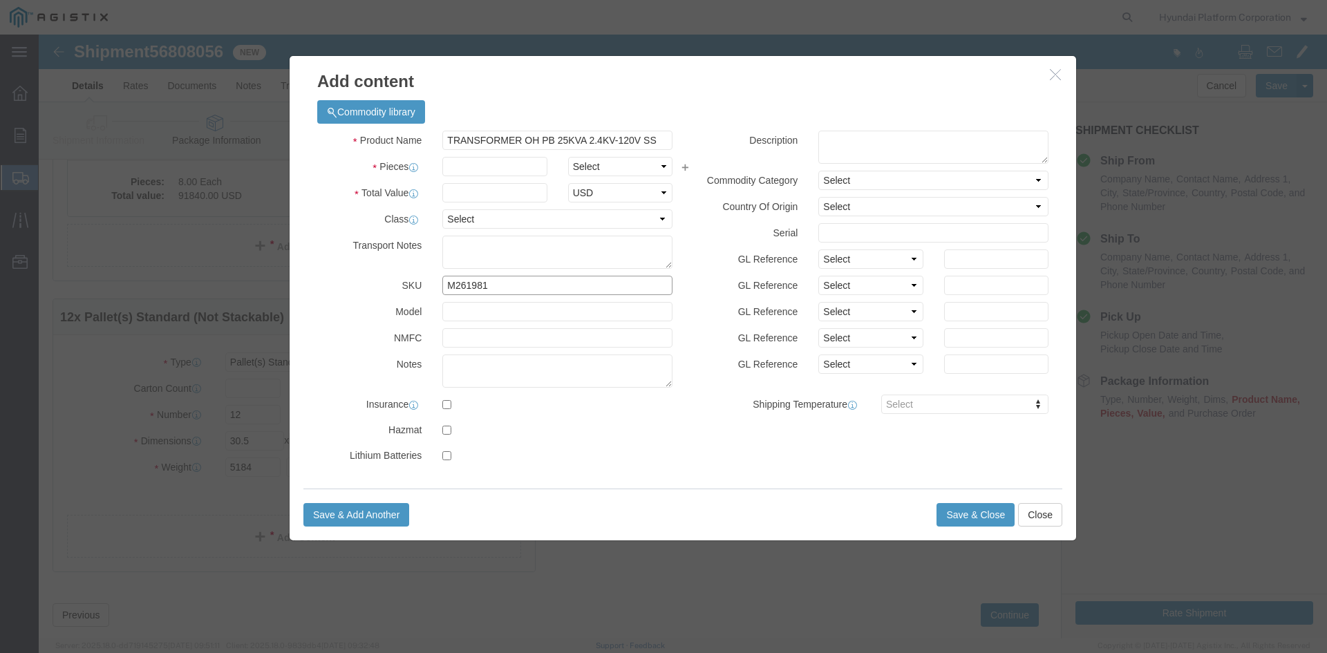
type input "M261981"
click select "Select Bag Barrels 100Board Feet Bottle Box Blister Pack Carats Can Capsule Car…"
select select "EA"
click input "text"
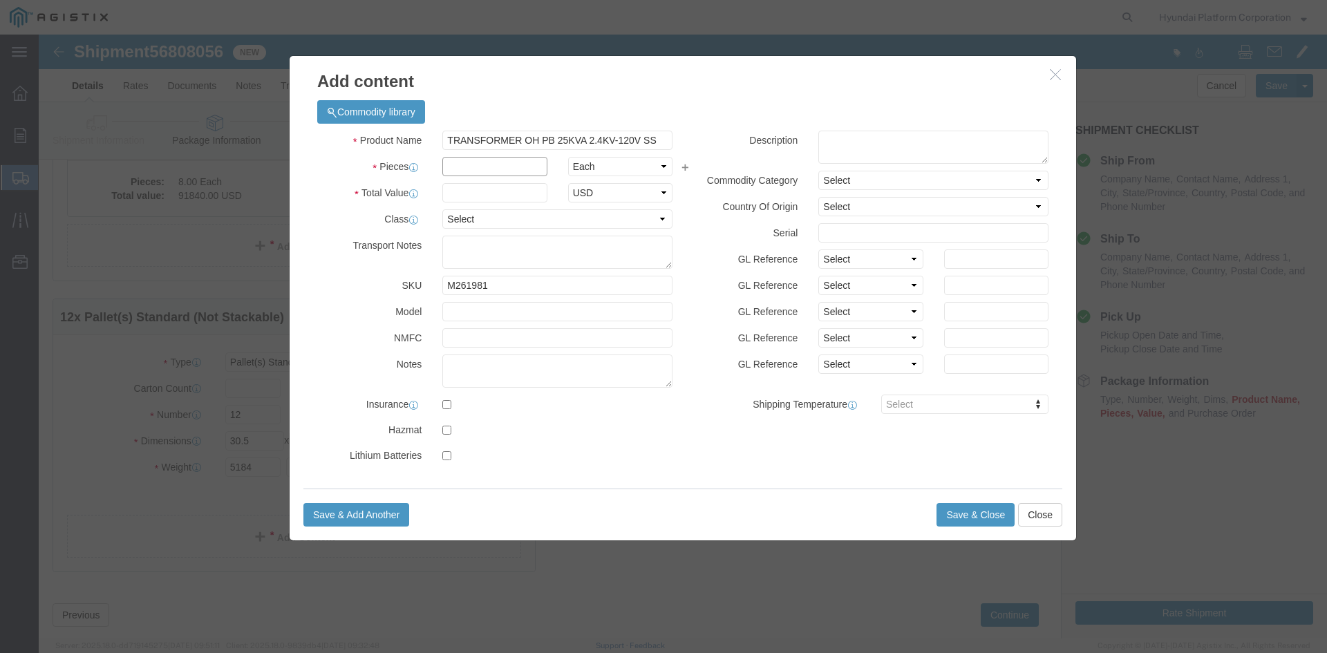
click input "text"
type input "12"
click input "text"
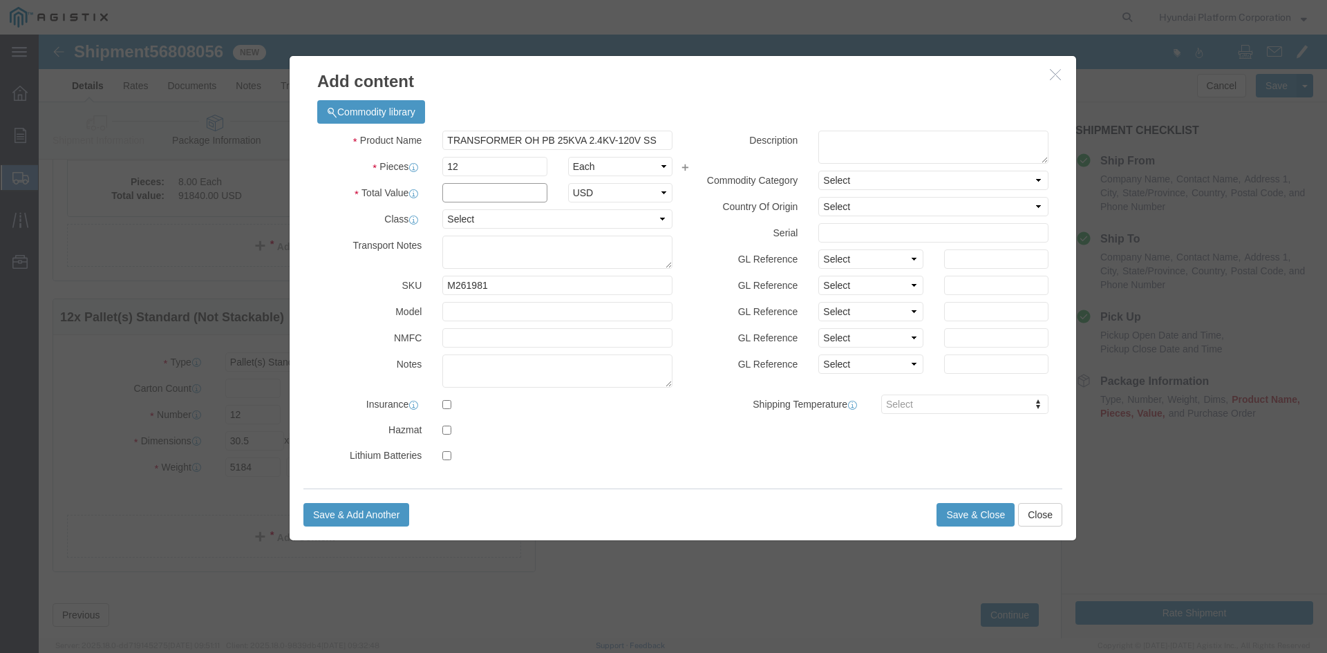
click input "text"
type input "26064"
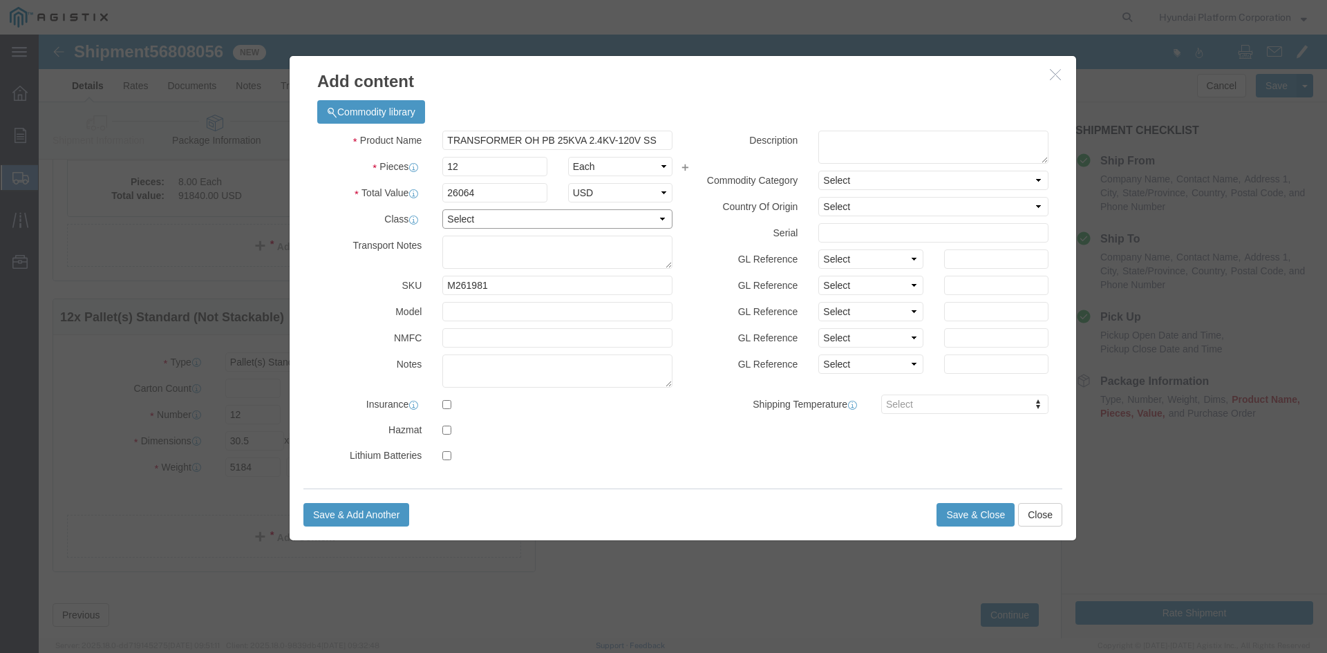
click select "Select 50 55 60 65 70 85 92.5 100 125 175 250 300 400"
select select "50"
click select "Select 50 55 60 65 70 85 92.5 100 125 175 250 300 400"
click label "GL Reference"
click button "Save & Close"
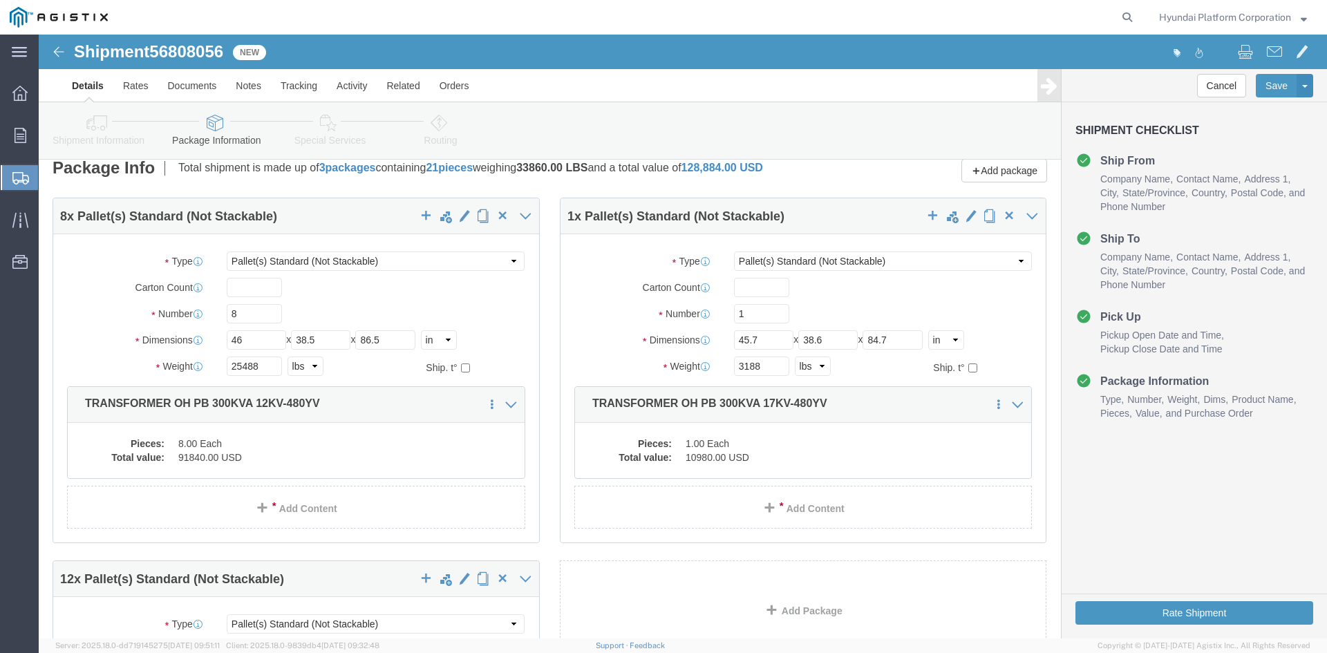
scroll to position [0, 0]
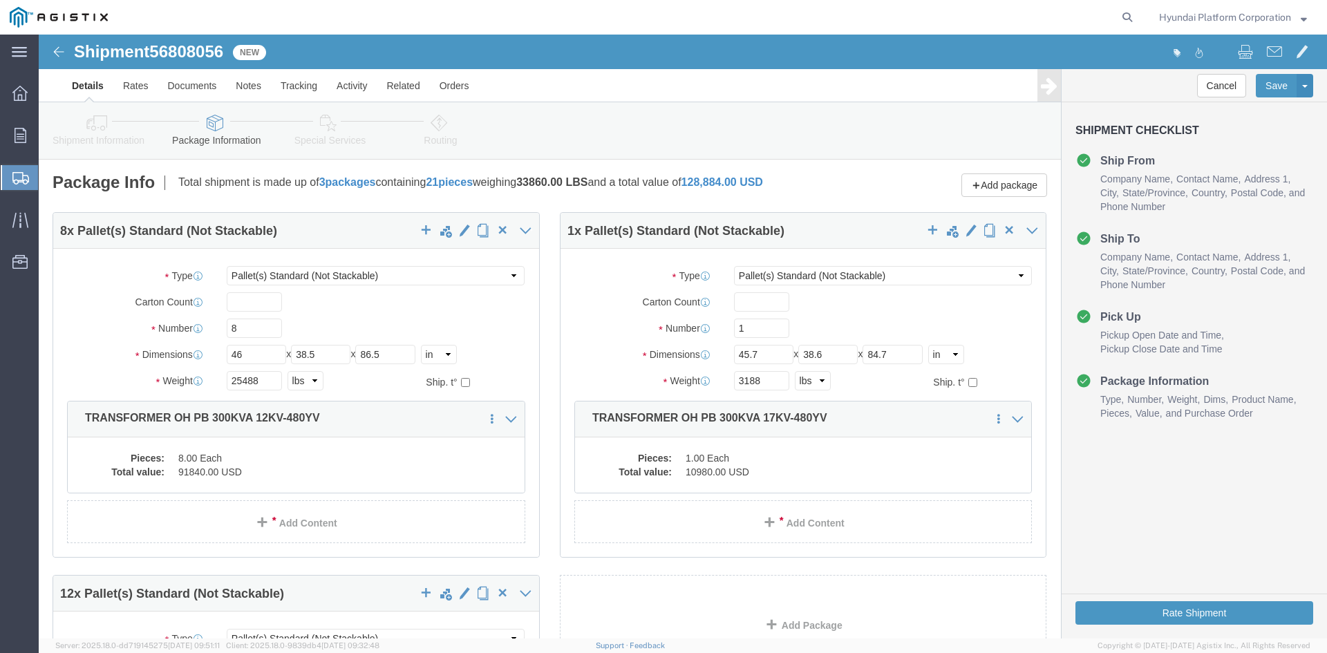
click span "56808056"
copy span "56808056"
click icon
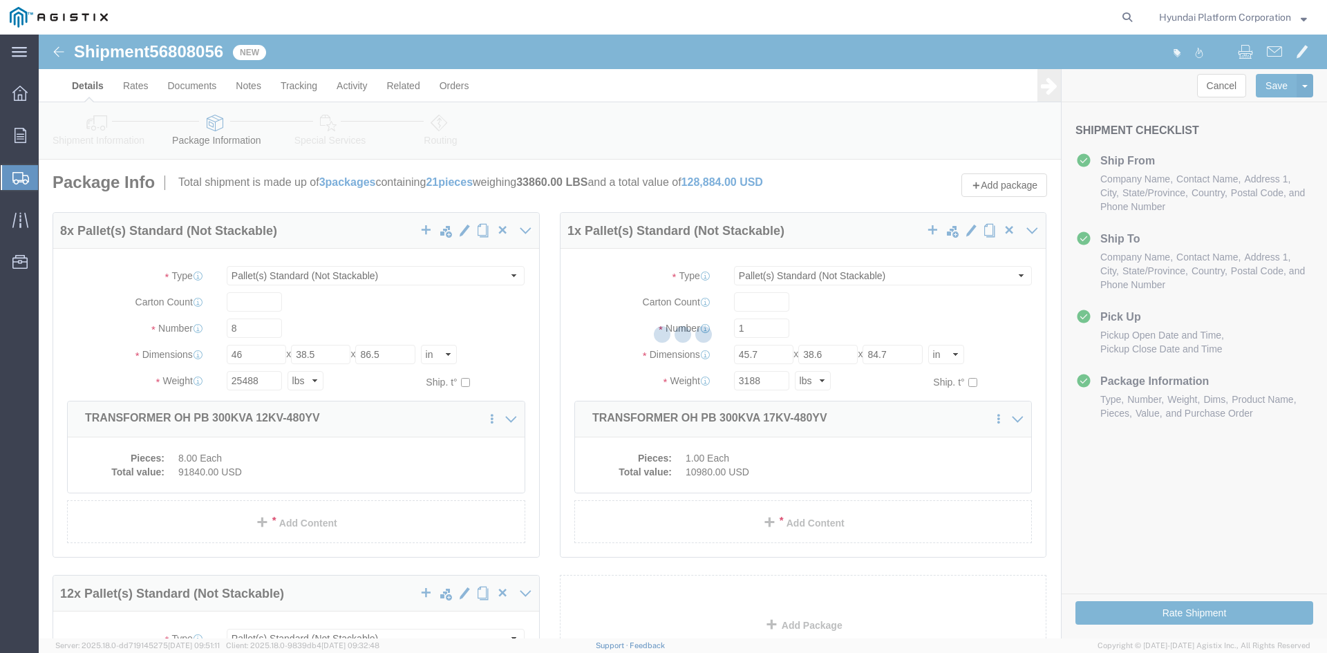
select select
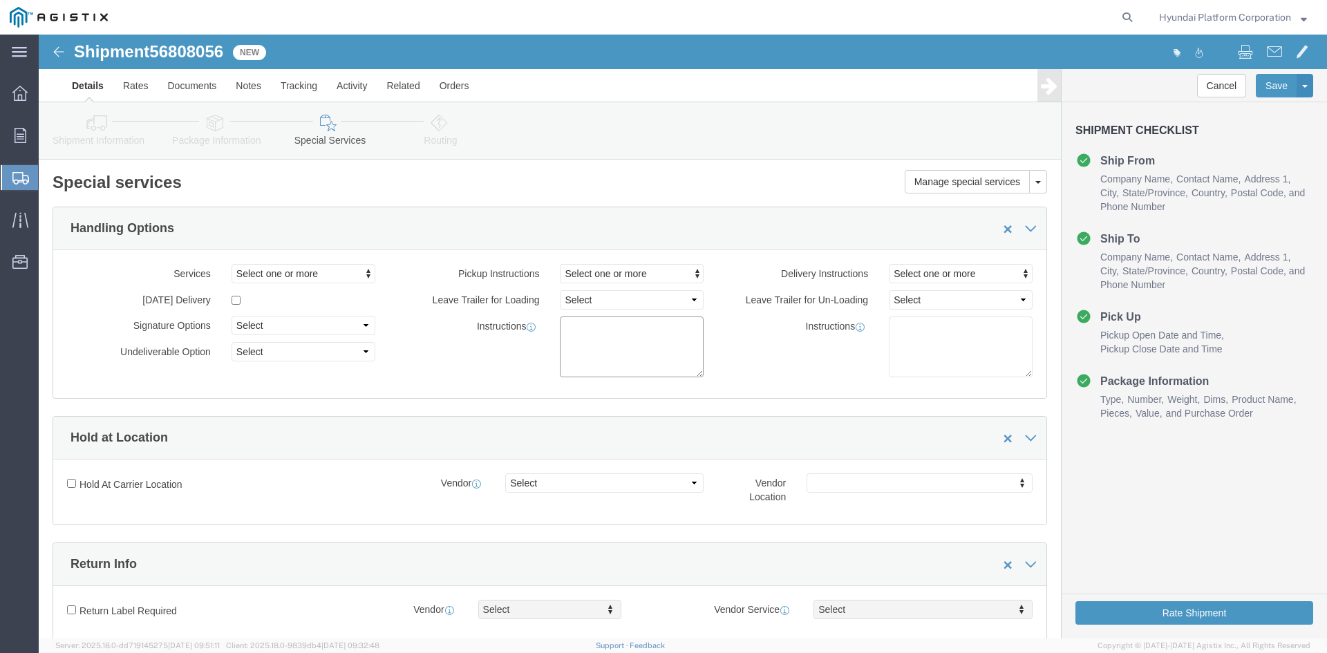
click textarea
paste textarea "*More than 20 straps needed *Corner Protector/guard needed *Please note that if…"
type textarea "*More than 20 straps needed *Corner Protector/guard needed *Please note that if…"
click link "Routing"
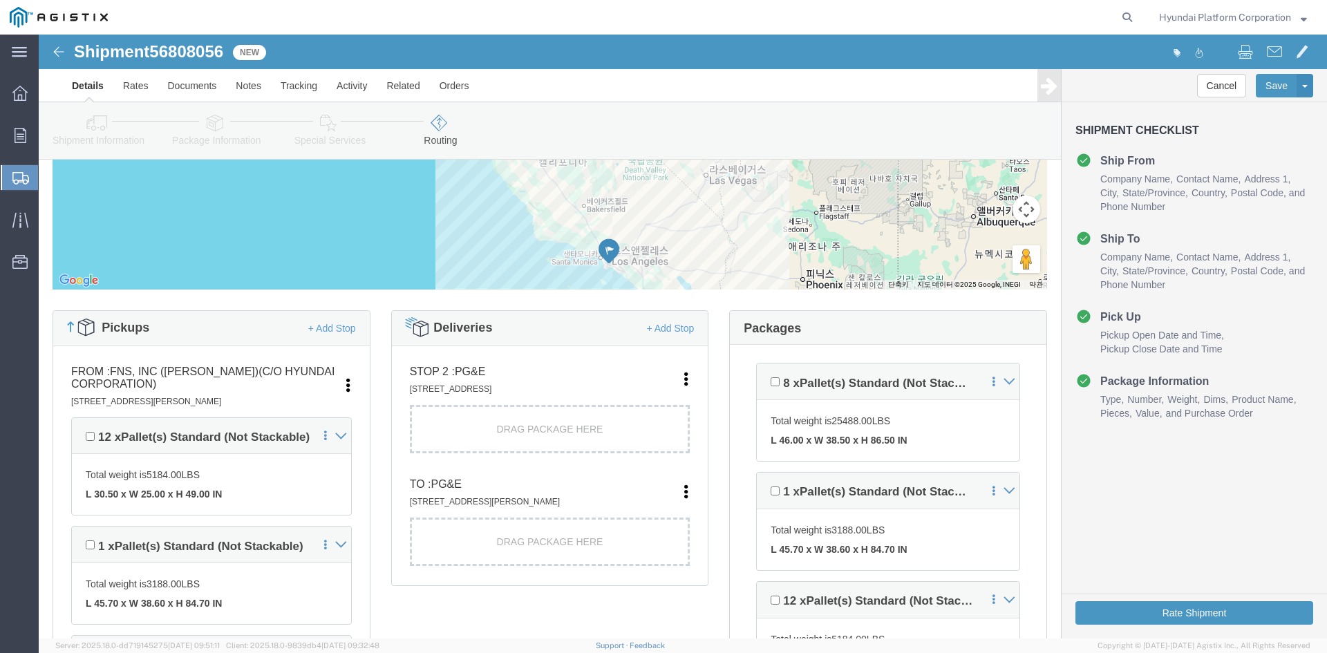
scroll to position [277, 0]
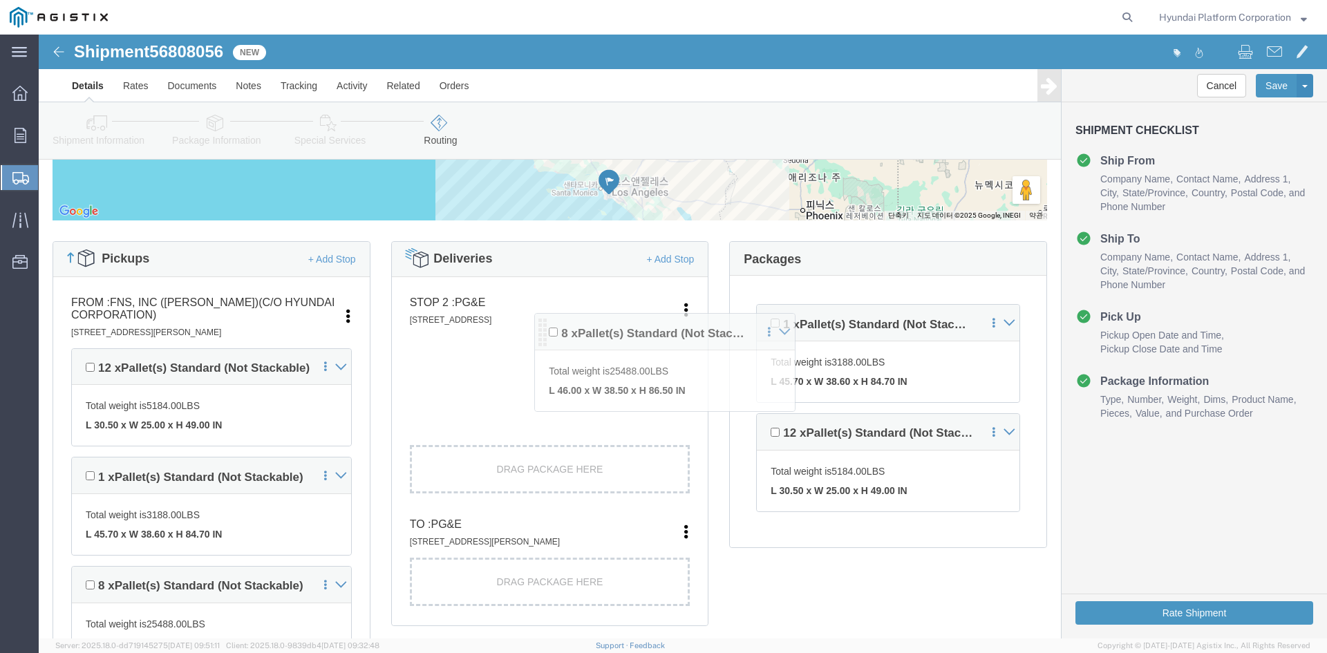
drag, startPoint x: 718, startPoint y: 284, endPoint x: 497, endPoint y: 308, distance: 222.5
click div "Pickups + Add Stop From : FNS, INC ([PERSON_NAME])(C/O Hyundai Corporation) [ST…"
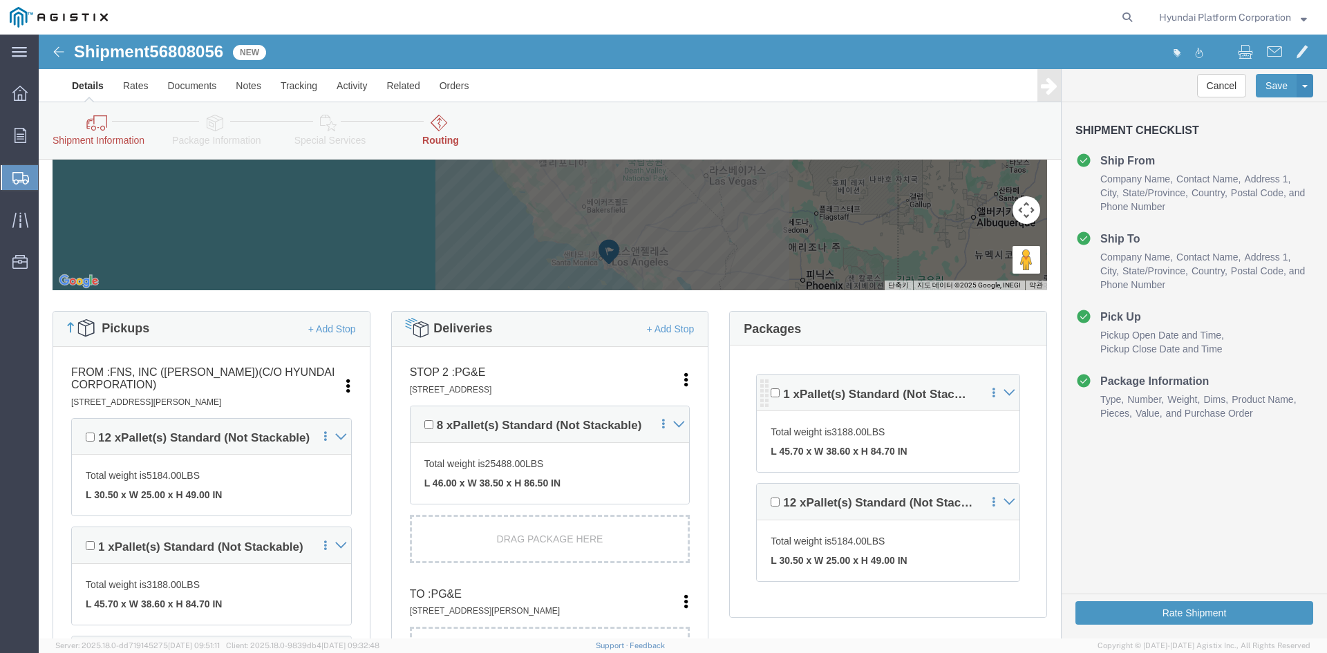
scroll to position [207, 0]
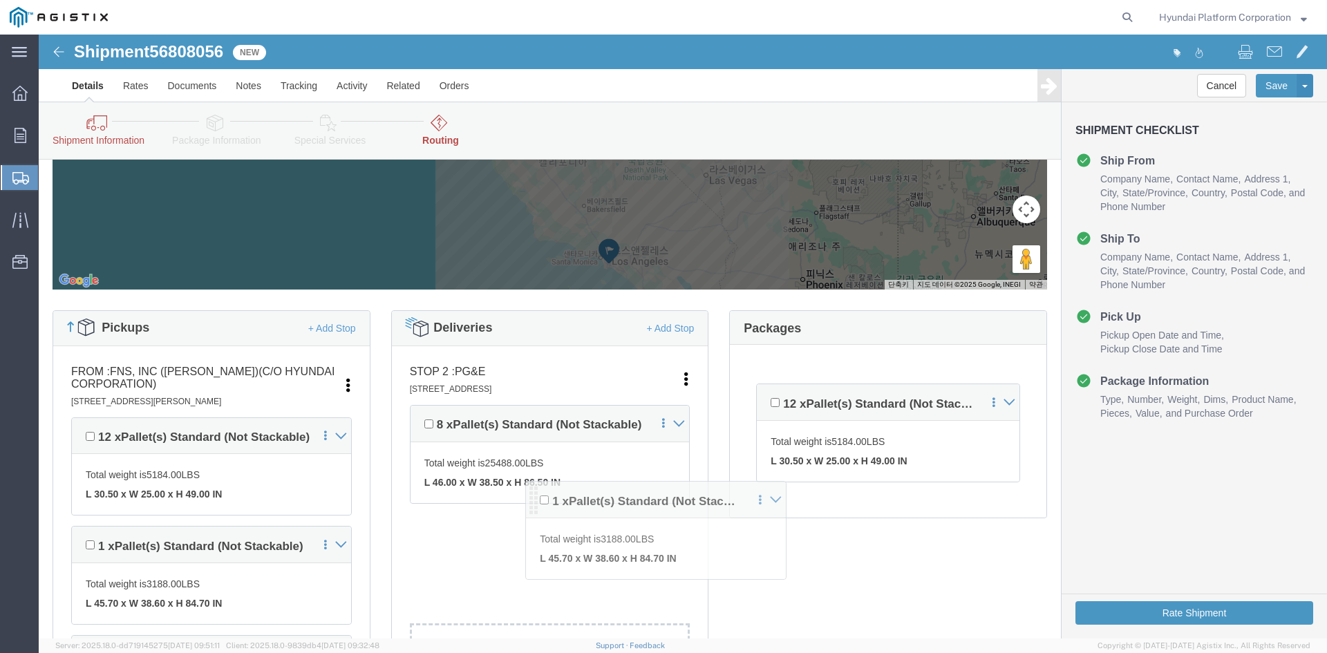
drag, startPoint x: 723, startPoint y: 367, endPoint x: 495, endPoint y: 478, distance: 253.5
click div "Pickups + Add Stop From : FNS, INC ([PERSON_NAME])(C/O Hyundai Corporation) [ST…"
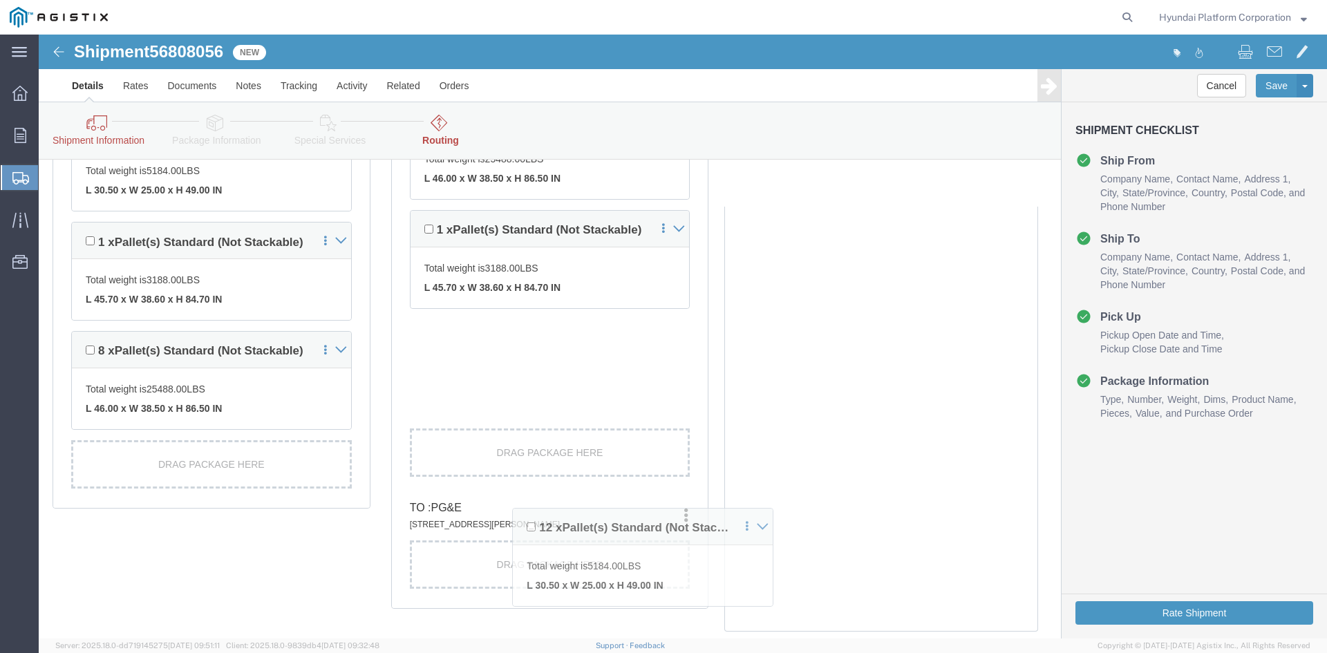
scroll to position [553, 0]
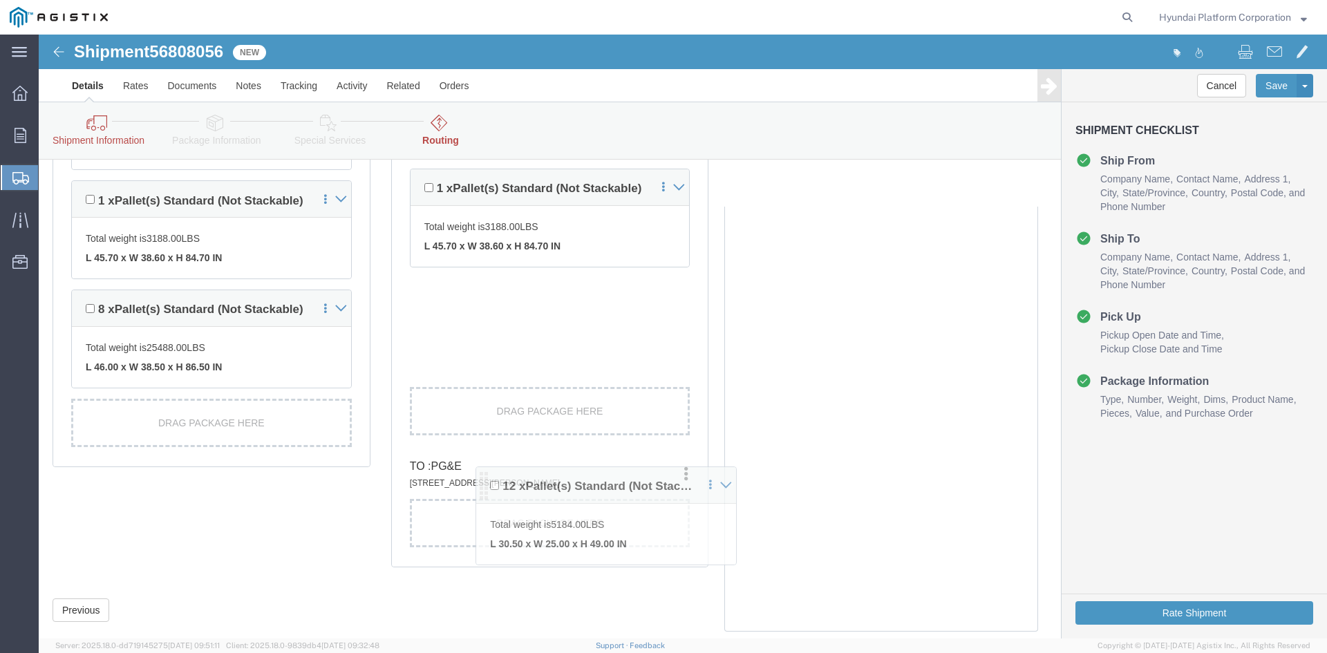
drag, startPoint x: 722, startPoint y: 371, endPoint x: 447, endPoint y: 483, distance: 297.0
click div "Pickups + Add Stop From : FNS, INC ([PERSON_NAME])(C/O Hyundai Corporation) [ST…"
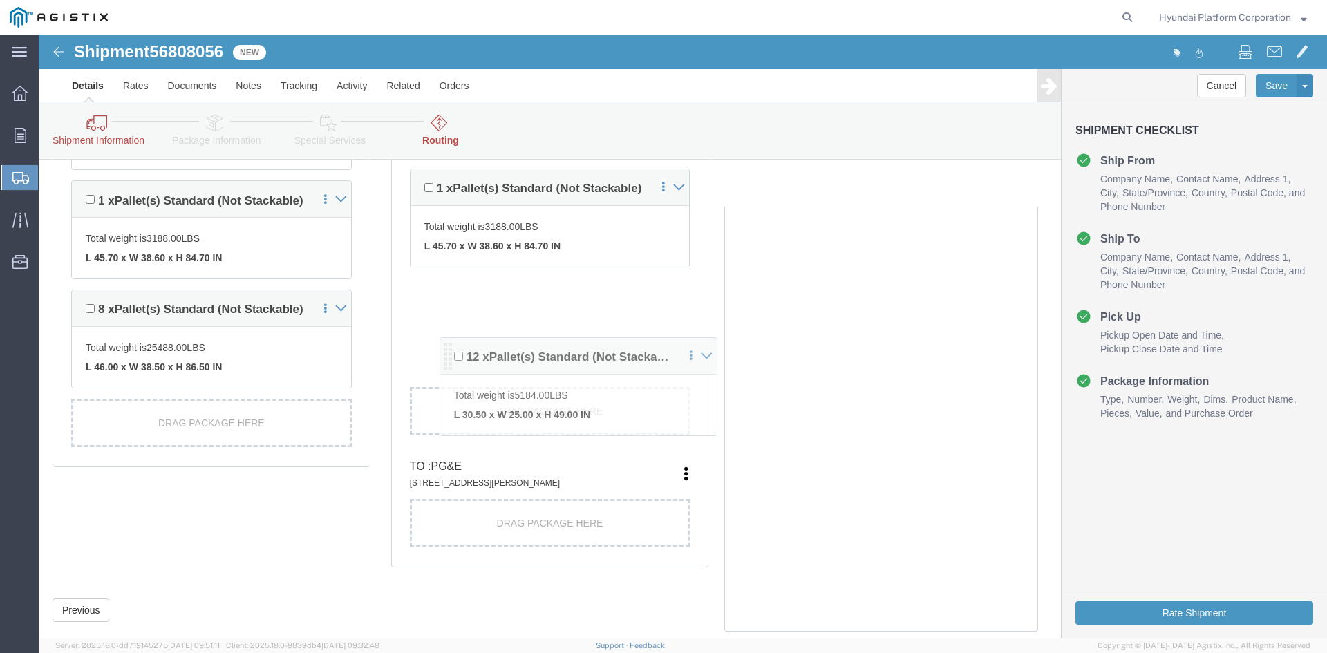
scroll to position [481, 0]
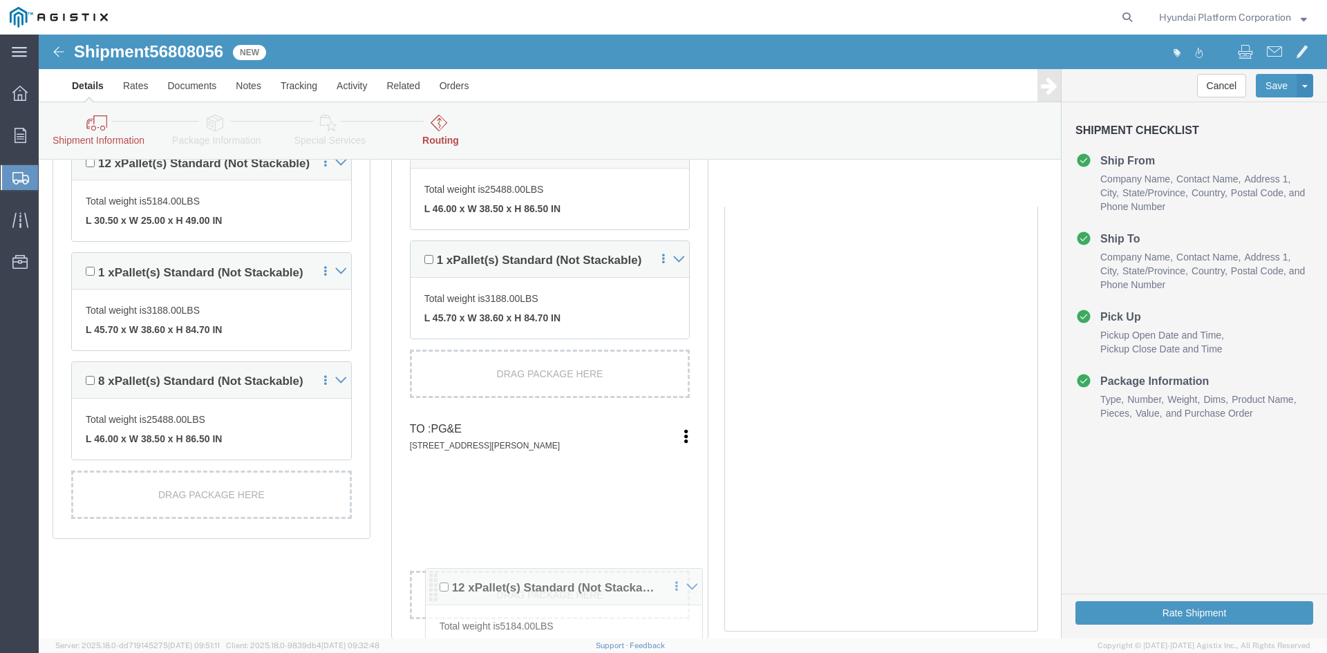
drag, startPoint x: 373, startPoint y: 270, endPoint x: 391, endPoint y: 561, distance: 290.9
click div "Pickups + Add Stop From : FNS, INC ([PERSON_NAME])(C/O Hyundai Corporation) [ST…"
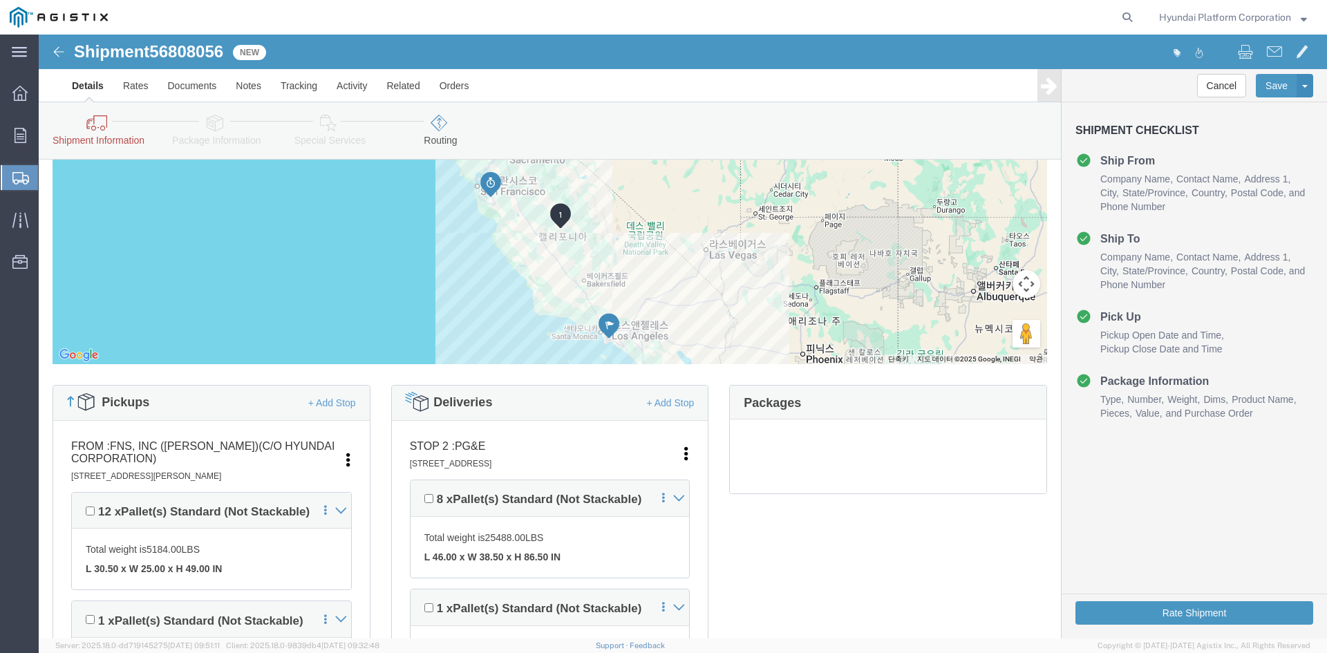
scroll to position [138, 0]
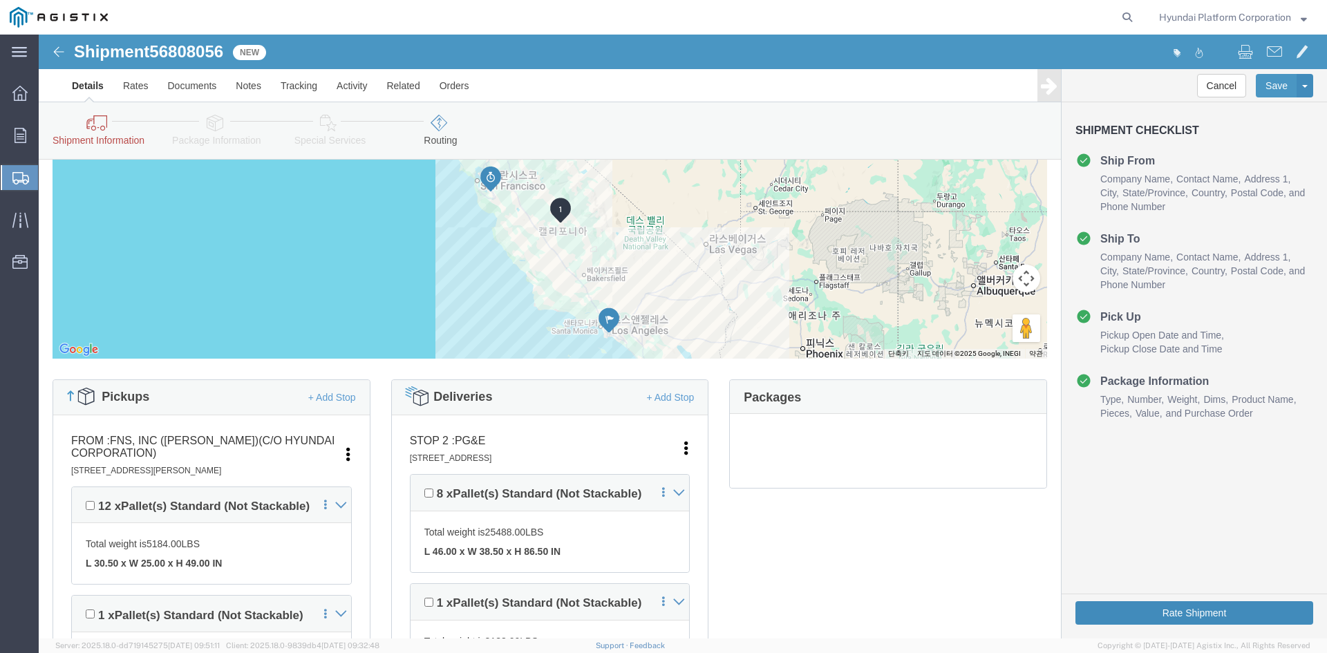
click button "Rate Shipment"
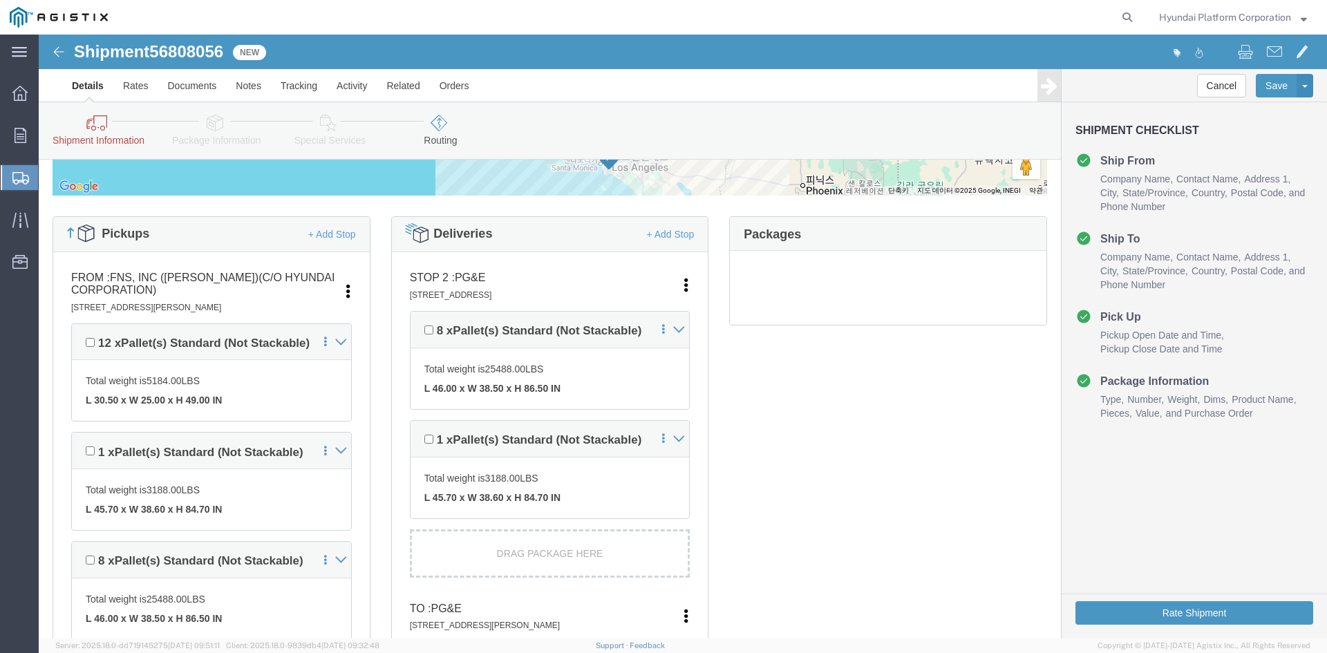
scroll to position [0, 0]
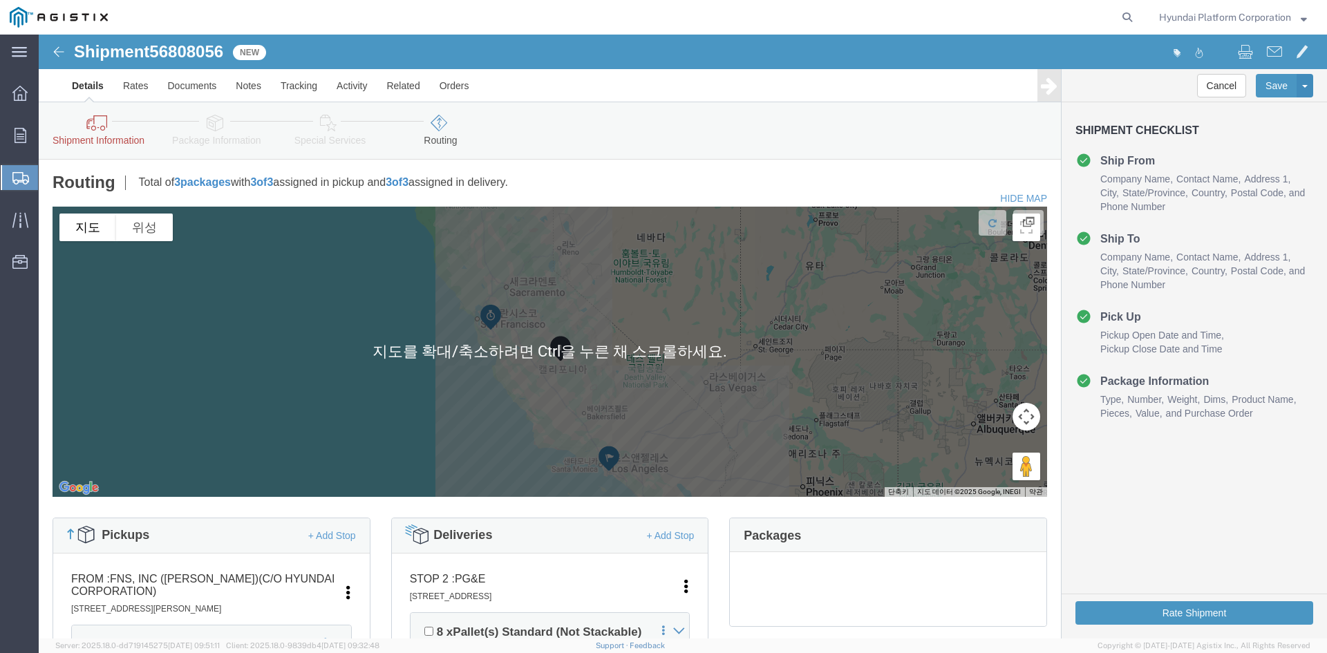
click icon
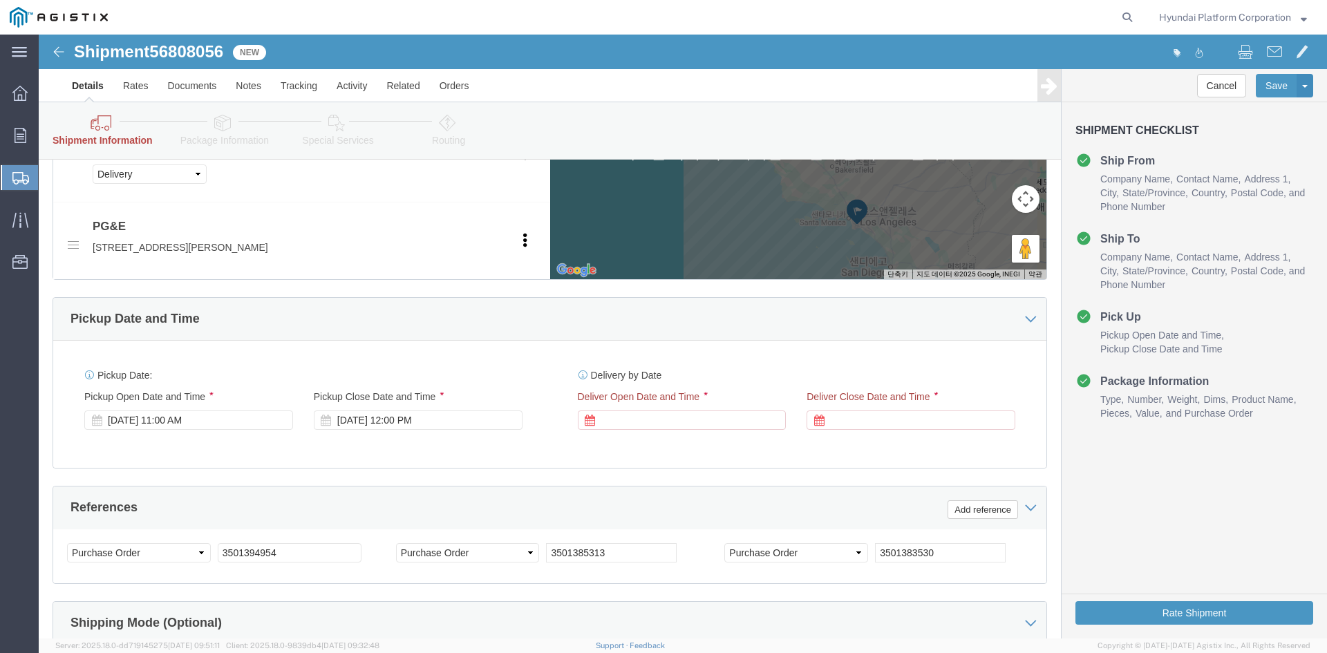
scroll to position [830, 0]
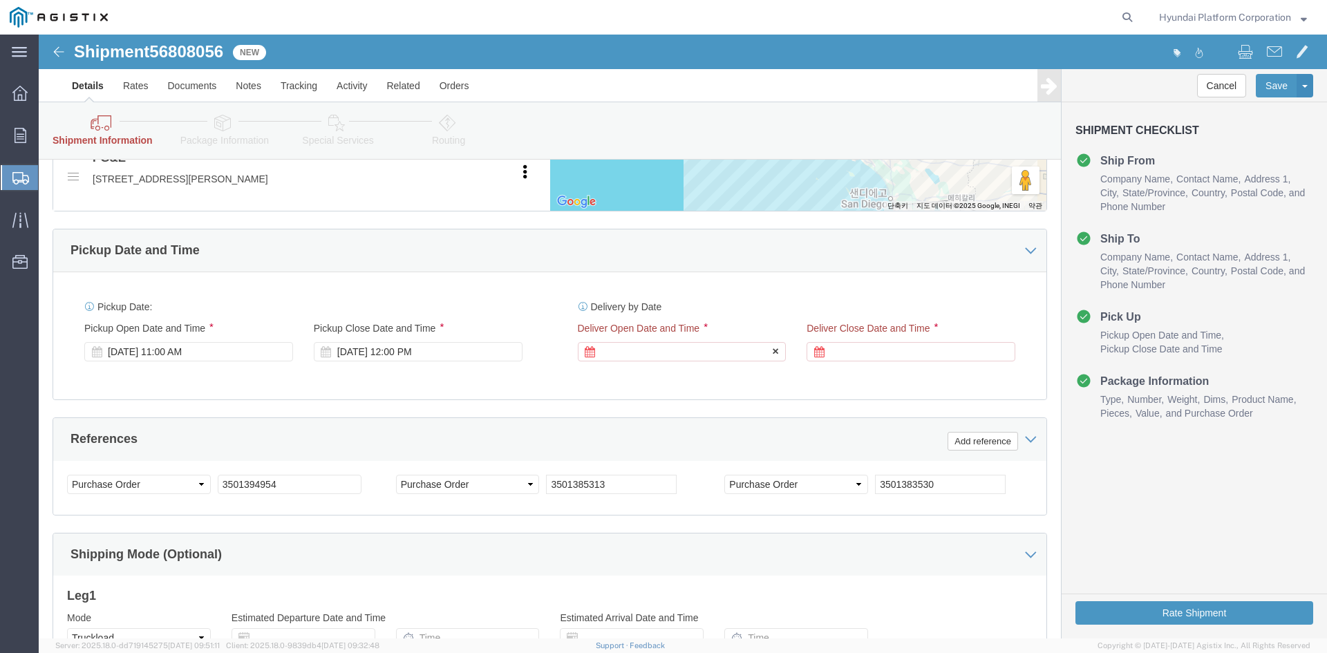
click div
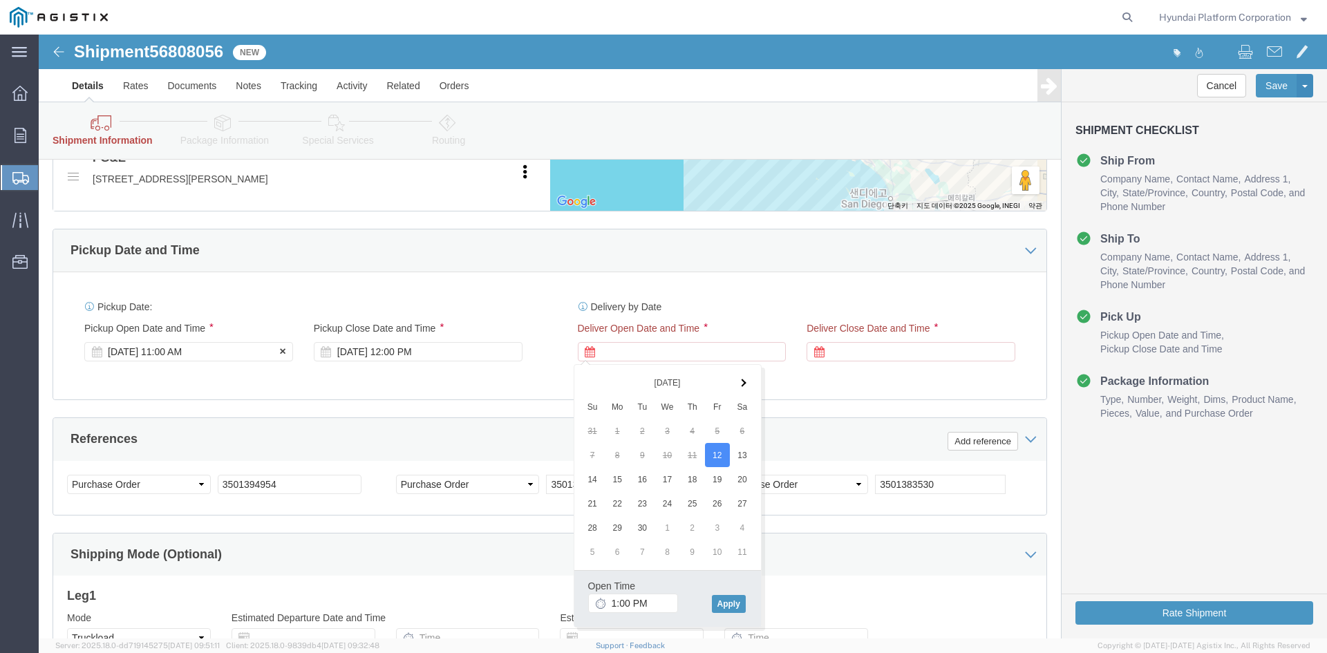
click div "[DATE] 11:00 AM"
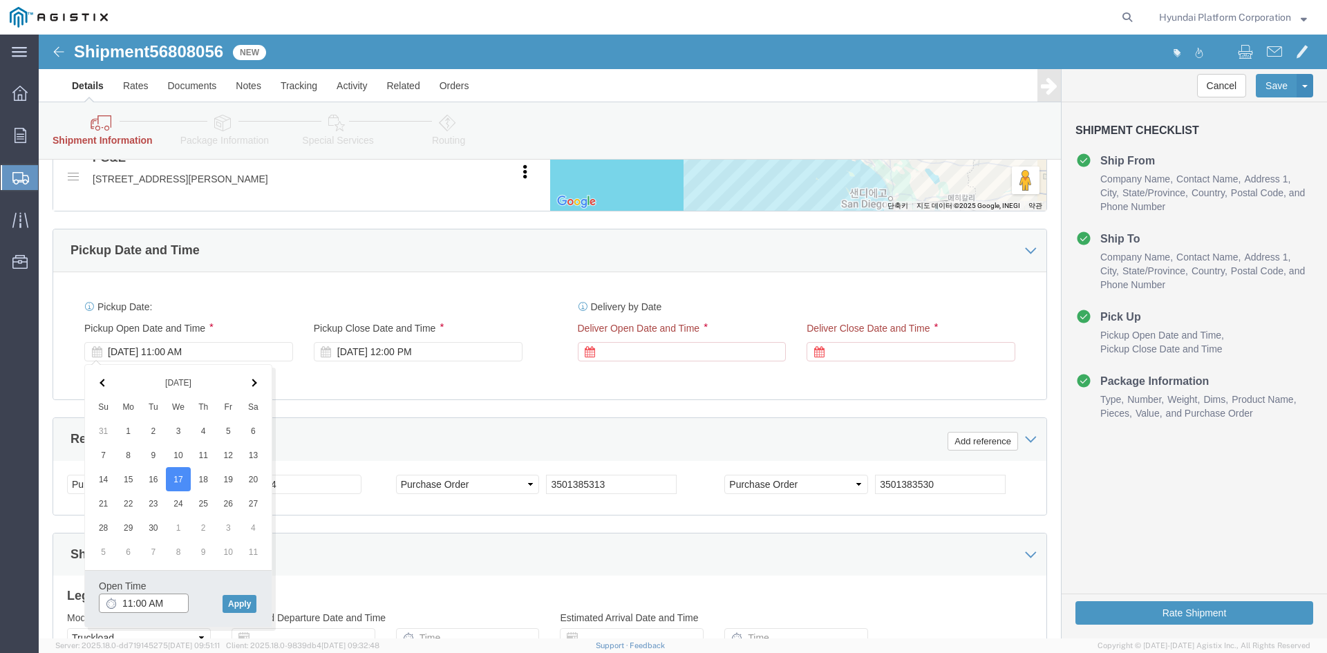
click input "11:00 AM"
type input "8:00 AM"
click button "Apply"
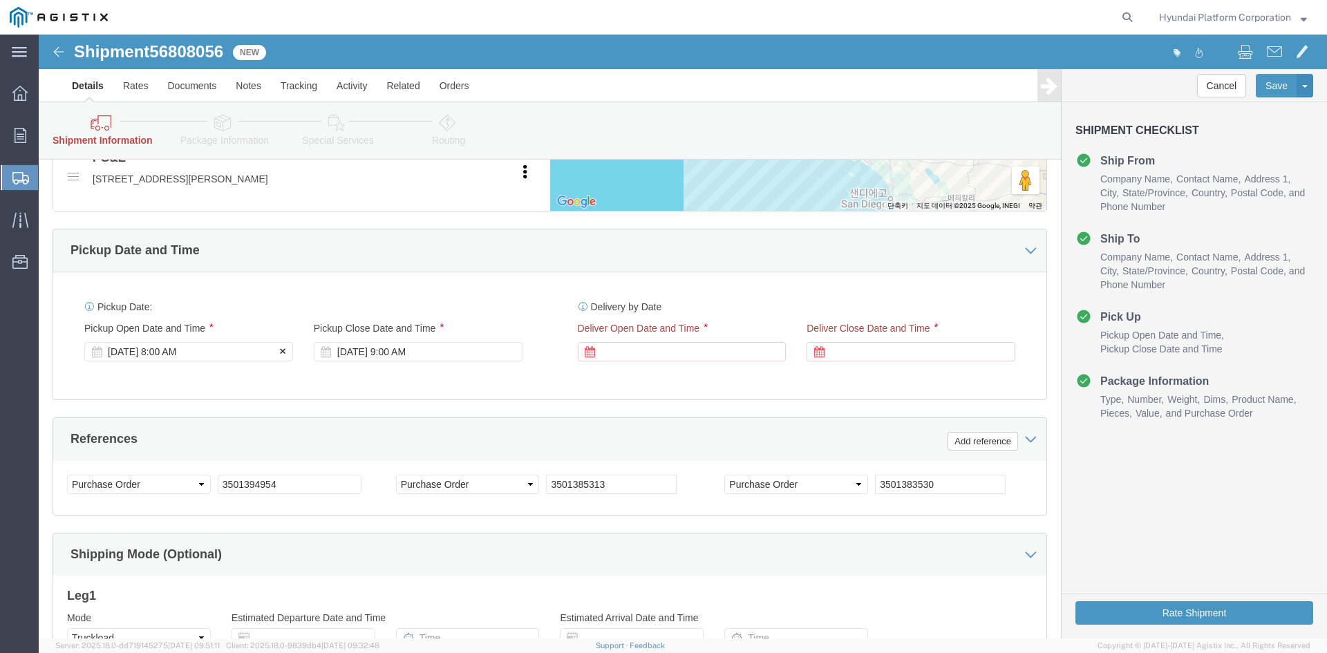
click div "[DATE] 8:00 AM"
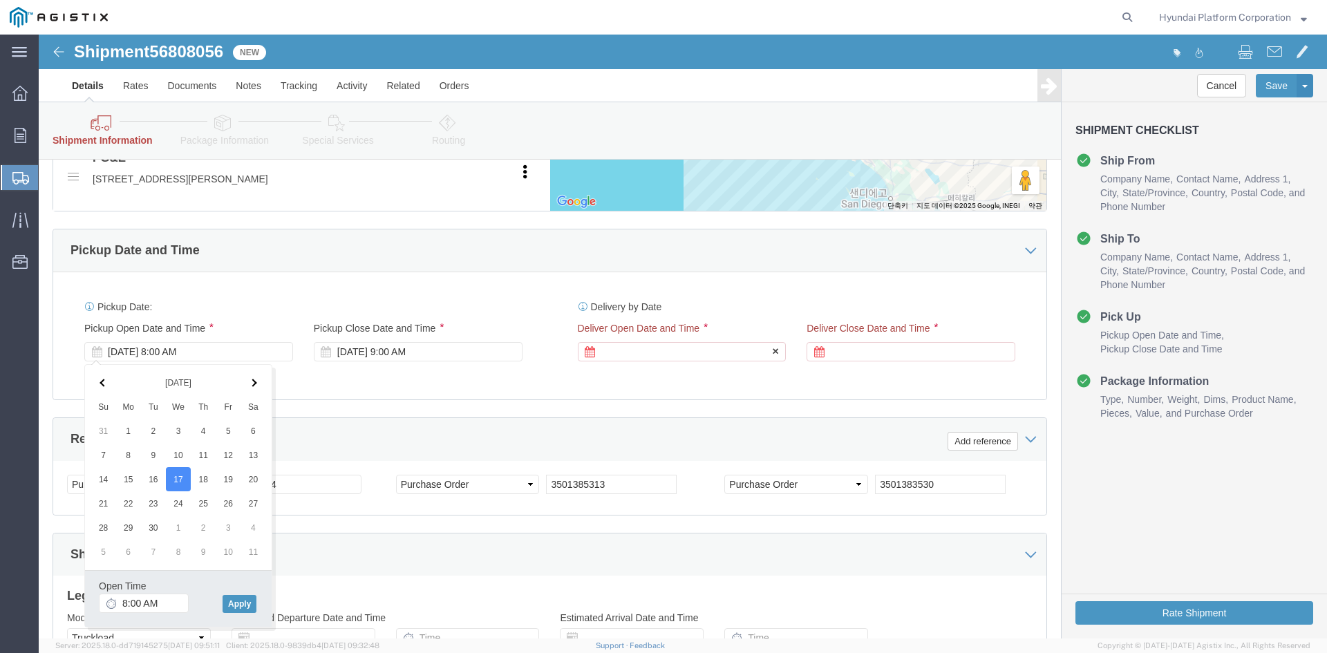
click div
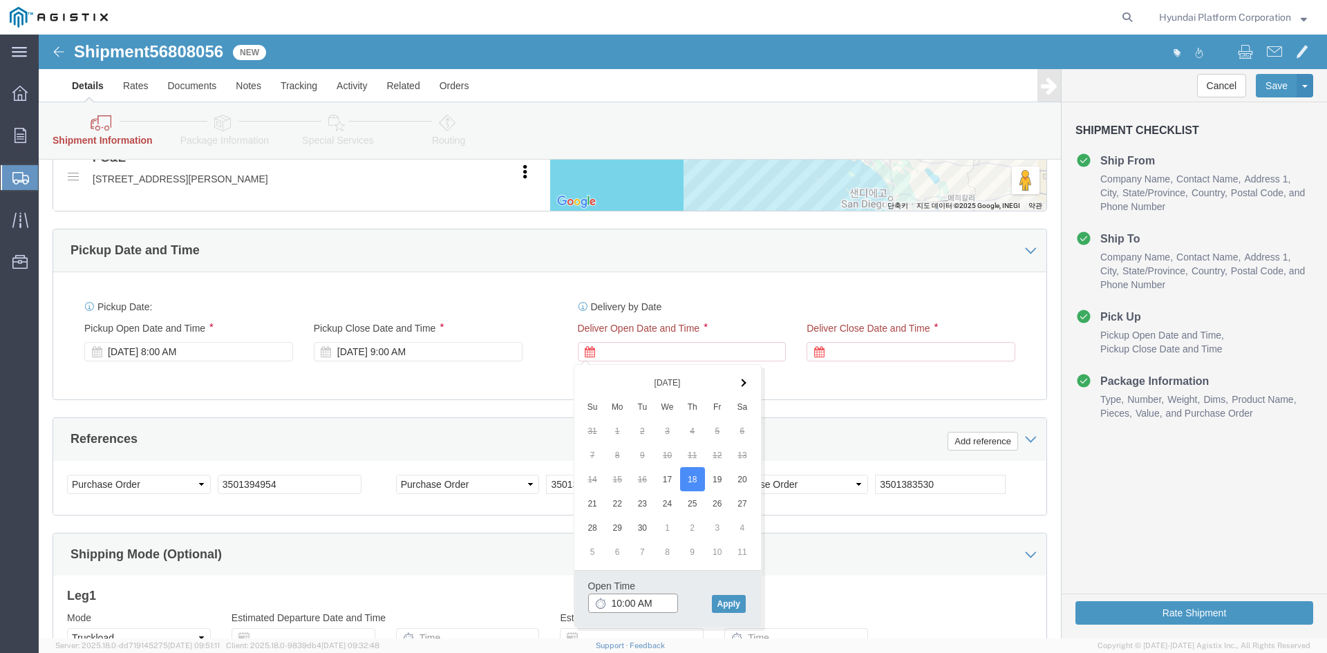
click input "10:00 AM"
type input "7:00 AM"
click button "Apply"
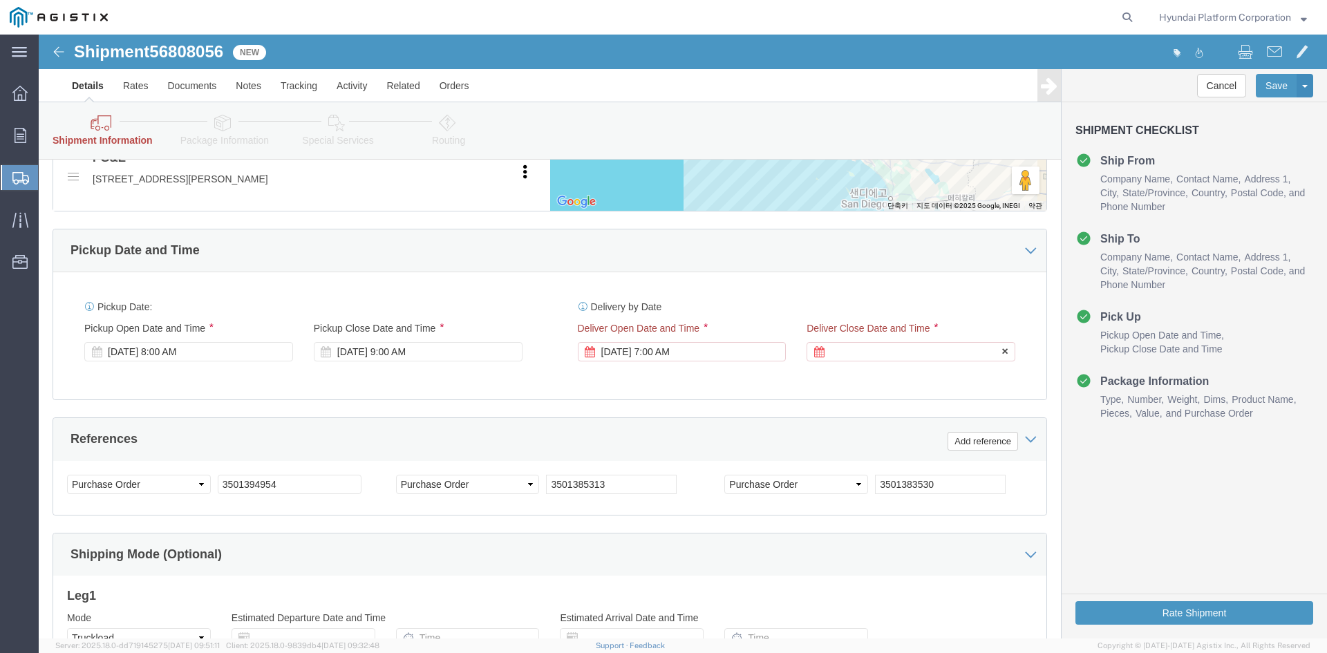
click div
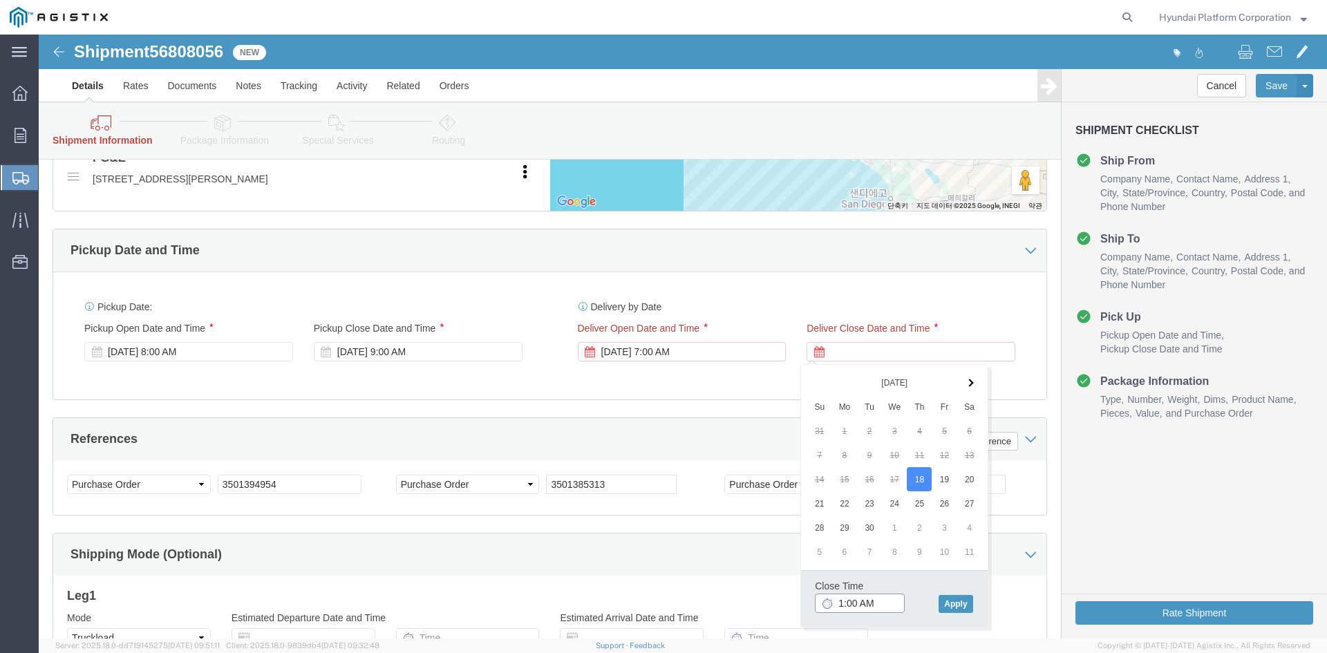
click input "1:00 AM"
click div "Close Time 1:00 pm [DATE] 8:00 AM - [DATE] 8:00 AM Cancel Apply"
type input "1:00 PM"
click button "Apply"
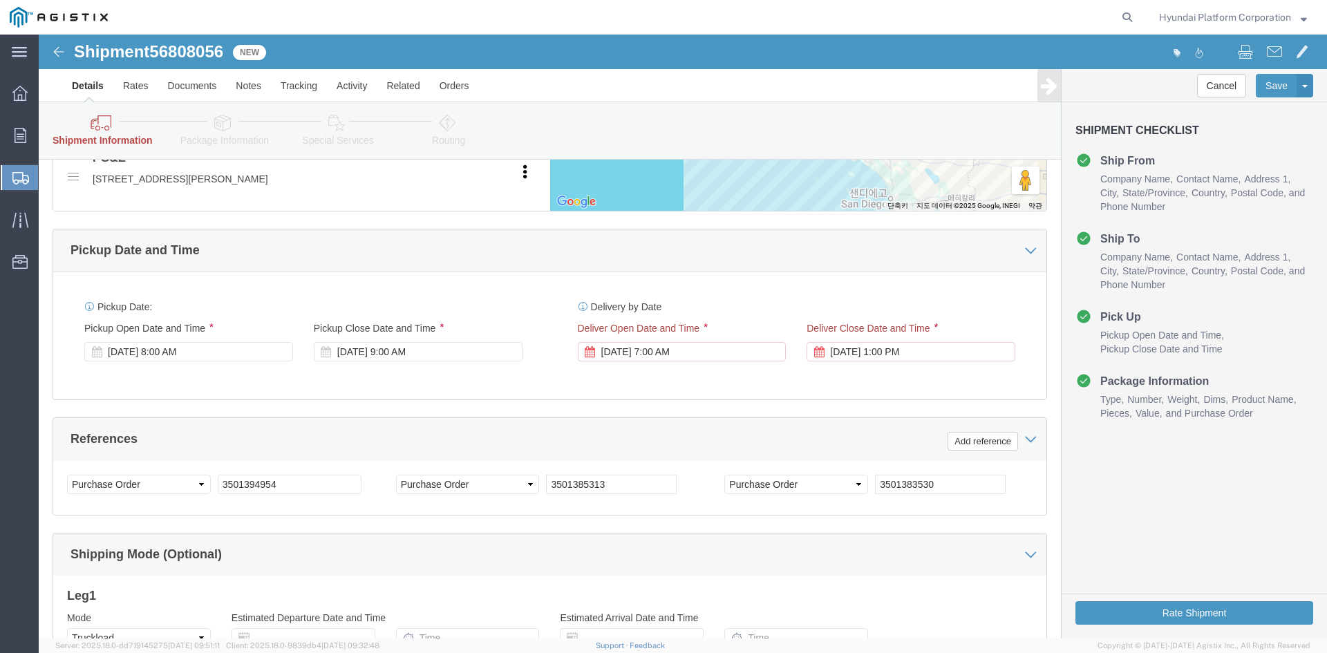
click div "Shipping Mode (Optional)"
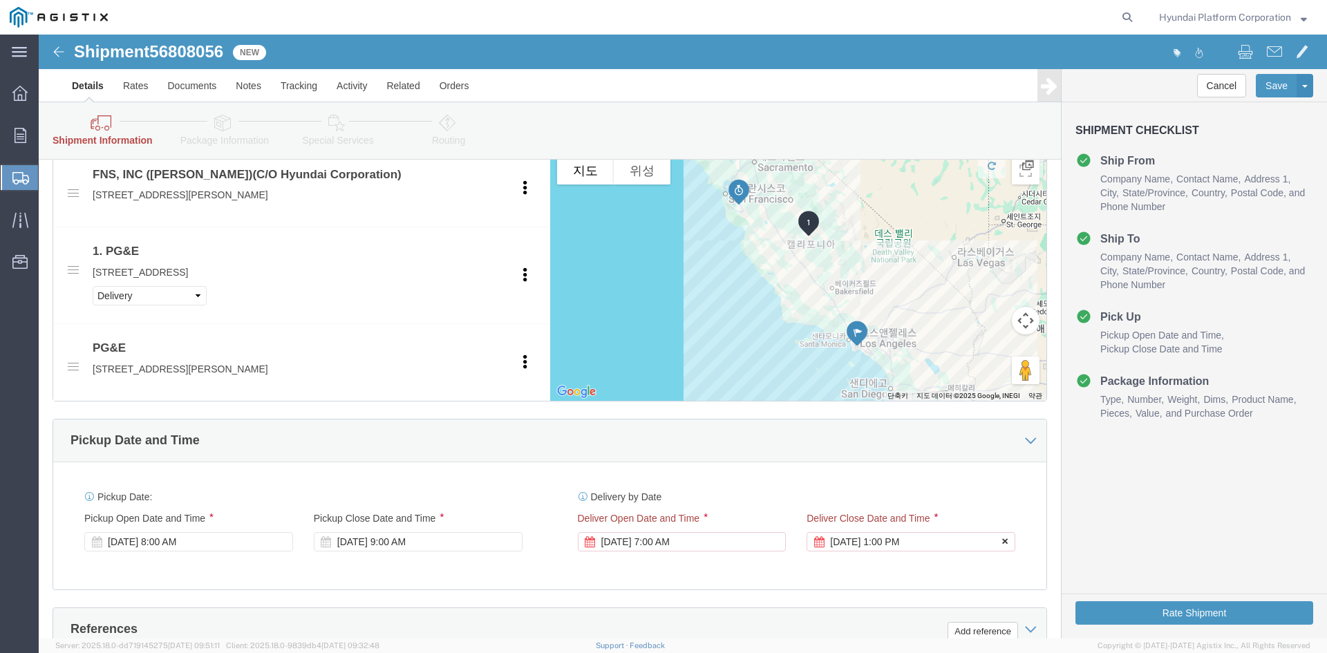
scroll to position [622, 0]
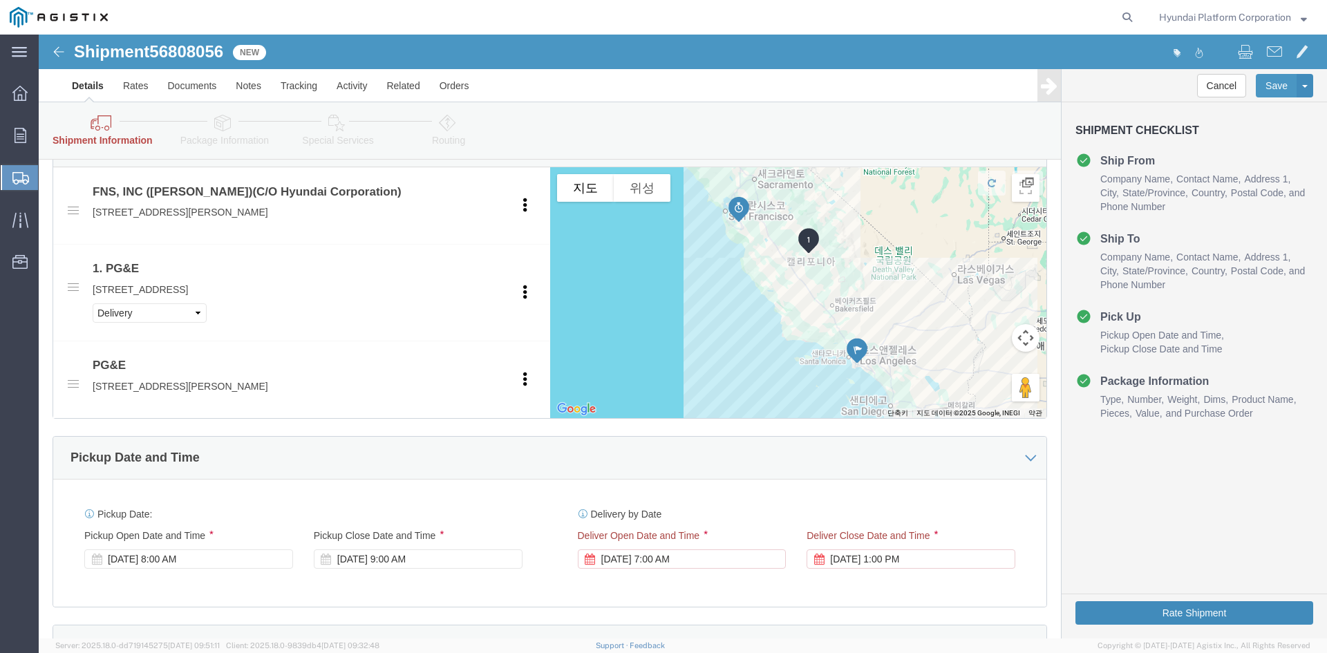
click button "Rate Shipment"
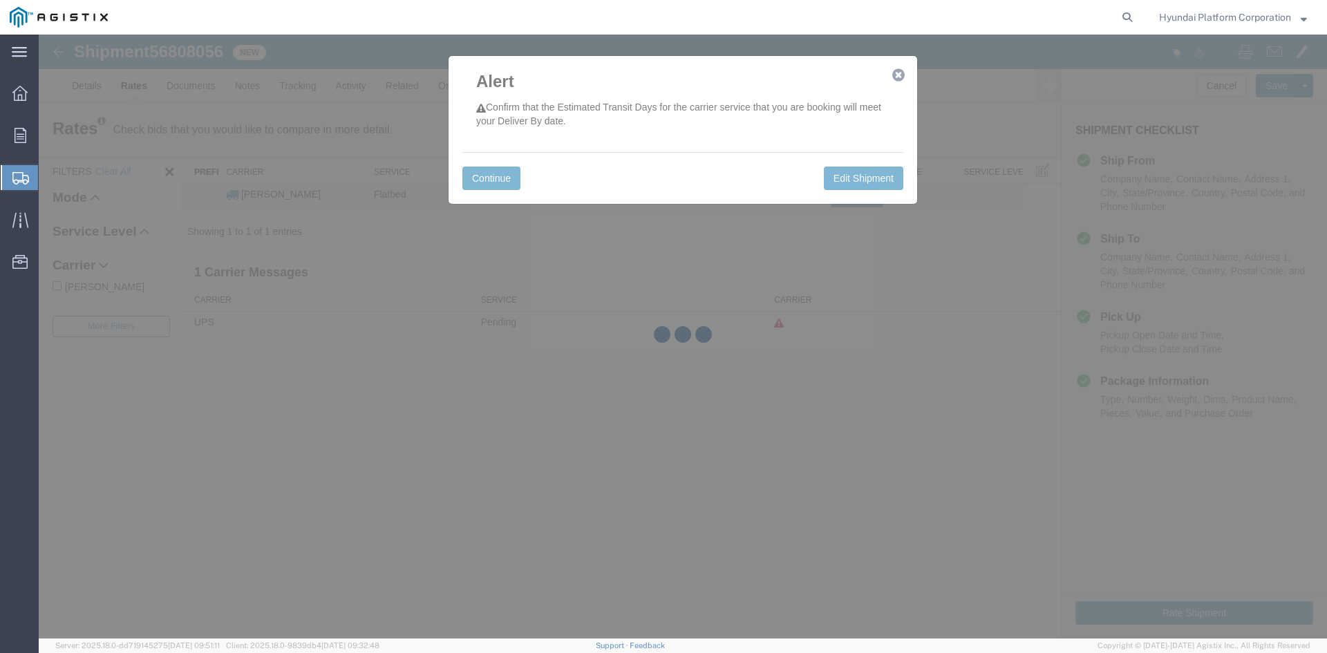
scroll to position [0, 0]
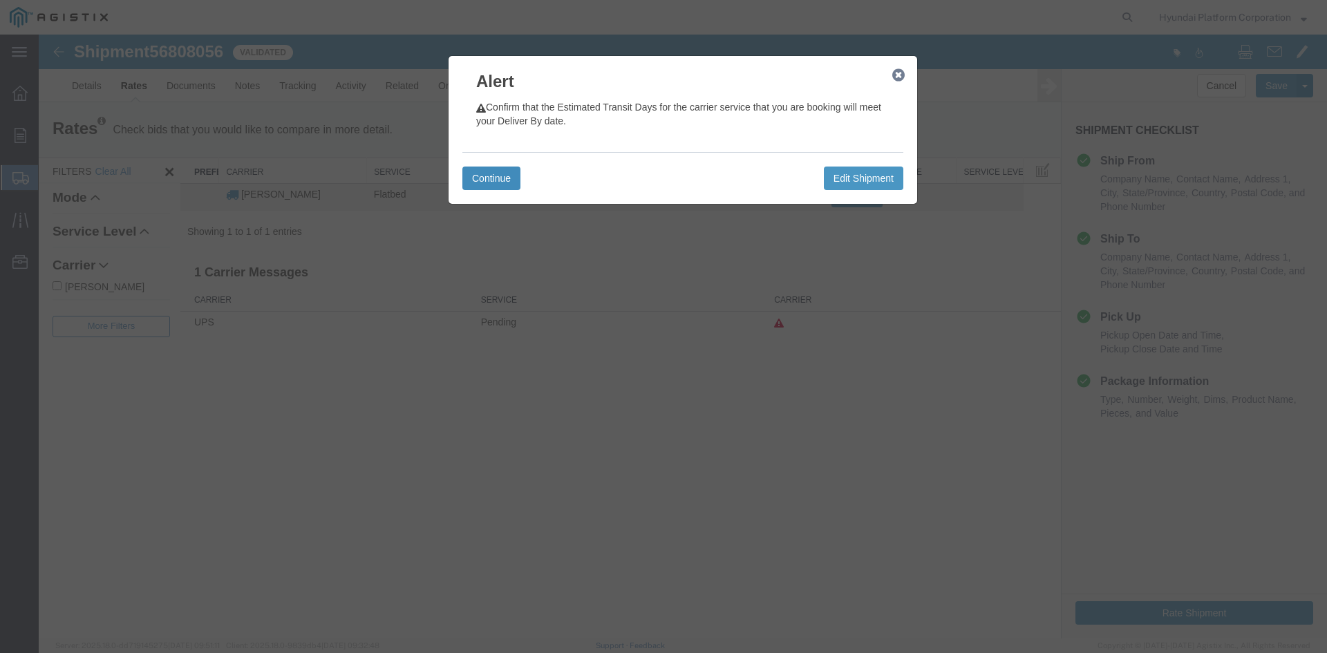
click at [507, 178] on button "Continue" at bounding box center [491, 179] width 58 height 24
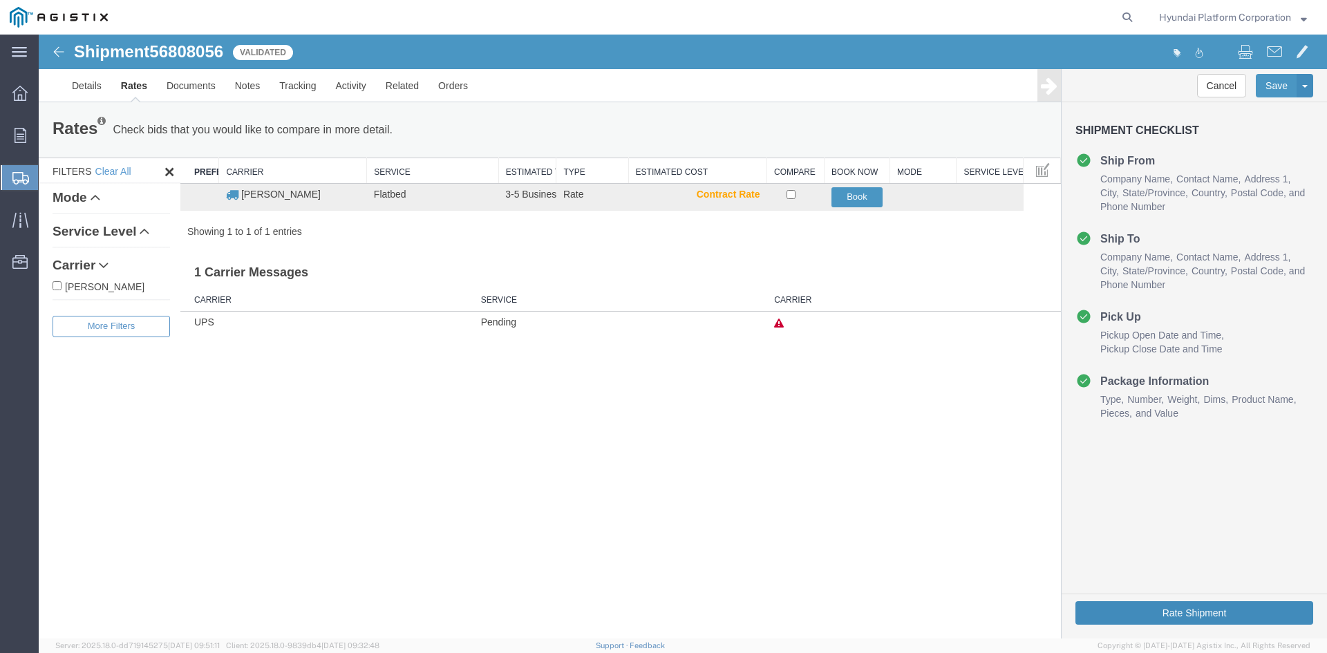
click at [1147, 606] on button "Rate Shipment" at bounding box center [1195, 613] width 238 height 24
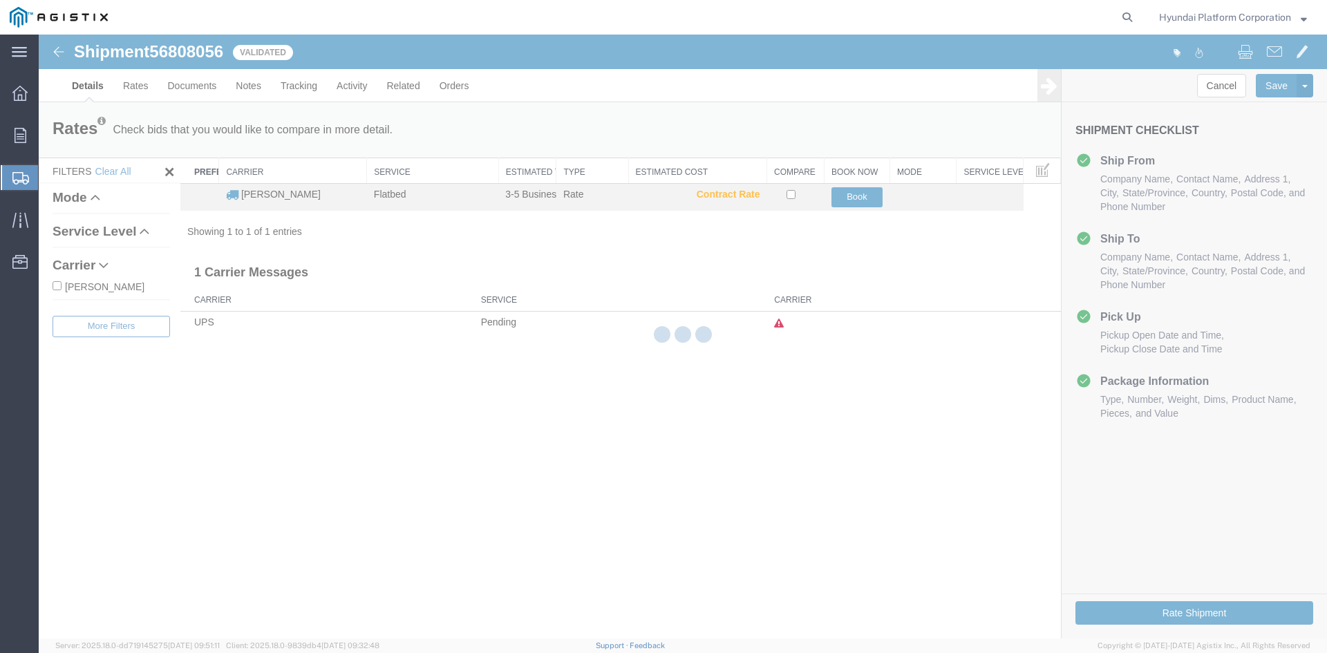
click at [875, 206] on div at bounding box center [683, 337] width 1289 height 604
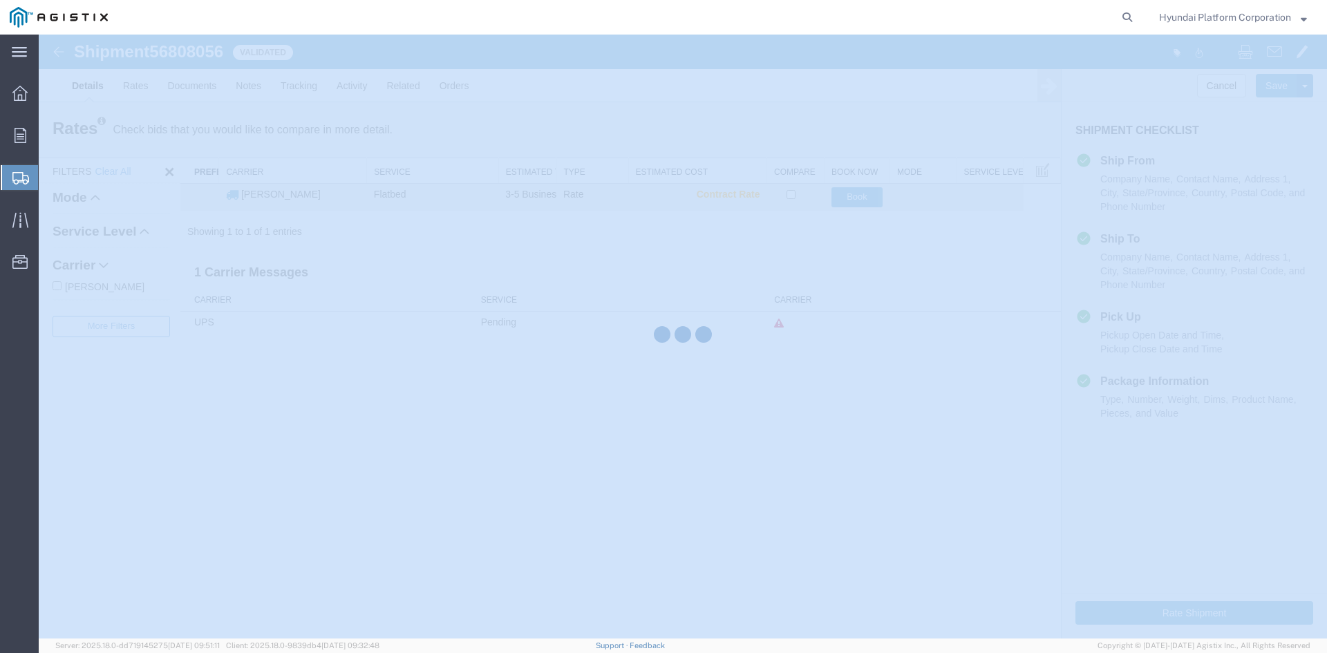
click at [875, 206] on div at bounding box center [683, 337] width 1289 height 604
click at [873, 203] on div at bounding box center [683, 337] width 1289 height 604
select select
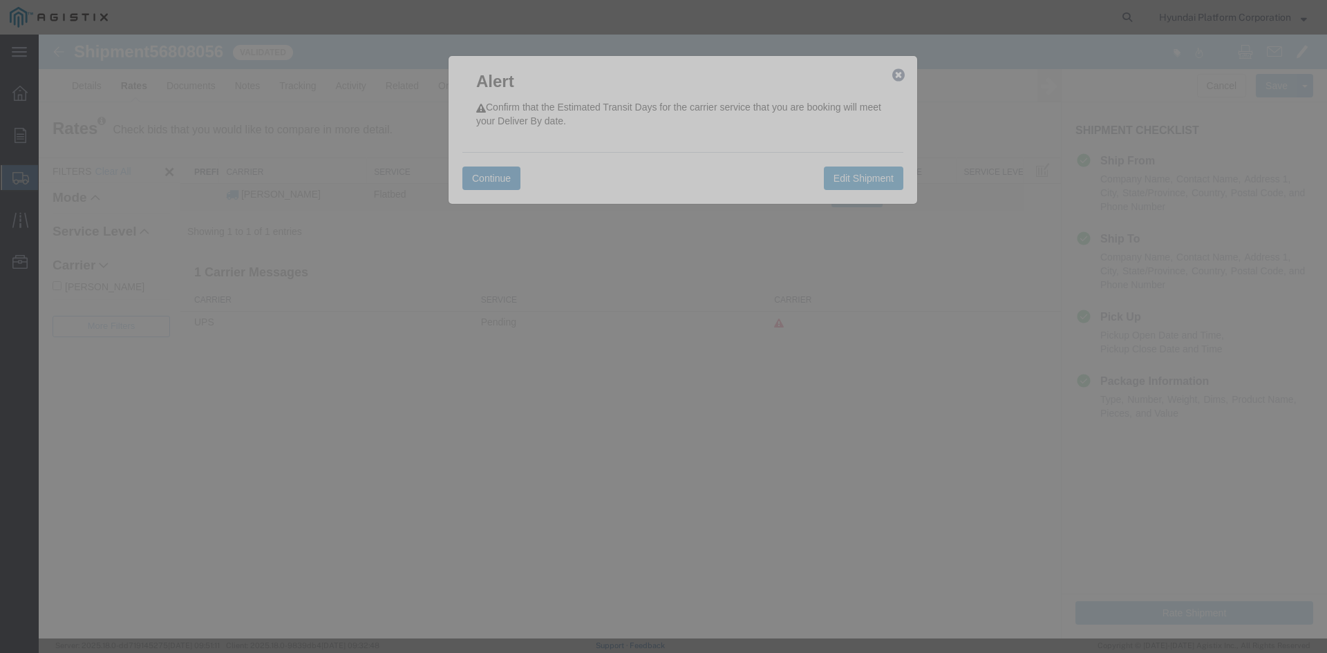
click at [477, 178] on button "Continue" at bounding box center [491, 179] width 58 height 24
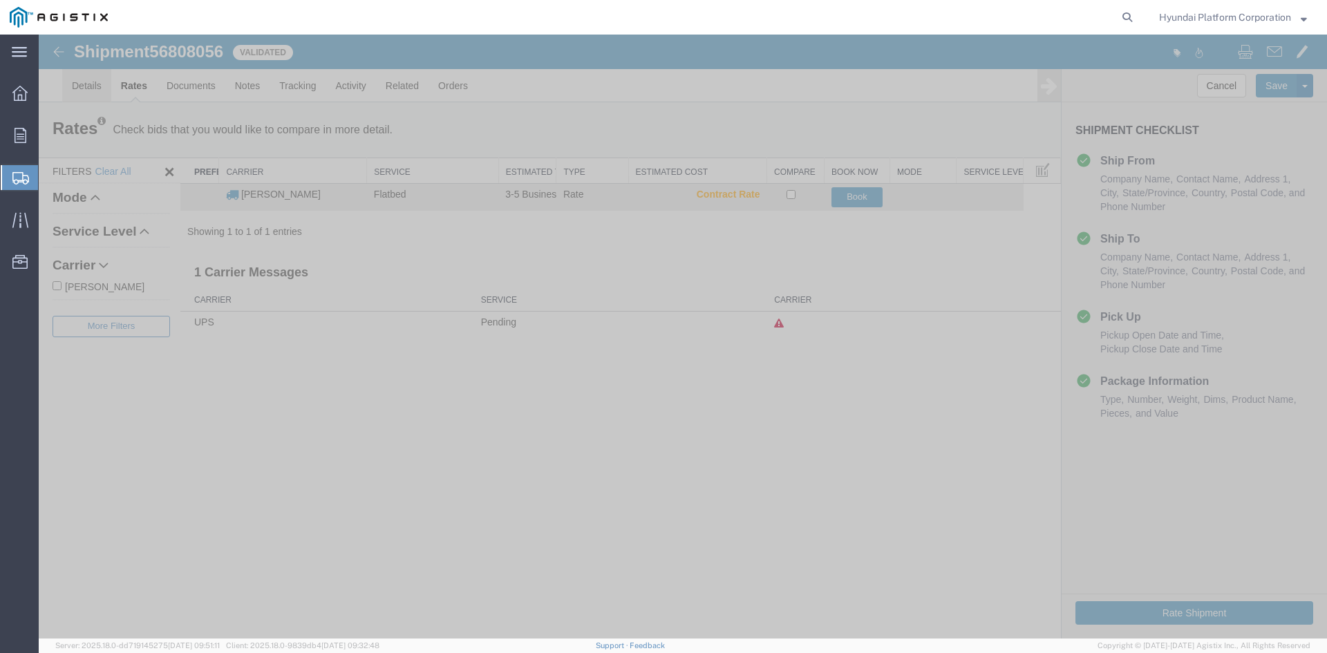
click at [100, 87] on link "Details" at bounding box center [86, 85] width 49 height 33
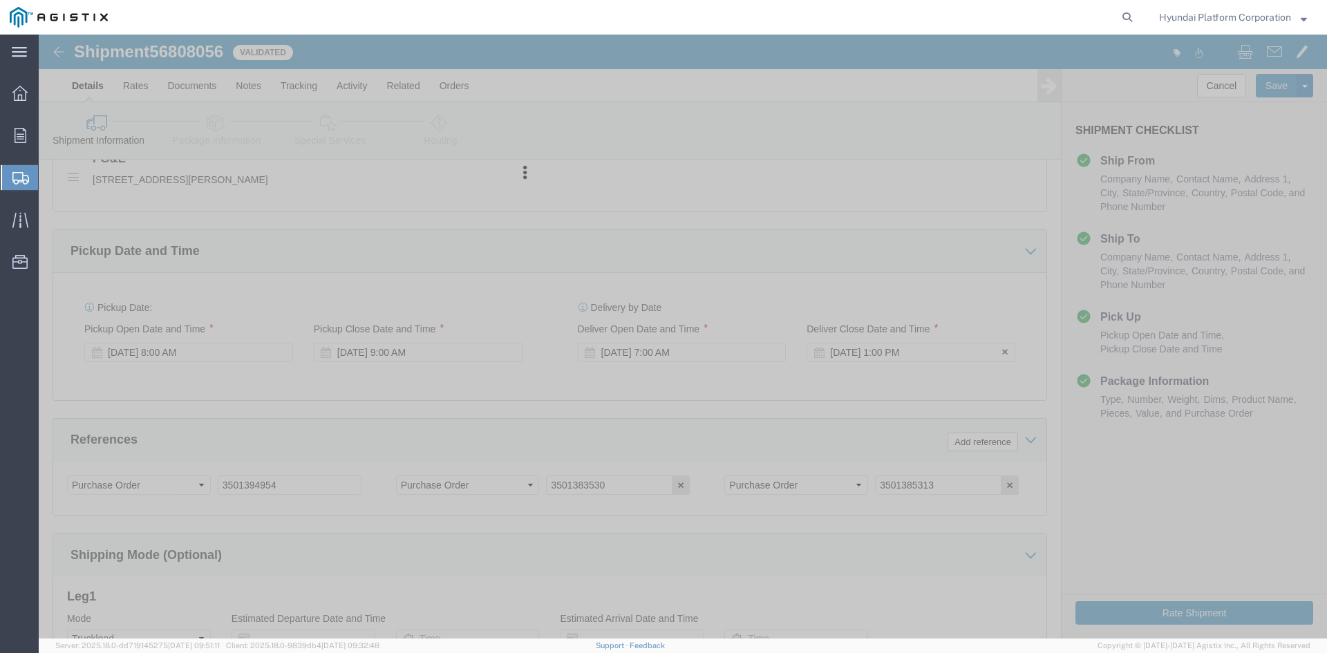
scroll to position [830, 0]
click button "Rate Shipment"
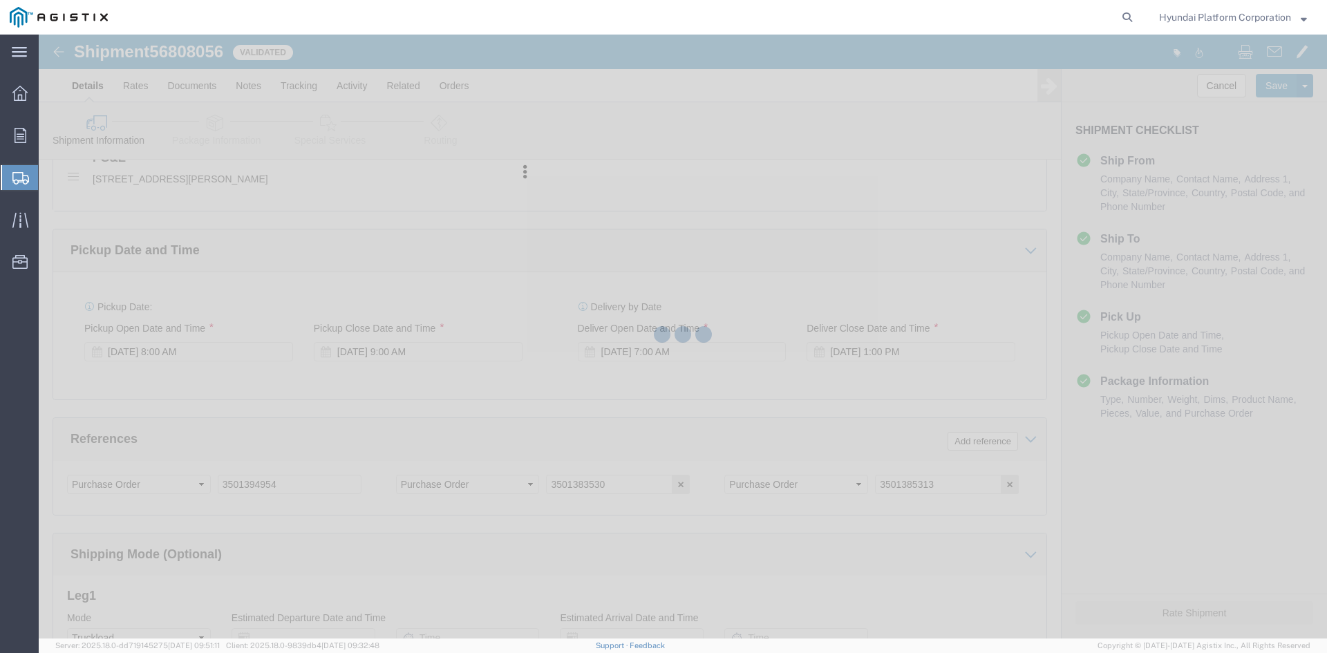
select select
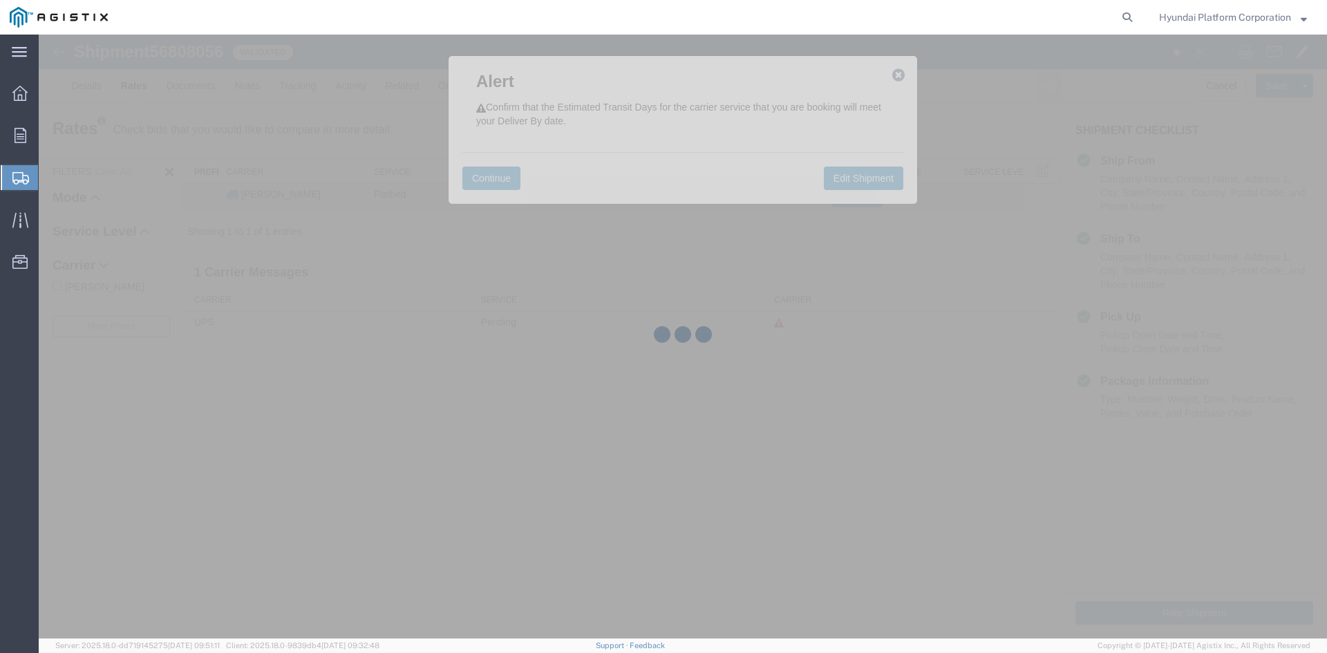
scroll to position [0, 0]
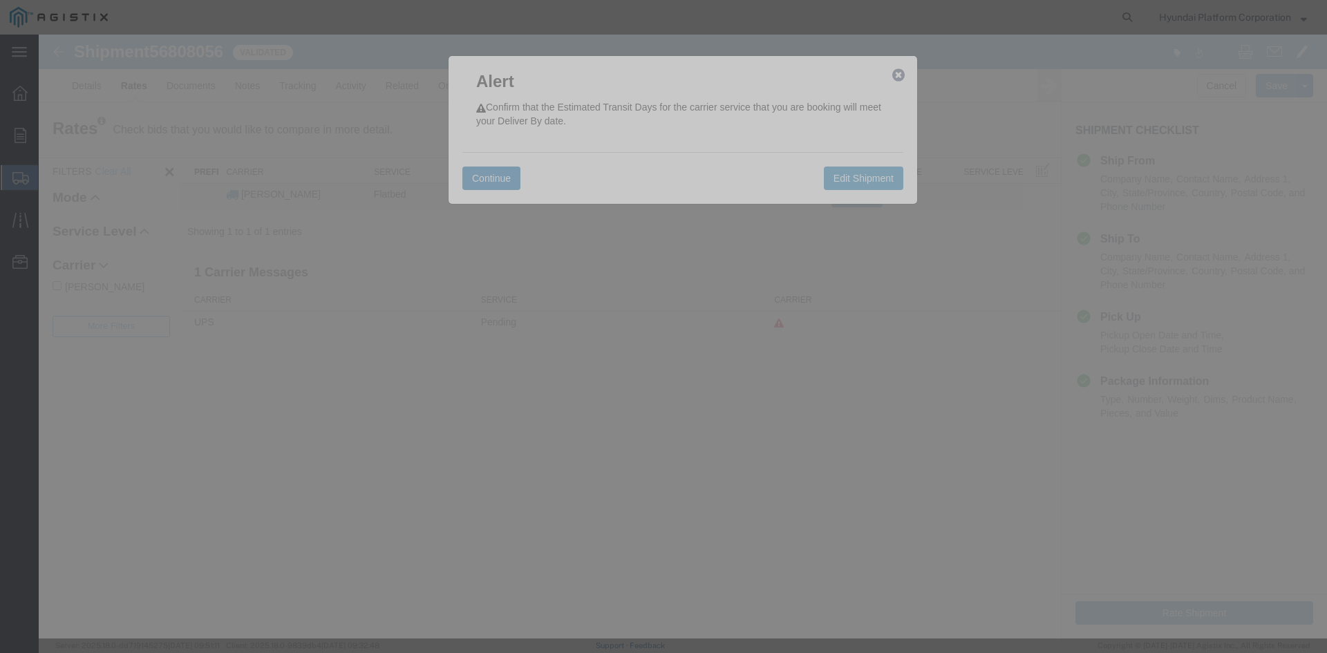
click at [474, 182] on button "Continue" at bounding box center [491, 179] width 58 height 24
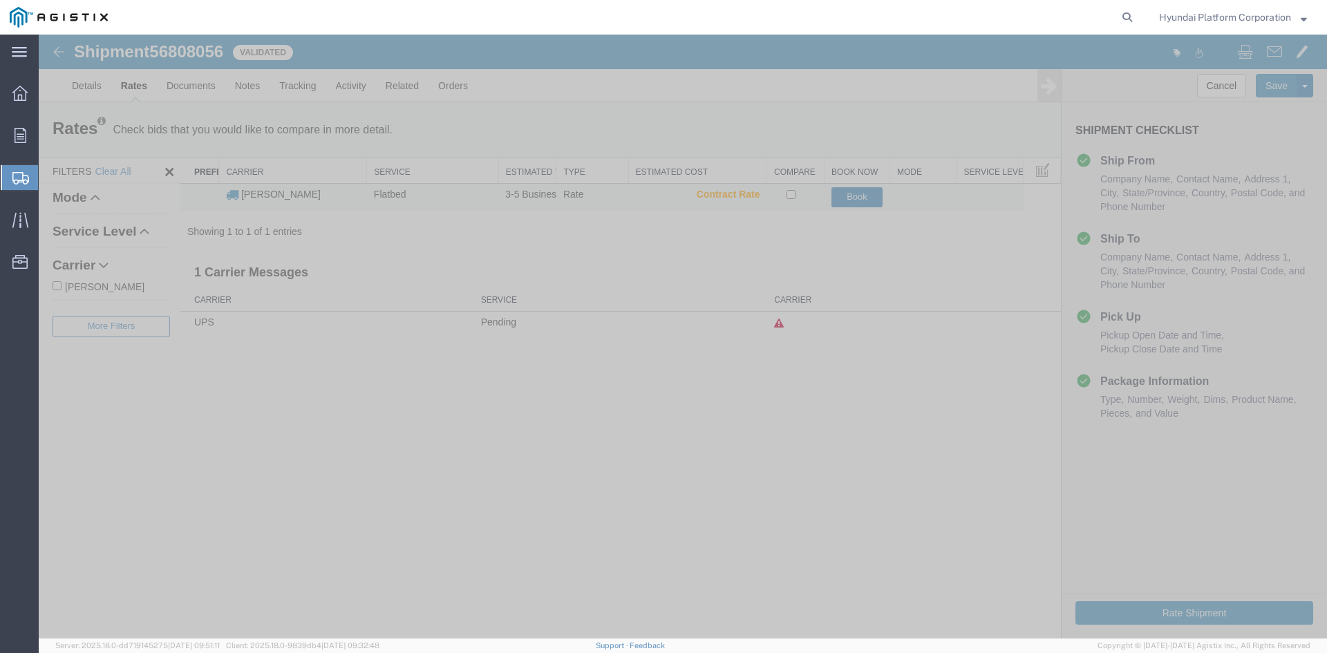
click at [841, 194] on button "Book" at bounding box center [858, 197] width 52 height 20
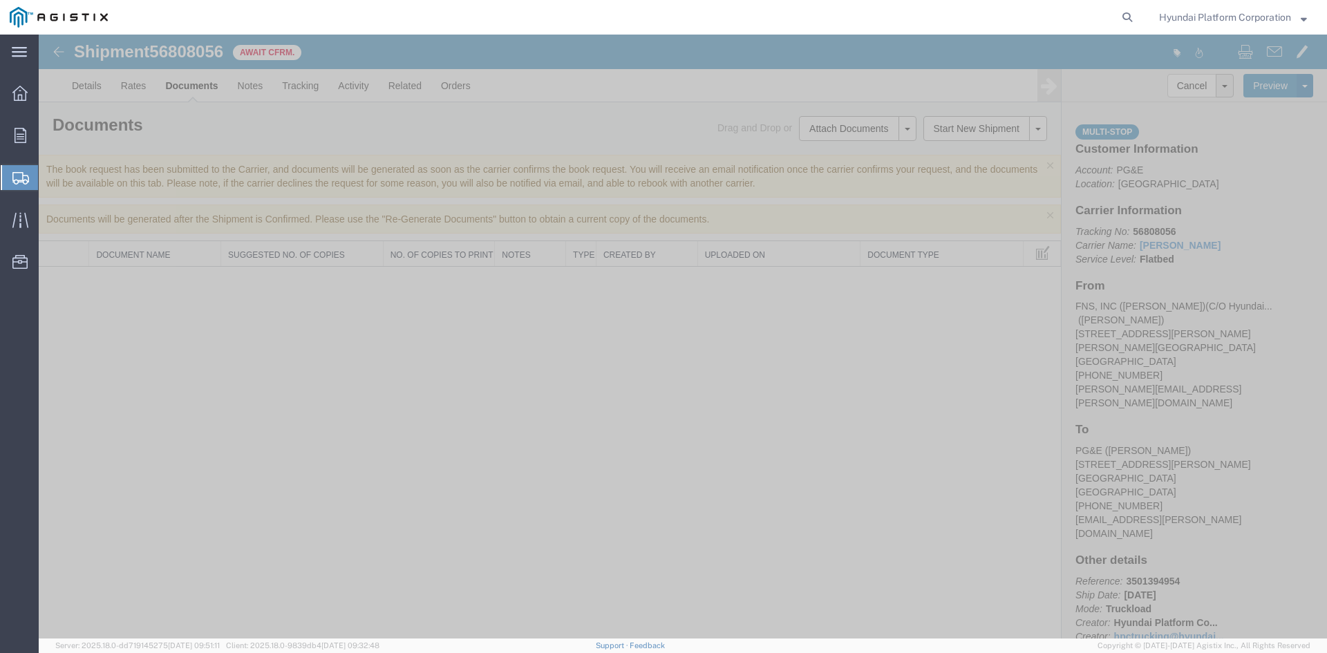
drag, startPoint x: 435, startPoint y: 148, endPoint x: 603, endPoint y: 113, distance: 171.0
click at [440, 148] on div "Documents Ship Label Format: Plain Thermal Drag and Drop or Attach Documents Pr…" at bounding box center [550, 128] width 1022 height 53
